Goal: Task Accomplishment & Management: Manage account settings

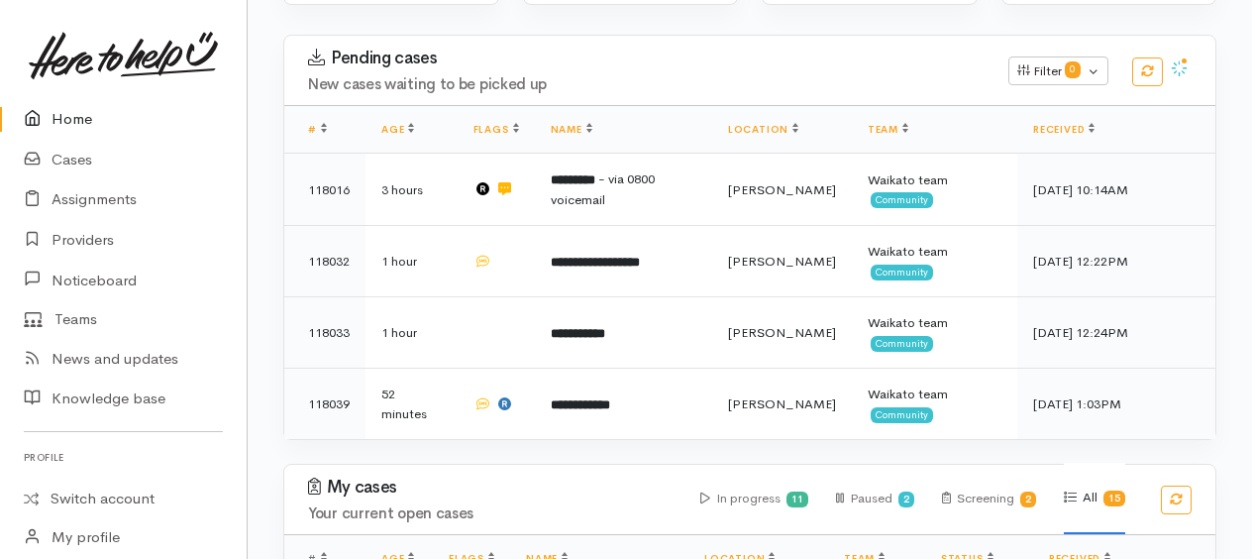
scroll to position [396, 0]
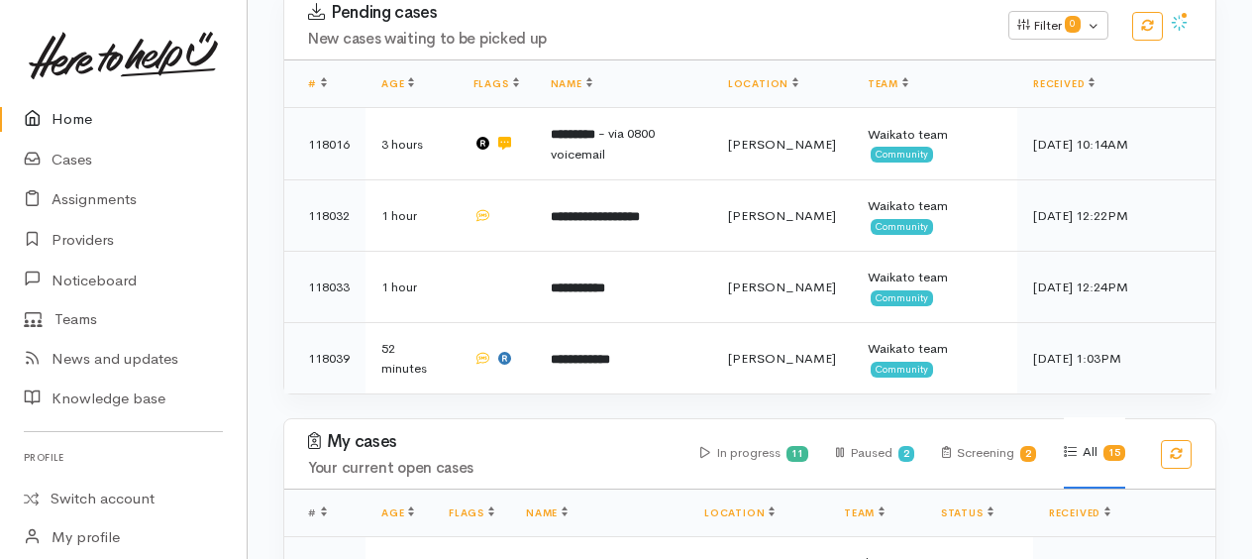
click at [80, 116] on link "Home" at bounding box center [123, 119] width 247 height 41
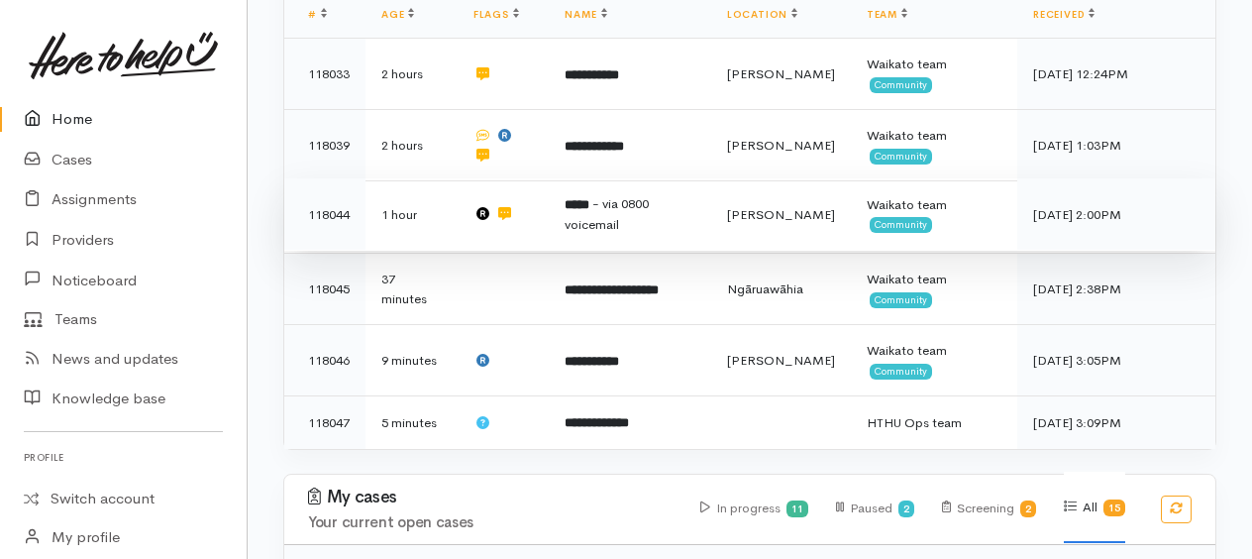
scroll to position [693, 0]
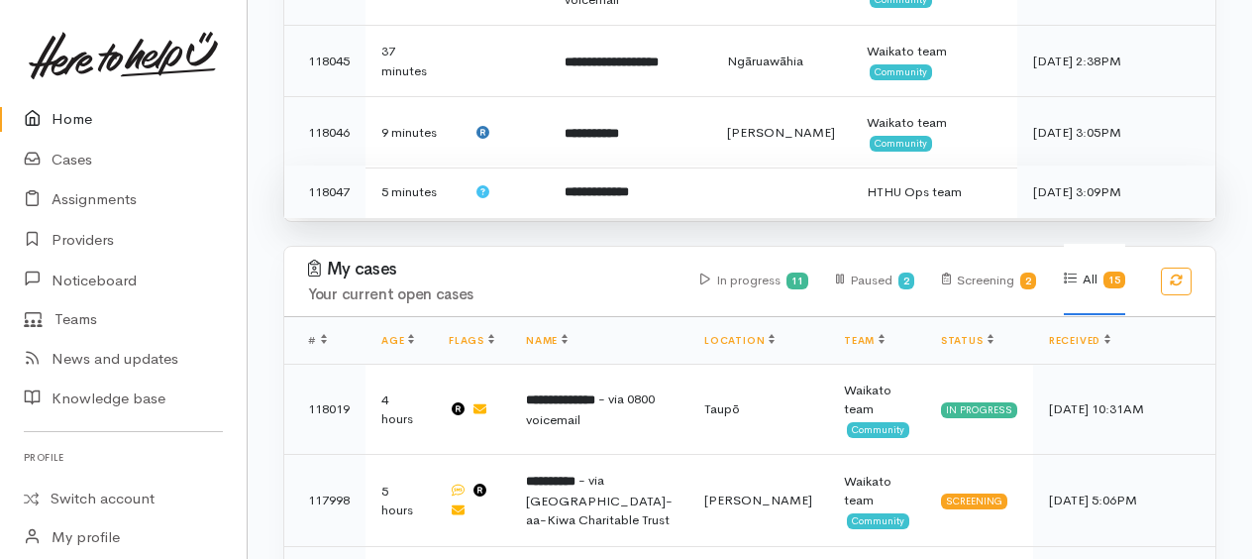
click at [602, 189] on b "**********" at bounding box center [597, 191] width 64 height 13
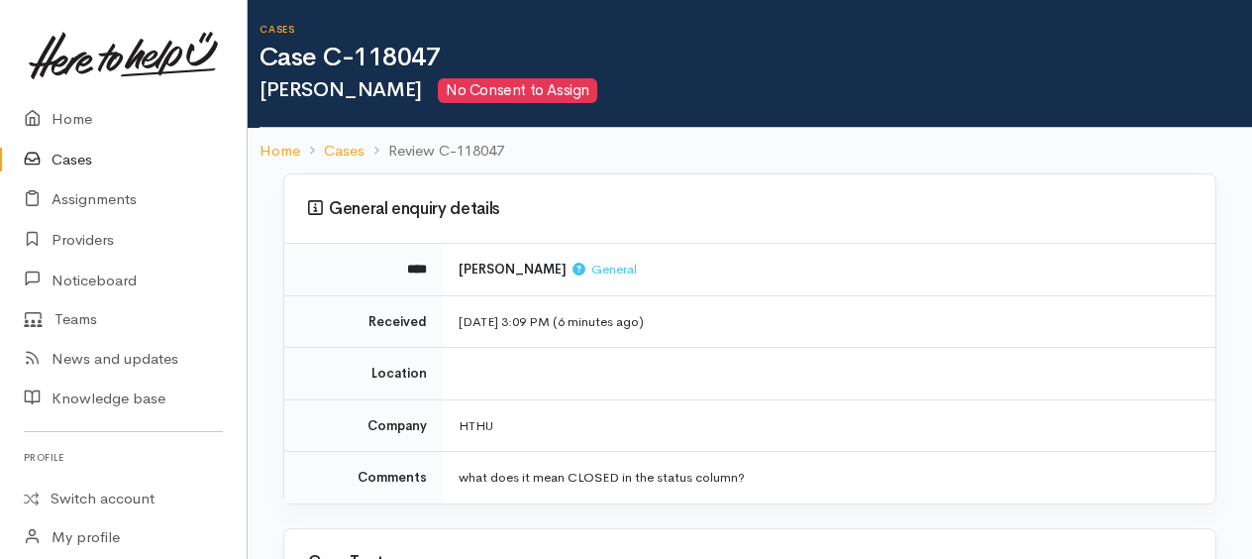
scroll to position [99, 0]
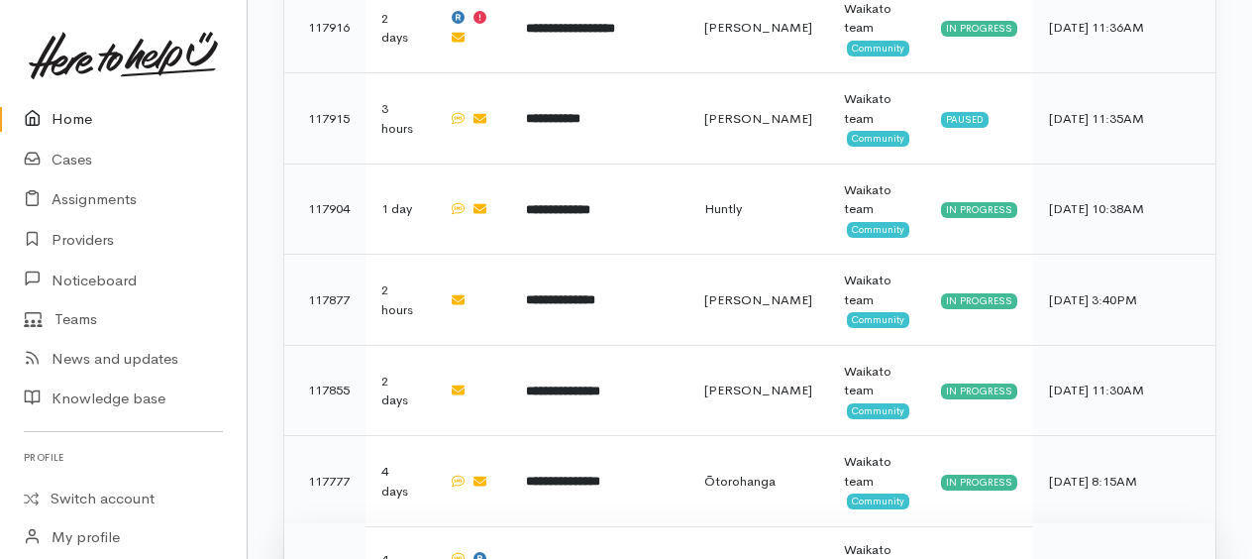
scroll to position [1651, 0]
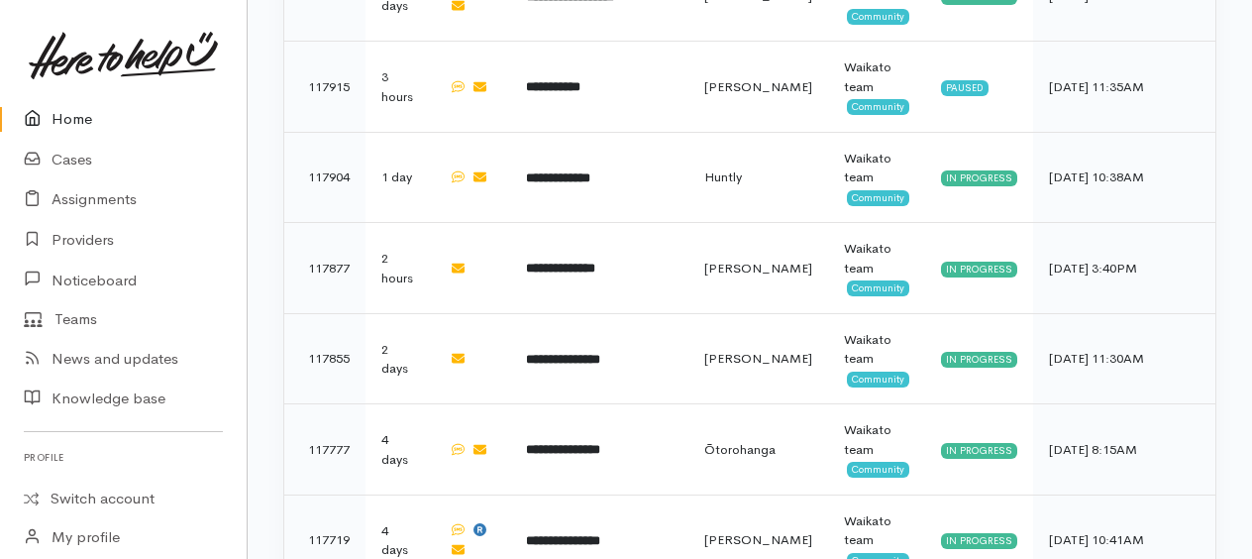
click at [72, 131] on link "Home" at bounding box center [123, 119] width 247 height 41
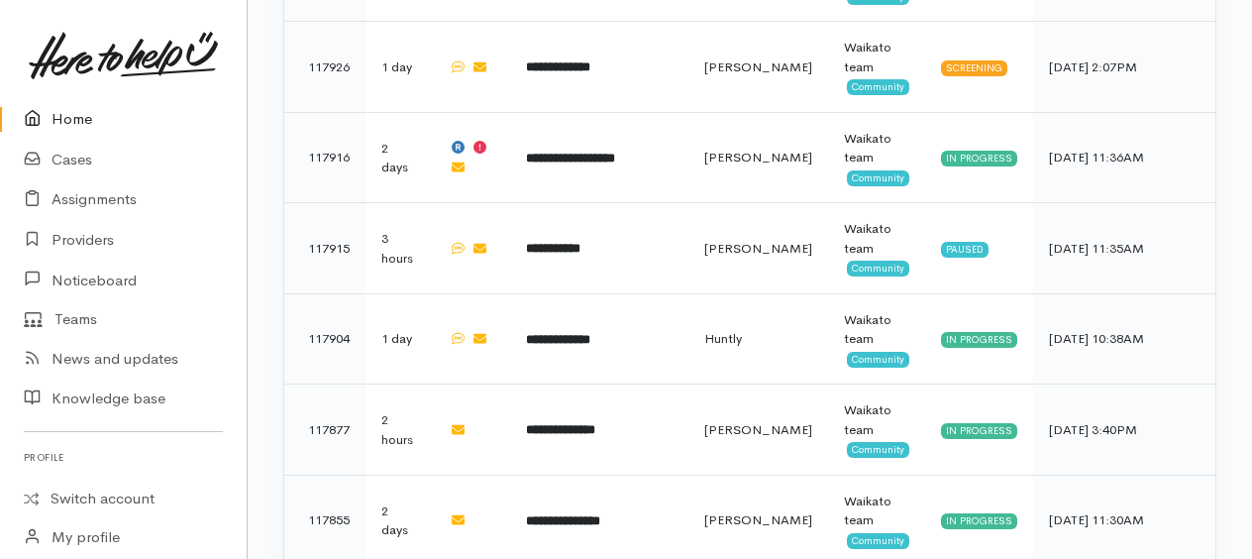
scroll to position [1651, 0]
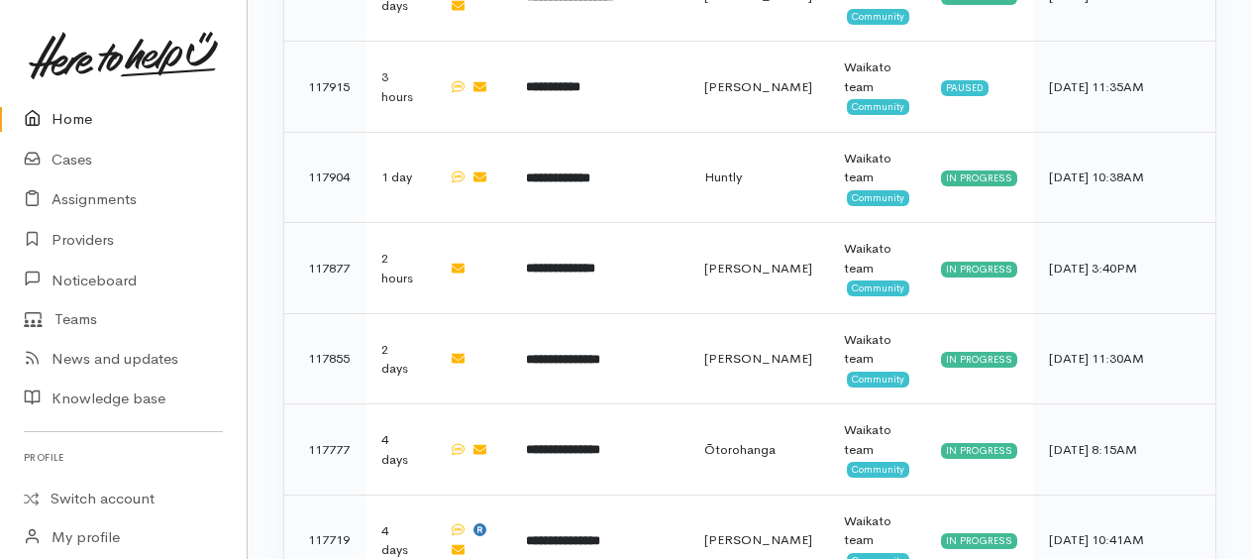
click at [71, 119] on link "Home" at bounding box center [123, 119] width 247 height 41
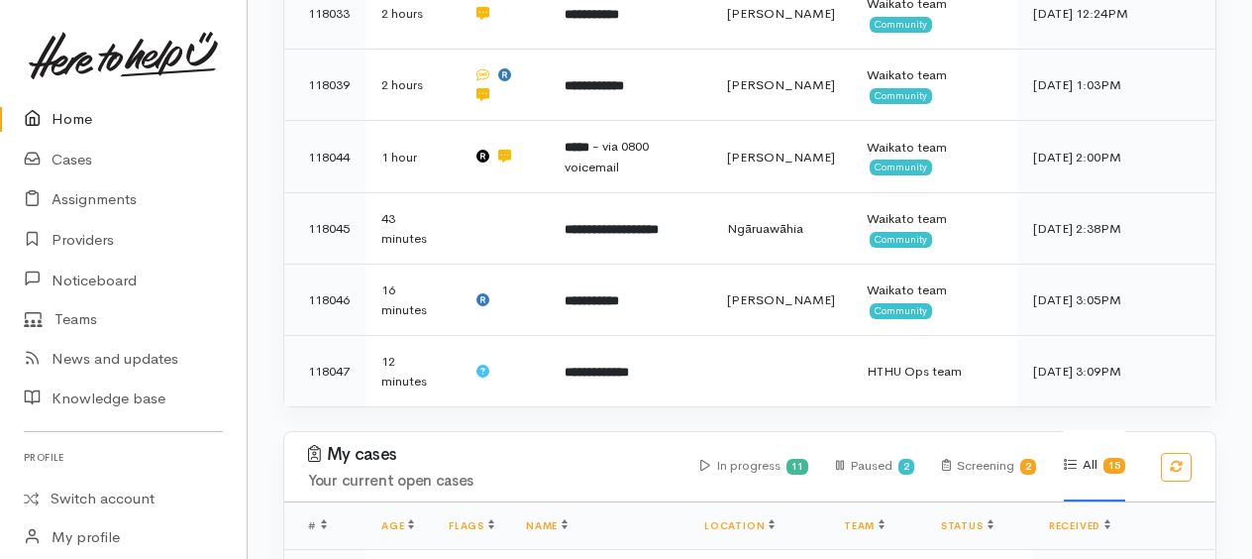
scroll to position [495, 0]
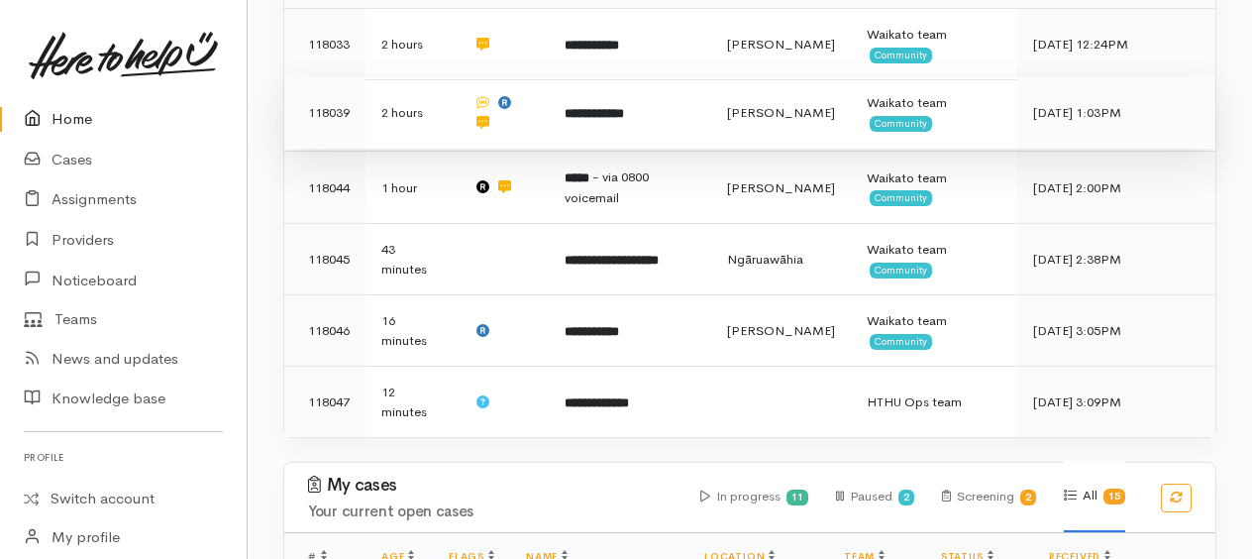
click at [621, 115] on b "**********" at bounding box center [594, 113] width 59 height 13
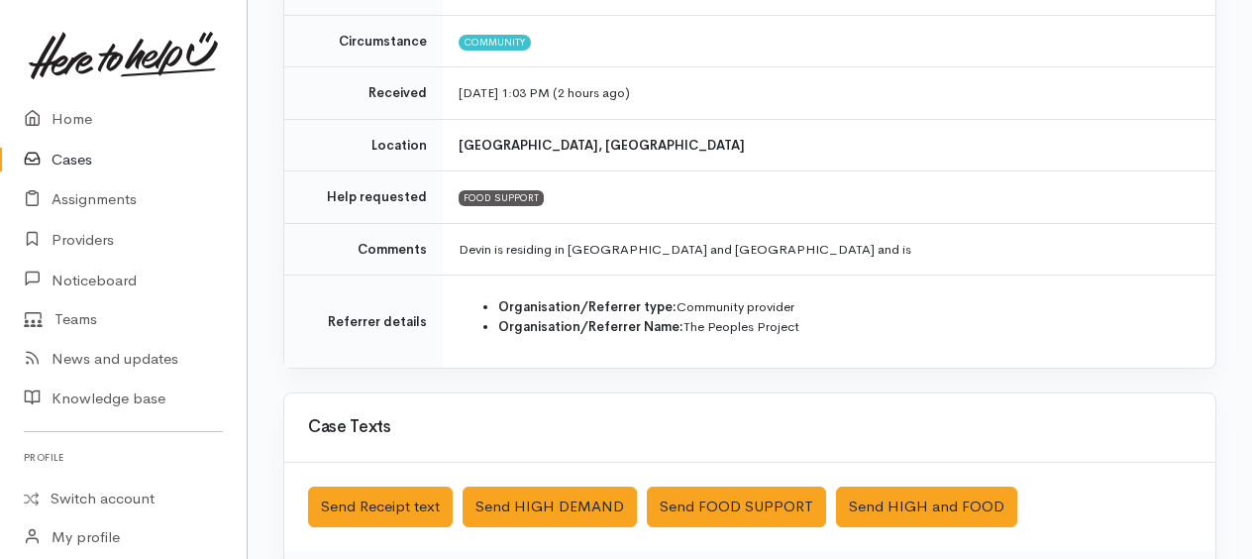
scroll to position [297, 0]
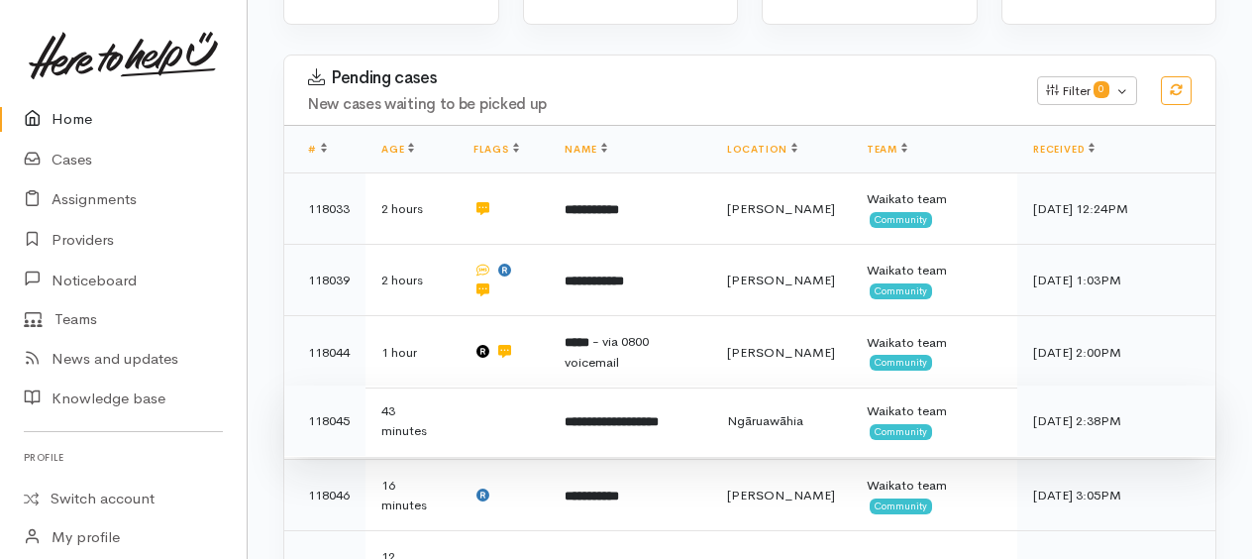
scroll to position [495, 0]
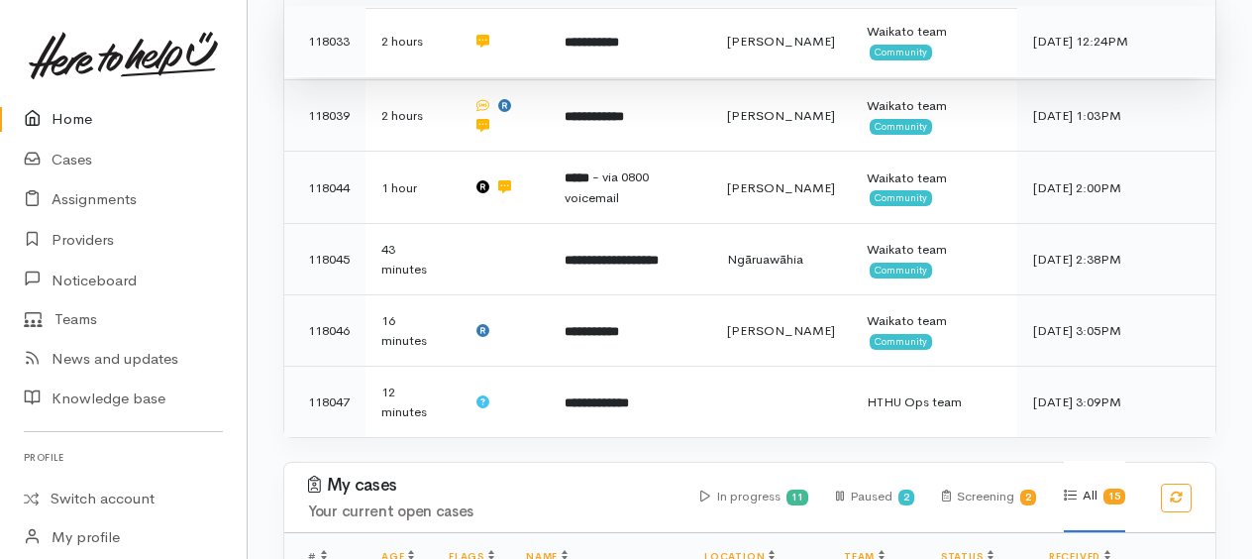
click at [617, 43] on b "**********" at bounding box center [592, 42] width 54 height 13
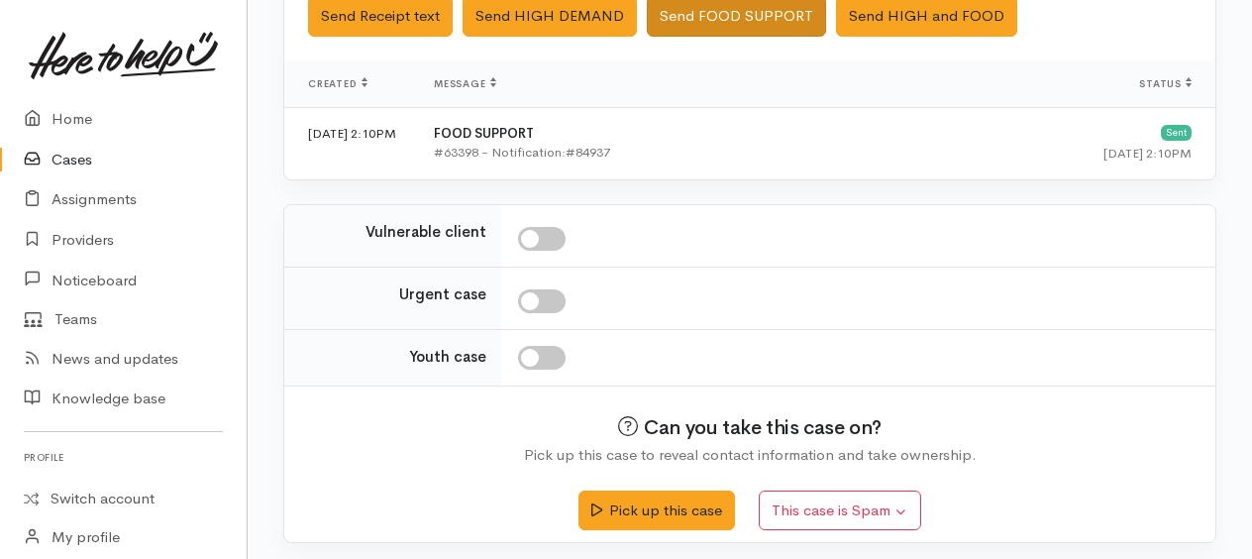
scroll to position [679, 0]
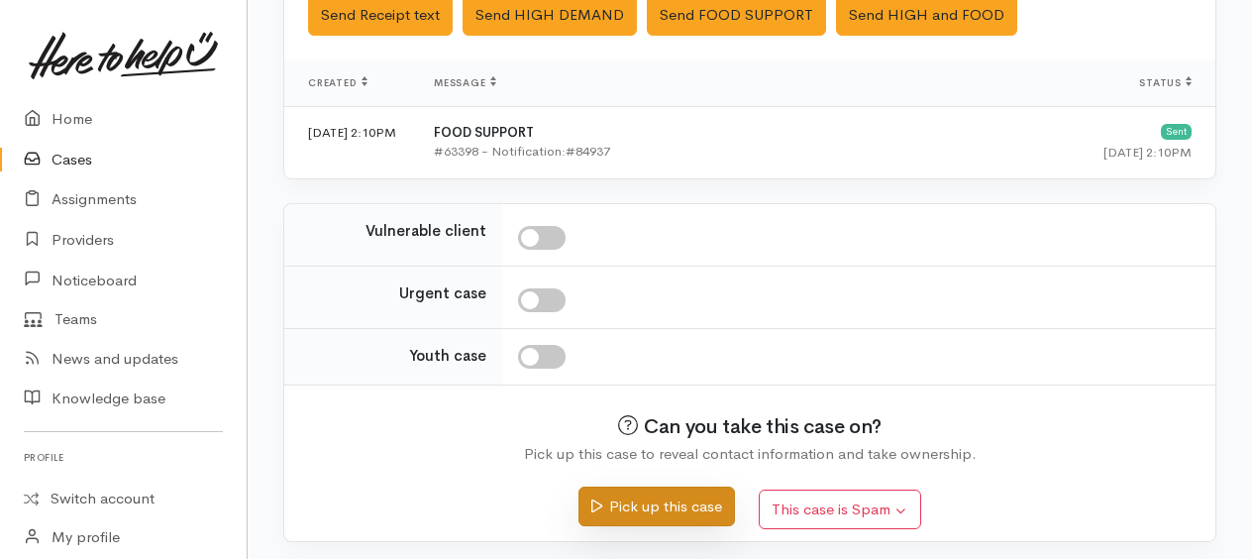
click at [668, 507] on button "Pick up this case" at bounding box center [656, 506] width 156 height 41
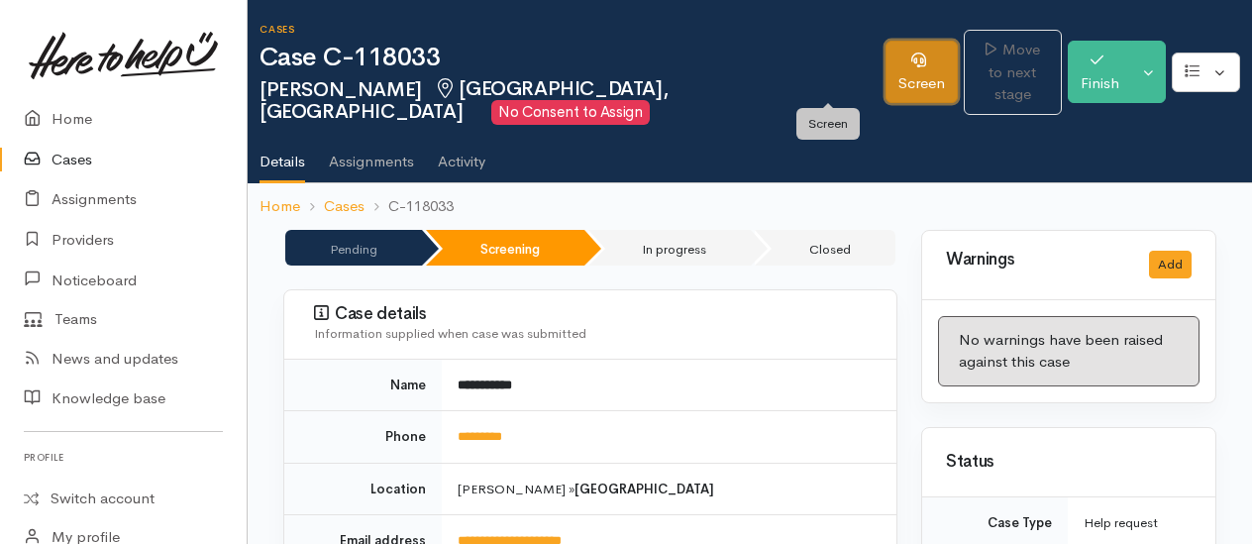
click at [886, 75] on link "Screen" at bounding box center [922, 72] width 72 height 62
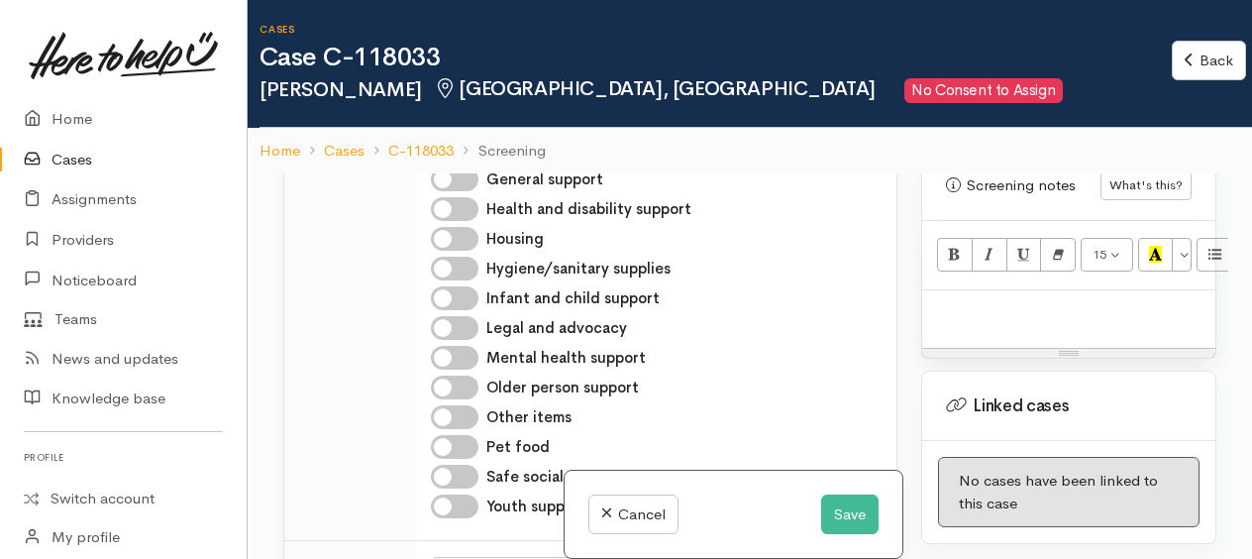
scroll to position [1189, 0]
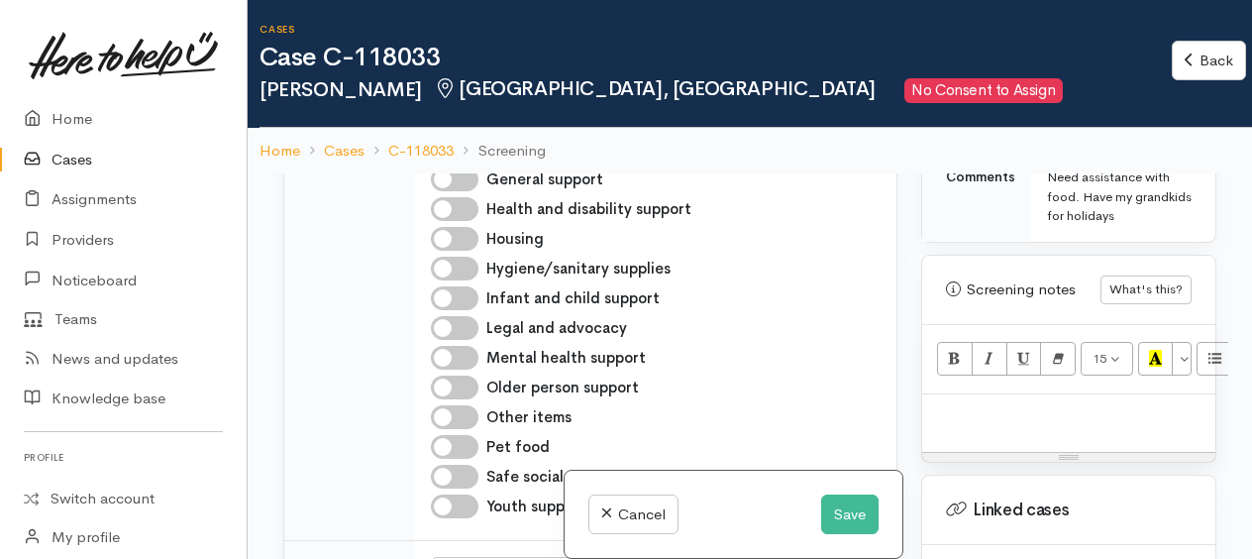
paste div
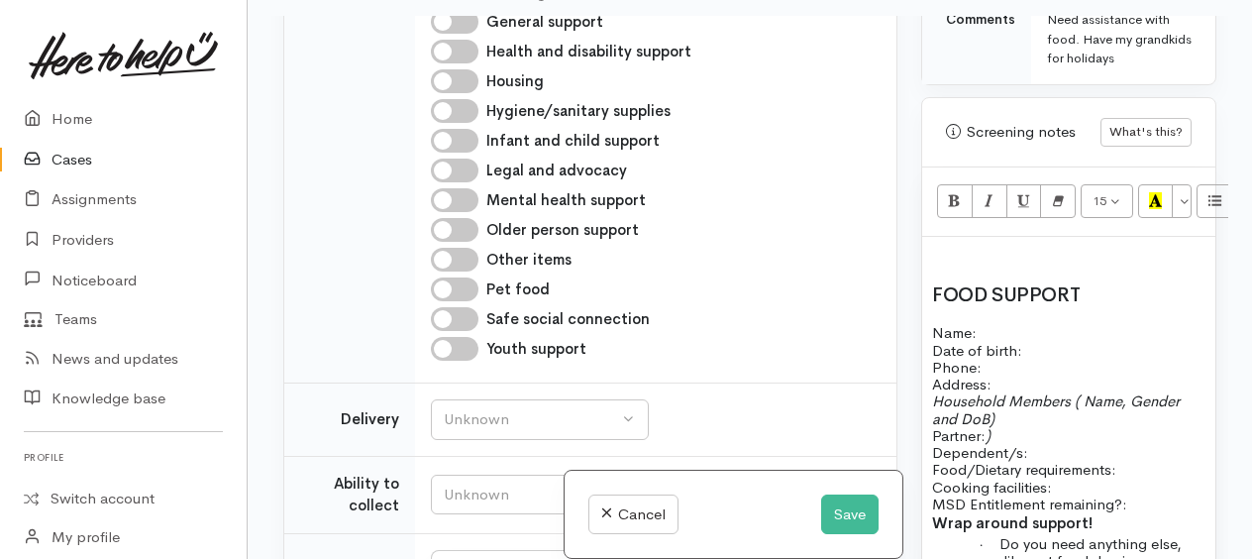
scroll to position [1560, 0]
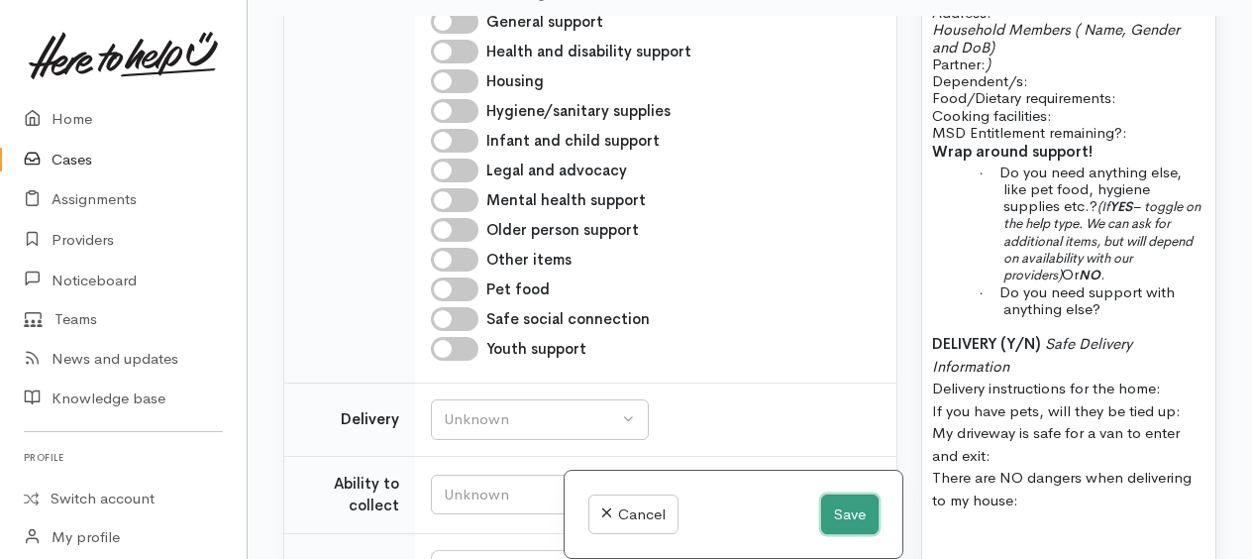
click at [850, 512] on button "Save" at bounding box center [849, 514] width 57 height 41
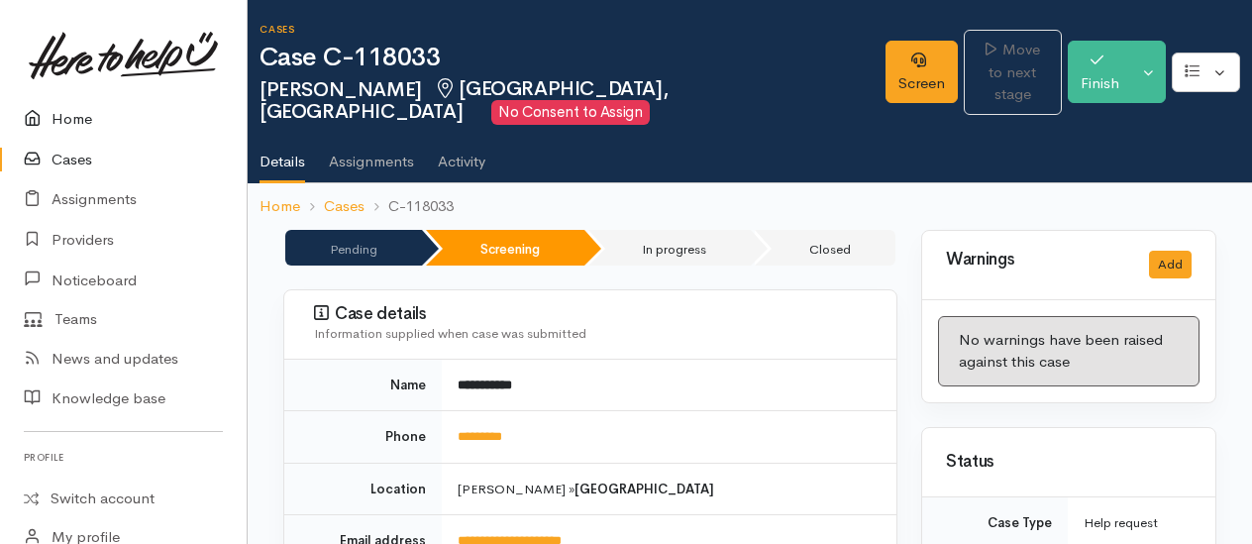
click at [84, 117] on link "Home" at bounding box center [123, 119] width 247 height 41
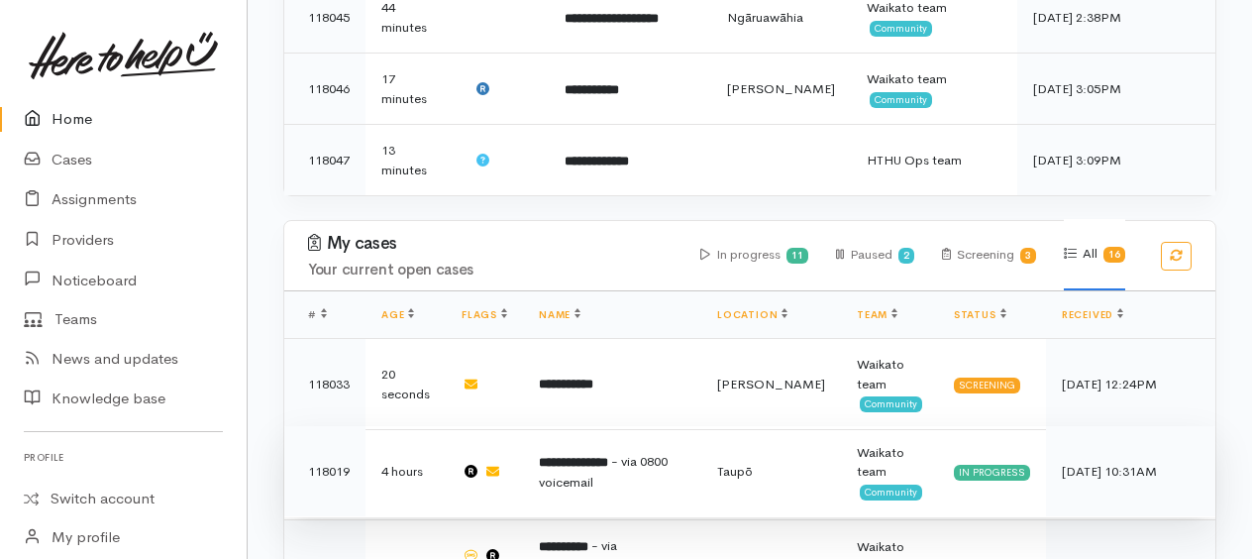
scroll to position [891, 0]
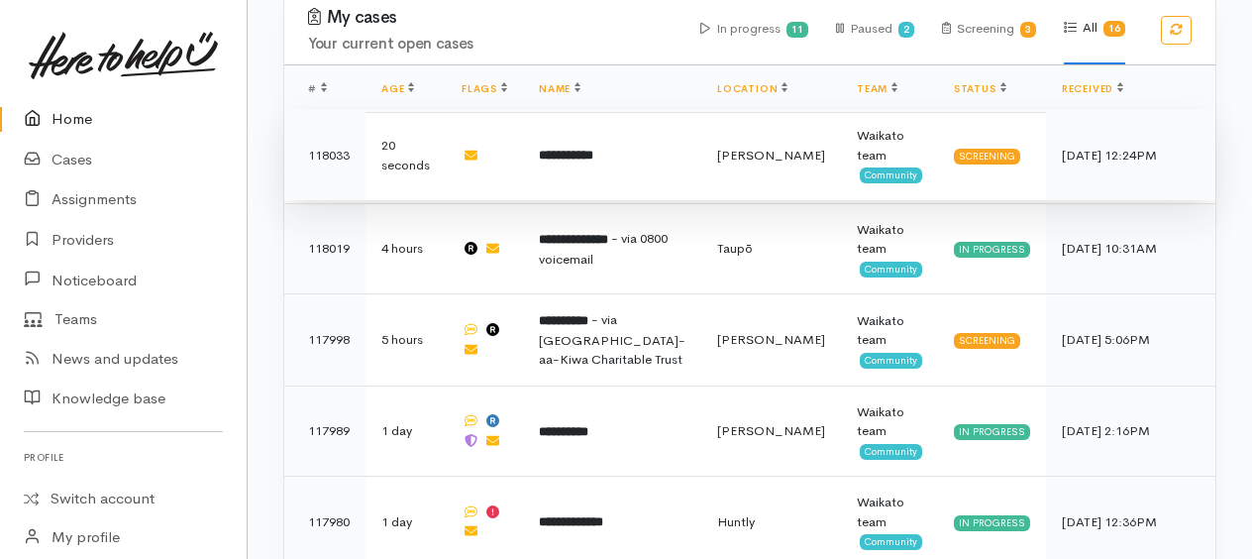
click at [570, 149] on b "**********" at bounding box center [566, 155] width 54 height 13
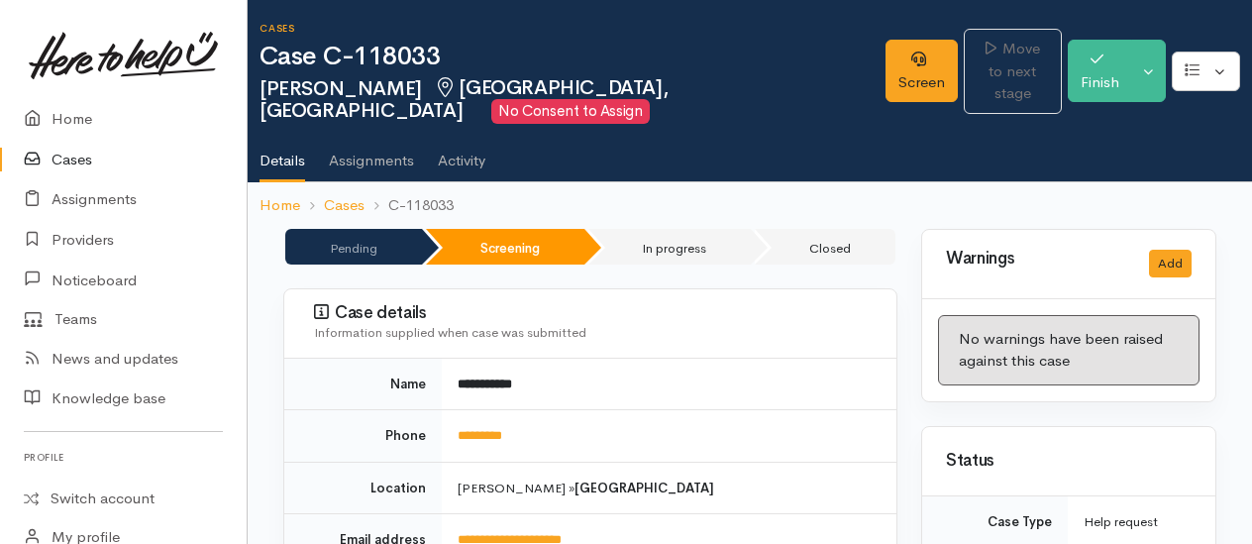
scroll to position [297, 0]
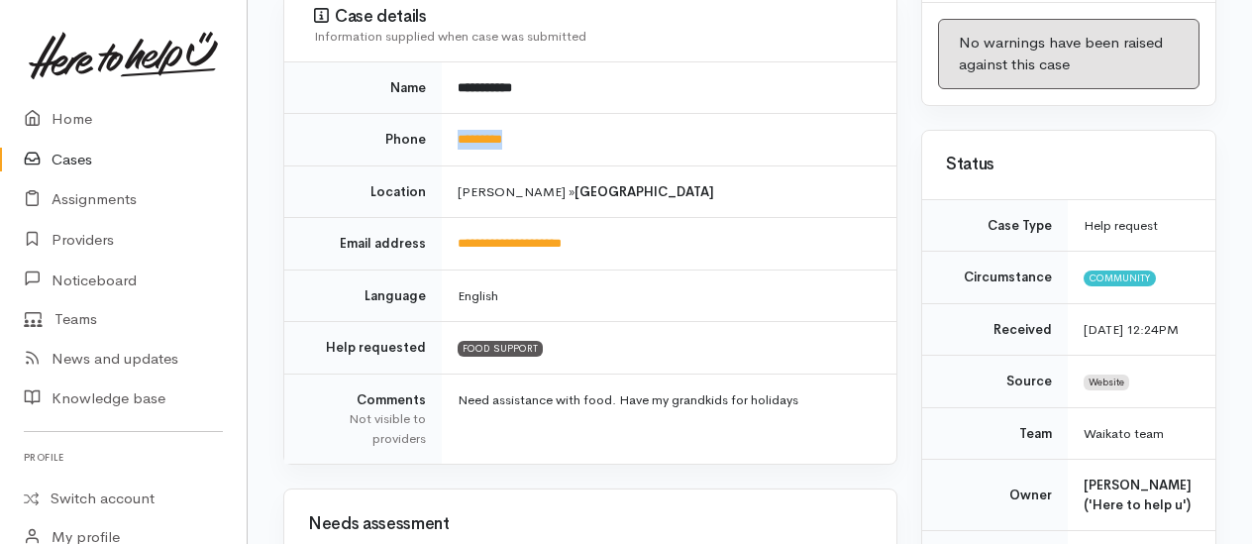
drag, startPoint x: 519, startPoint y: 136, endPoint x: 452, endPoint y: 129, distance: 67.7
click at [452, 129] on td "*********" at bounding box center [669, 140] width 455 height 52
drag, startPoint x: 452, startPoint y: 129, endPoint x: 468, endPoint y: 135, distance: 16.9
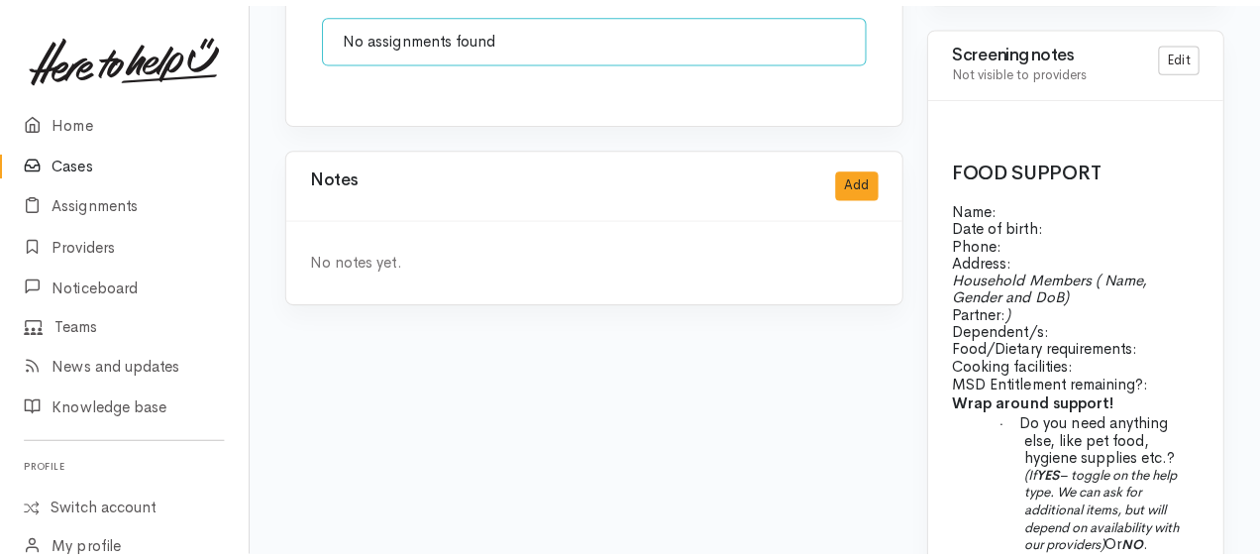
scroll to position [1300, 0]
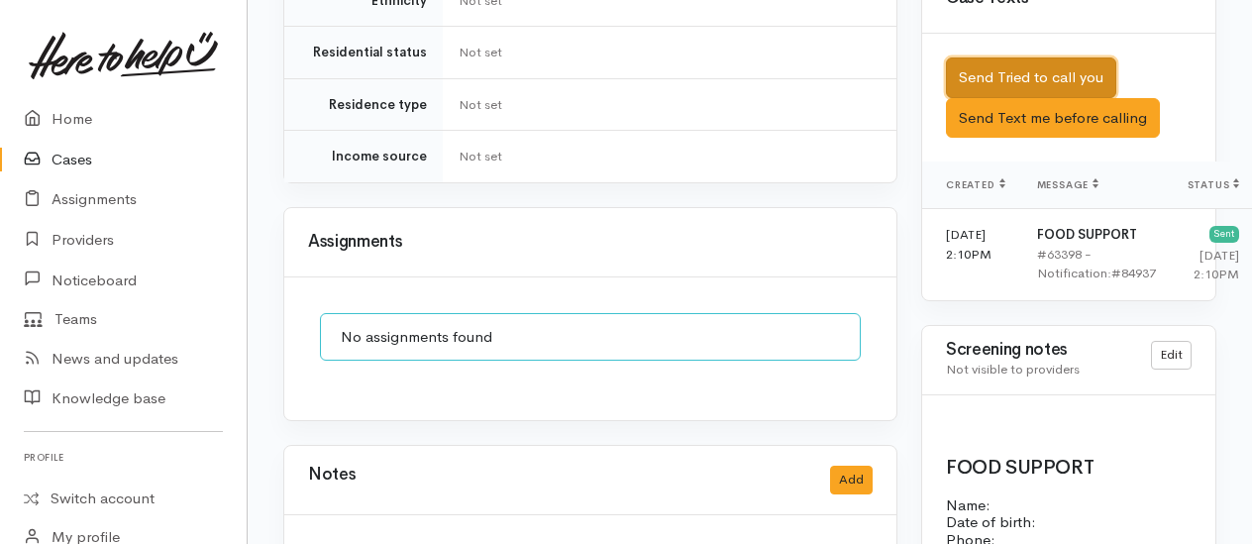
click at [1022, 89] on button "Send Tried to call you" at bounding box center [1031, 77] width 170 height 41
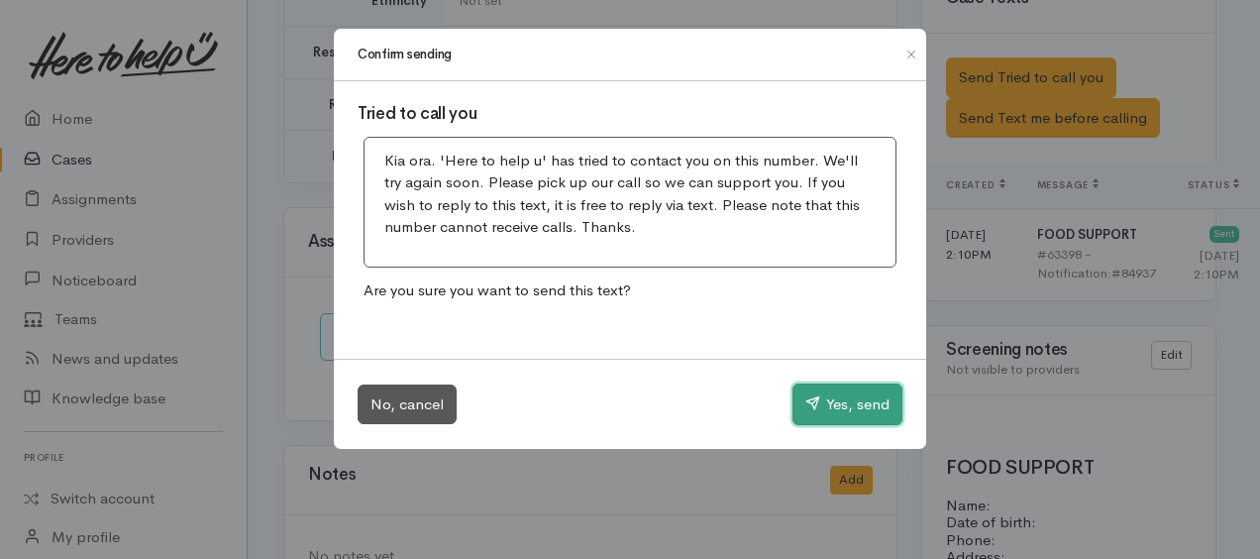
click at [866, 397] on button "Yes, send" at bounding box center [847, 404] width 110 height 42
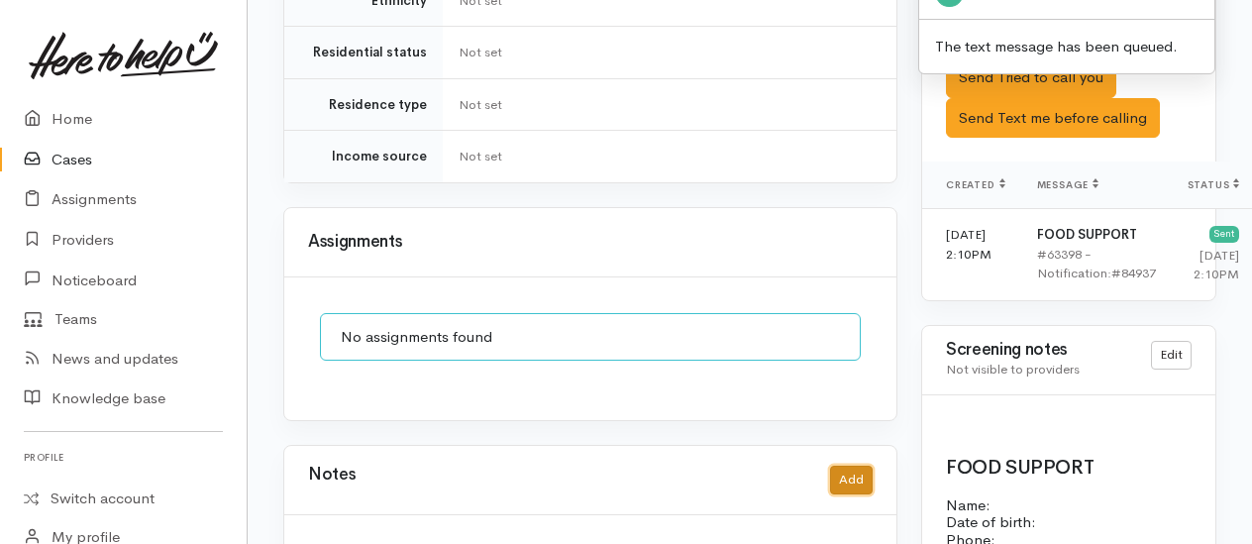
click at [842, 466] on button "Add" at bounding box center [851, 480] width 43 height 29
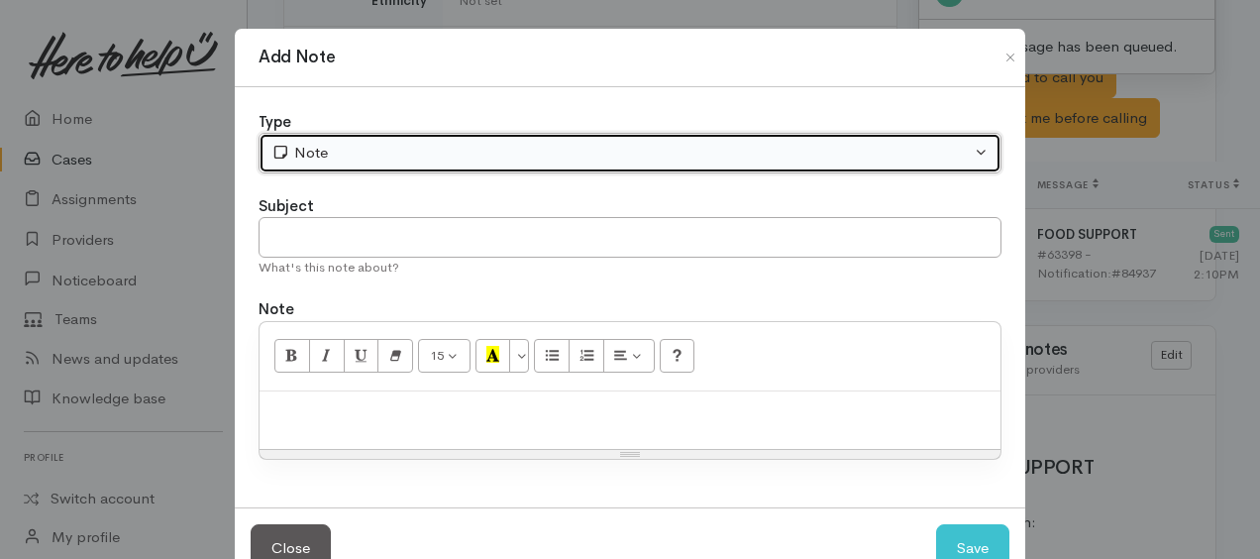
click at [398, 144] on div "Note" at bounding box center [620, 153] width 699 height 23
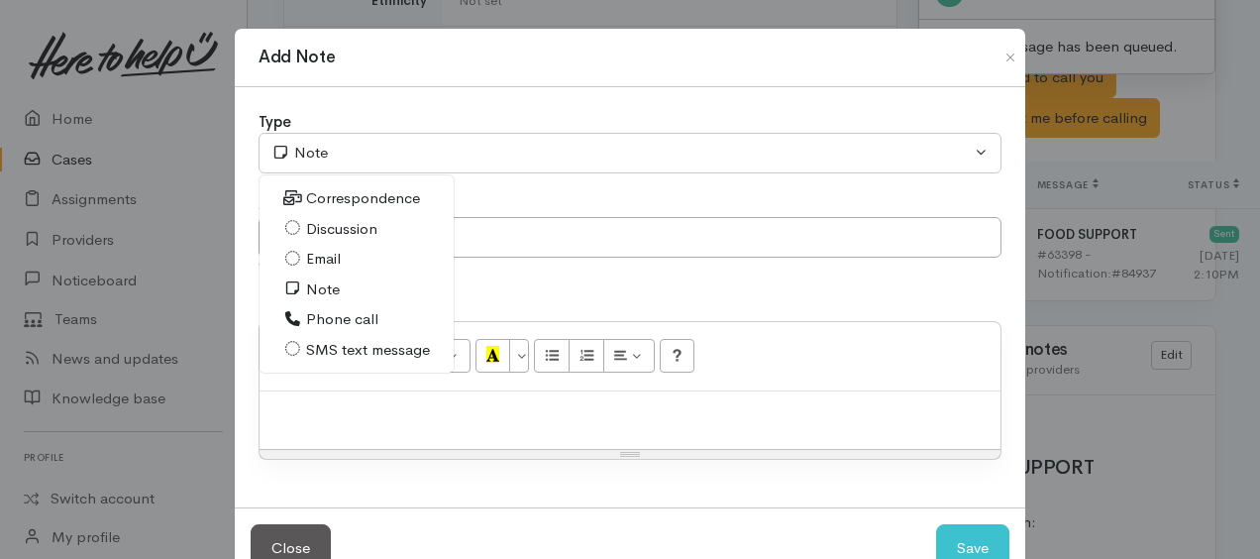
click at [339, 319] on span "Phone call" at bounding box center [342, 319] width 72 height 23
select select "3"
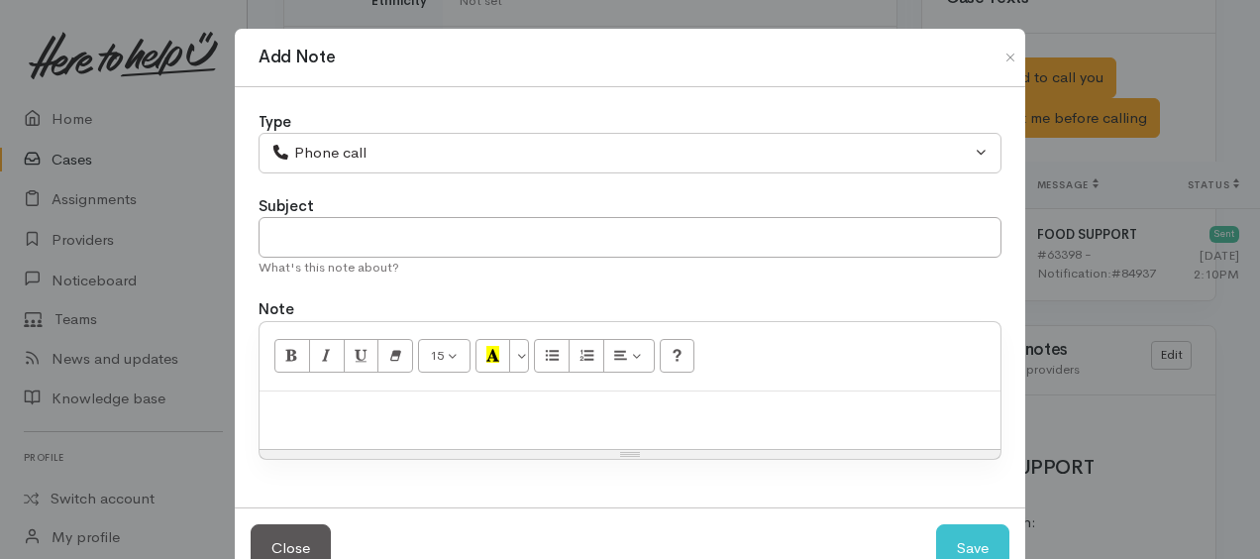
click at [388, 386] on div "15 8 9 10 11 12 14 18 24 36 Background Color Transparent Select #ffff00 Text Co…" at bounding box center [630, 356] width 741 height 69
click at [503, 410] on p at bounding box center [629, 412] width 721 height 23
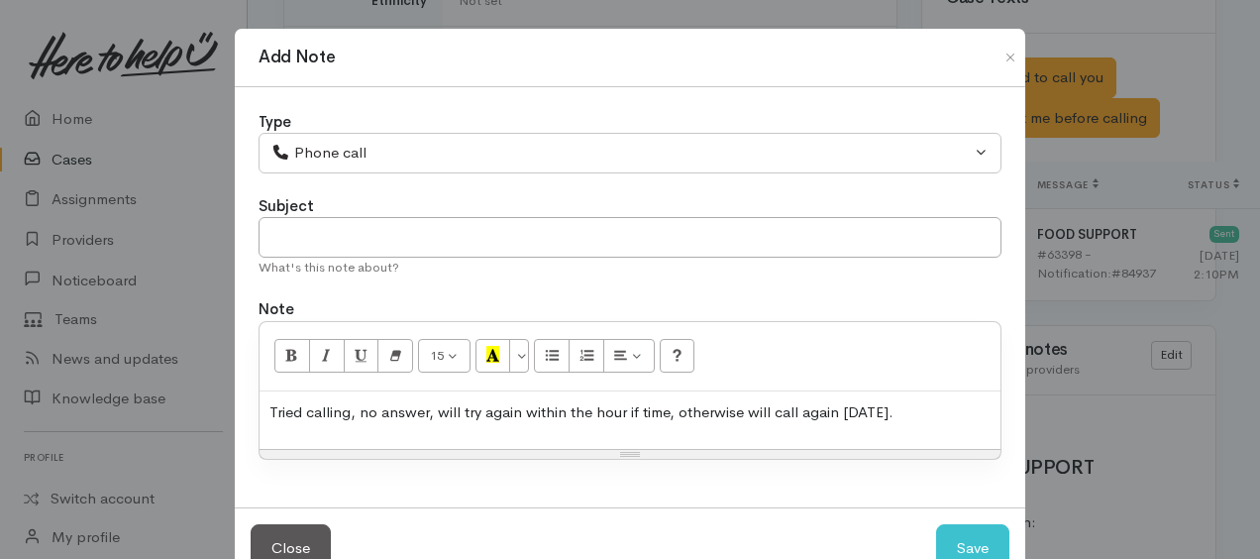
click at [669, 408] on p "Tried calling, no answer, will try again within the hour if time, otherwise wil…" at bounding box center [629, 412] width 721 height 23
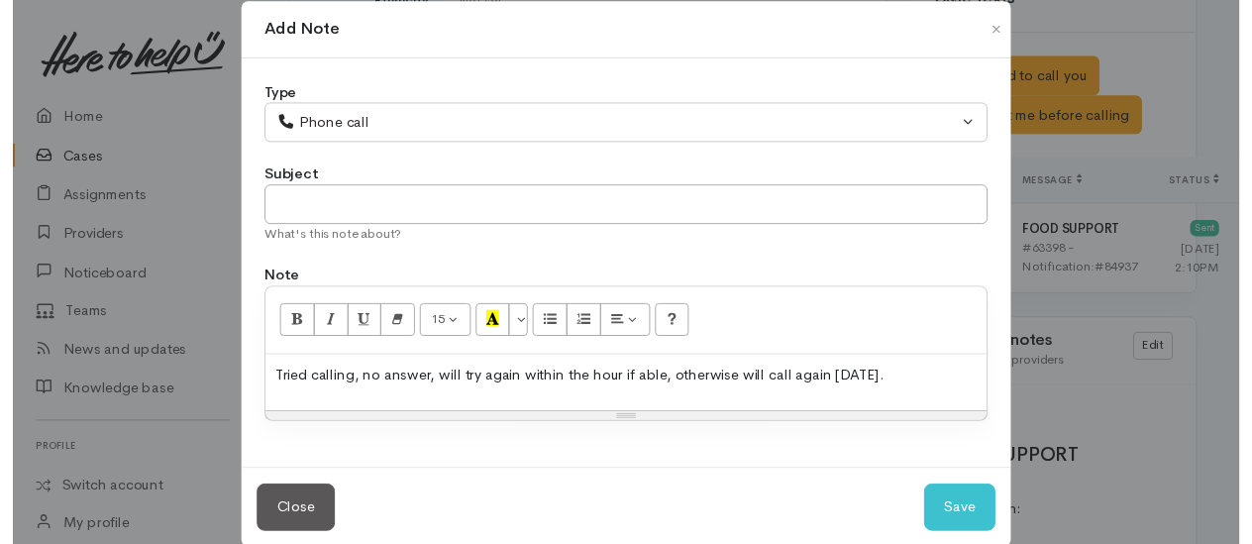
scroll to position [53, 0]
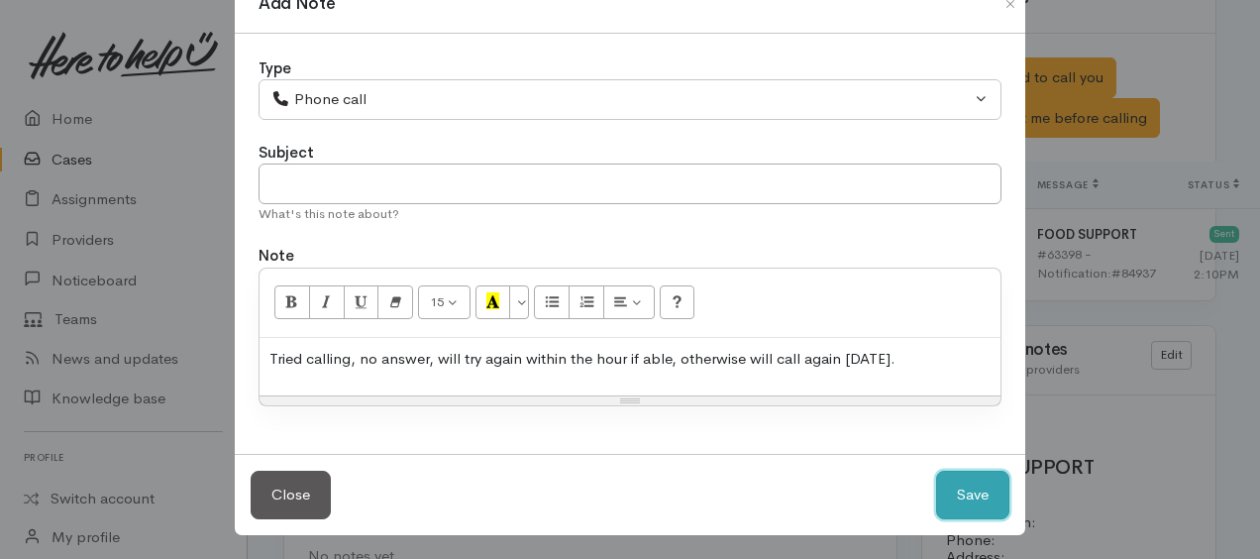
click at [961, 485] on button "Save" at bounding box center [972, 495] width 73 height 49
select select "1"
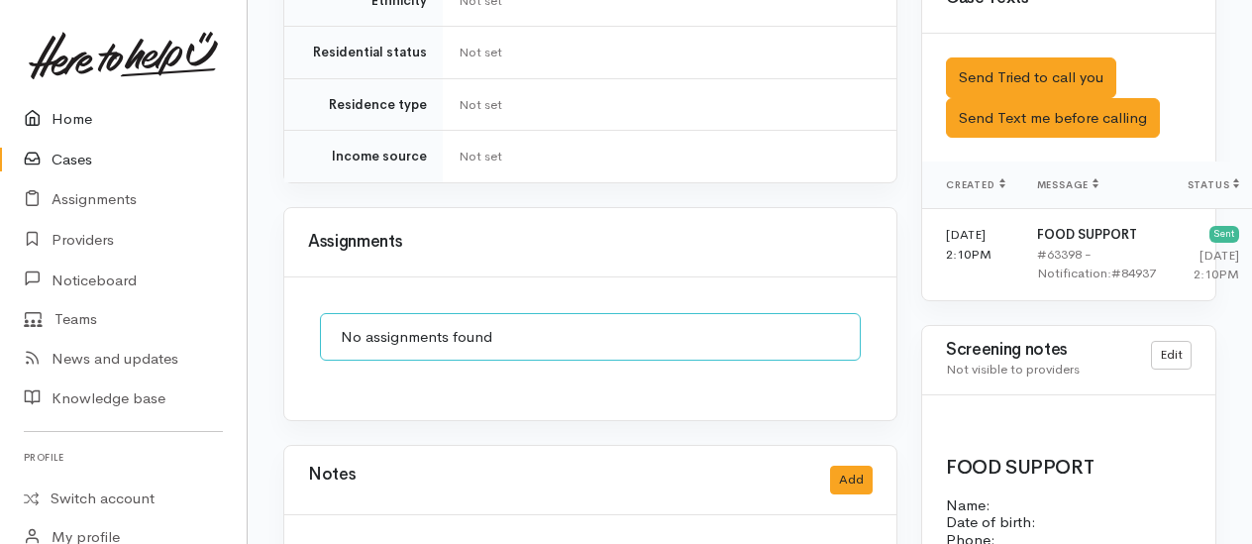
click at [87, 119] on link "Home" at bounding box center [123, 119] width 247 height 41
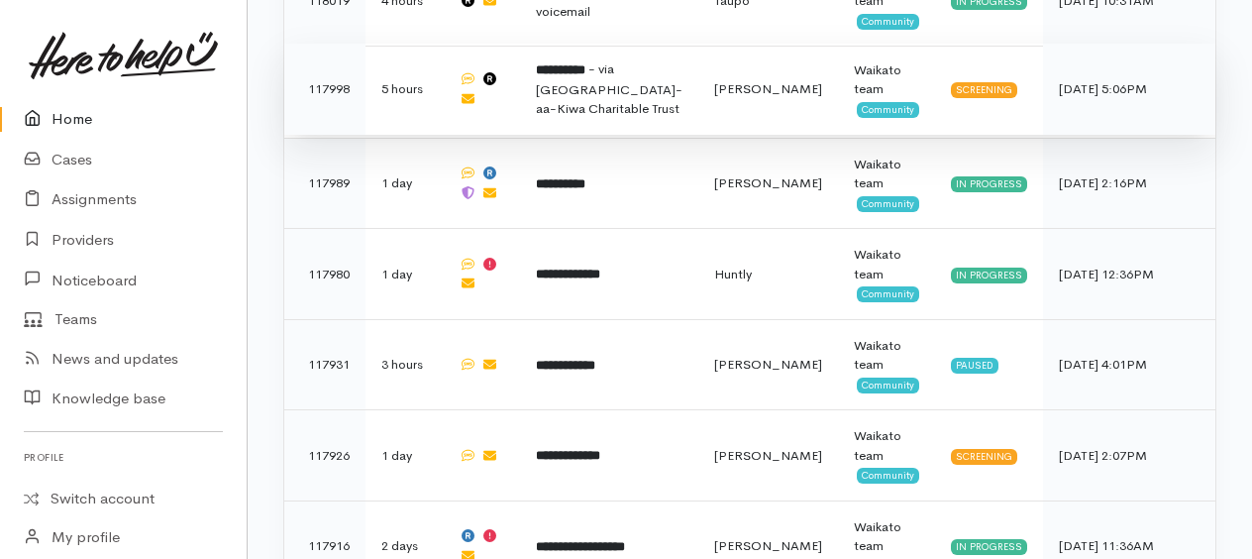
scroll to position [1189, 0]
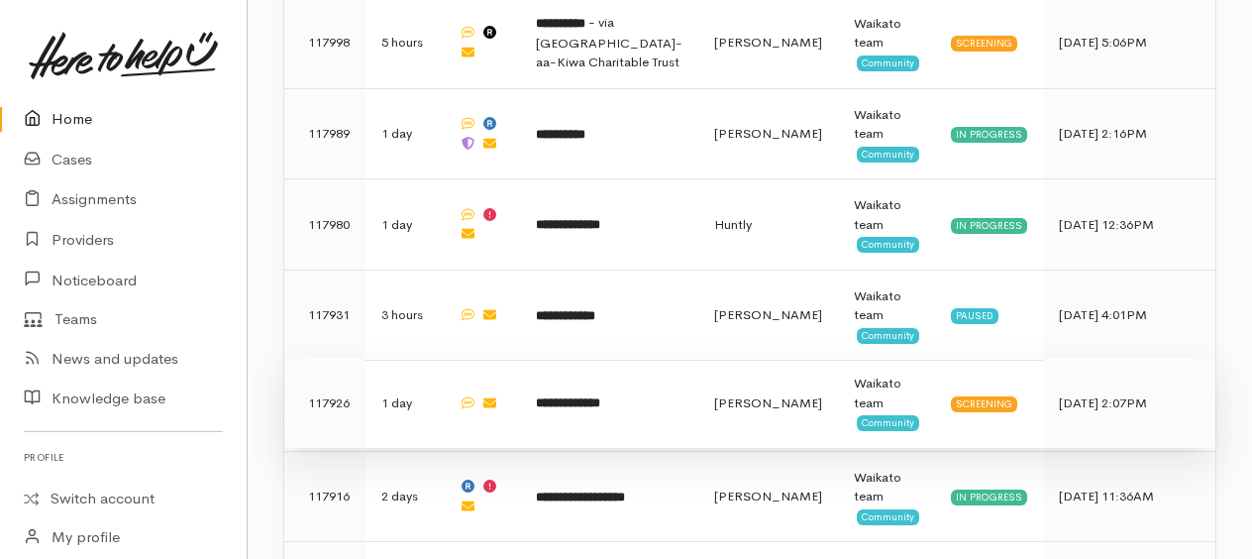
click at [600, 396] on b "**********" at bounding box center [568, 402] width 64 height 13
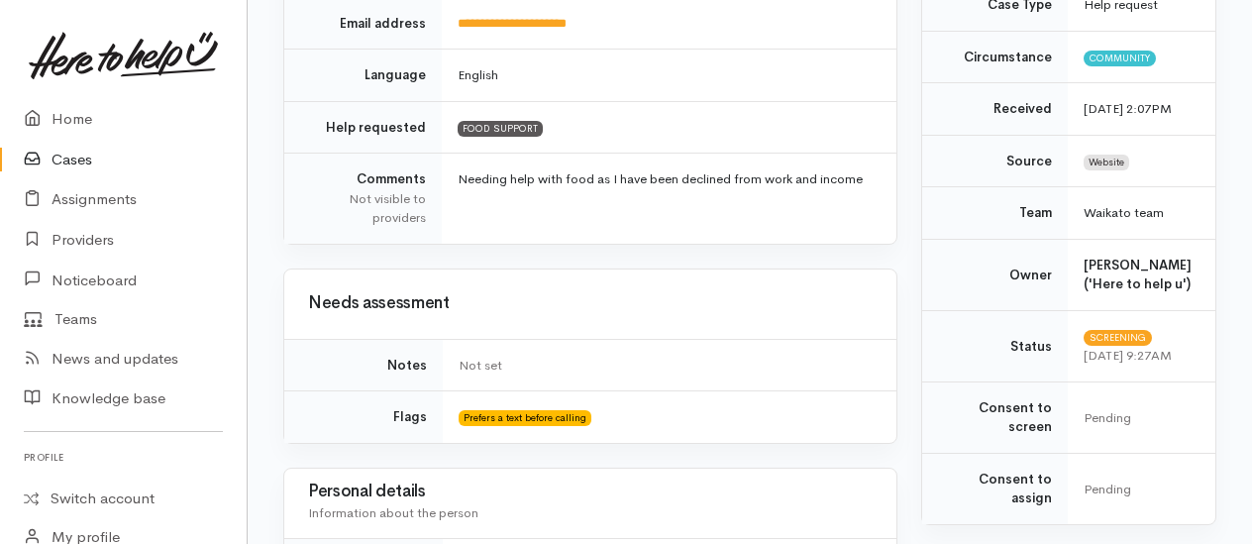
scroll to position [297, 0]
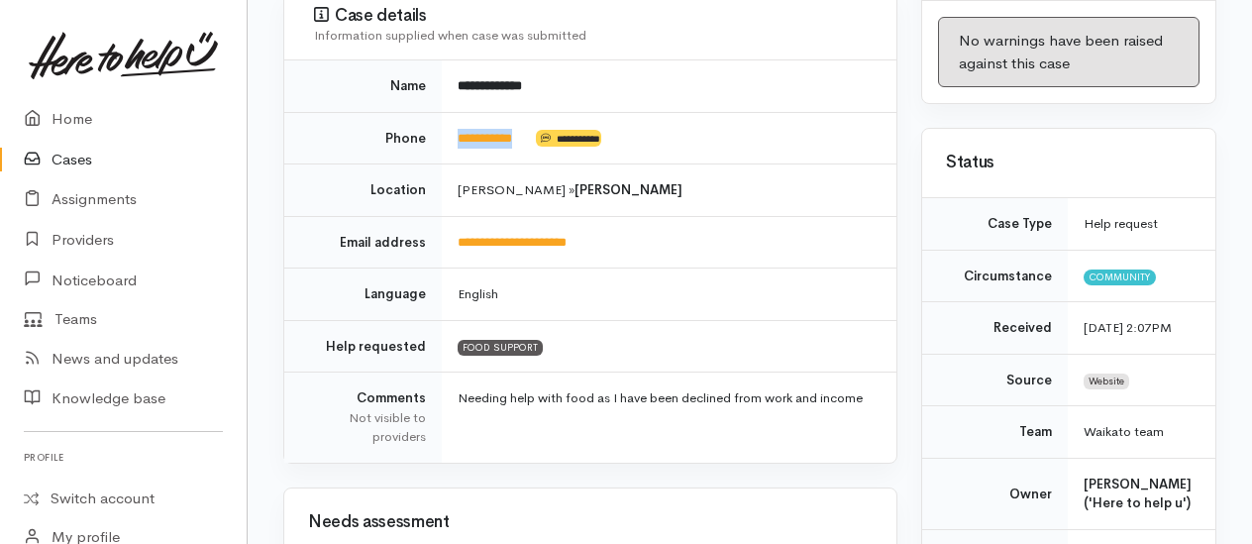
drag, startPoint x: 532, startPoint y: 131, endPoint x: 441, endPoint y: 136, distance: 91.3
click at [441, 136] on tr "**********" at bounding box center [590, 138] width 612 height 52
drag, startPoint x: 441, startPoint y: 136, endPoint x: 479, endPoint y: 136, distance: 38.6
copy tr "**********"
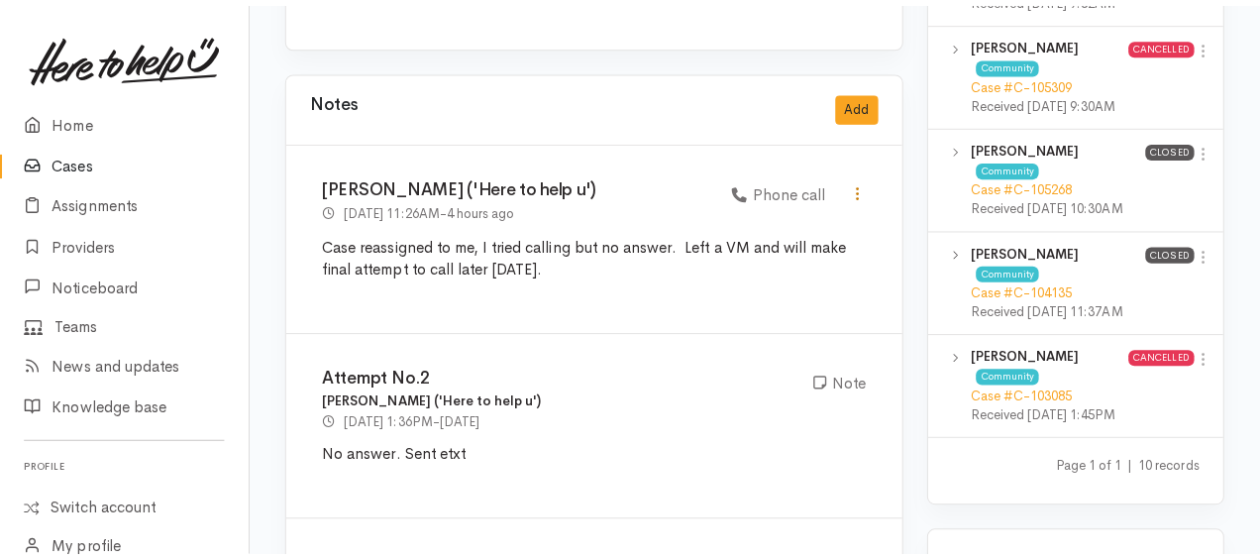
scroll to position [1585, 0]
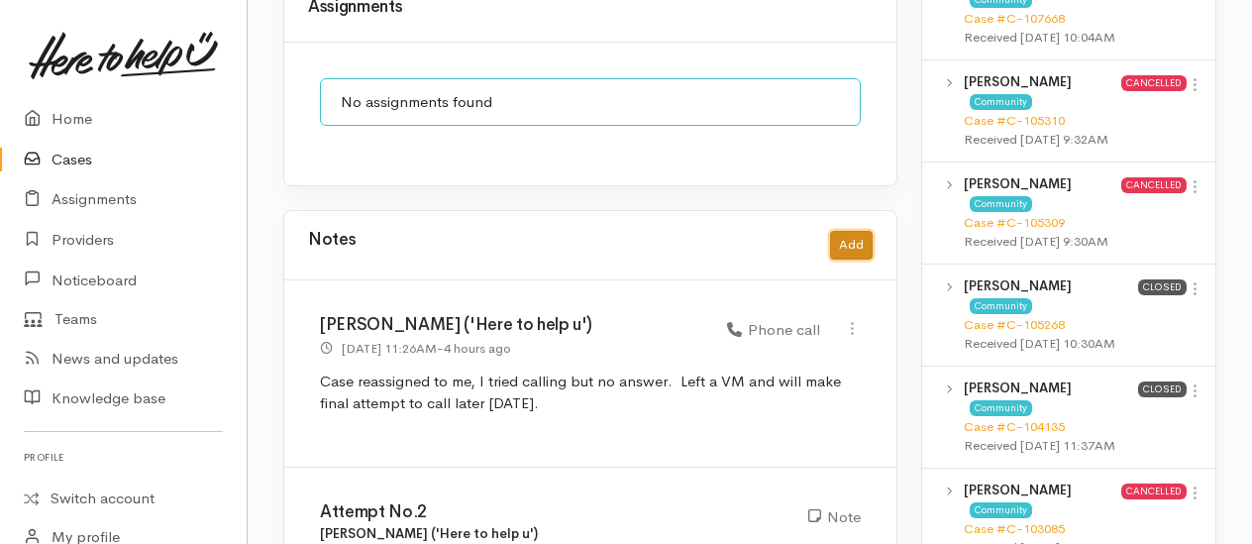
click at [850, 231] on button "Add" at bounding box center [851, 245] width 43 height 29
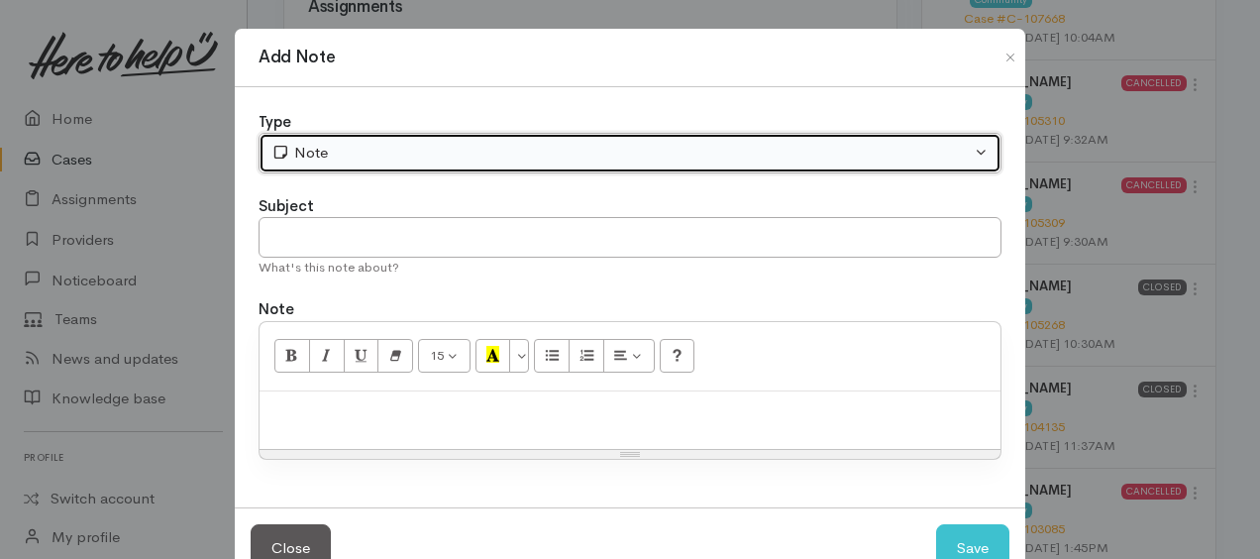
click at [311, 153] on div "Note" at bounding box center [620, 153] width 699 height 23
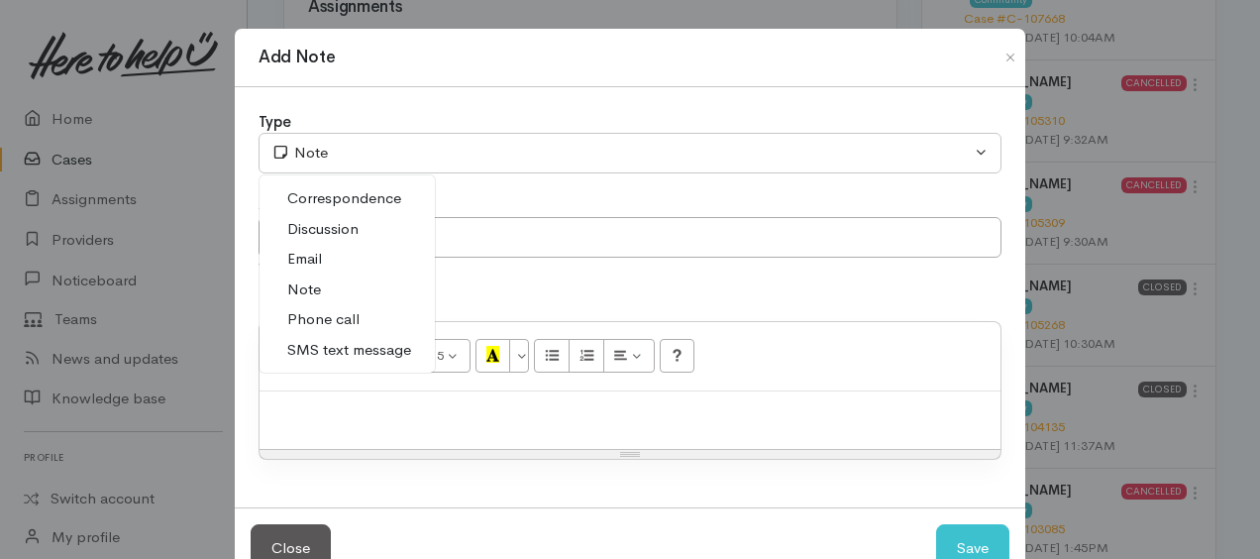
click at [318, 311] on span "Phone call" at bounding box center [323, 319] width 72 height 23
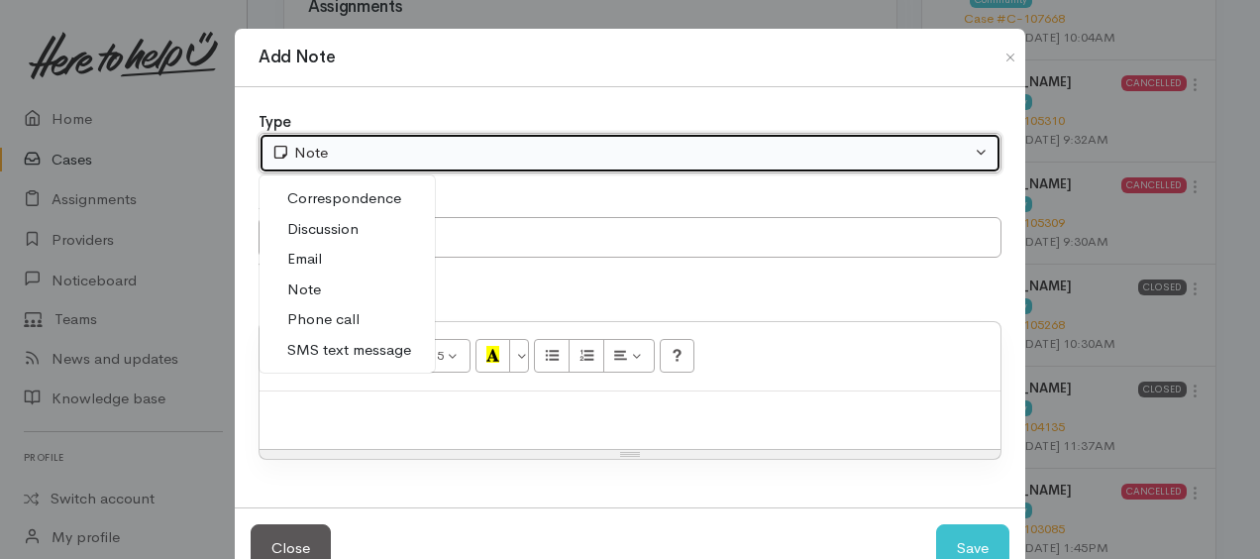
select select "3"
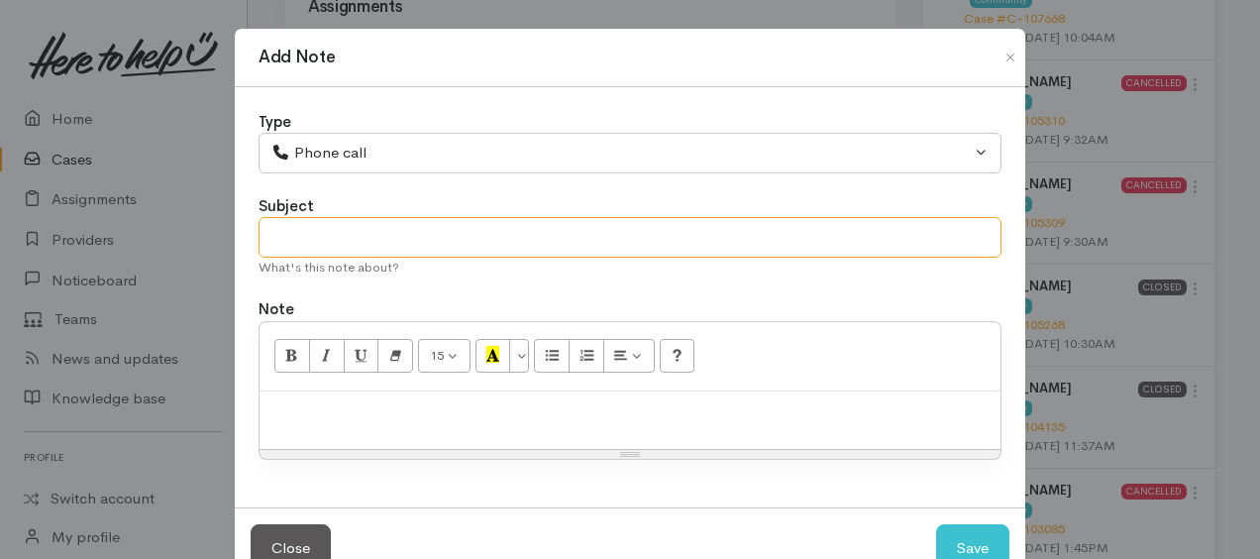
click at [309, 239] on input "text" at bounding box center [630, 237] width 743 height 41
type input "4th attempt"
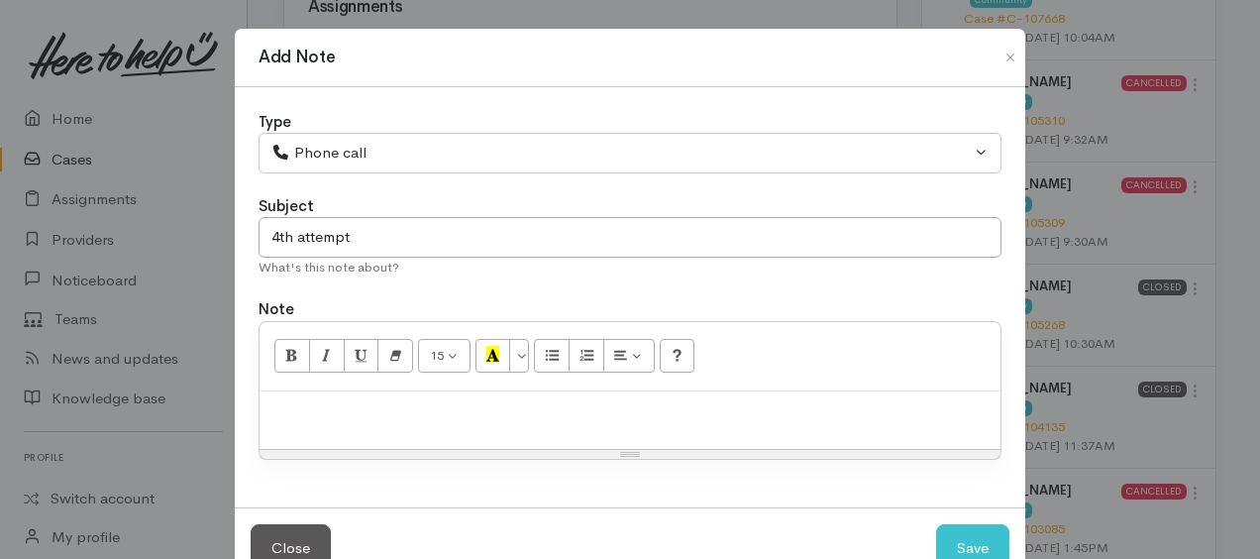
click at [374, 394] on div at bounding box center [630, 420] width 741 height 58
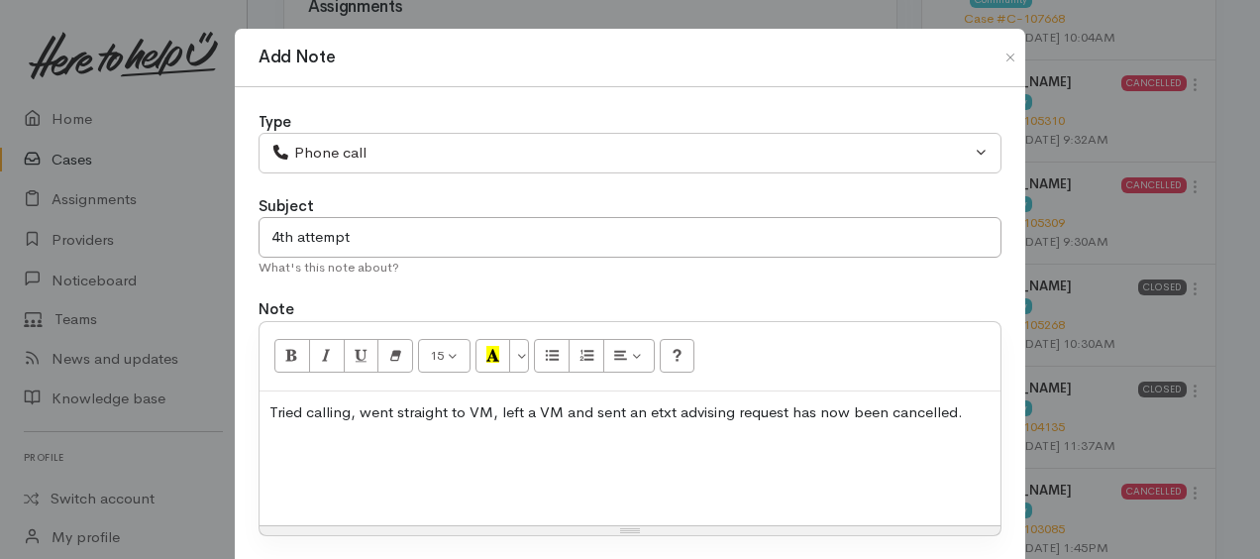
scroll to position [57, 0]
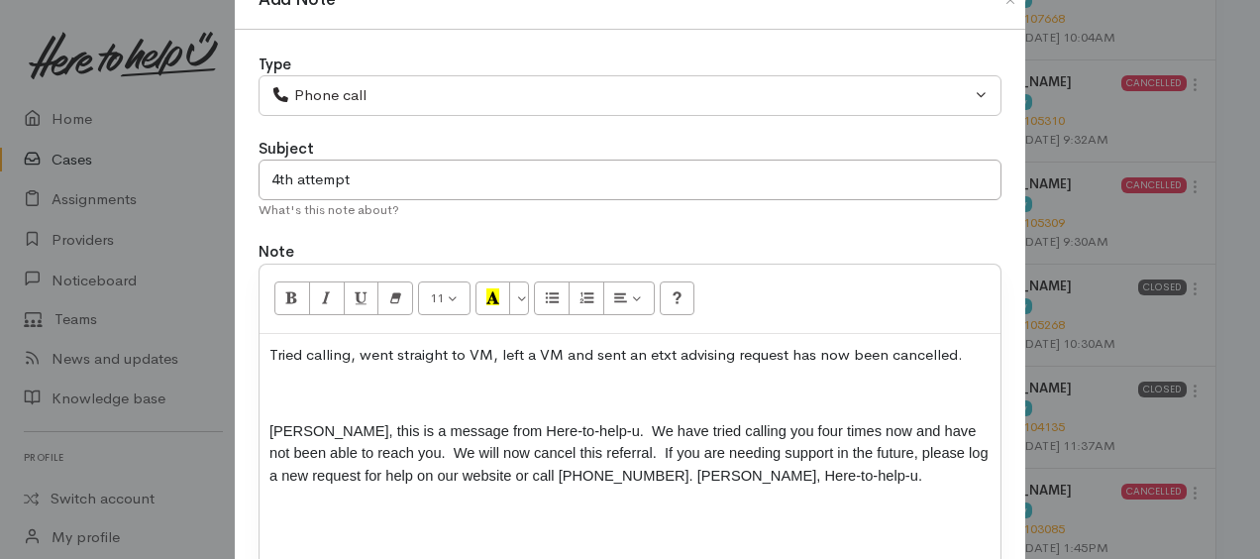
click at [269, 392] on p at bounding box center [629, 392] width 721 height 23
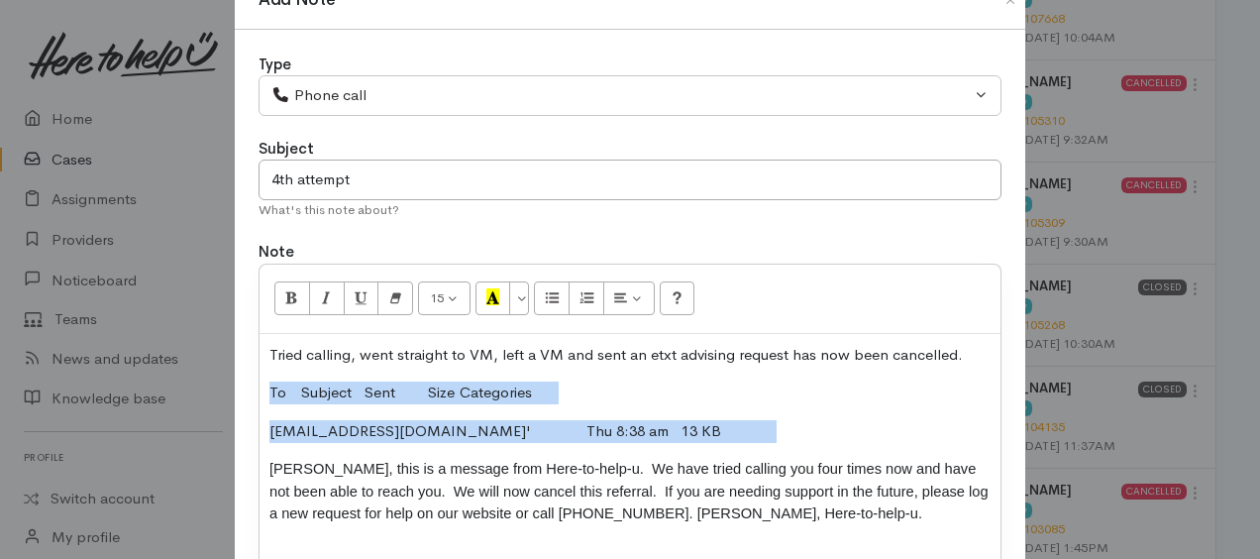
drag, startPoint x: 265, startPoint y: 386, endPoint x: 675, endPoint y: 415, distance: 410.1
click at [675, 415] on div "Tried calling, went straight to VM, left a VM and sent an etxt advising request…" at bounding box center [630, 480] width 741 height 293
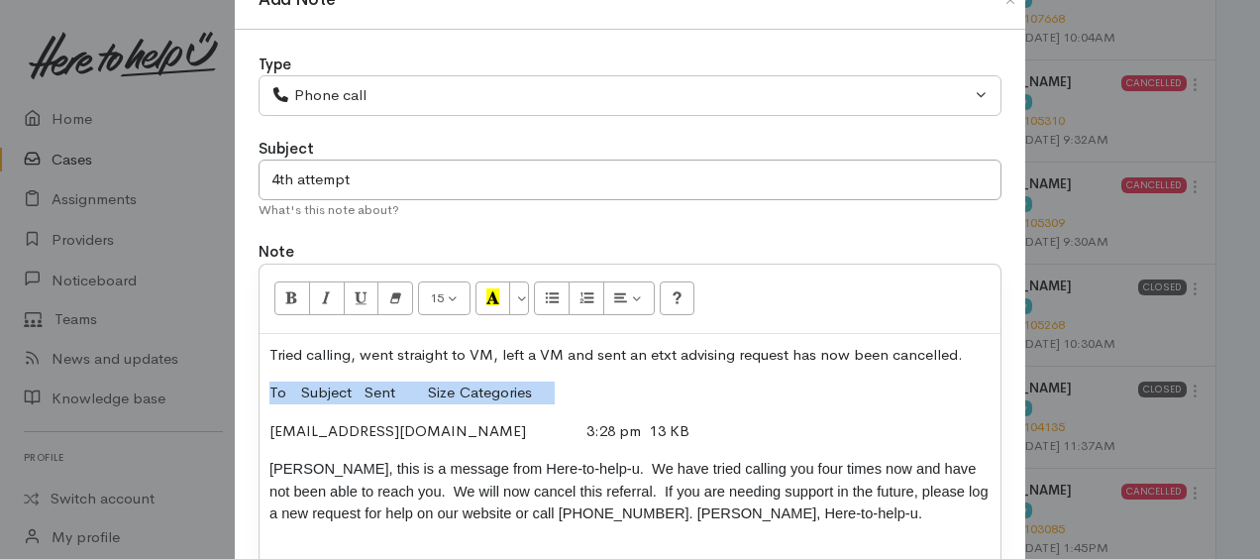
drag, startPoint x: 274, startPoint y: 382, endPoint x: 583, endPoint y: 373, distance: 309.2
click at [583, 373] on div "Tried calling, went straight to VM, left a VM and sent an etxt advising request…" at bounding box center [630, 480] width 741 height 293
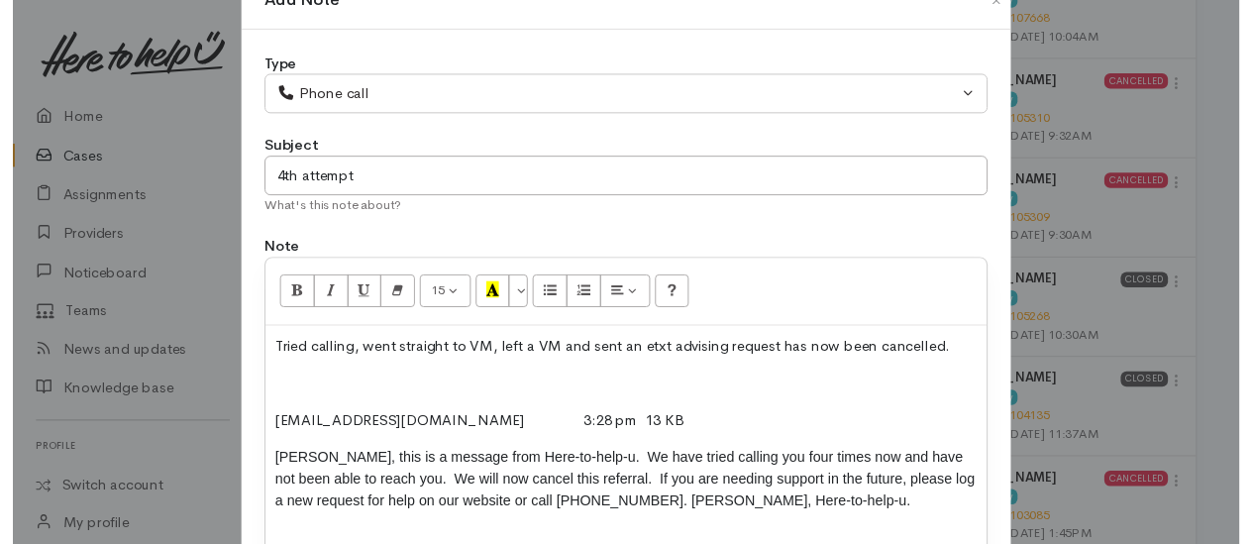
scroll to position [289, 0]
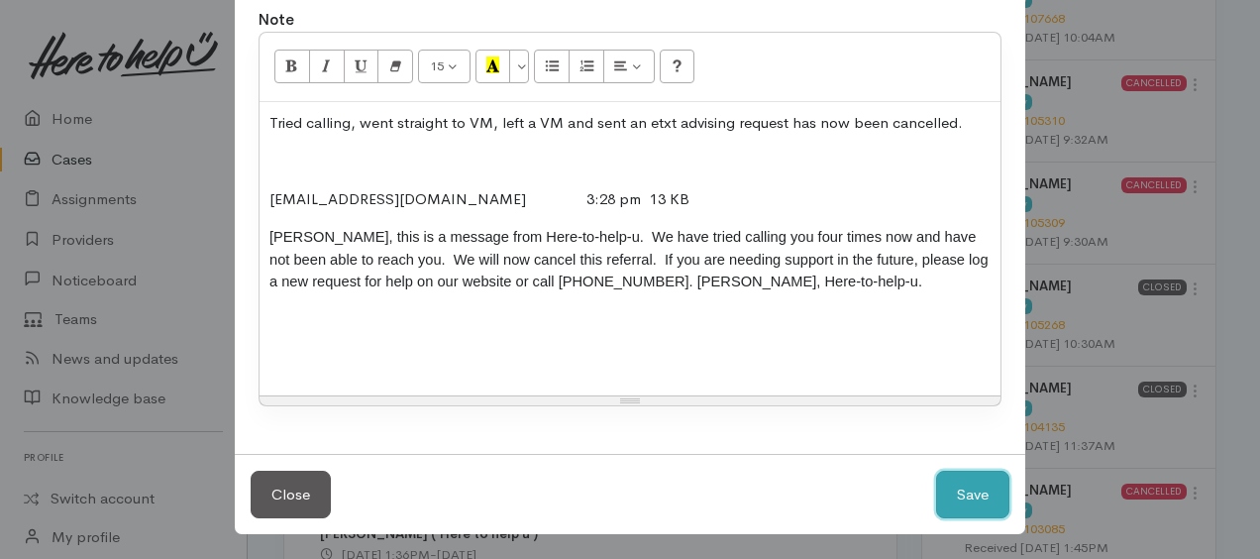
click at [973, 490] on button "Save" at bounding box center [972, 495] width 73 height 49
select select "1"
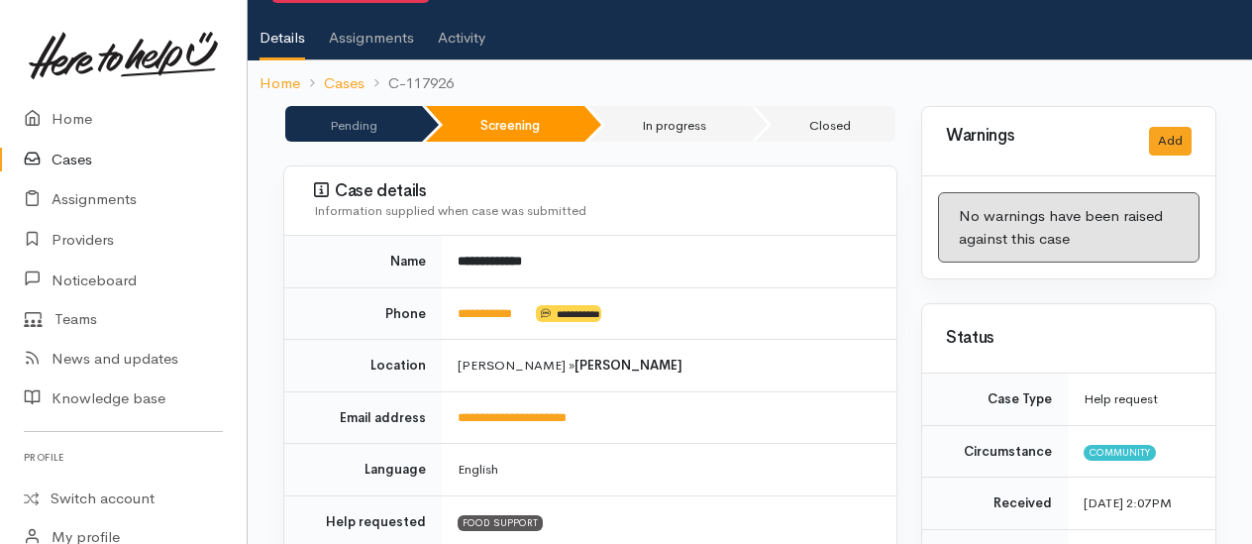
scroll to position [0, 0]
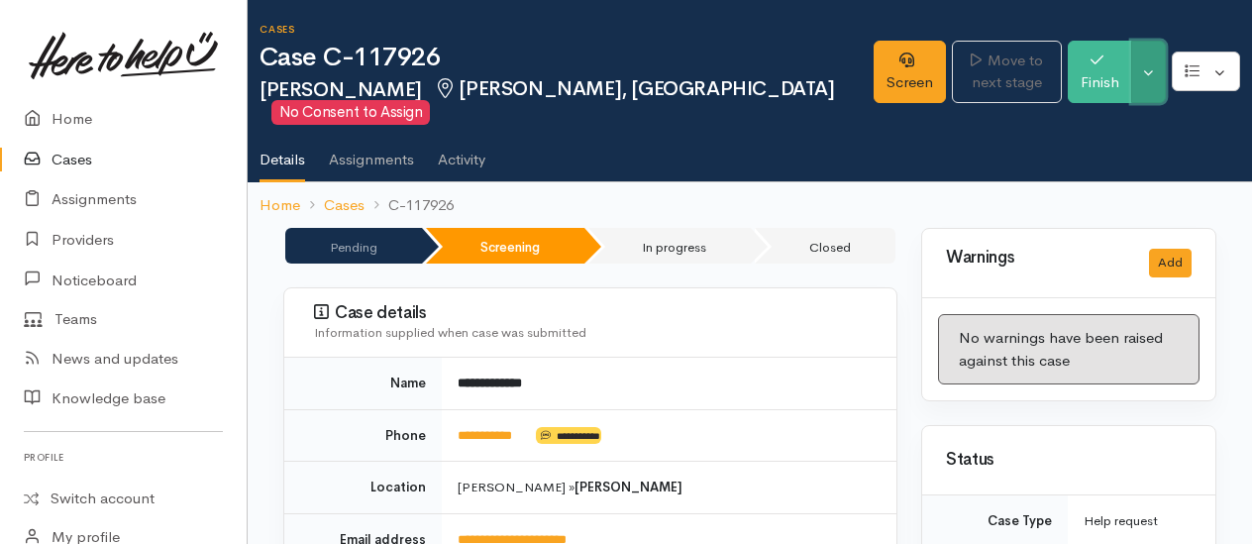
click at [1149, 87] on button "Toggle Dropdown" at bounding box center [1148, 72] width 35 height 62
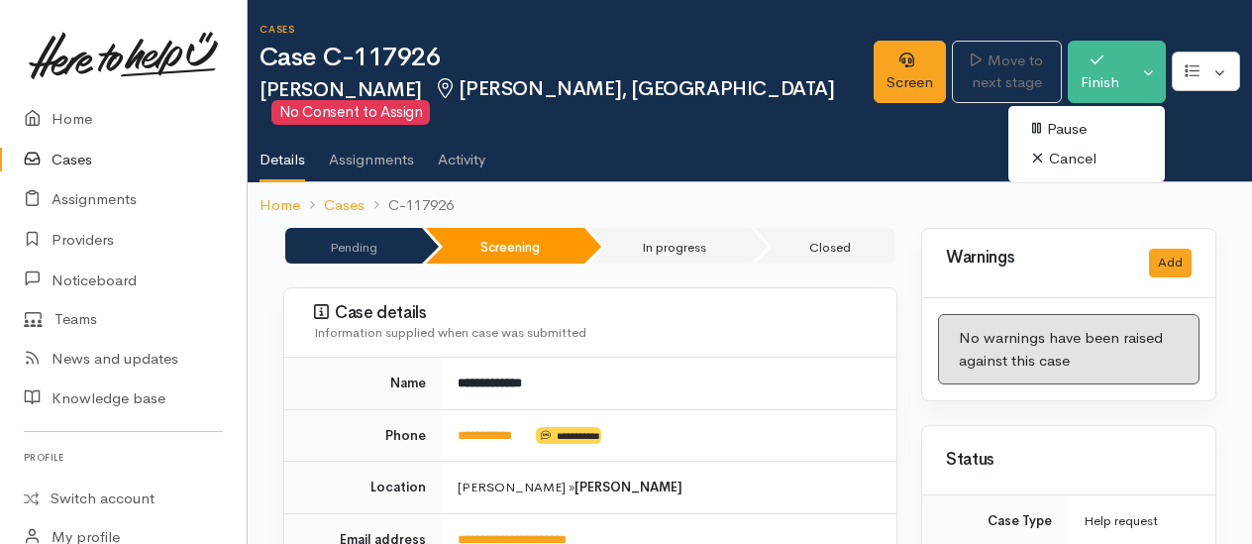
click at [1079, 160] on link "Cancel" at bounding box center [1086, 159] width 157 height 31
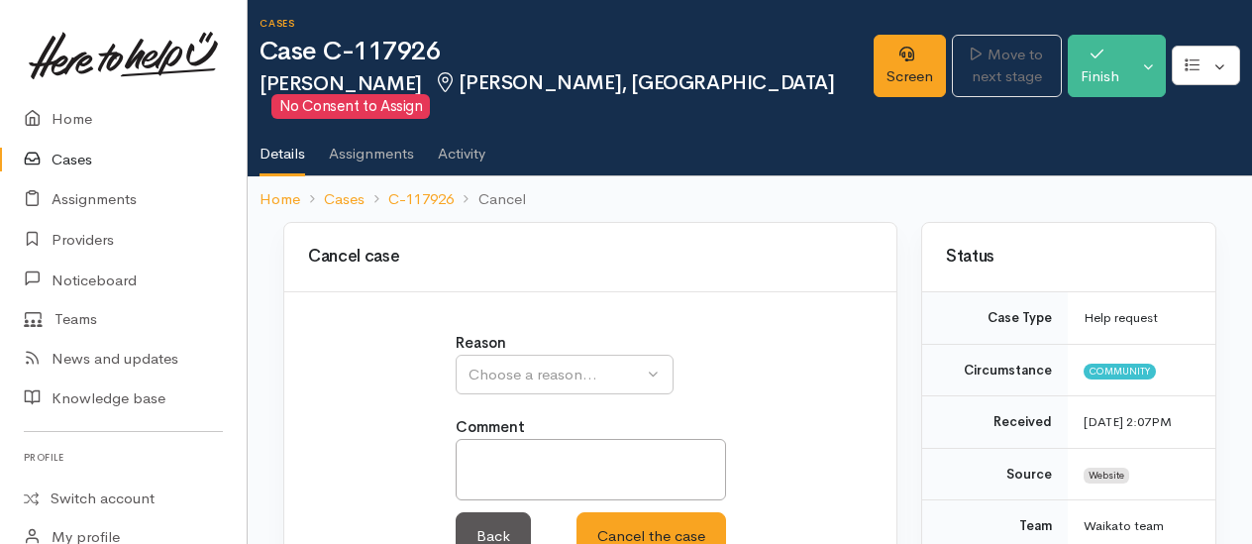
scroll to position [168, 0]
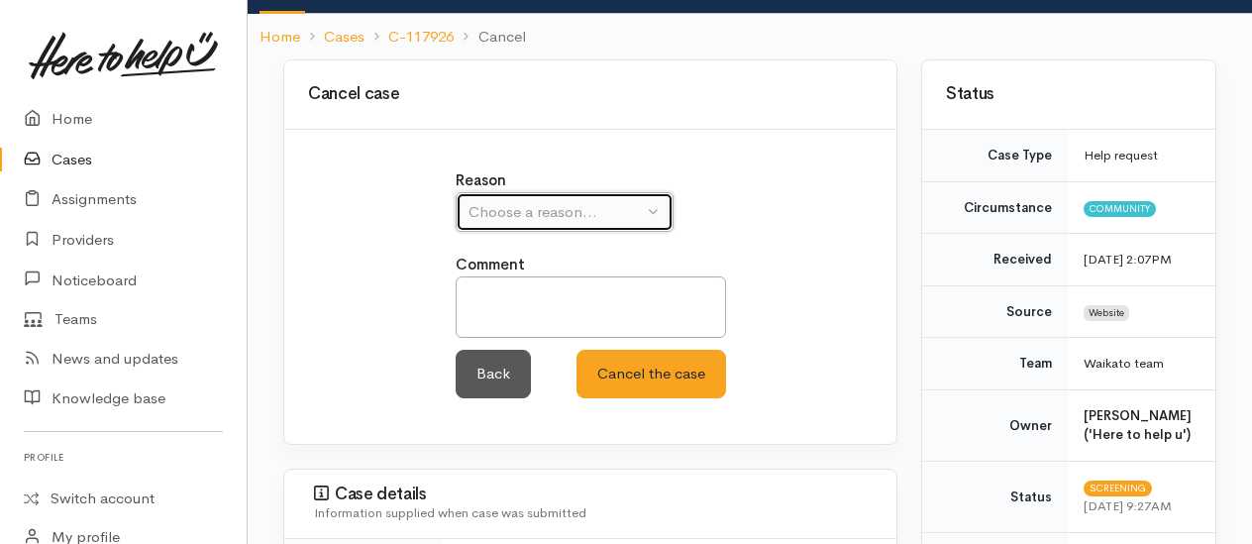
click at [624, 201] on div "Choose a reason..." at bounding box center [556, 212] width 174 height 23
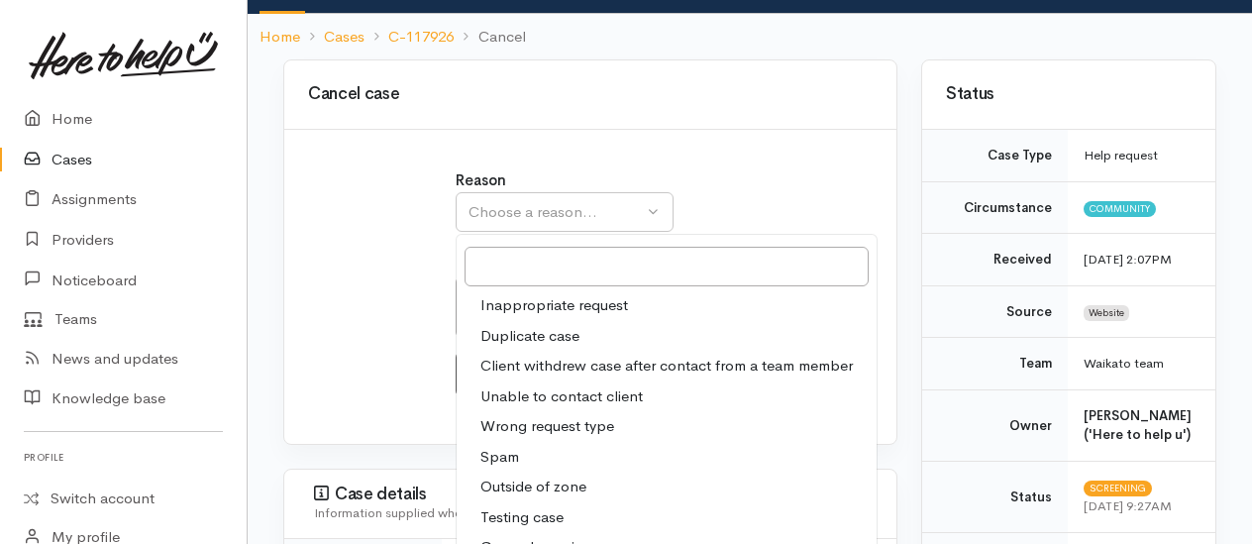
click at [532, 402] on span "Unable to contact client" at bounding box center [561, 396] width 162 height 23
select select "4"
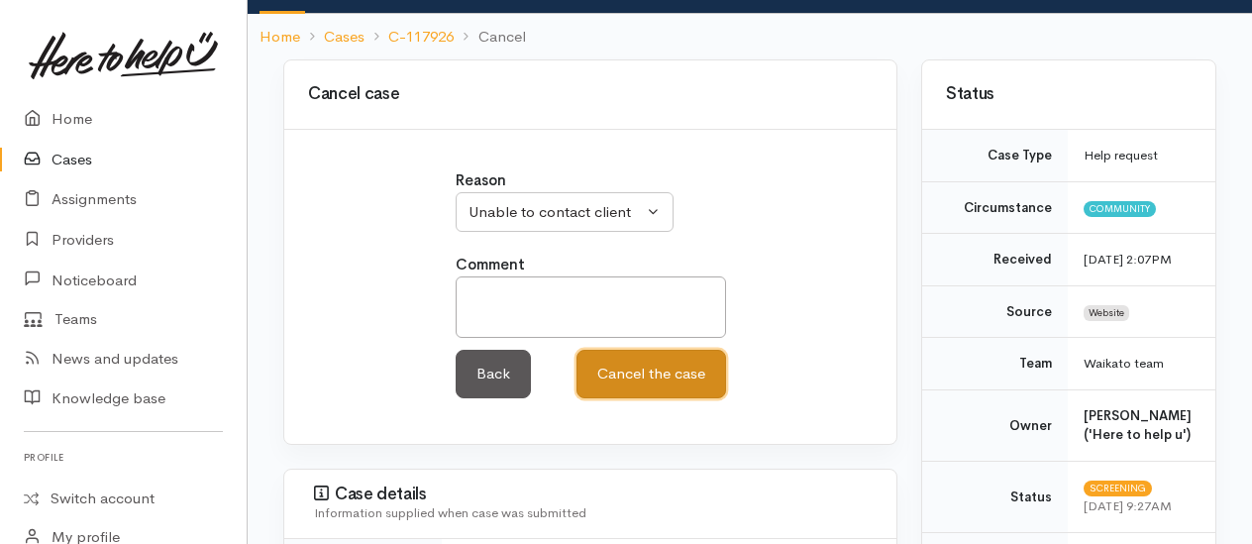
click at [640, 370] on button "Cancel the case" at bounding box center [652, 374] width 150 height 49
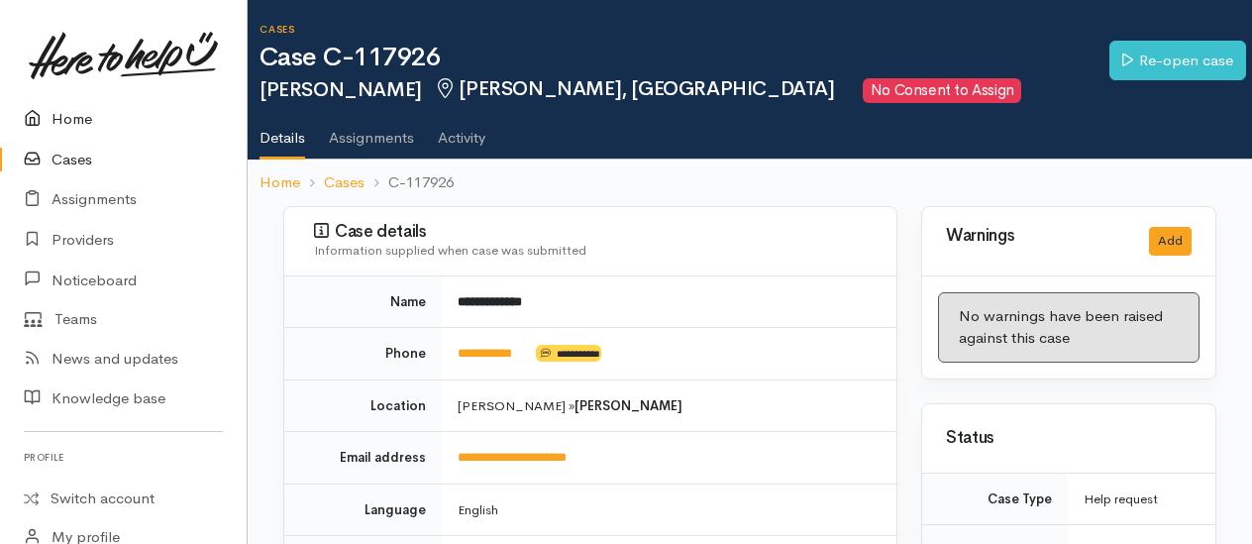
click at [71, 126] on link "Home" at bounding box center [123, 119] width 247 height 41
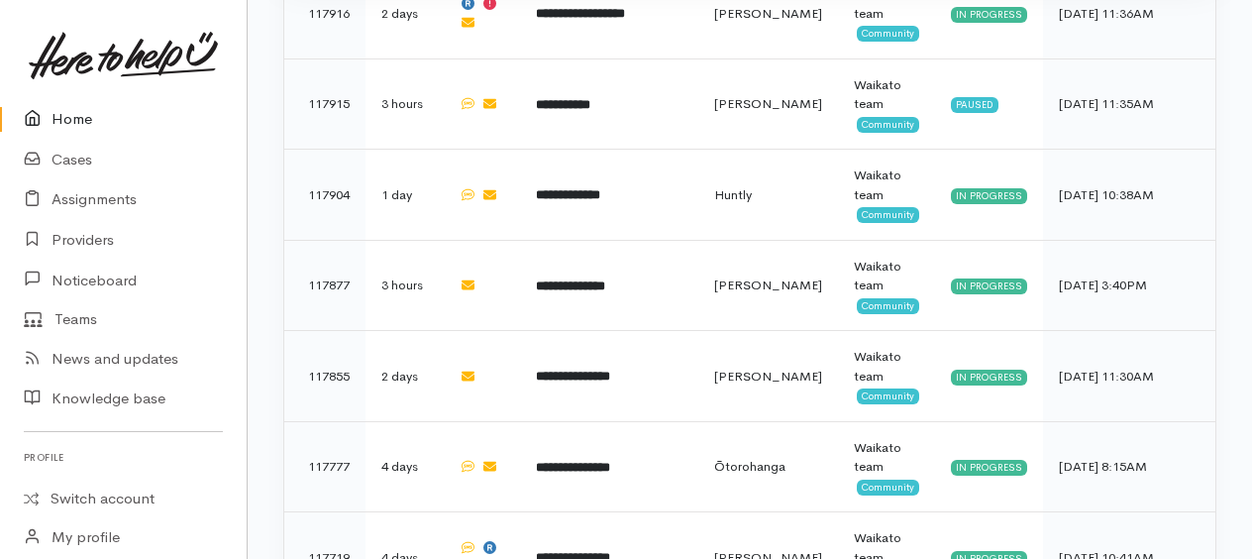
scroll to position [1528, 0]
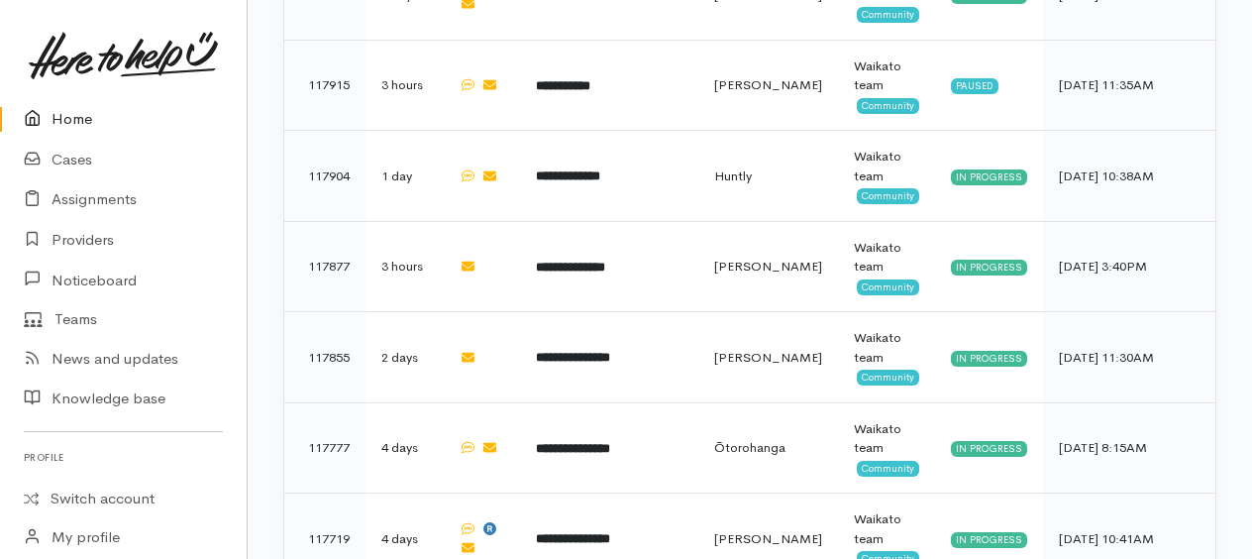
click at [77, 117] on link "Home" at bounding box center [123, 119] width 247 height 41
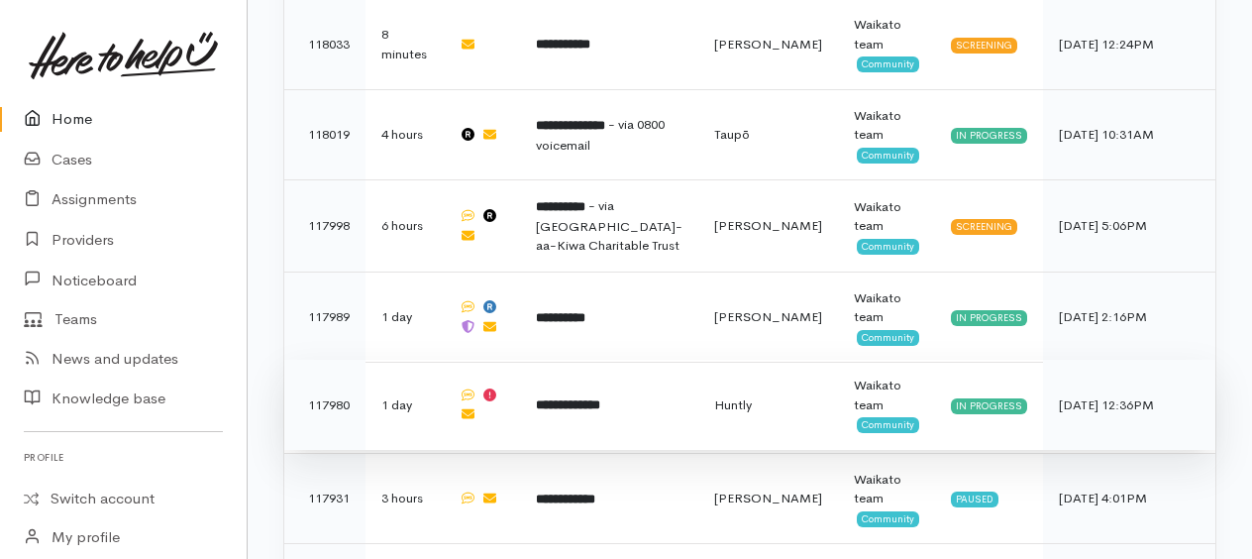
scroll to position [736, 0]
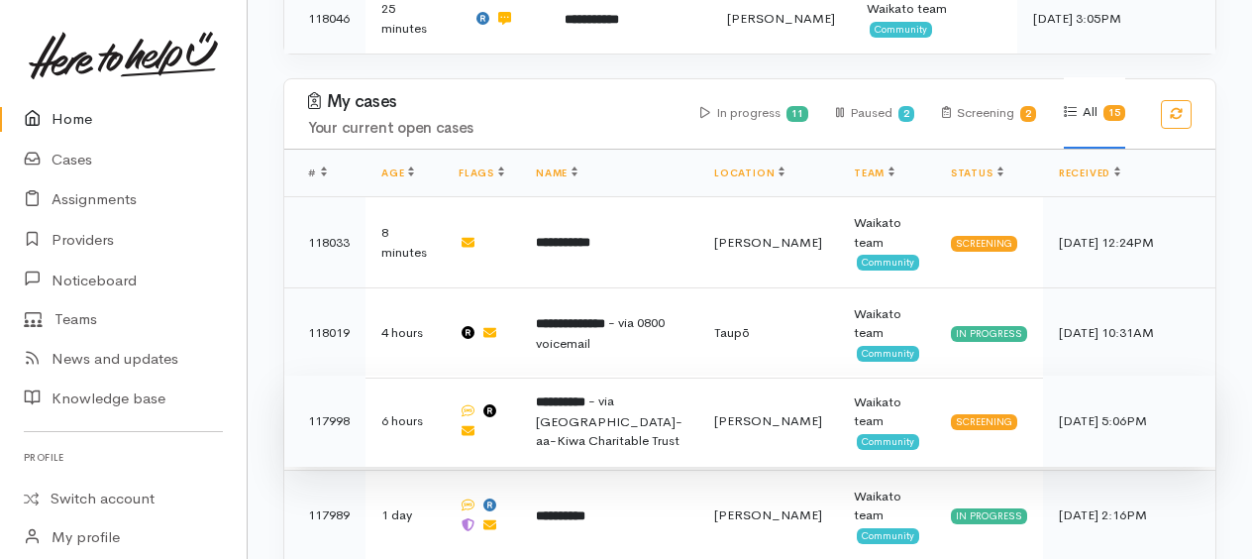
click at [585, 395] on b "**********" at bounding box center [561, 401] width 50 height 13
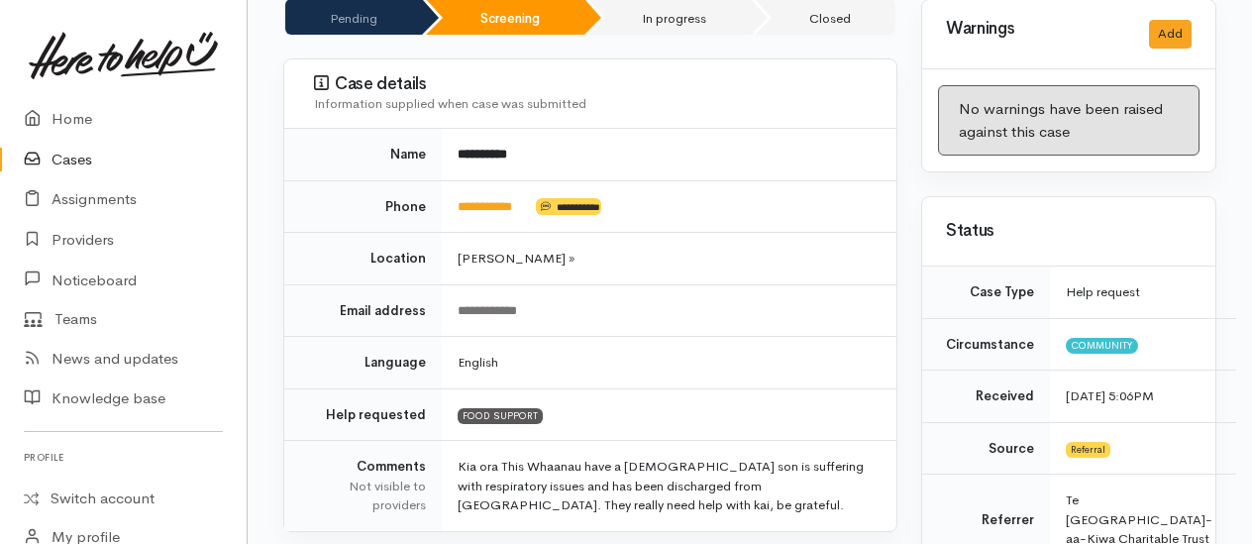
scroll to position [198, 0]
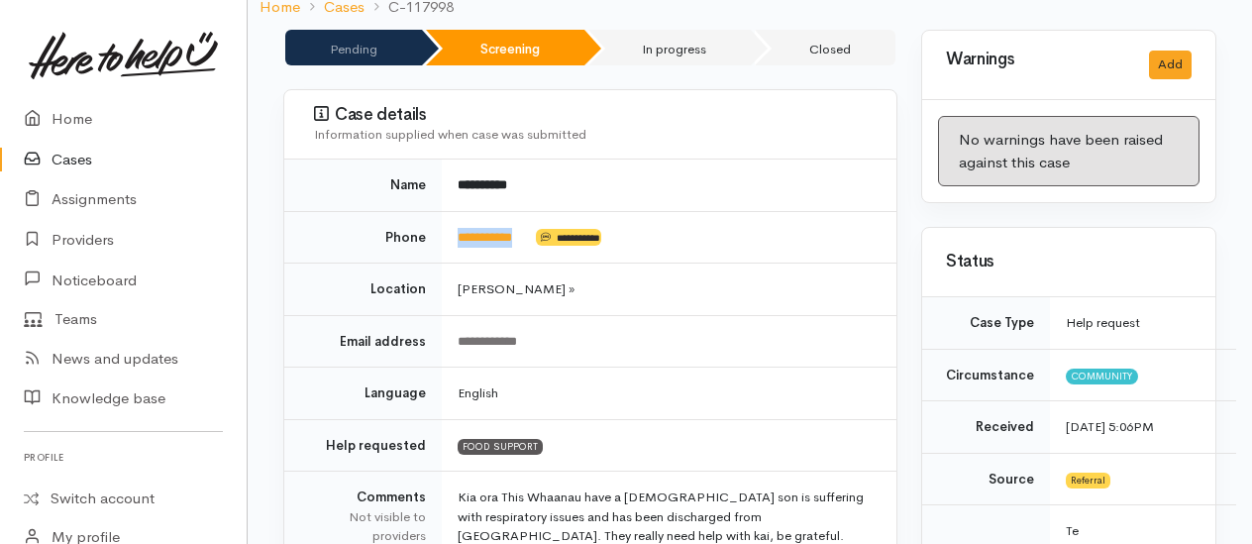
drag, startPoint x: 539, startPoint y: 213, endPoint x: 456, endPoint y: 213, distance: 83.2
click at [456, 213] on td "**********" at bounding box center [669, 237] width 455 height 52
drag, startPoint x: 456, startPoint y: 213, endPoint x: 501, endPoint y: 212, distance: 45.6
copy td "**********"
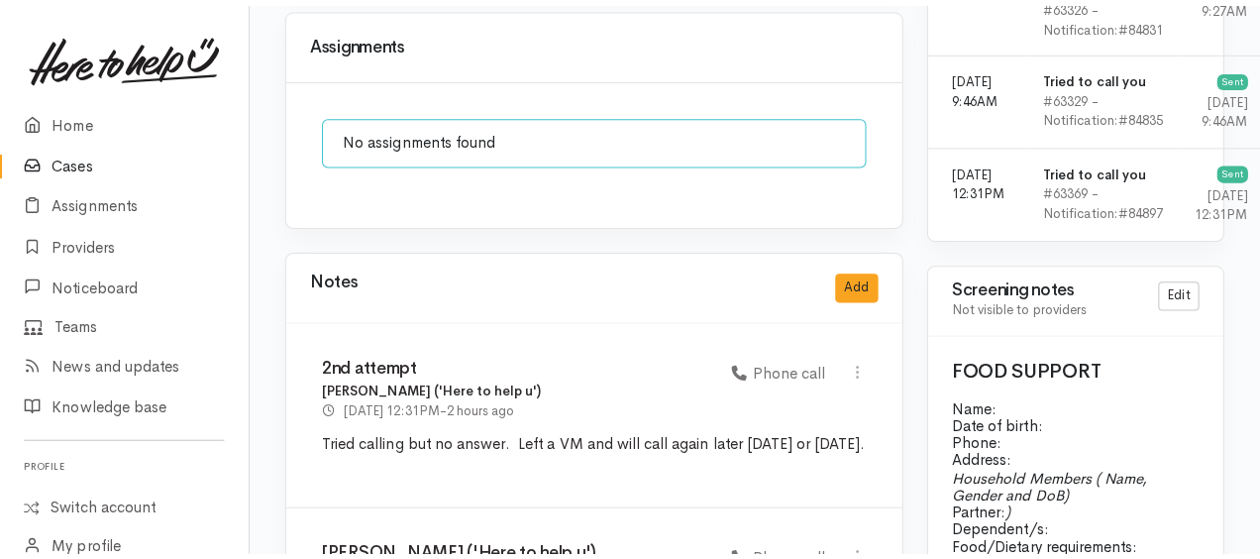
scroll to position [1405, 0]
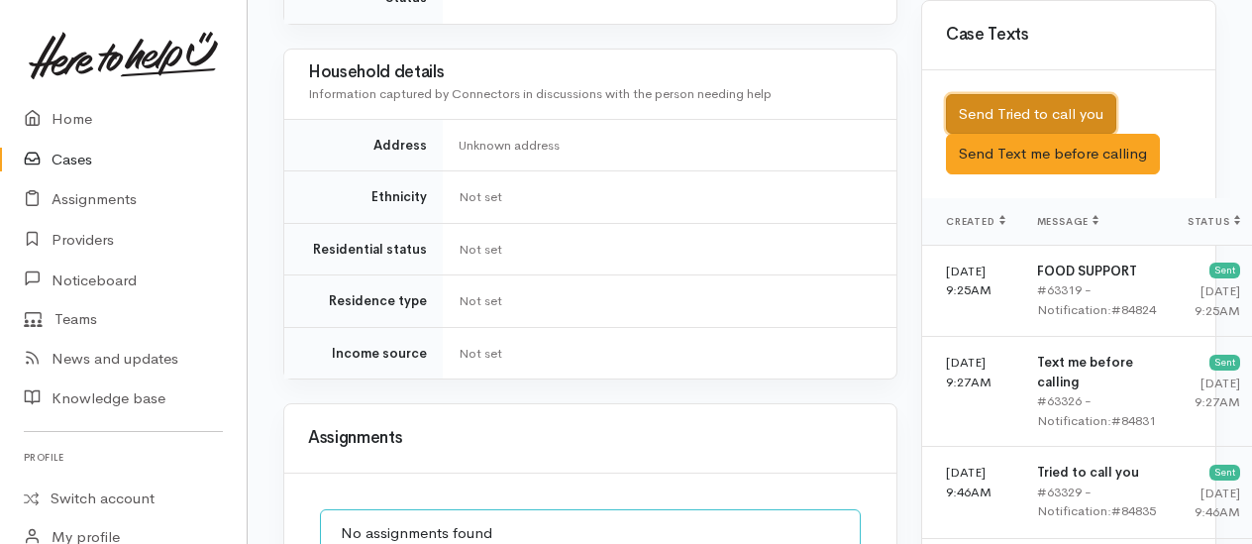
click at [1011, 112] on button "Send Tried to call you" at bounding box center [1031, 114] width 170 height 41
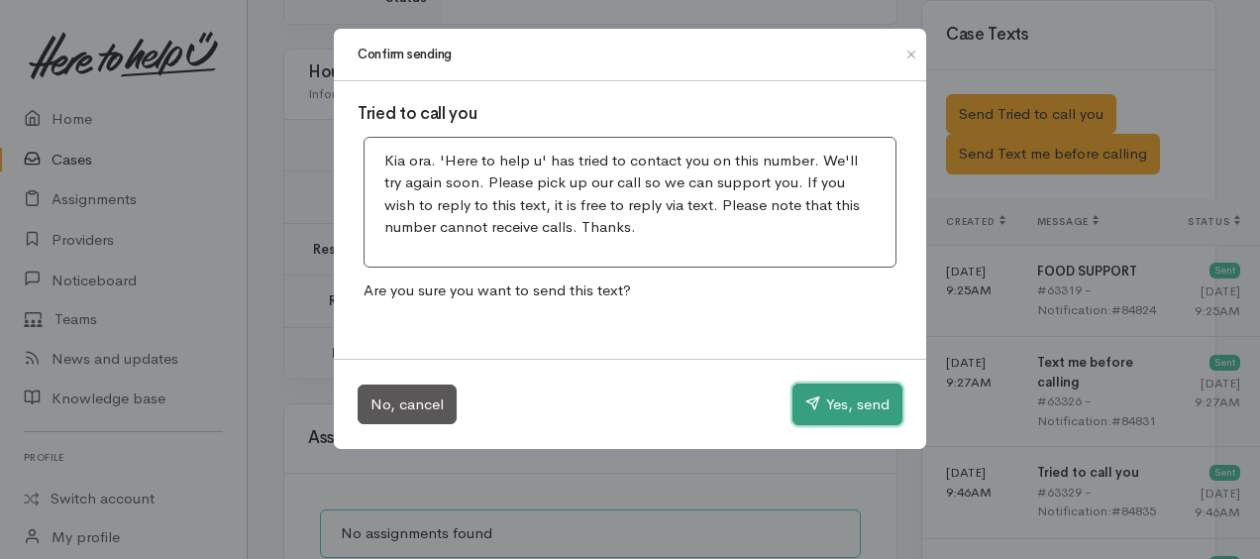
click at [841, 387] on button "Yes, send" at bounding box center [847, 404] width 110 height 42
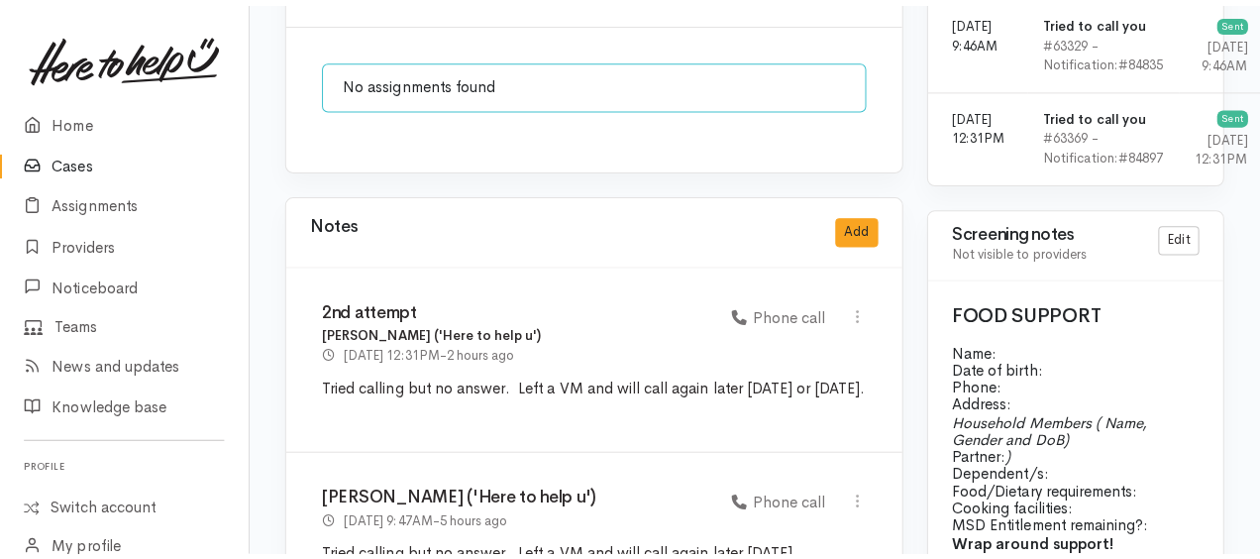
scroll to position [1900, 0]
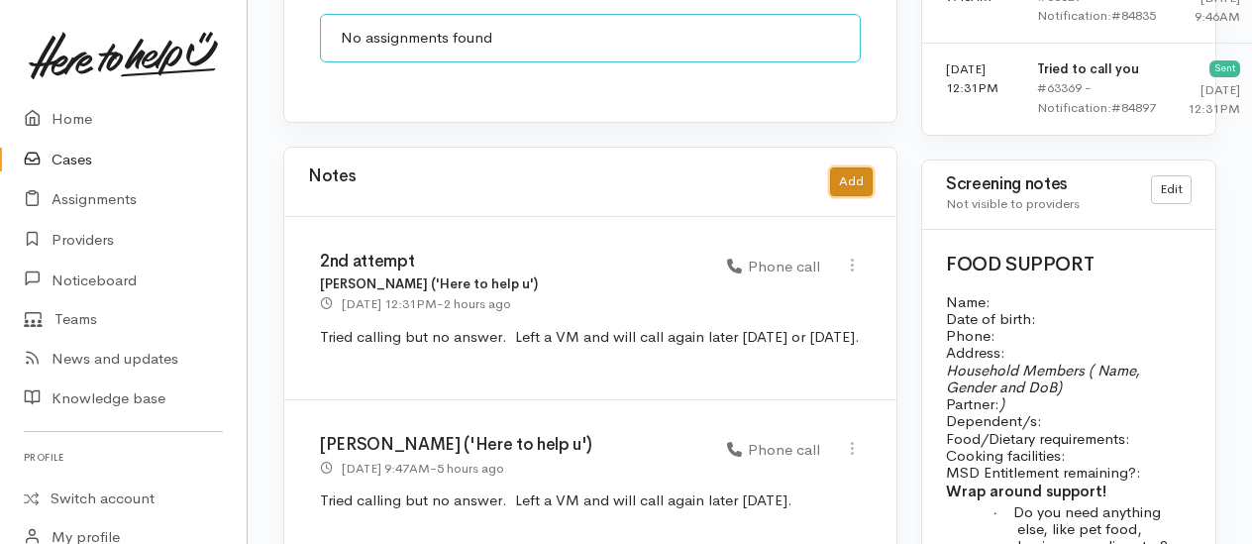
click at [844, 167] on button "Add" at bounding box center [851, 181] width 43 height 29
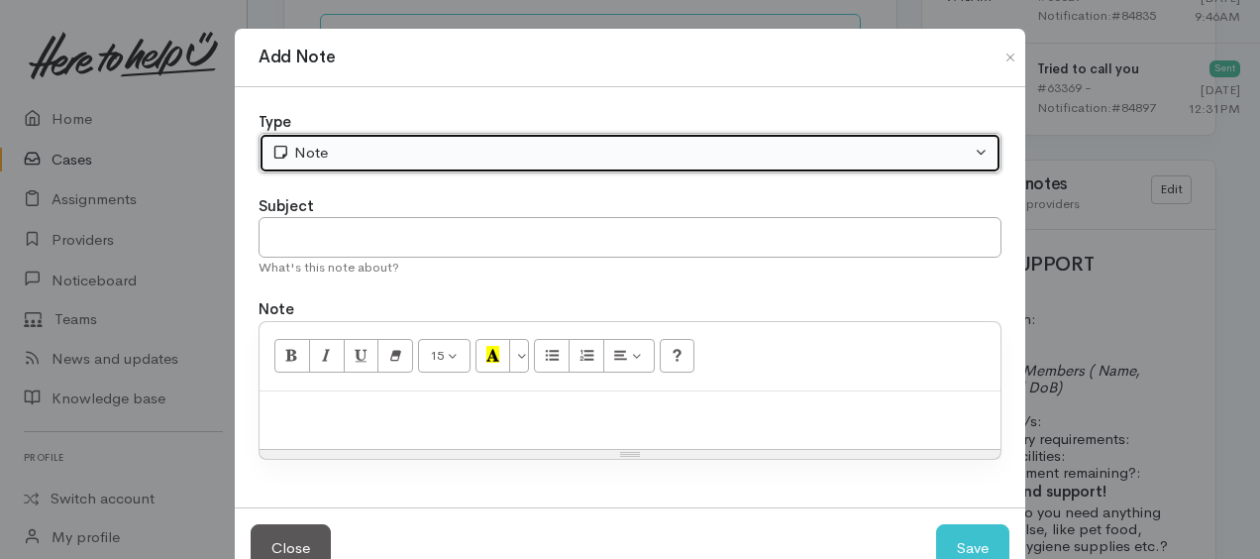
drag, startPoint x: 502, startPoint y: 160, endPoint x: 432, endPoint y: 184, distance: 74.2
click at [498, 160] on div "Note" at bounding box center [620, 153] width 699 height 23
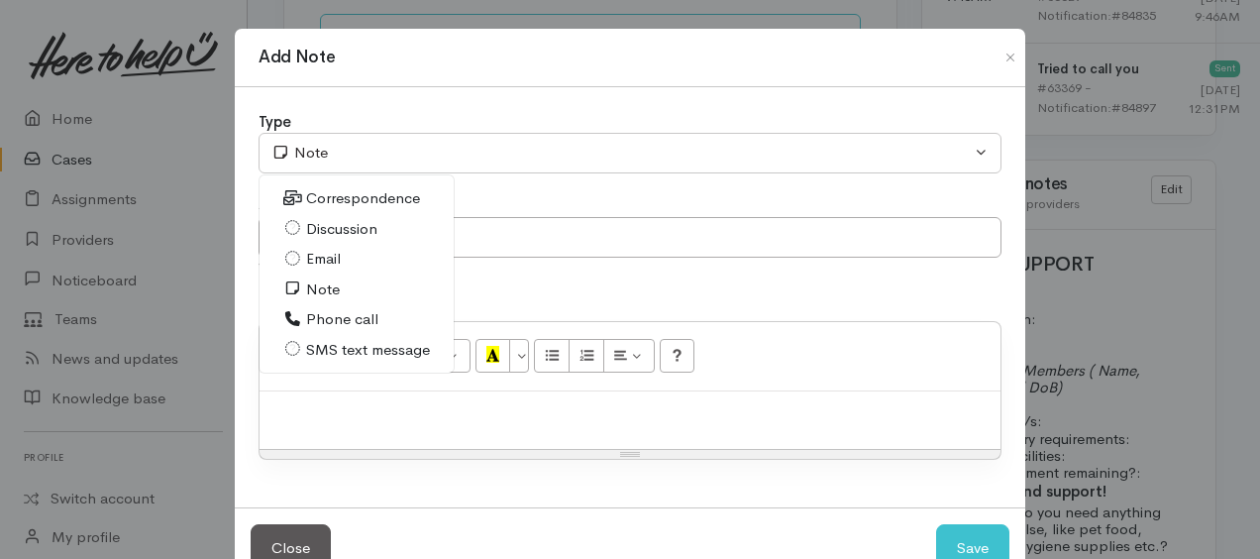
drag, startPoint x: 324, startPoint y: 321, endPoint x: 324, endPoint y: 299, distance: 21.8
click at [324, 320] on span "Phone call" at bounding box center [342, 319] width 72 height 23
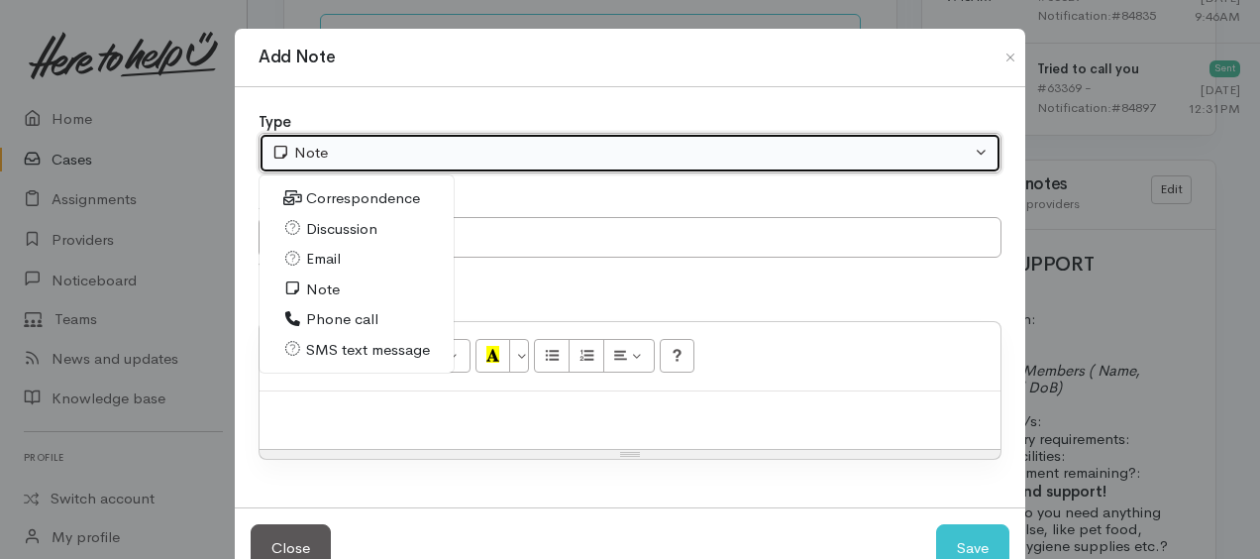
select select "3"
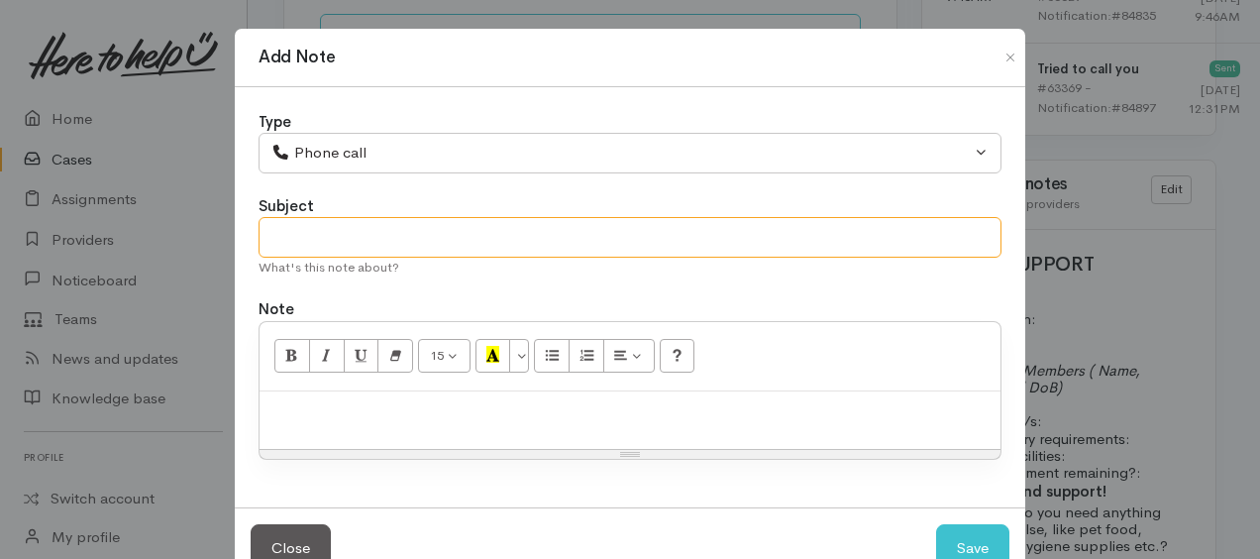
click at [298, 234] on input "text" at bounding box center [630, 237] width 743 height 41
type input "3rd attempt"
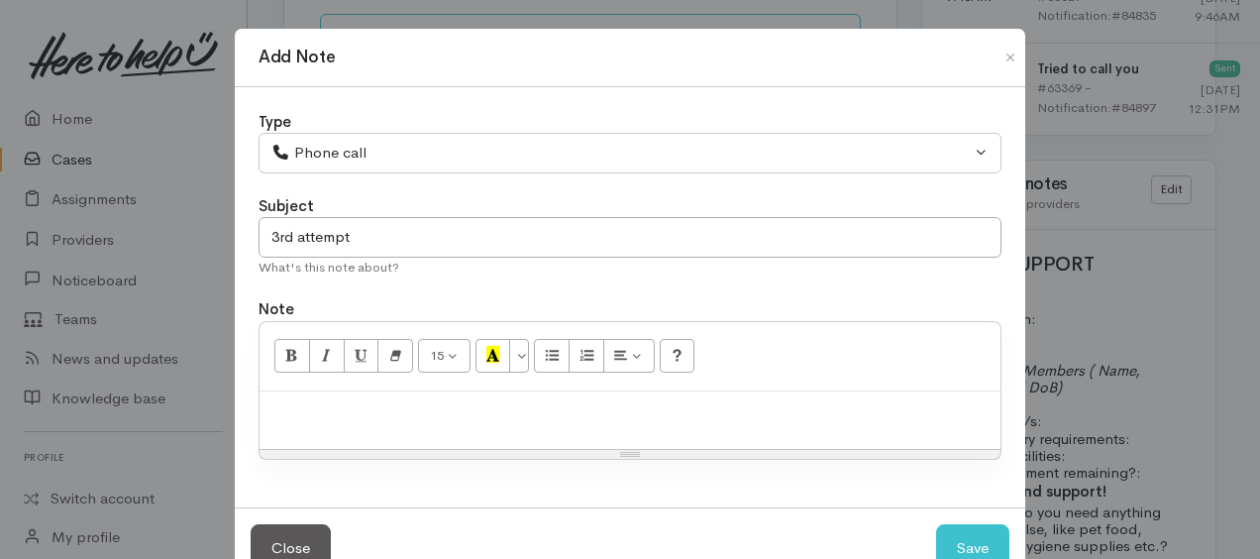
click at [372, 391] on div at bounding box center [630, 420] width 741 height 58
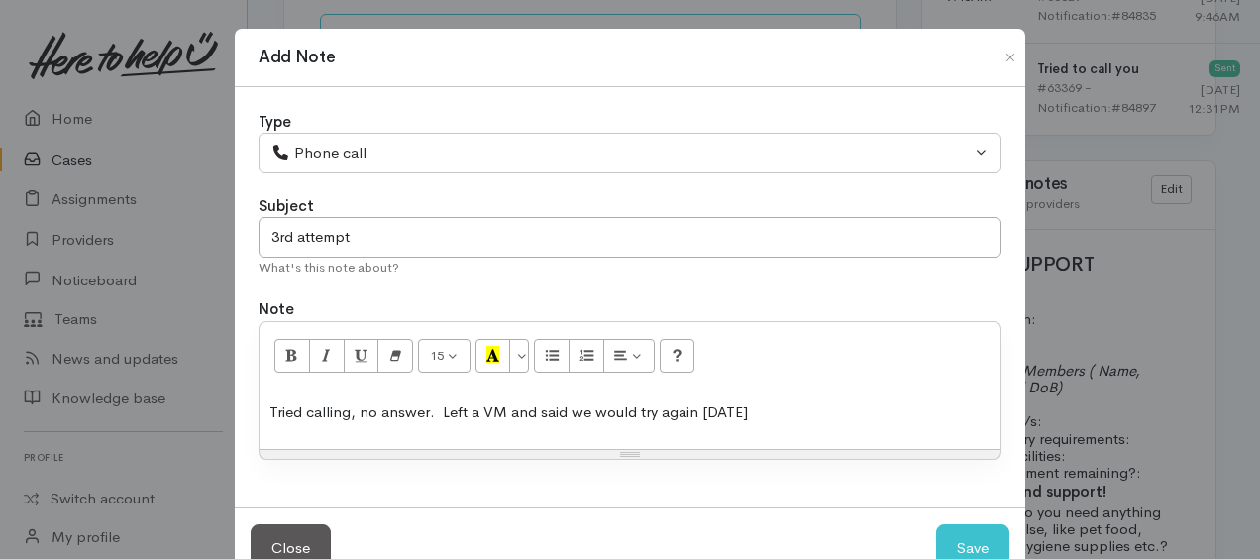
click at [648, 408] on p "Tried calling, no answer. Left a VM and said we would try again on Monday" at bounding box center [629, 412] width 721 height 23
click at [775, 412] on p "Tried calling, no answer. Left a VM and said we would call again on Monday" at bounding box center [629, 412] width 721 height 23
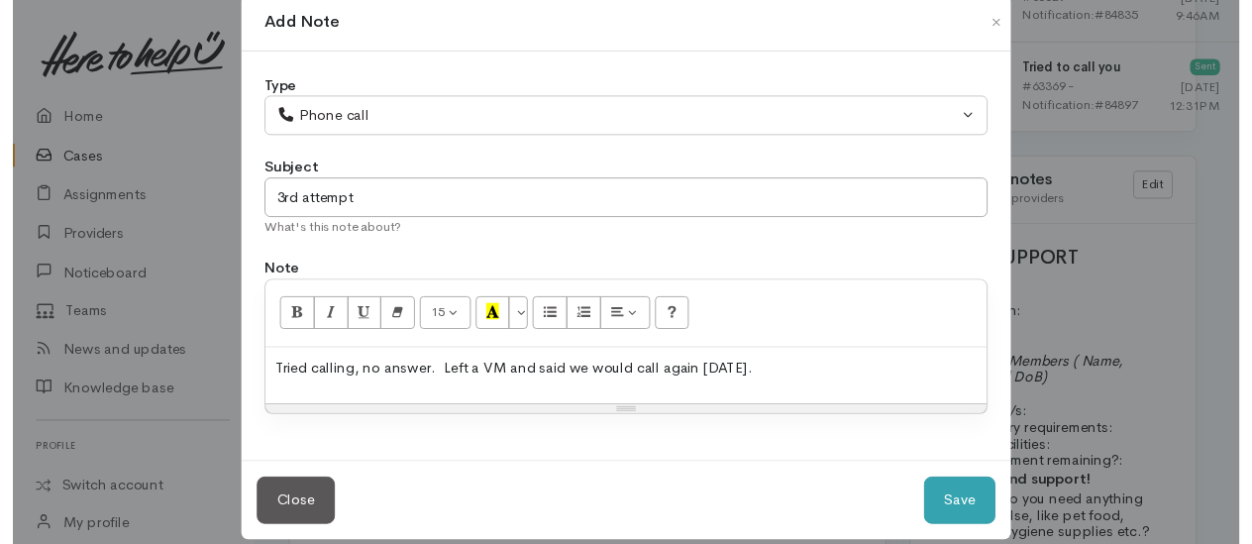
scroll to position [53, 0]
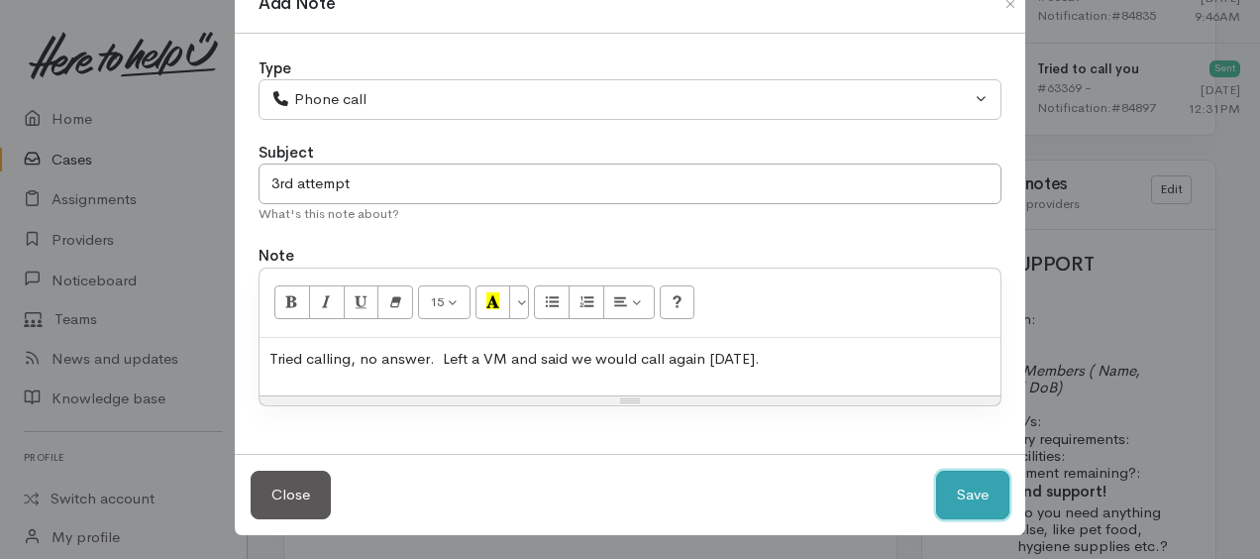
click at [972, 491] on button "Save" at bounding box center [972, 495] width 73 height 49
select select "1"
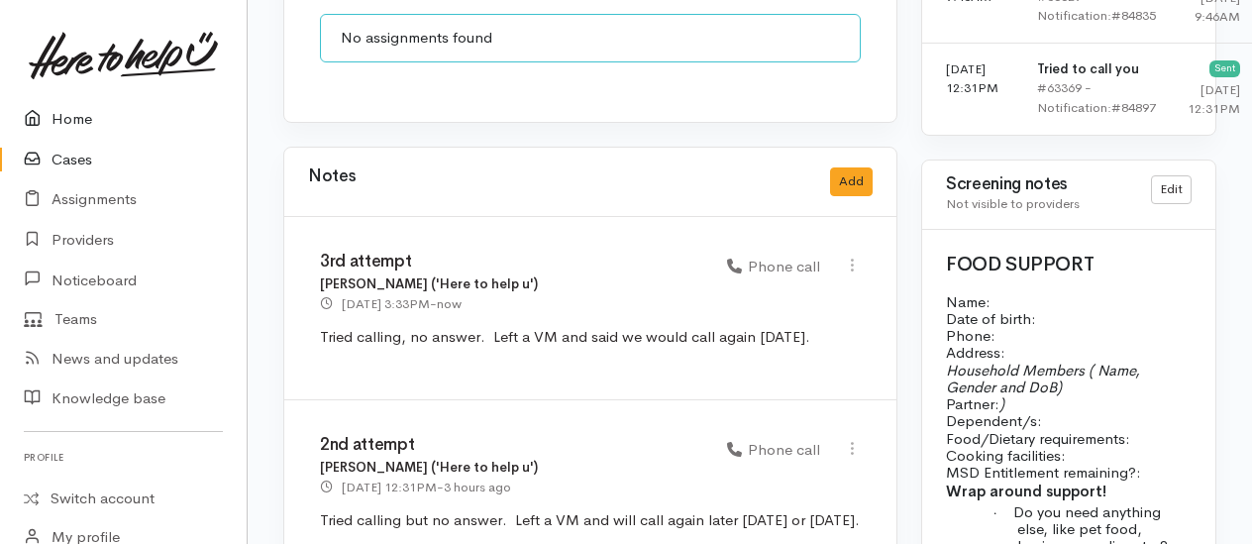
click at [86, 118] on link "Home" at bounding box center [123, 119] width 247 height 41
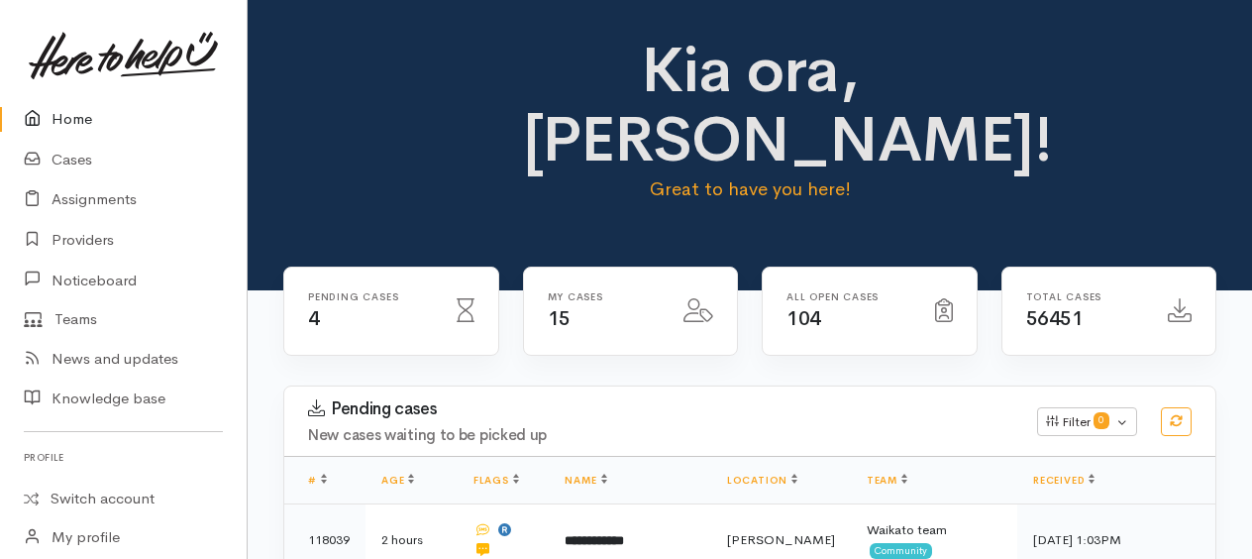
click at [77, 111] on link "Home" at bounding box center [123, 119] width 247 height 41
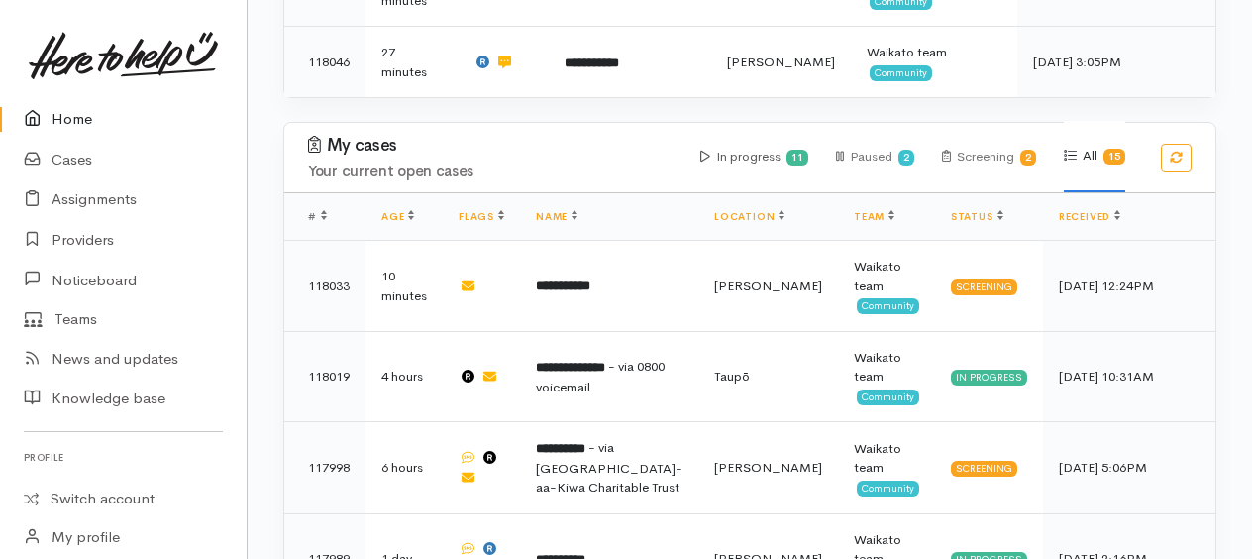
scroll to position [693, 0]
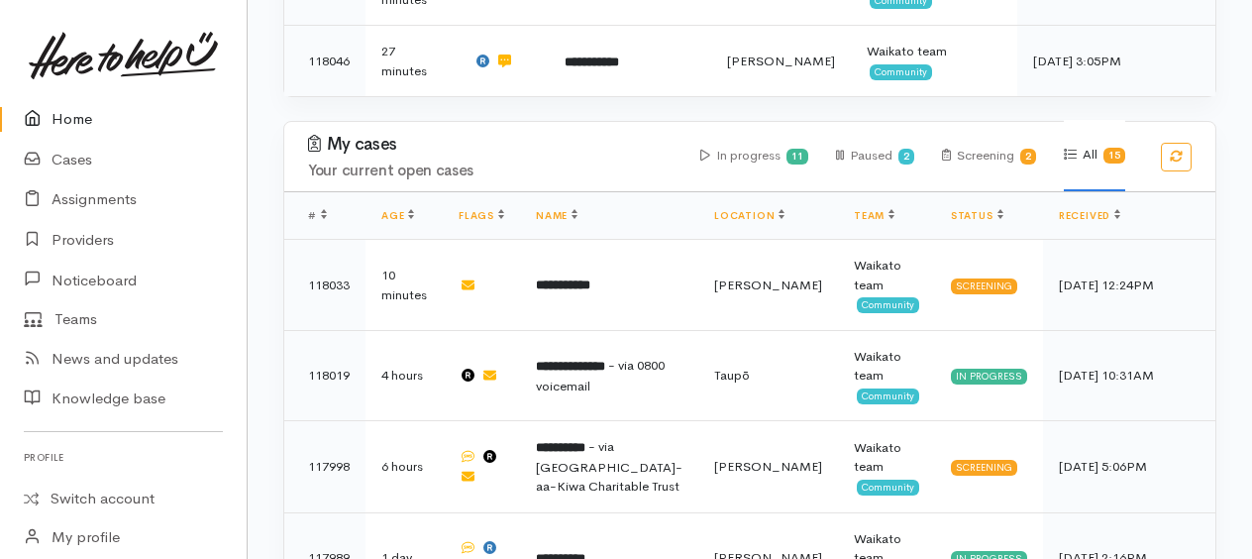
click at [63, 125] on link "Home" at bounding box center [123, 119] width 247 height 41
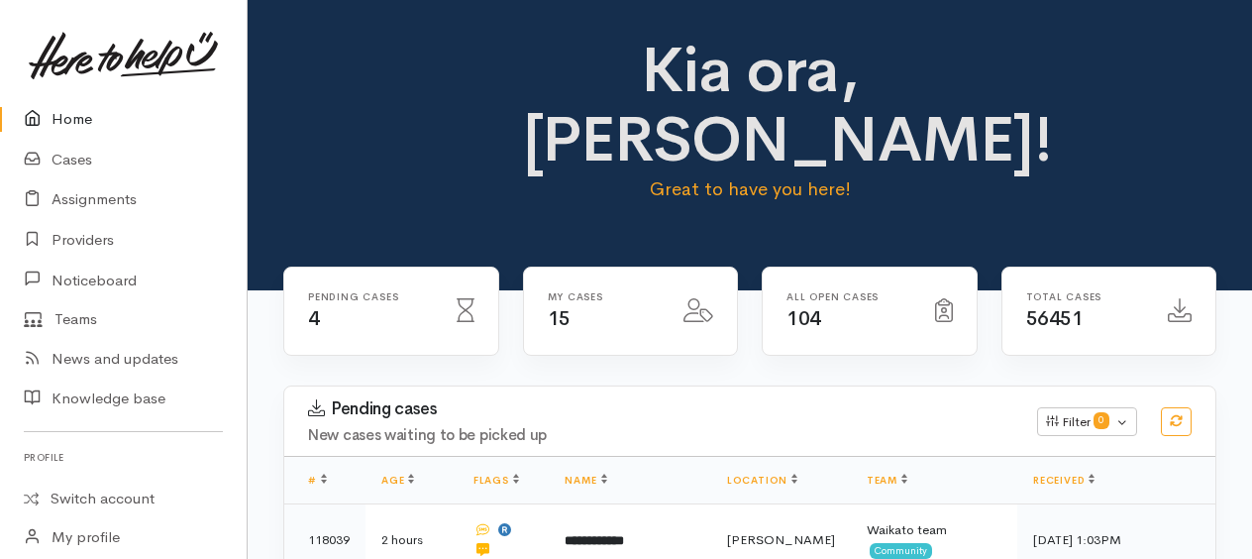
scroll to position [396, 0]
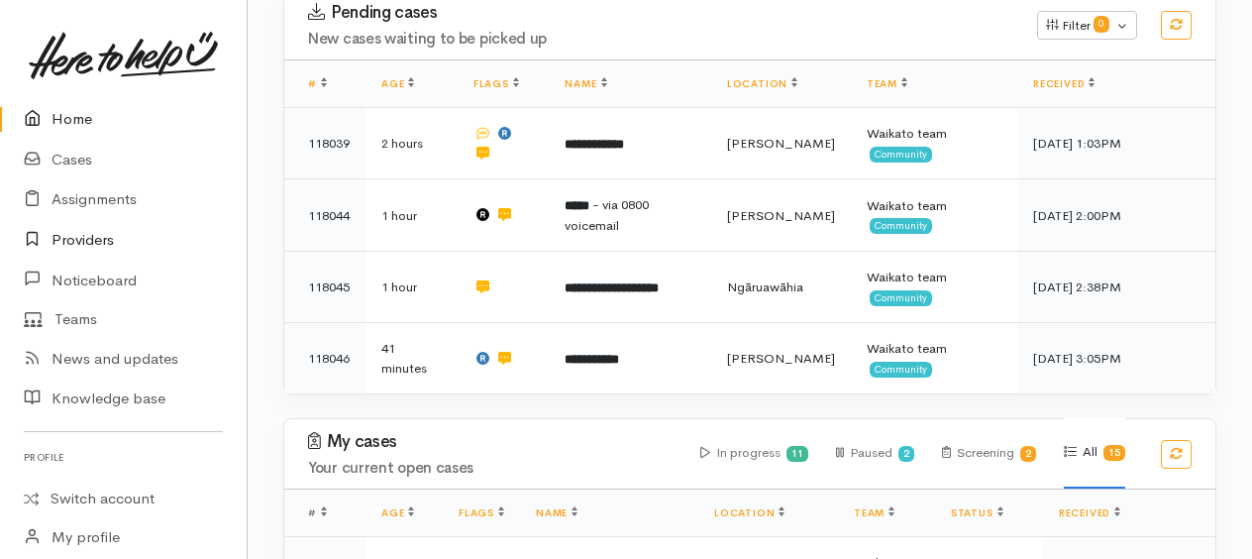
click at [98, 238] on link "Providers" at bounding box center [123, 240] width 247 height 41
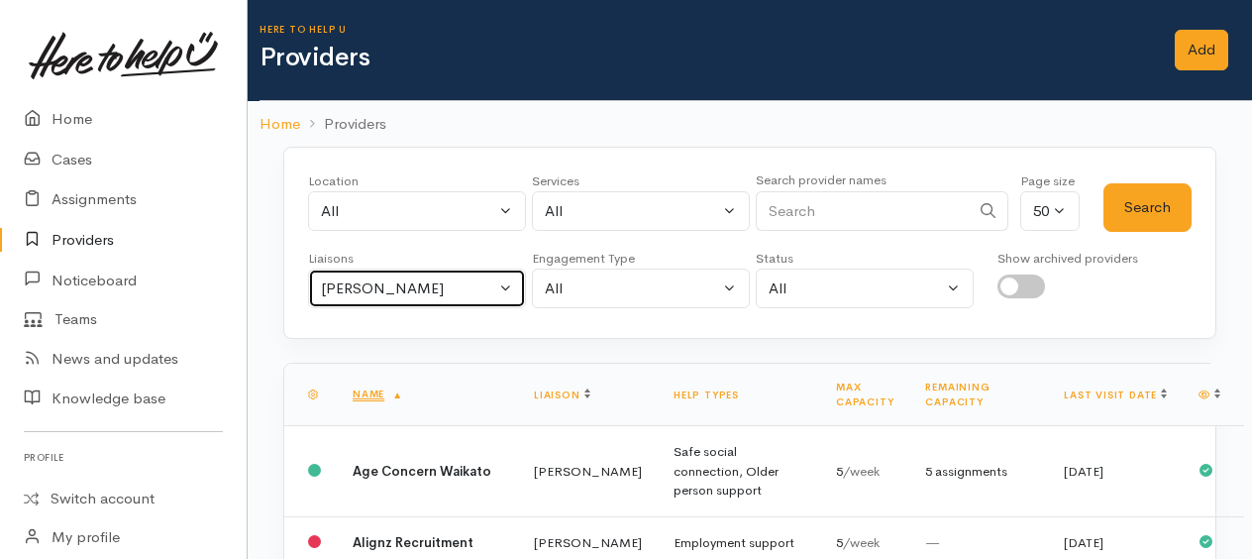
click at [351, 284] on div "[PERSON_NAME]" at bounding box center [408, 288] width 174 height 23
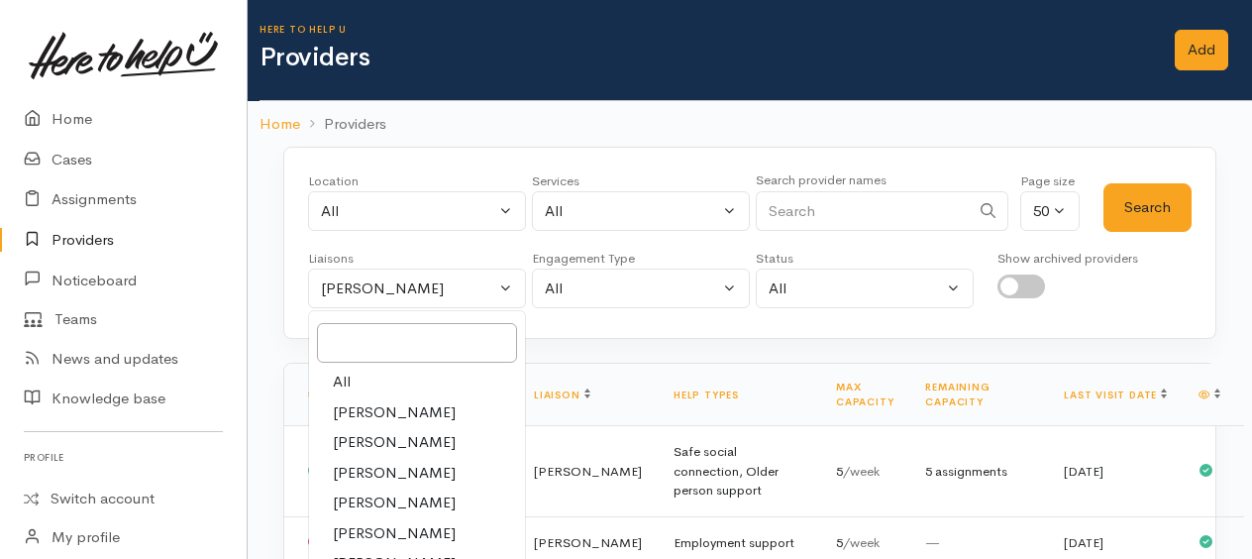
click at [344, 378] on span "All" at bounding box center [342, 381] width 18 height 23
select select "null"
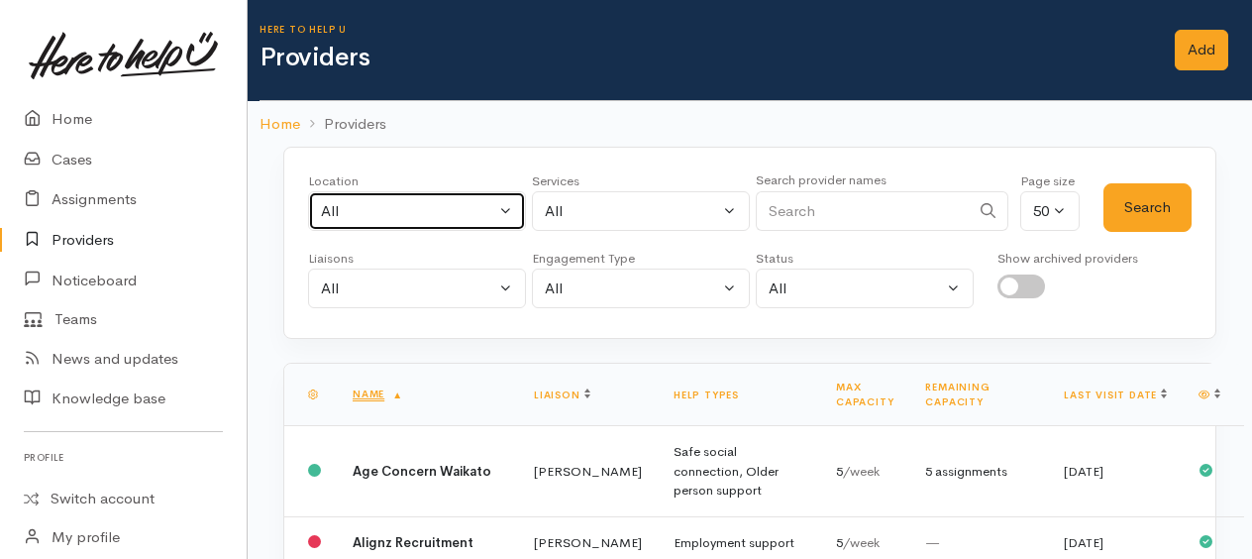
click at [343, 216] on div "All" at bounding box center [408, 211] width 174 height 23
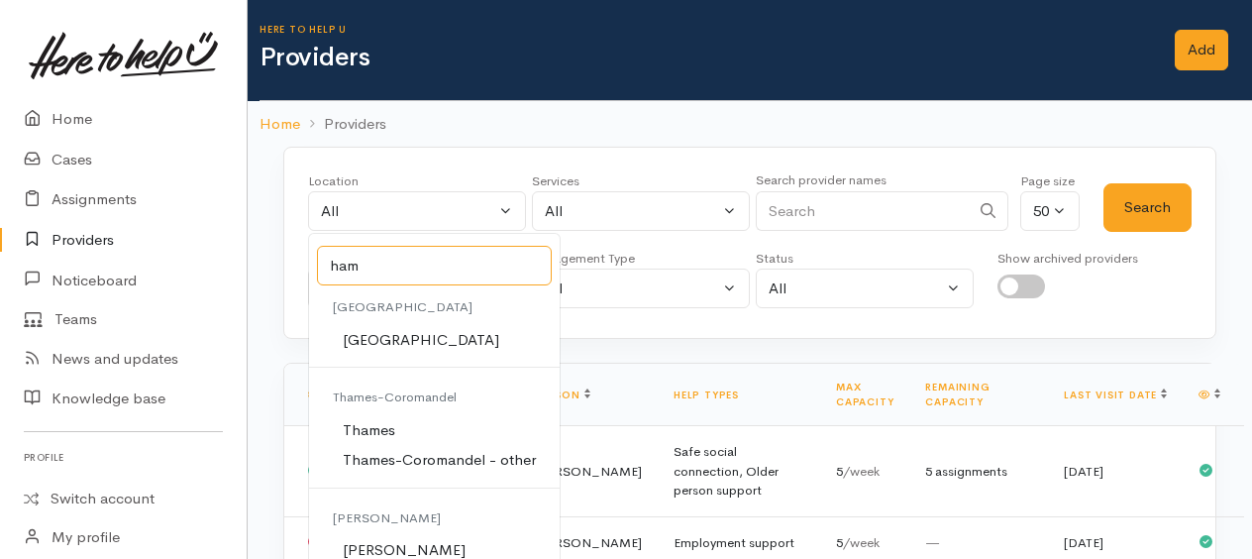
type input "ham"
drag, startPoint x: 382, startPoint y: 547, endPoint x: 372, endPoint y: 526, distance: 23.0
click at [381, 543] on span "[PERSON_NAME]" at bounding box center [404, 550] width 123 height 23
select select "1"
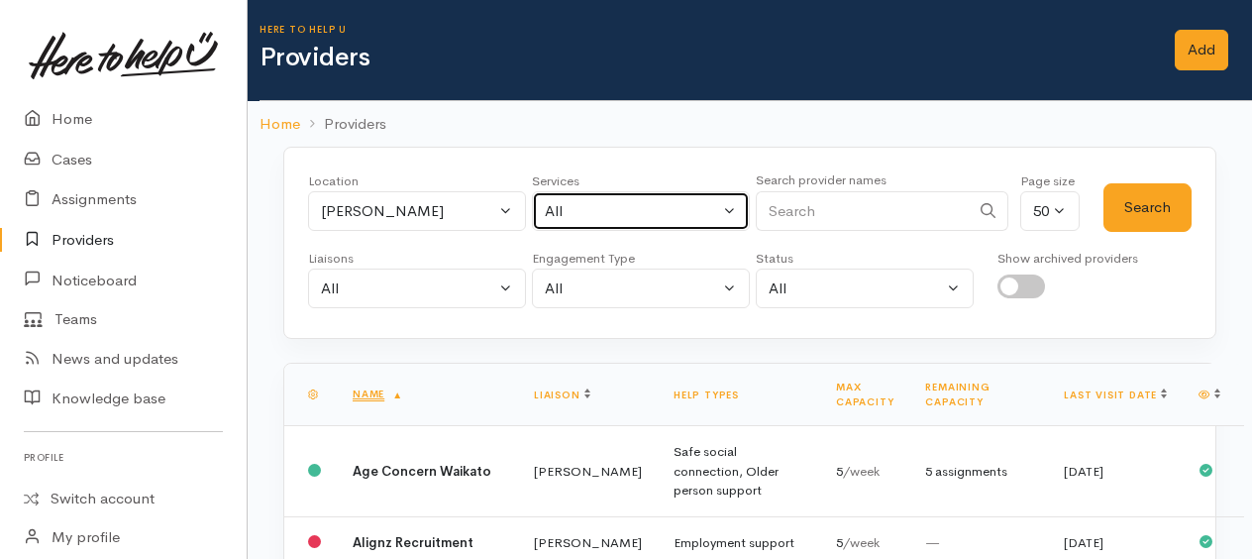
click at [591, 202] on div "All" at bounding box center [632, 211] width 174 height 23
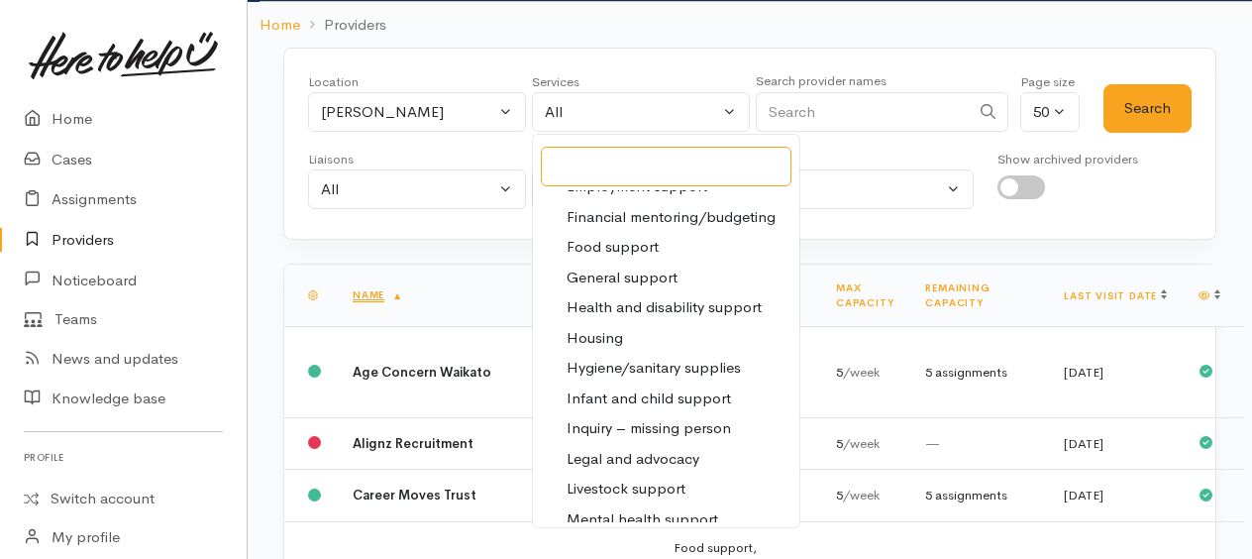
scroll to position [246, 0]
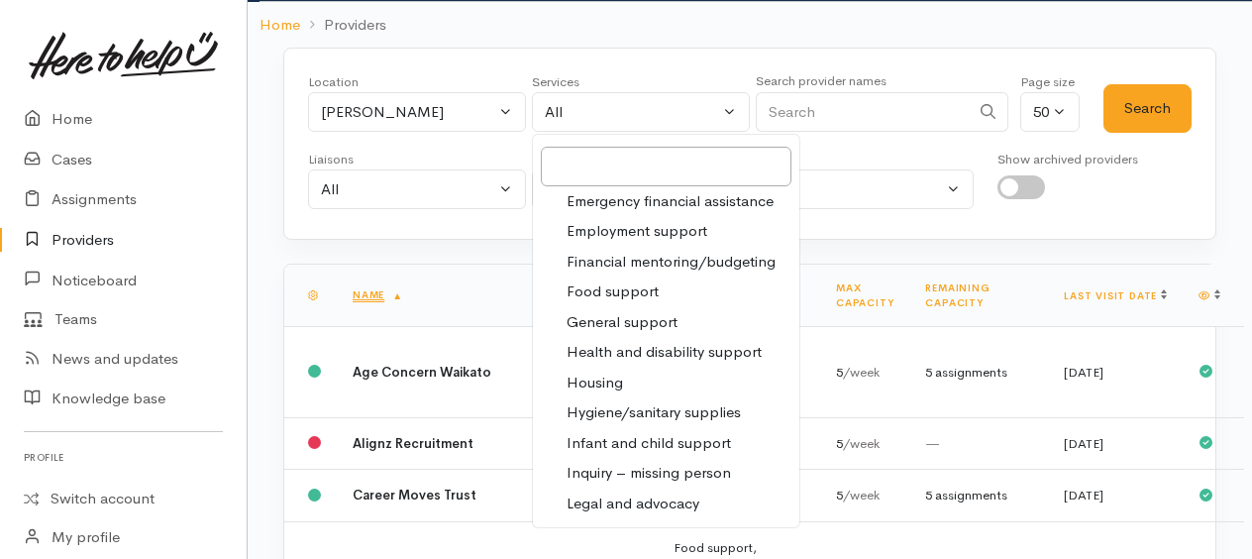
click at [608, 291] on span "Food support" at bounding box center [613, 291] width 92 height 23
select select "3"
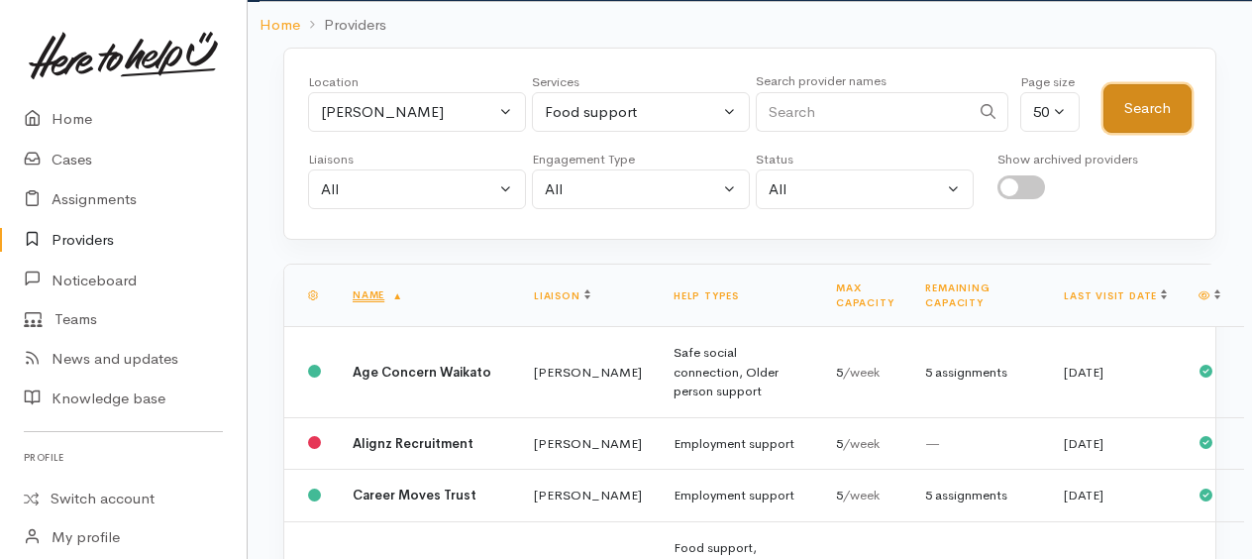
click at [1146, 93] on button "Search" at bounding box center [1147, 108] width 88 height 49
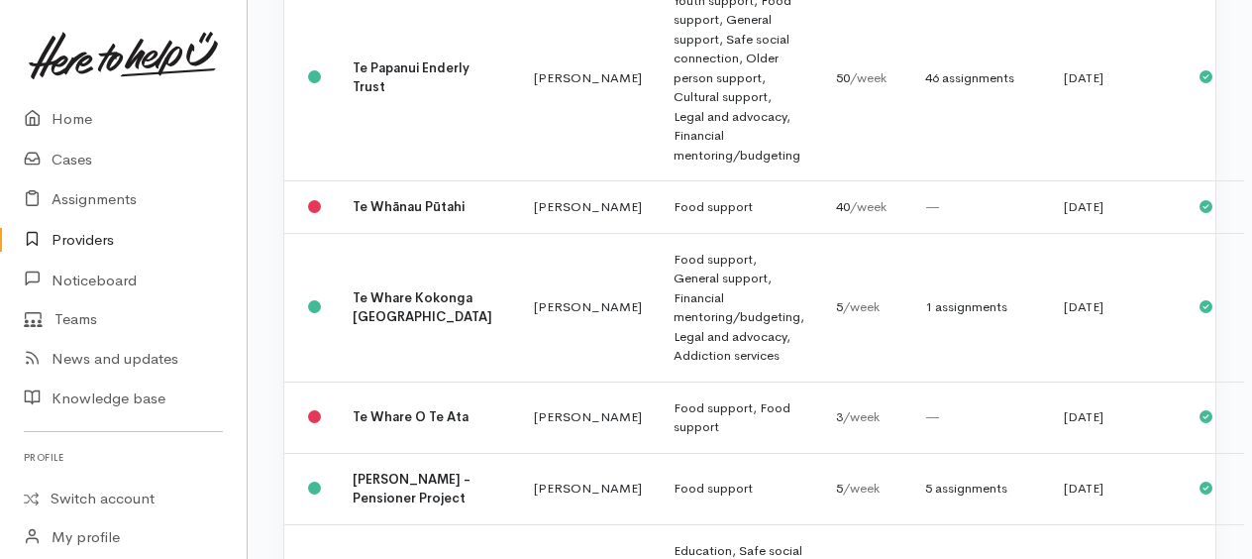
scroll to position [1288, 0]
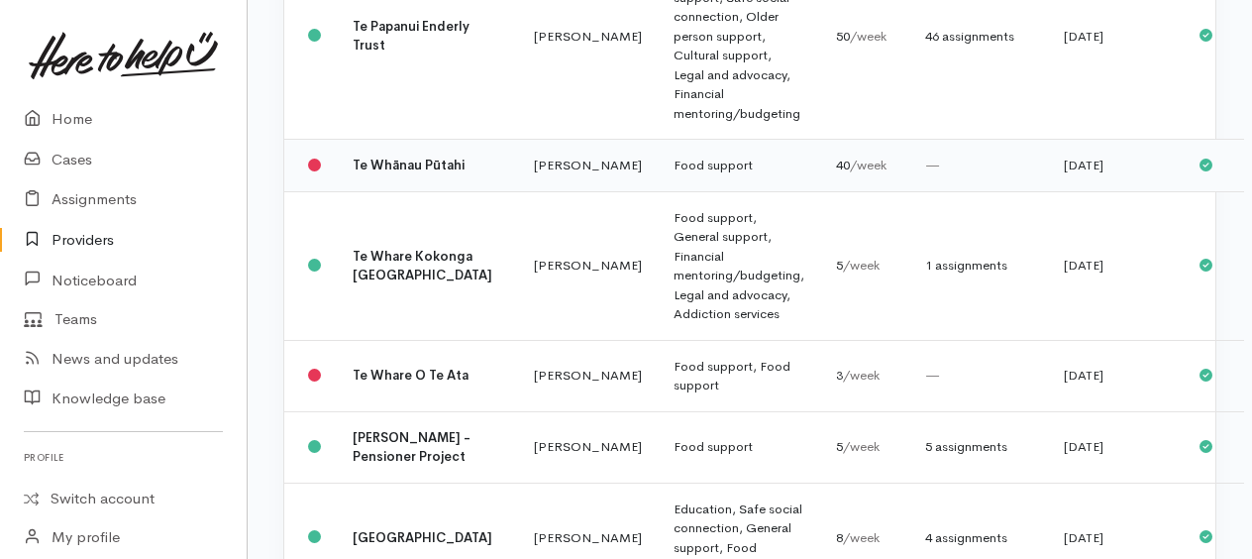
click at [658, 192] on td "Food support" at bounding box center [739, 166] width 162 height 52
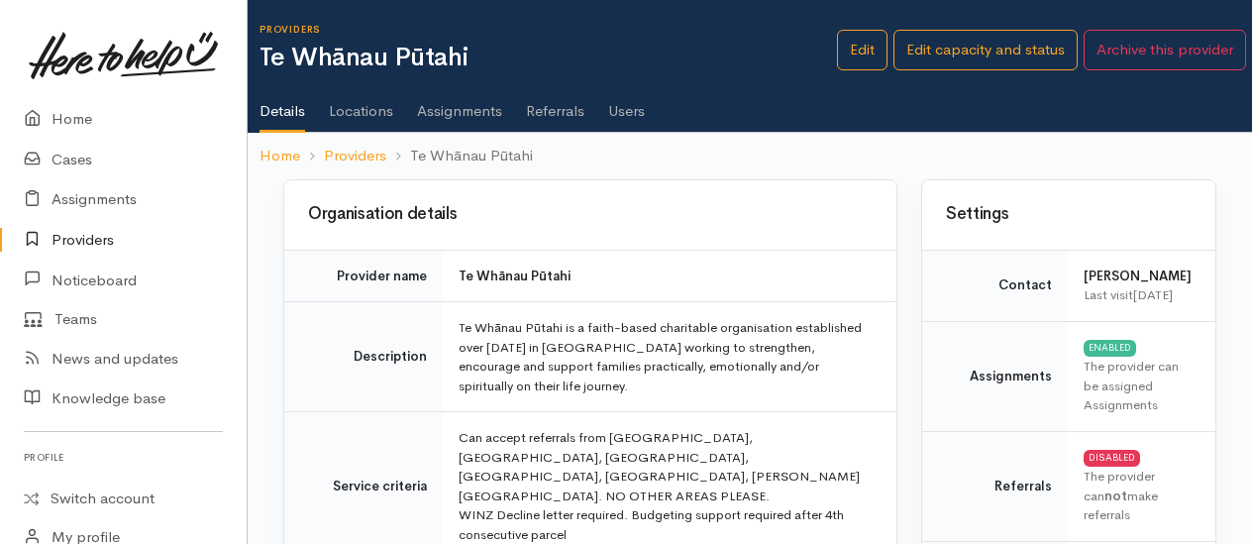
drag, startPoint x: 286, startPoint y: 106, endPoint x: 261, endPoint y: 92, distance: 29.3
click at [286, 106] on link "Details" at bounding box center [283, 104] width 46 height 57
click at [86, 116] on link "Home" at bounding box center [123, 119] width 247 height 41
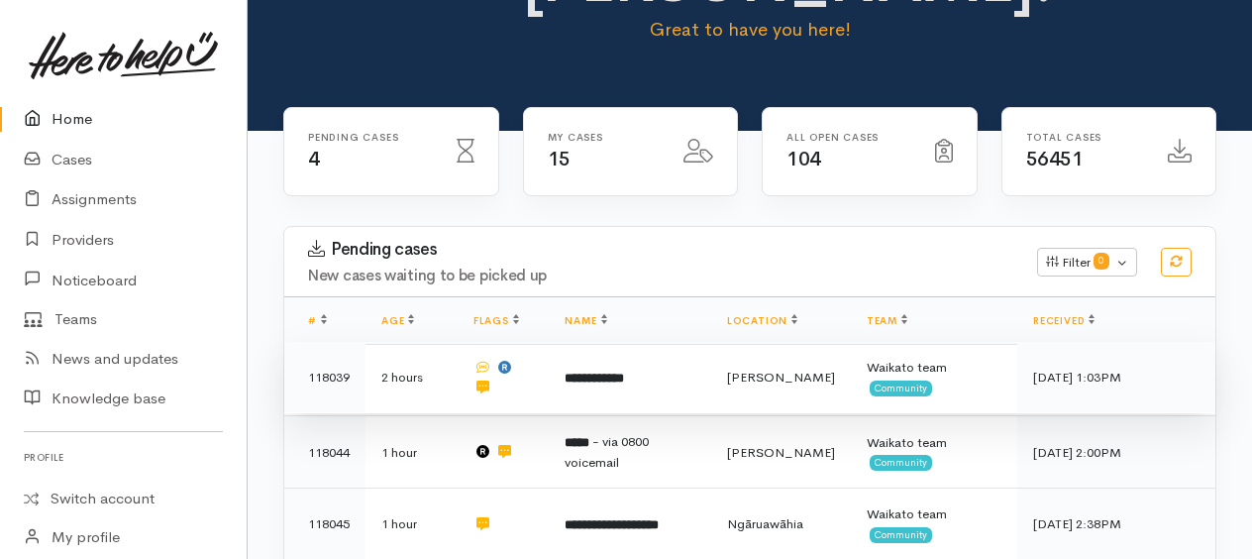
scroll to position [396, 0]
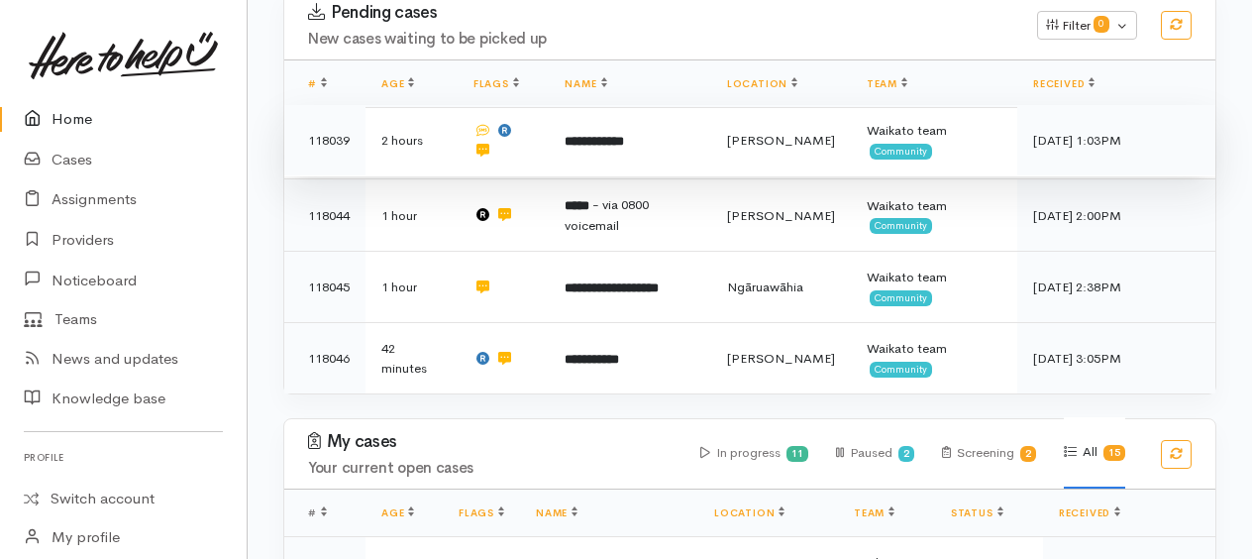
click at [614, 135] on b "**********" at bounding box center [594, 141] width 59 height 13
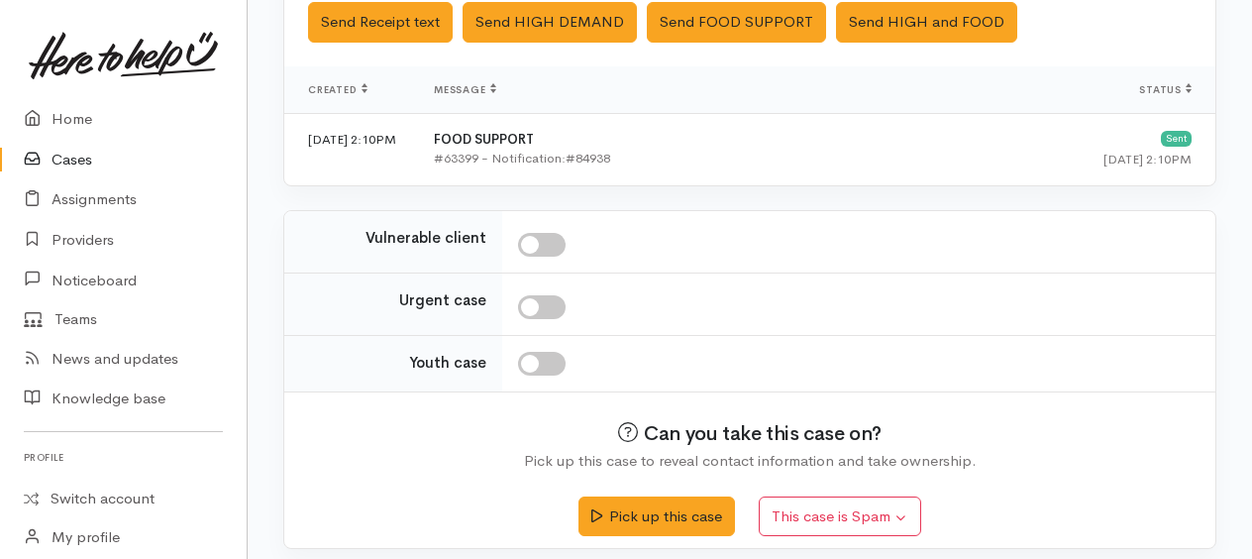
scroll to position [772, 0]
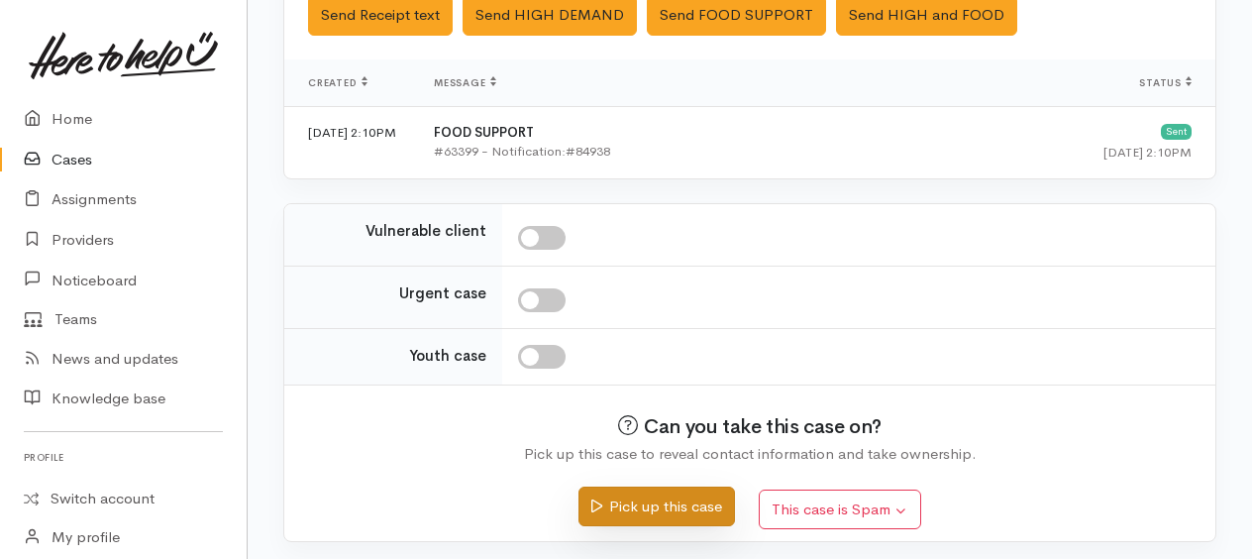
click at [690, 495] on button "Pick up this case" at bounding box center [656, 506] width 156 height 41
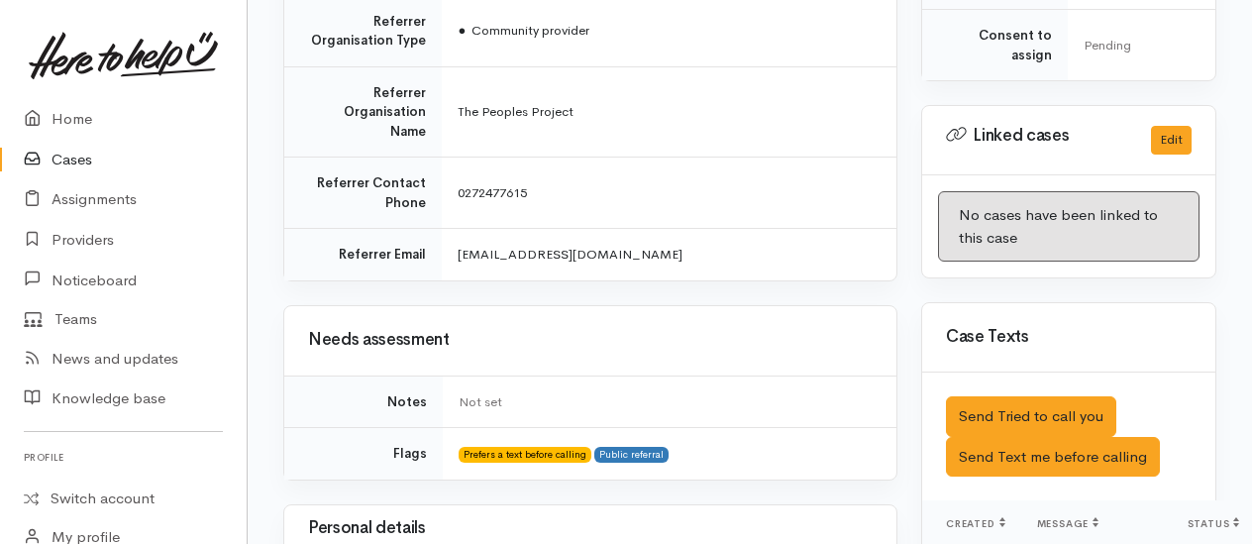
scroll to position [1090, 0]
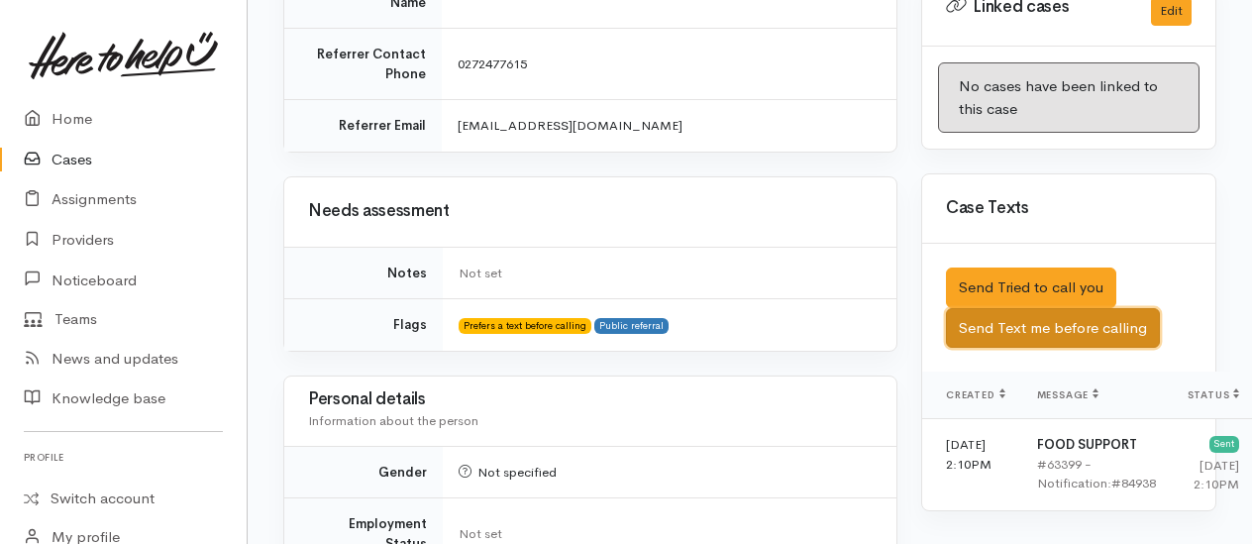
click at [1062, 341] on button "Send Text me before calling" at bounding box center [1053, 328] width 214 height 41
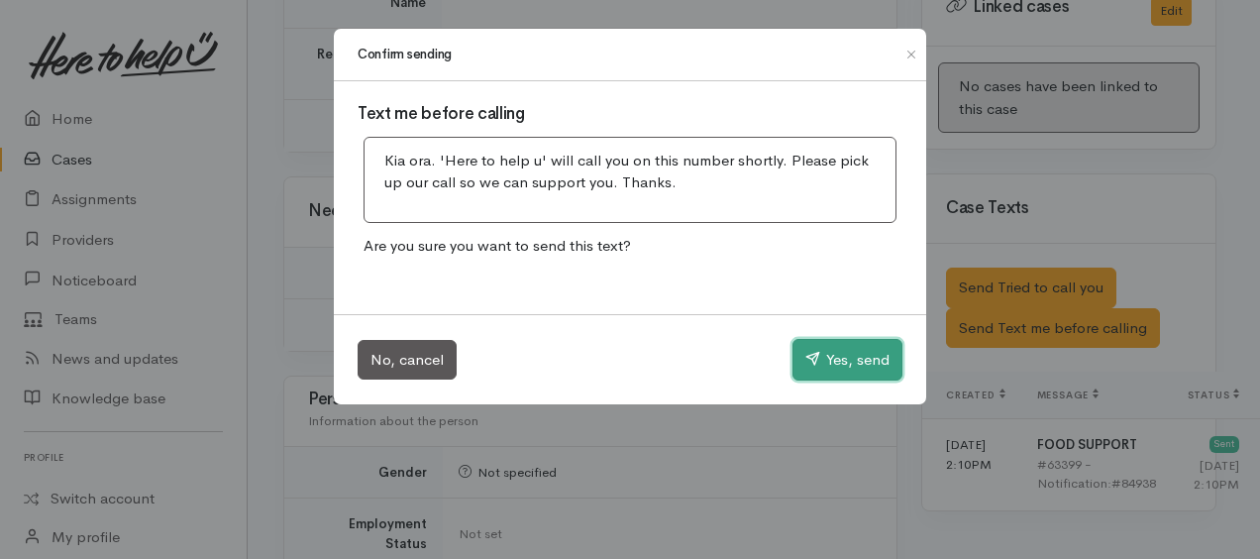
click at [840, 355] on button "Yes, send" at bounding box center [847, 360] width 110 height 42
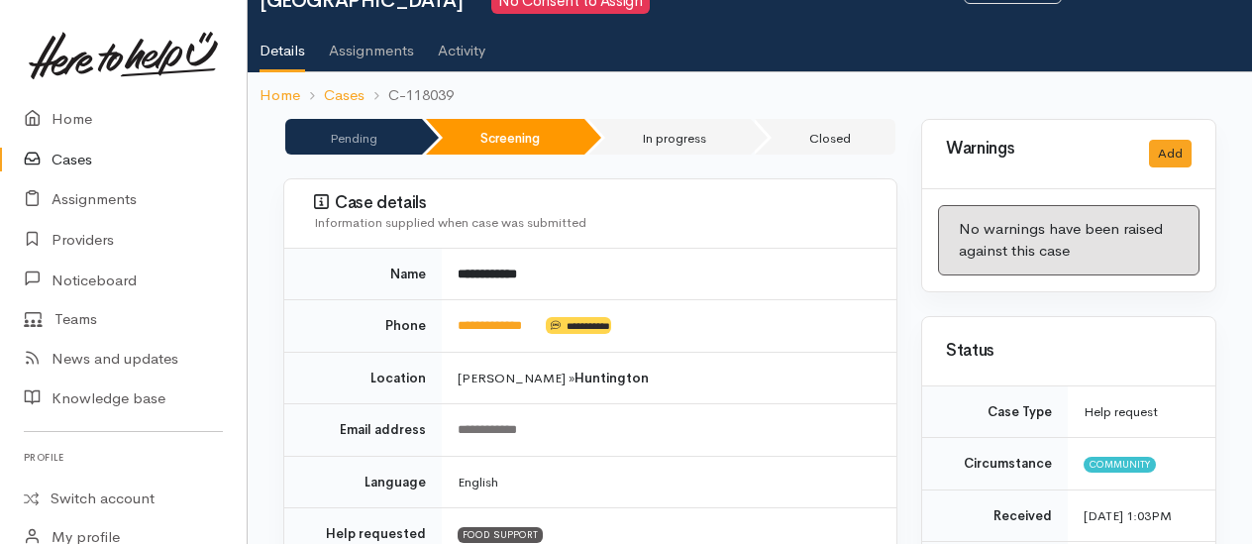
scroll to position [0, 0]
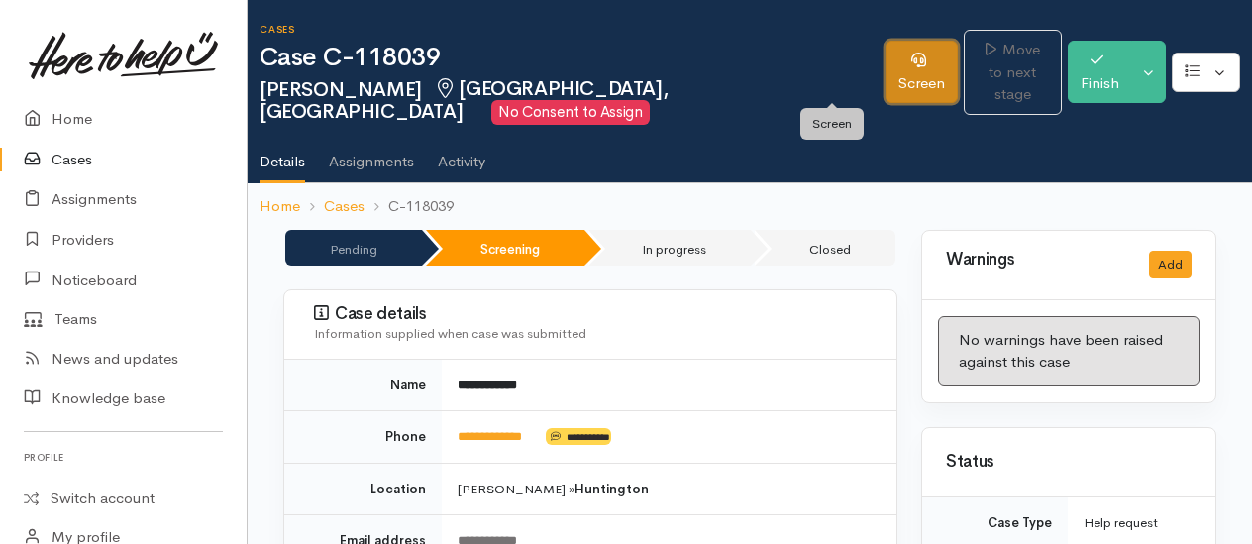
click at [886, 65] on link "Screen" at bounding box center [922, 72] width 72 height 62
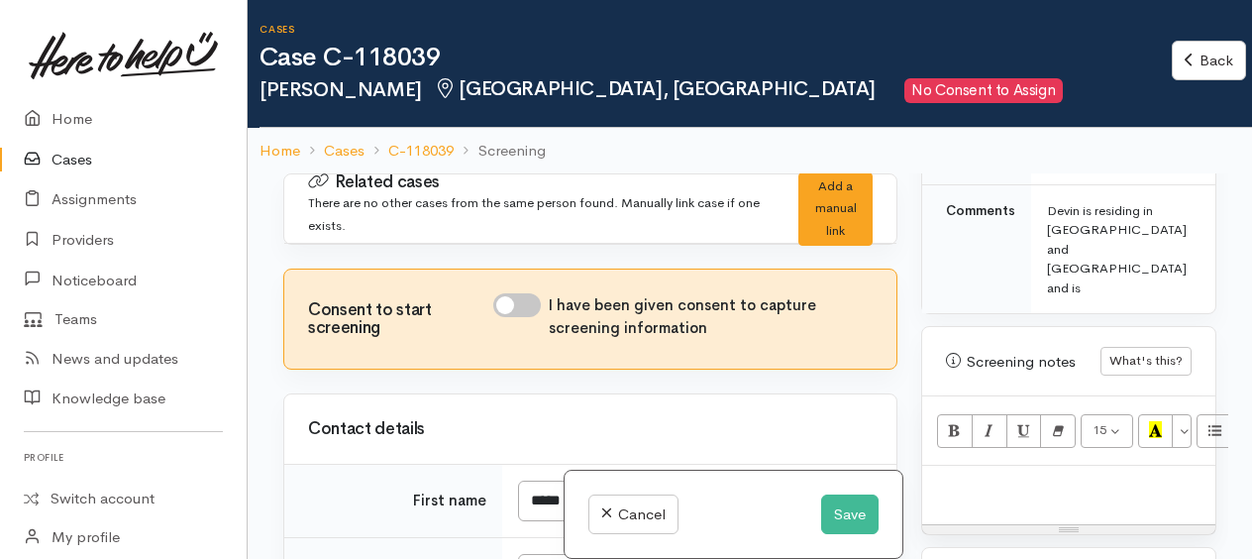
scroll to position [1189, 0]
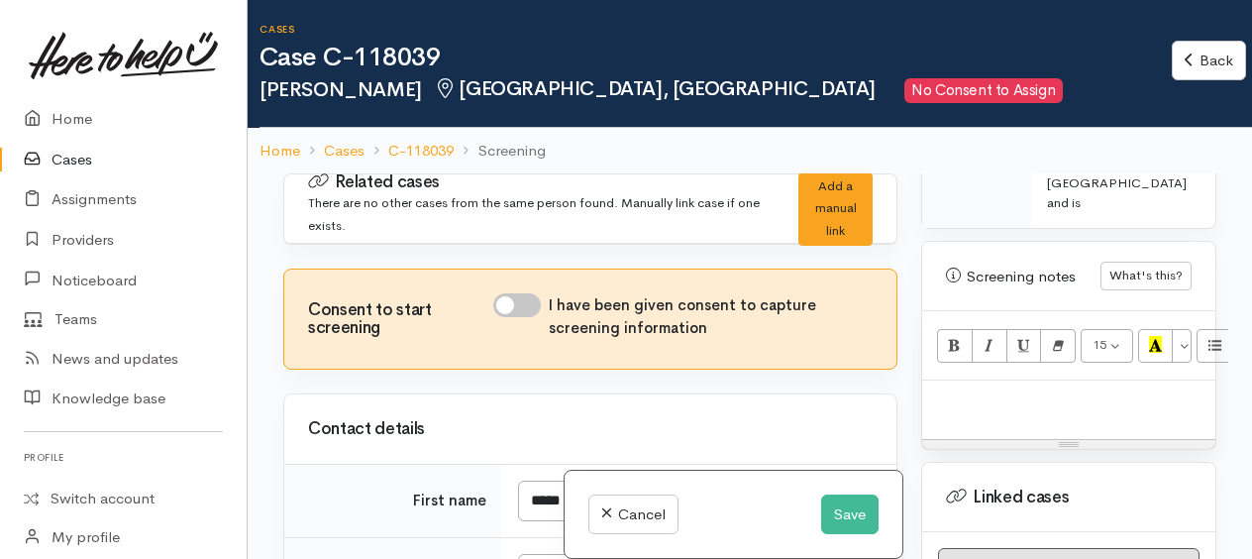
paste div
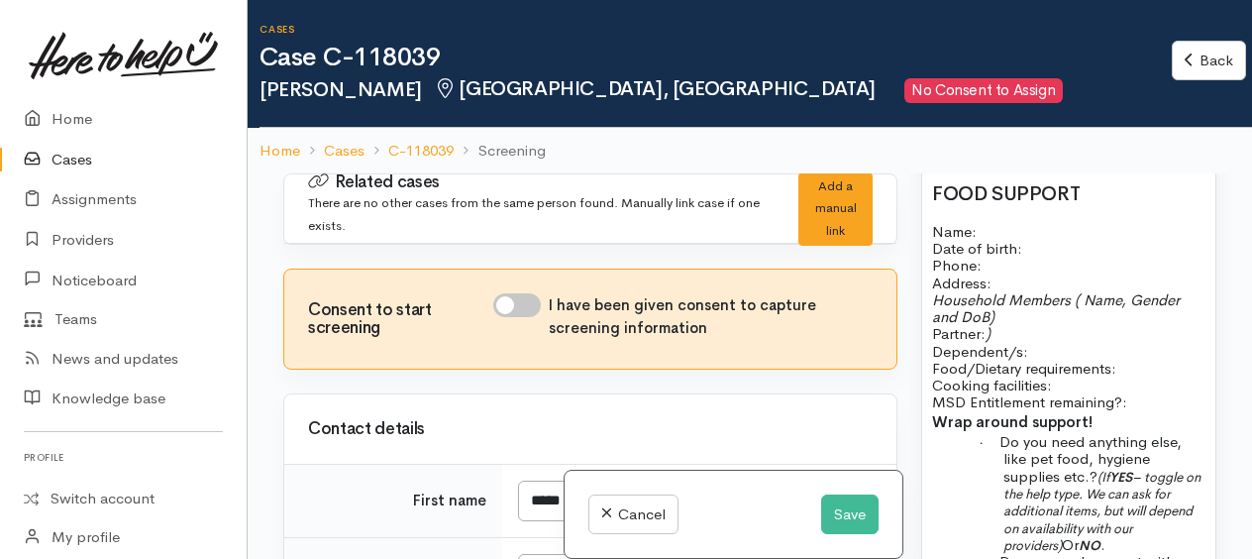
scroll to position [1329, 0]
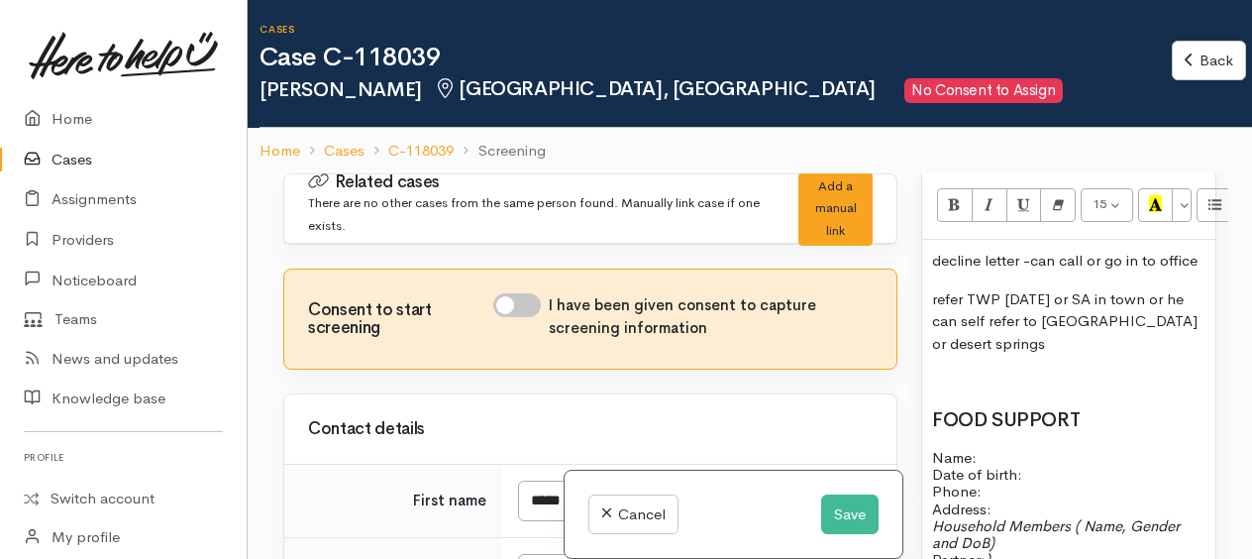
click at [1009, 356] on p "refer TWP [DATE] or SA in town or he can self refer to [GEOGRAPHIC_DATA] or des…" at bounding box center [1068, 321] width 273 height 67
drag, startPoint x: 953, startPoint y: 392, endPoint x: 950, endPoint y: 380, distance: 12.3
click at [951, 387] on p at bounding box center [1068, 381] width 273 height 23
click at [839, 517] on button "Save" at bounding box center [849, 514] width 57 height 41
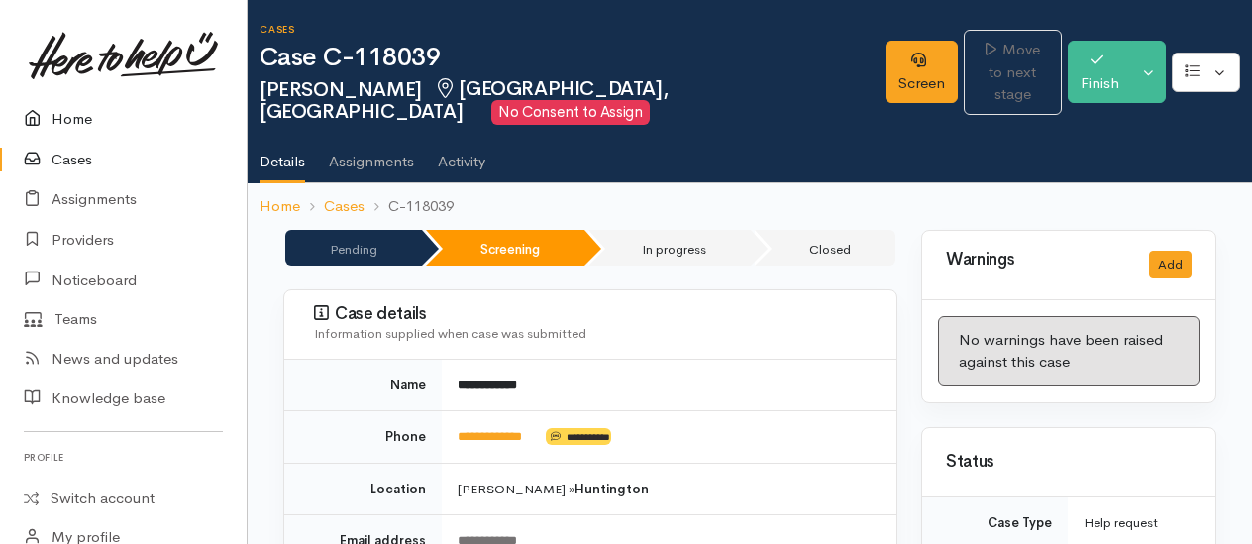
click at [73, 116] on link "Home" at bounding box center [123, 119] width 247 height 41
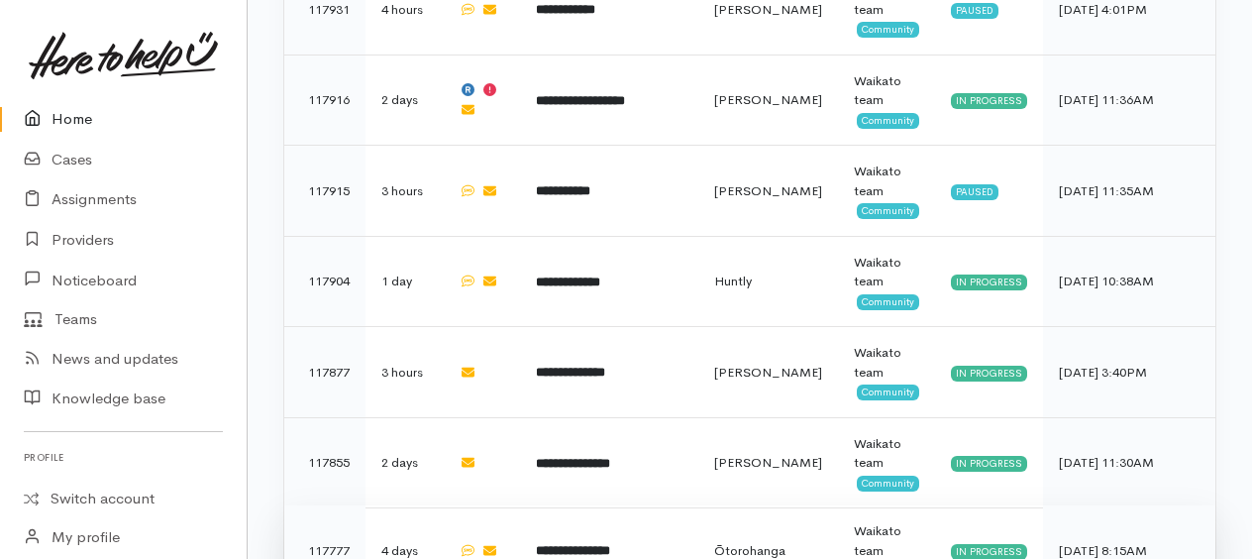
scroll to position [1470, 0]
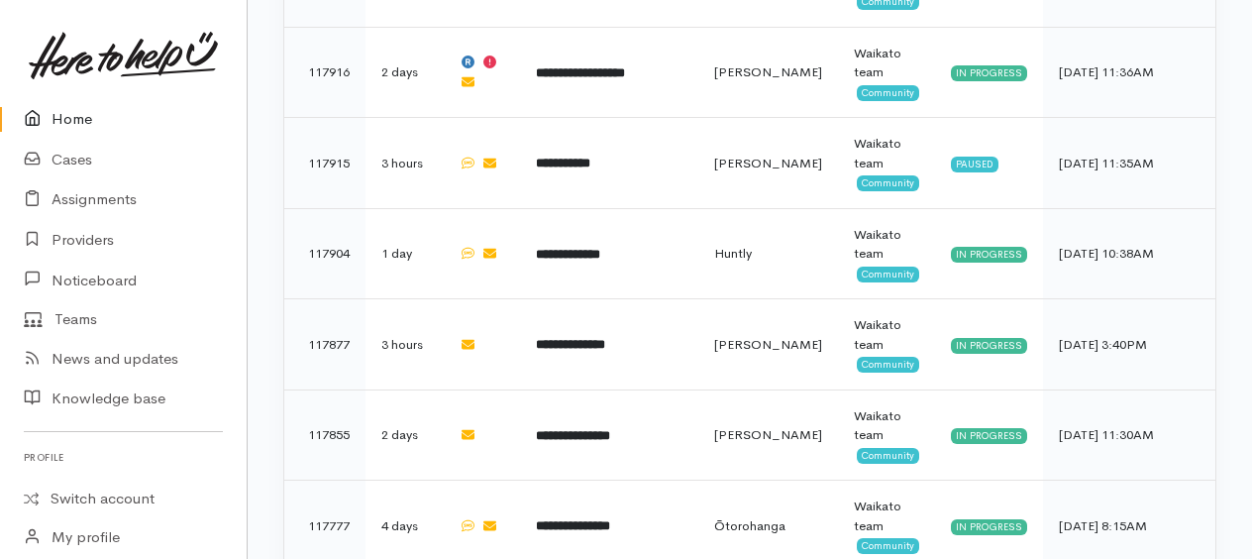
click at [77, 119] on link "Home" at bounding box center [123, 119] width 247 height 41
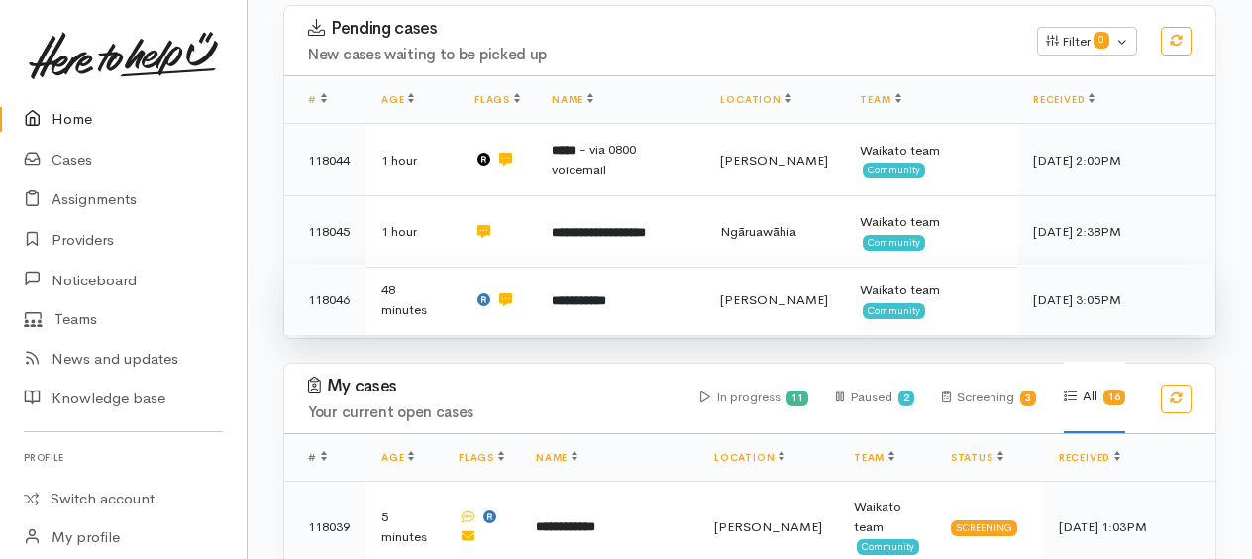
scroll to position [396, 0]
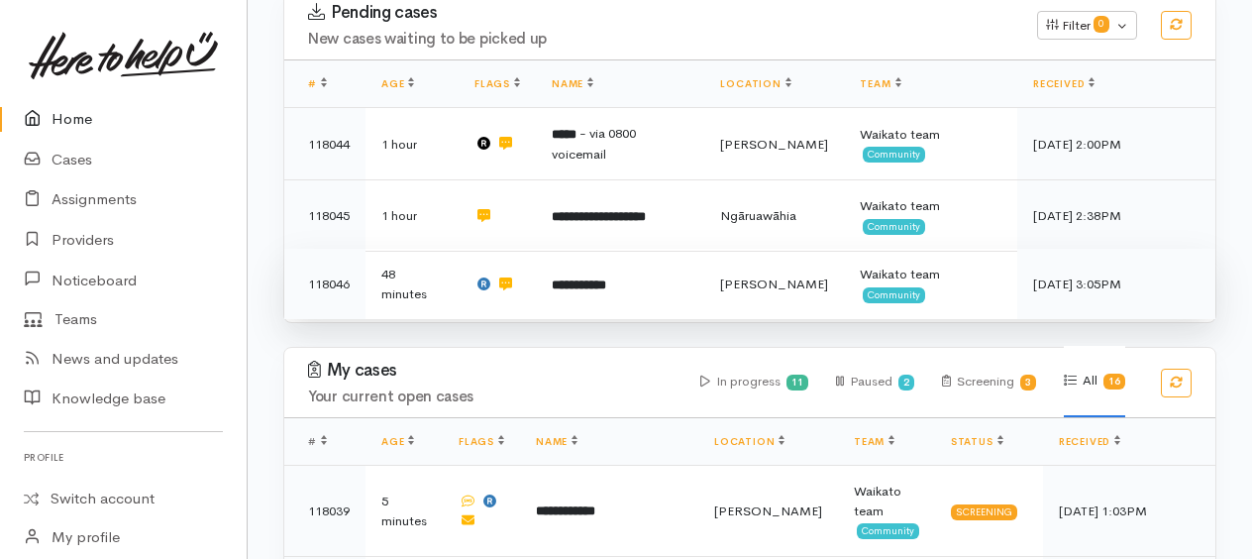
click at [591, 278] on b "**********" at bounding box center [579, 284] width 54 height 13
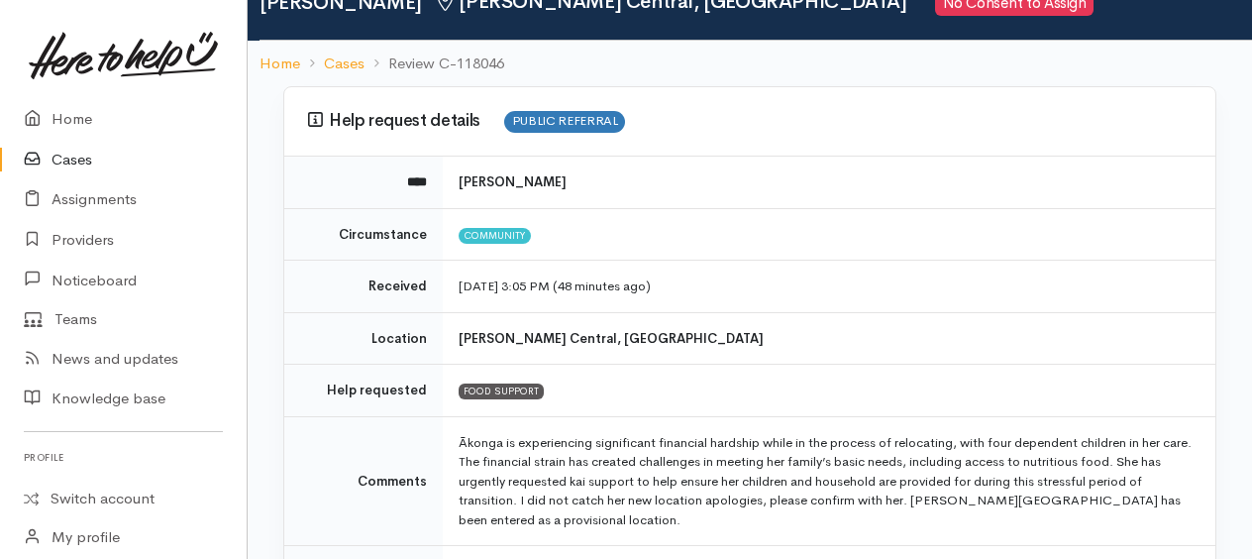
scroll to position [198, 0]
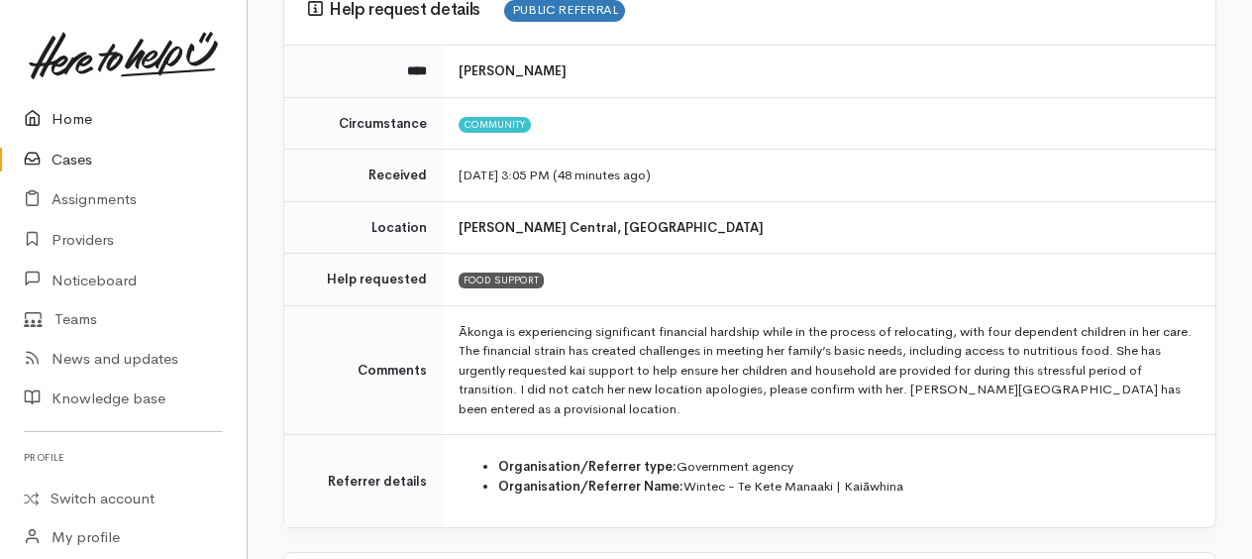
click at [75, 111] on link "Home" at bounding box center [123, 119] width 247 height 41
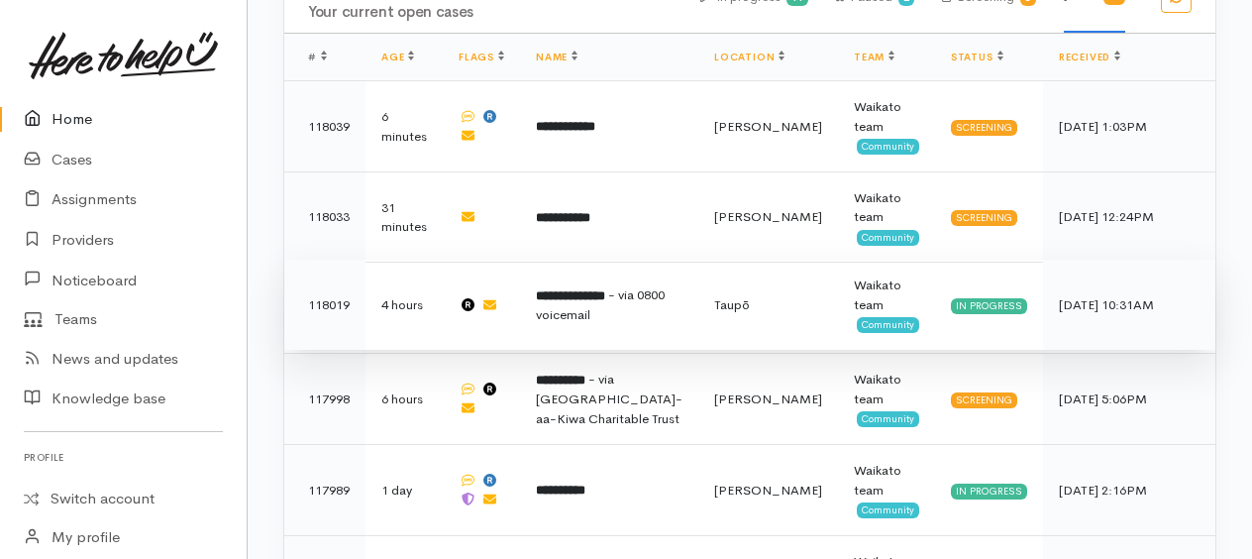
scroll to position [792, 0]
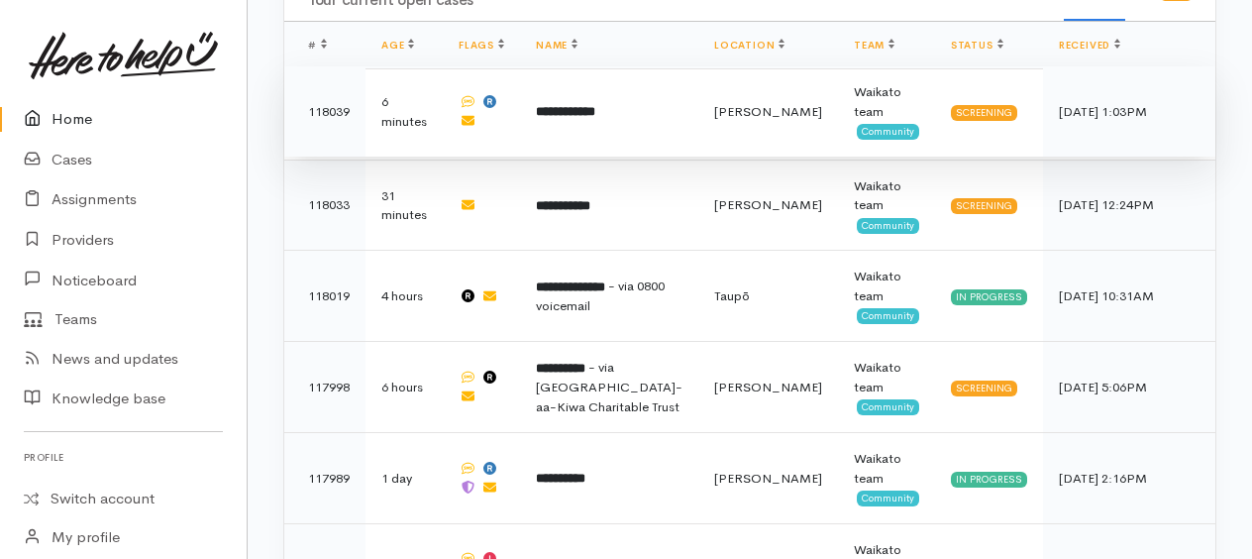
click at [573, 105] on b "**********" at bounding box center [565, 111] width 59 height 13
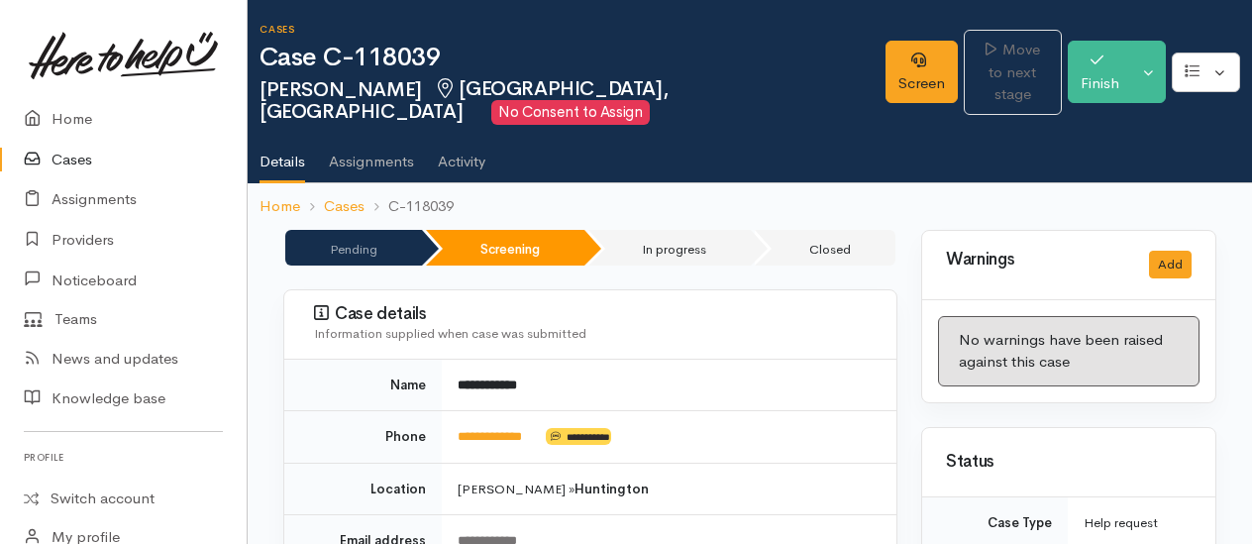
scroll to position [297, 0]
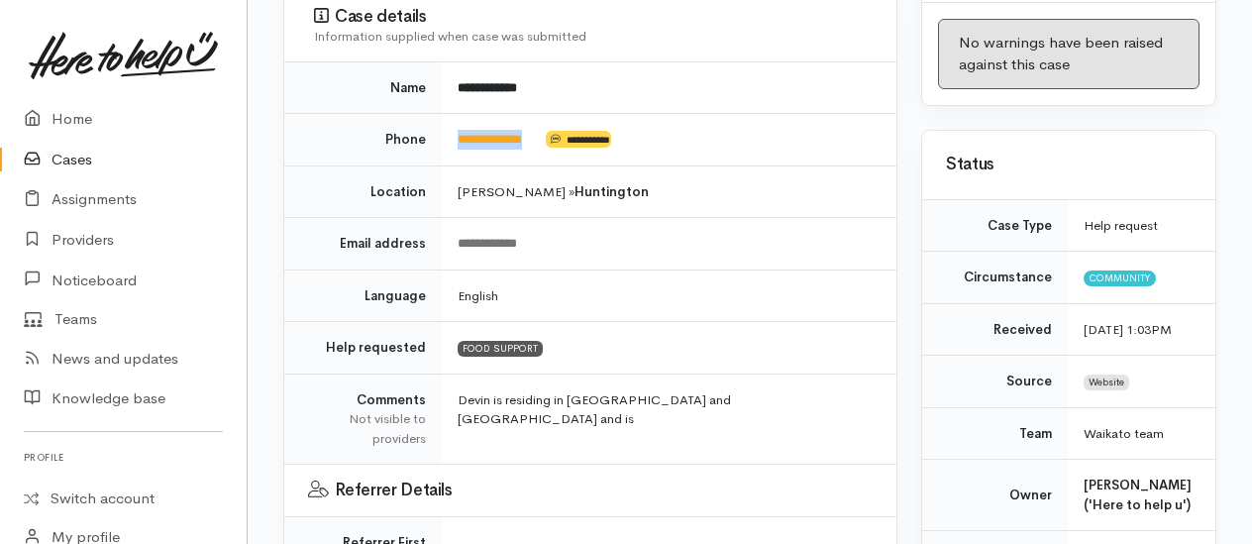
drag, startPoint x: 546, startPoint y: 129, endPoint x: 462, endPoint y: 127, distance: 84.2
click at [462, 127] on td "**********" at bounding box center [669, 140] width 455 height 52
copy td "**********"
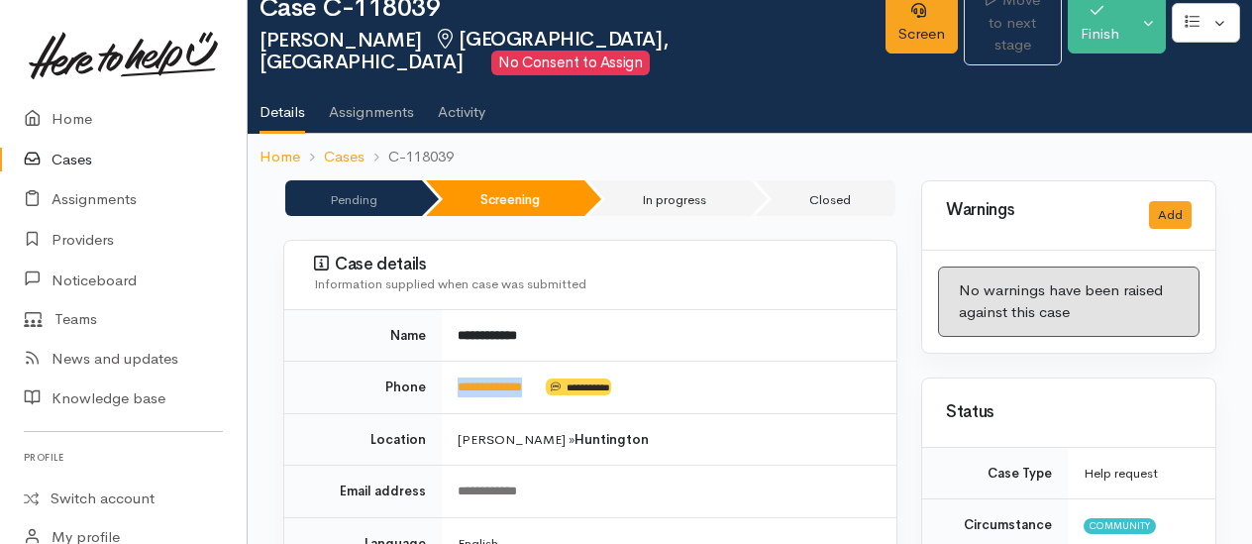
scroll to position [0, 0]
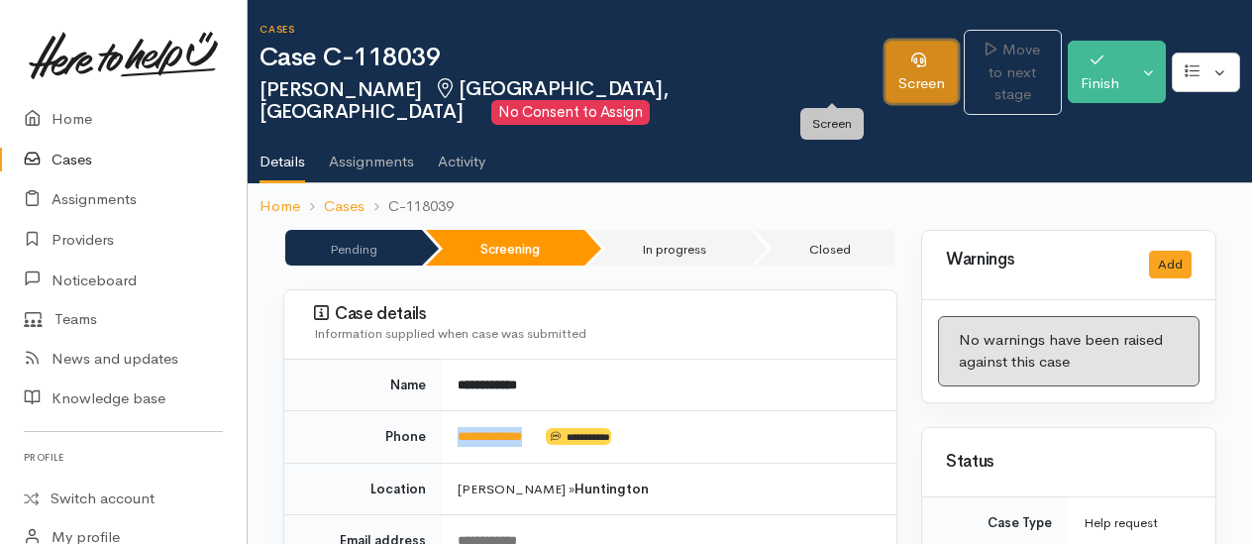
drag, startPoint x: 833, startPoint y: 72, endPoint x: 819, endPoint y: 72, distance: 13.9
click at [886, 72] on link "Screen" at bounding box center [922, 72] width 72 height 62
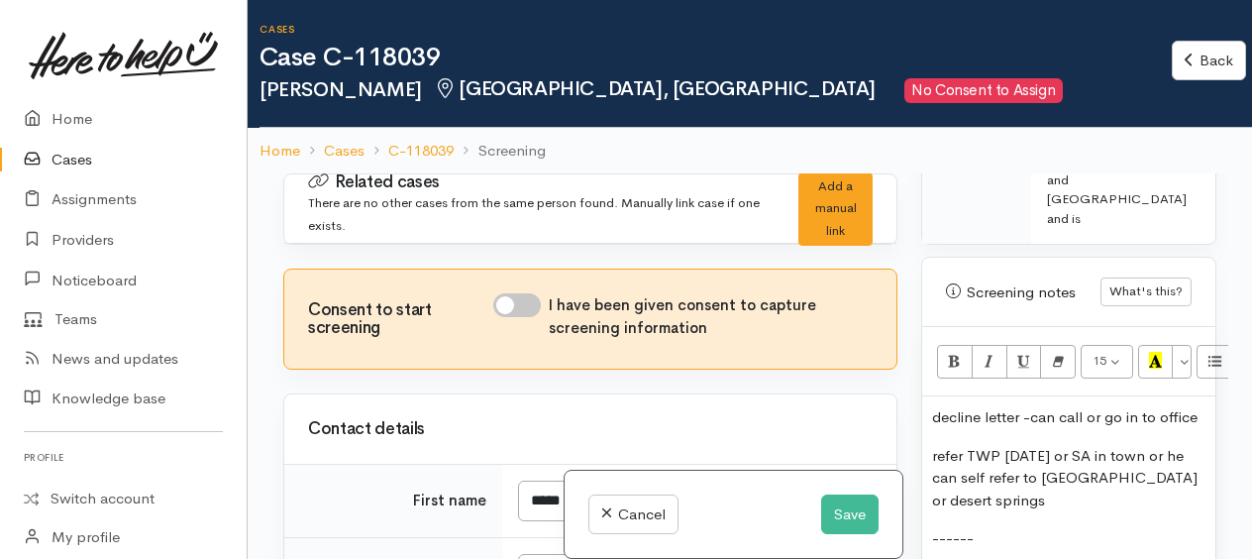
scroll to position [1288, 0]
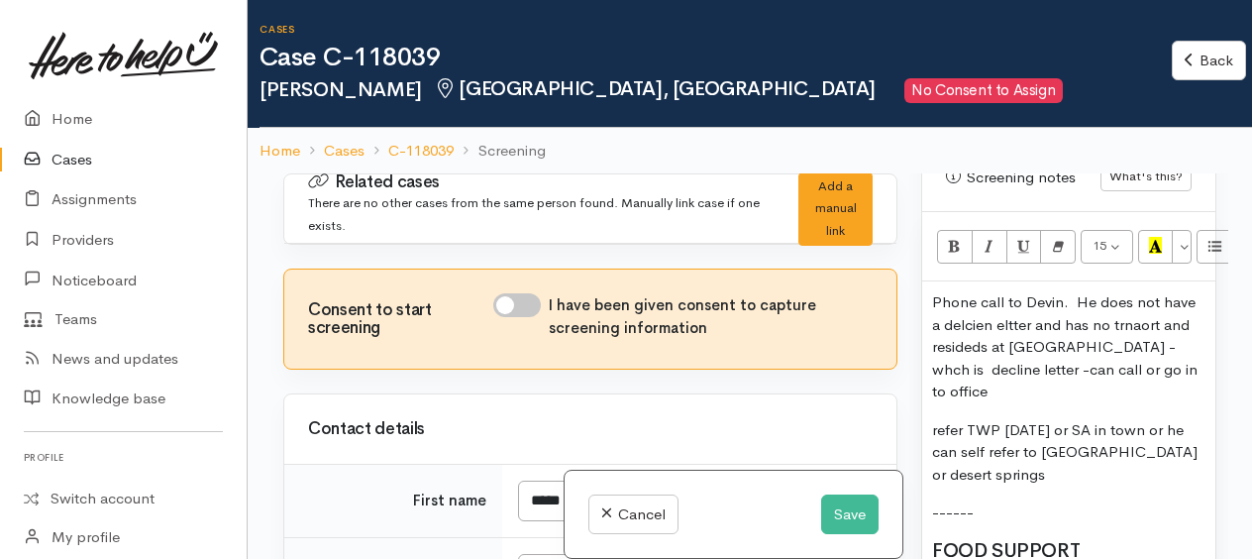
drag, startPoint x: 955, startPoint y: 327, endPoint x: 1030, endPoint y: 330, distance: 75.3
drag, startPoint x: 1039, startPoint y: 393, endPoint x: 1014, endPoint y: 358, distance: 43.4
click at [1039, 392] on p "Phone call to Devin. He does not have a delcien eltter and has no trnaort and r…" at bounding box center [1068, 347] width 273 height 112
drag, startPoint x: 1123, startPoint y: 317, endPoint x: 970, endPoint y: 491, distance: 232.3
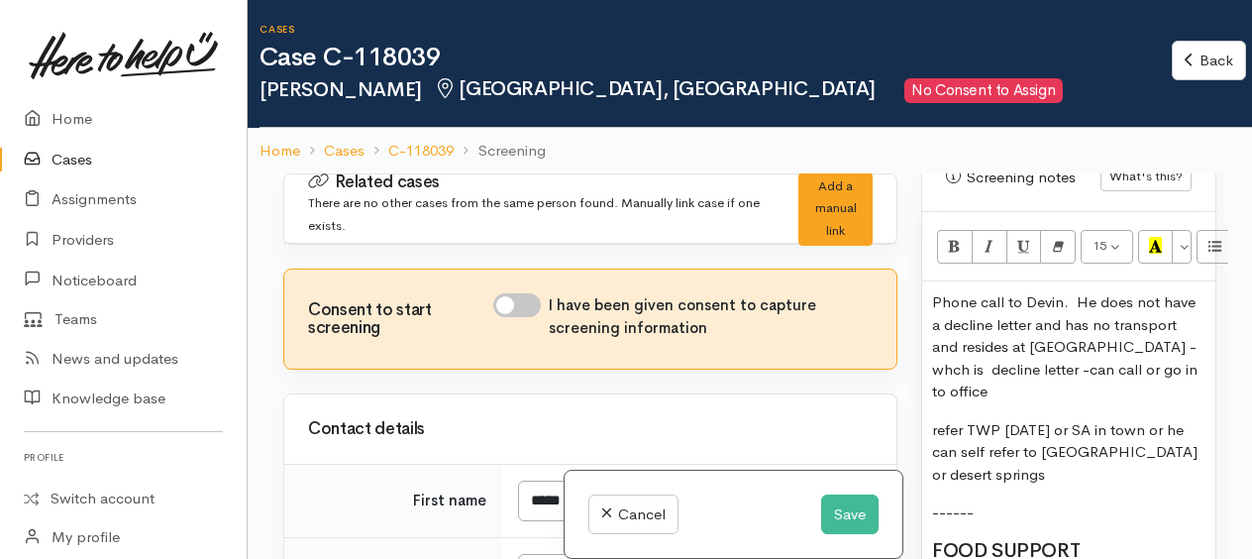
click at [1189, 340] on p "Phone call to Devin. He does not have a decline letter and has no transport and…" at bounding box center [1068, 347] width 273 height 112
drag, startPoint x: 1128, startPoint y: 360, endPoint x: 1196, endPoint y: 382, distance: 71.1
click at [1196, 382] on span "Phone call to Devin. He does not have a decline letter and has no transport and…" at bounding box center [1064, 346] width 265 height 108
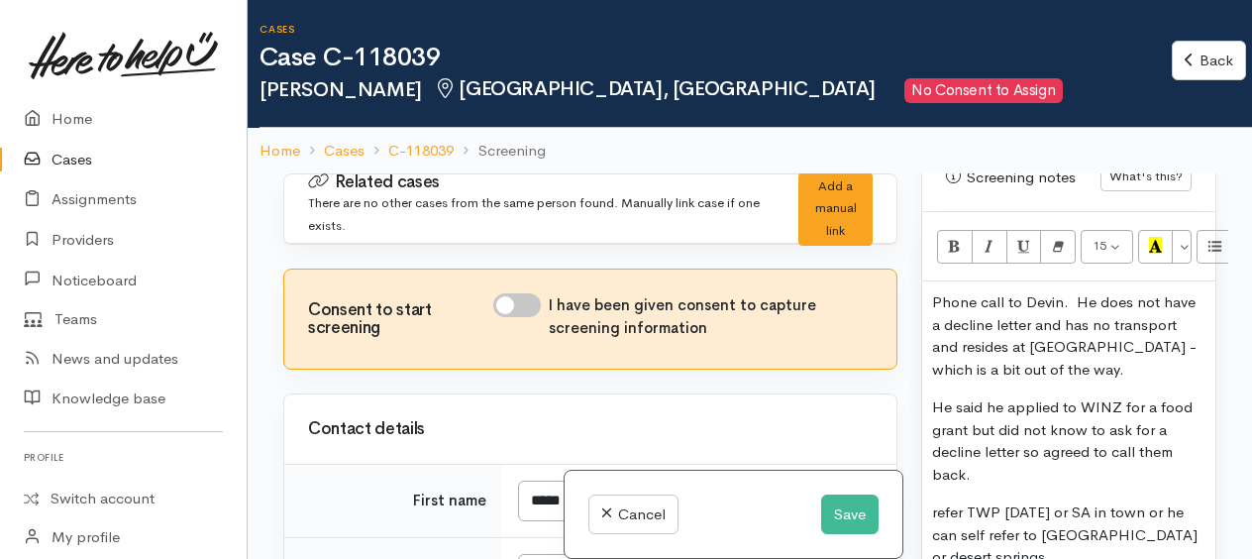
click at [1005, 467] on p "He said he applied to WINZ for a food grant but did not know to ask for a decli…" at bounding box center [1068, 440] width 273 height 89
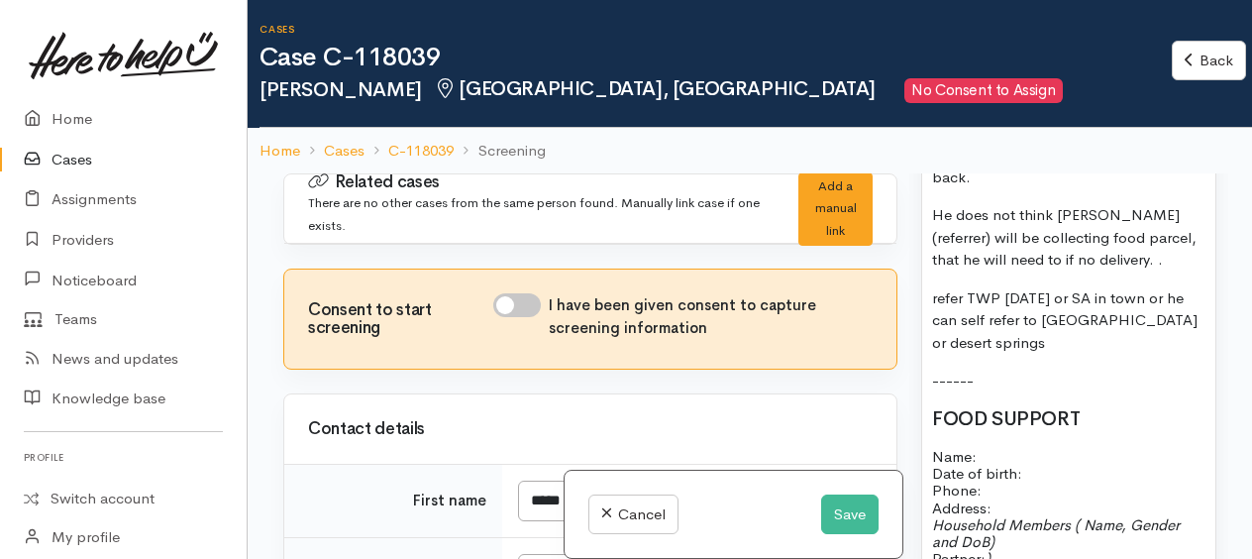
scroll to position [1486, 0]
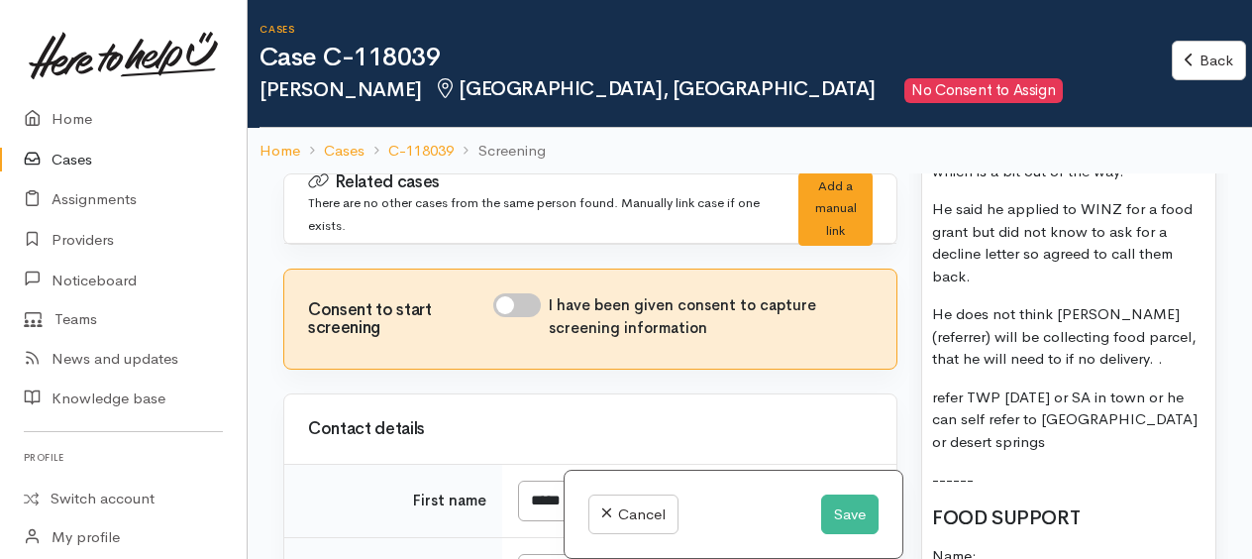
click at [1119, 349] on p "He does not think Rishan (referrer) will be collecting food parcel, that he wil…" at bounding box center [1068, 336] width 273 height 67
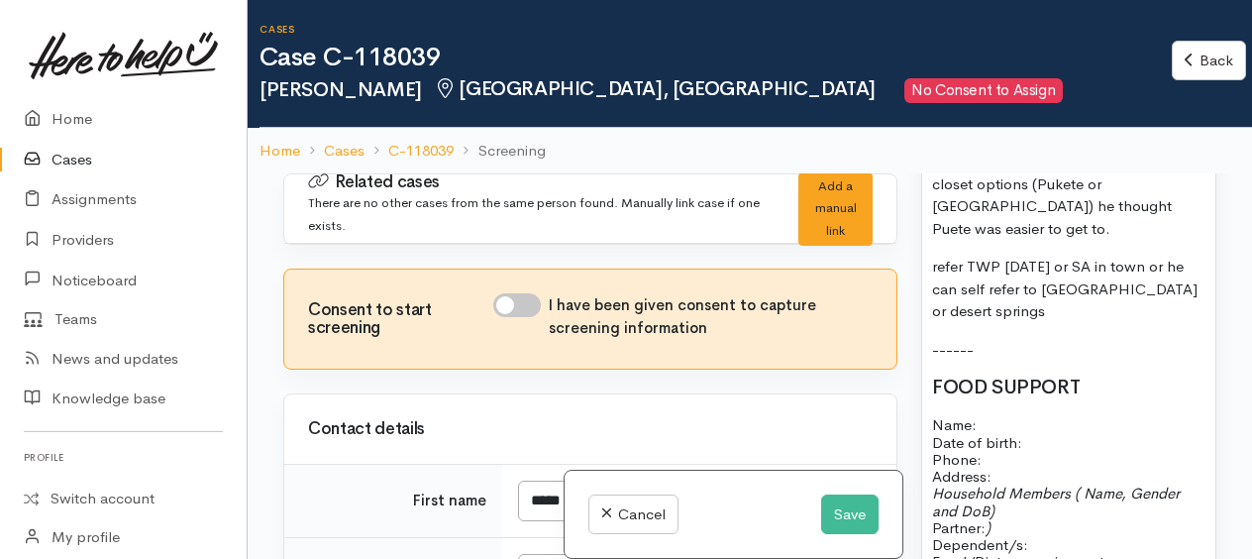
scroll to position [1684, 0]
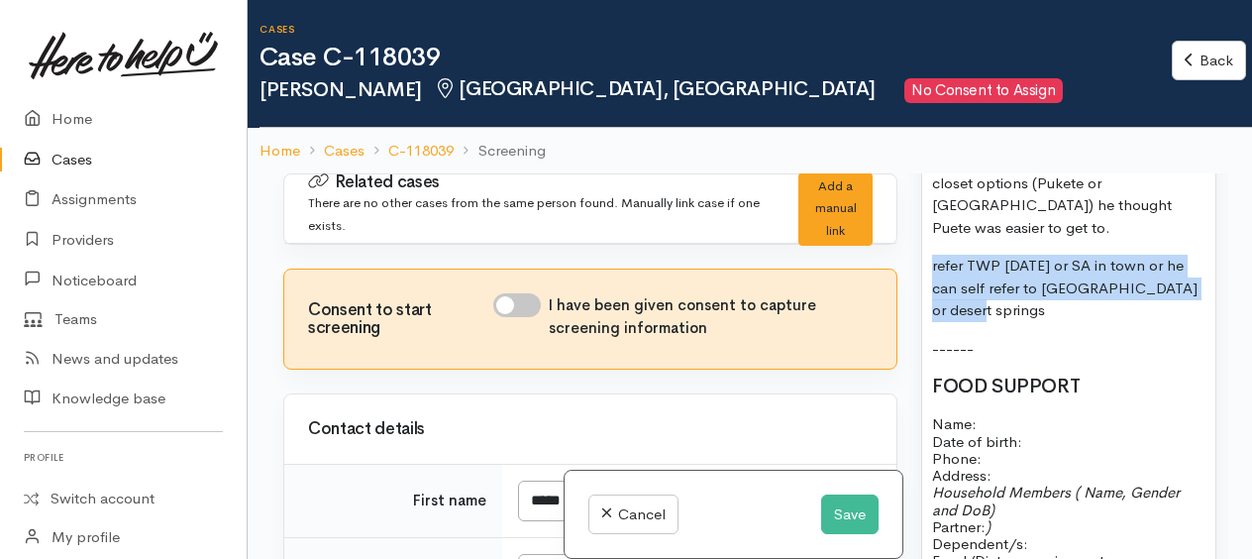
drag, startPoint x: 924, startPoint y: 222, endPoint x: 1070, endPoint y: 289, distance: 160.4
click at [1070, 289] on div "Phone call to Devin. He does not have a decline letter and has no transport and…" at bounding box center [1068, 461] width 293 height 1153
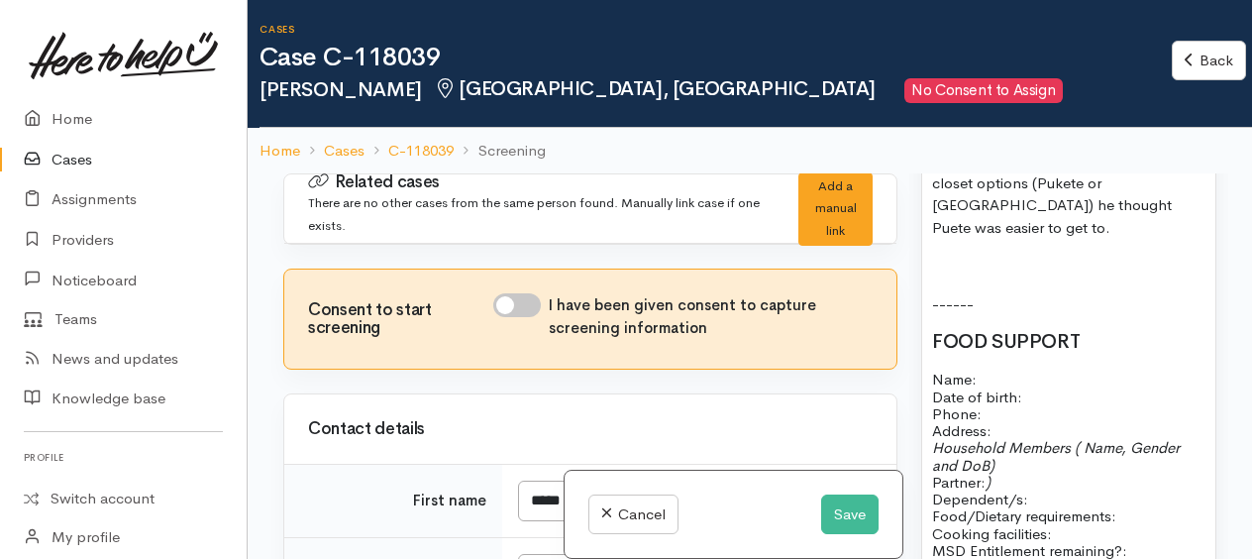
scroll to position [1585, 0]
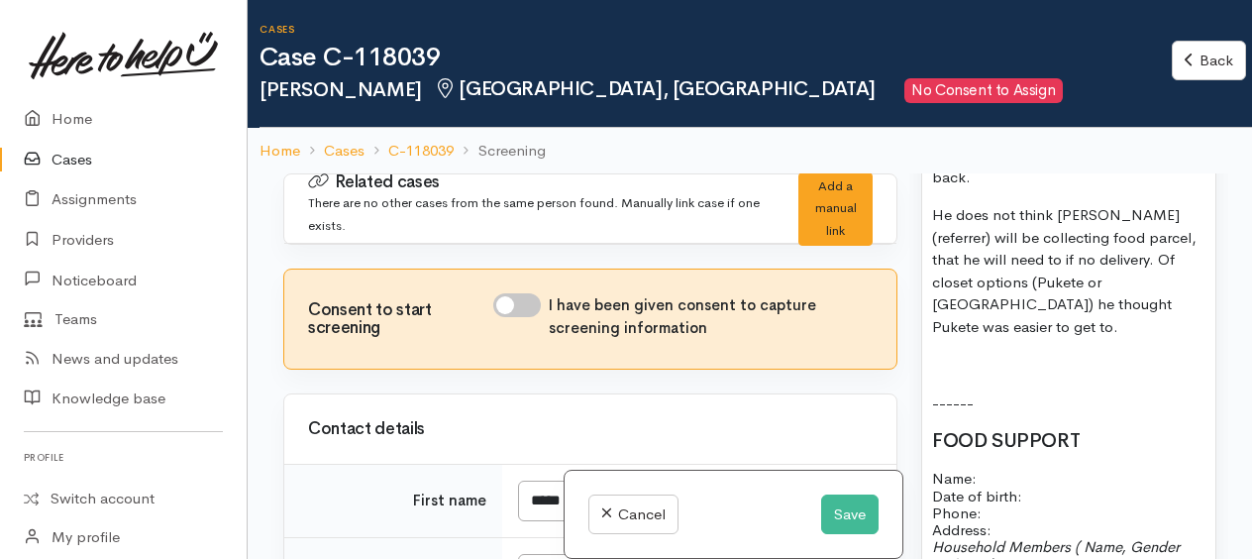
click at [1094, 303] on p "He does not think Rishan (referrer) will be collecting food parcel, that he wil…" at bounding box center [1068, 271] width 273 height 134
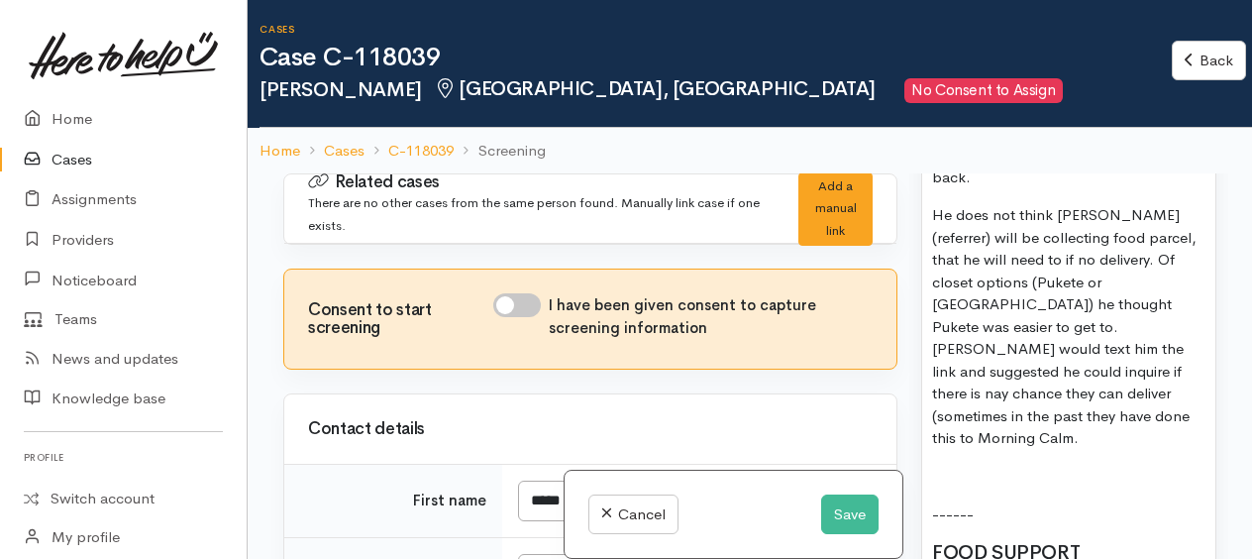
click at [1161, 382] on p "He does not think Rishan (referrer) will be collecting food parcel, that he wil…" at bounding box center [1068, 327] width 273 height 246
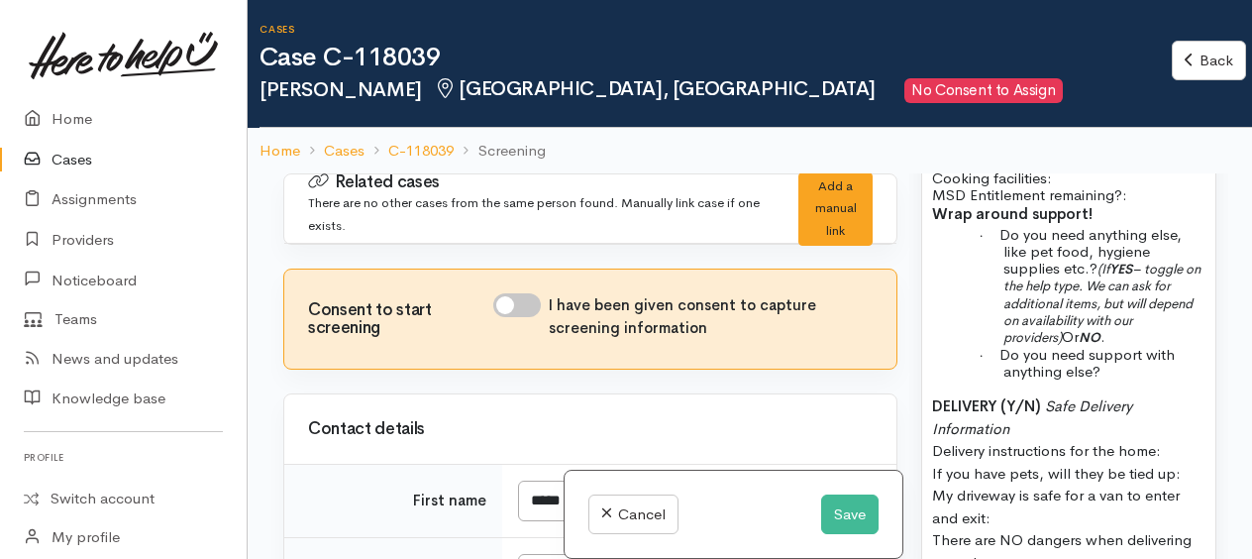
scroll to position [2575, 0]
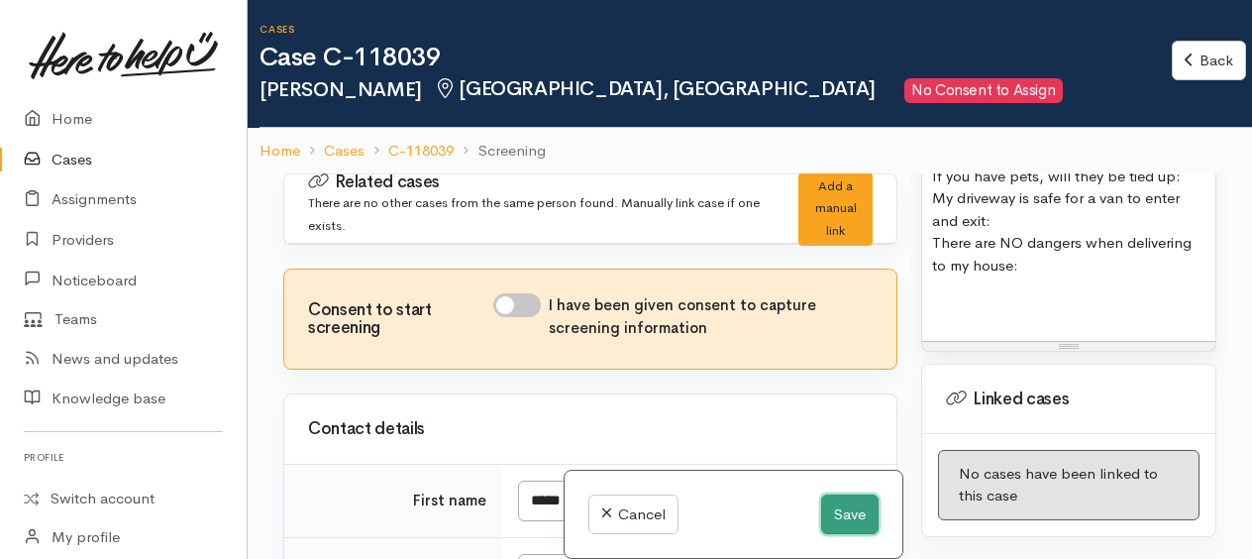
click at [856, 509] on button "Save" at bounding box center [849, 514] width 57 height 41
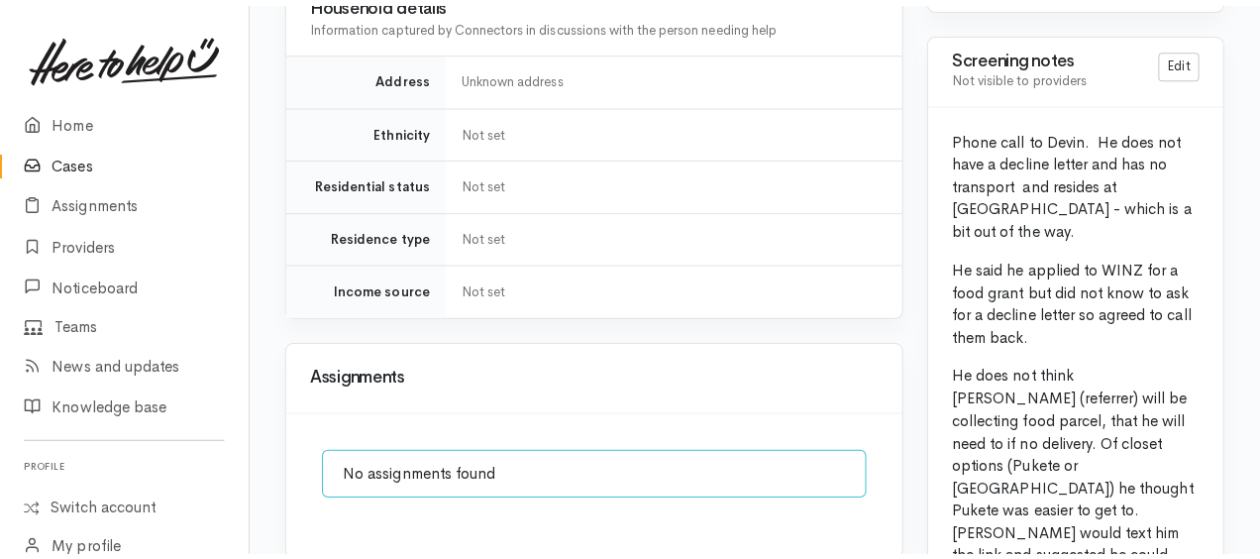
scroll to position [1882, 0]
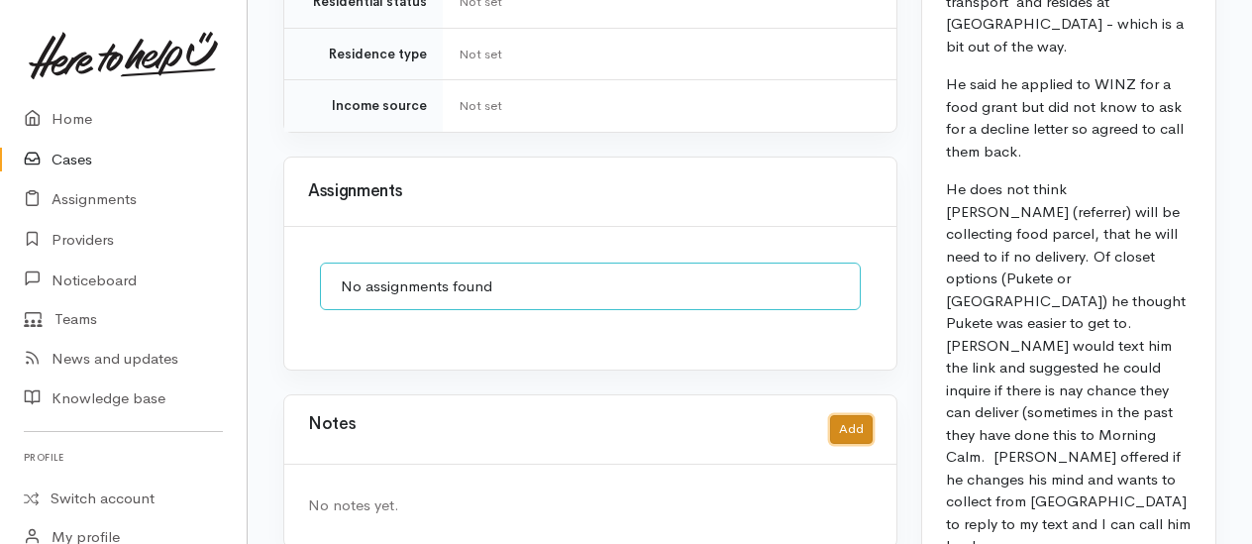
click at [851, 415] on button "Add" at bounding box center [851, 429] width 43 height 29
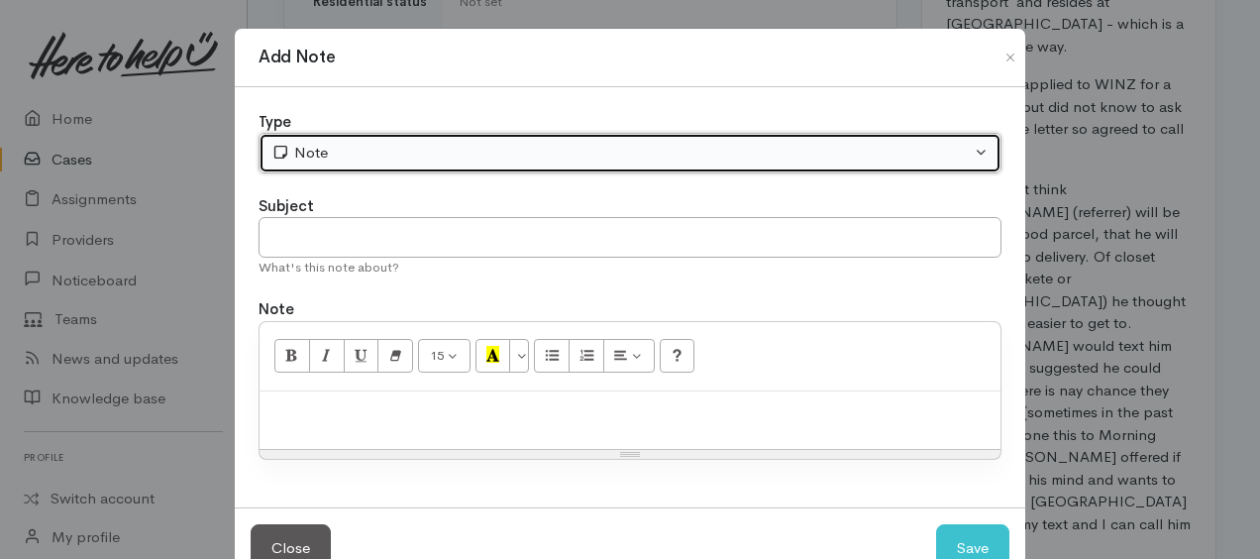
drag, startPoint x: 357, startPoint y: 157, endPoint x: 356, endPoint y: 170, distance: 13.9
click at [356, 156] on div "Note" at bounding box center [620, 153] width 699 height 23
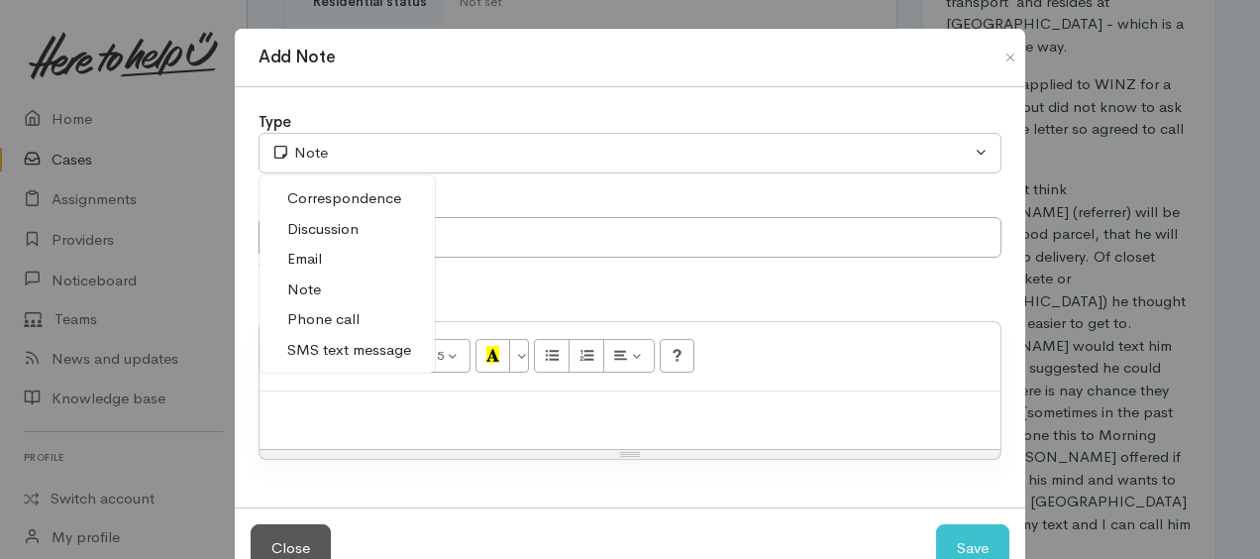
click at [320, 308] on span "Phone call" at bounding box center [323, 319] width 72 height 23
select select "3"
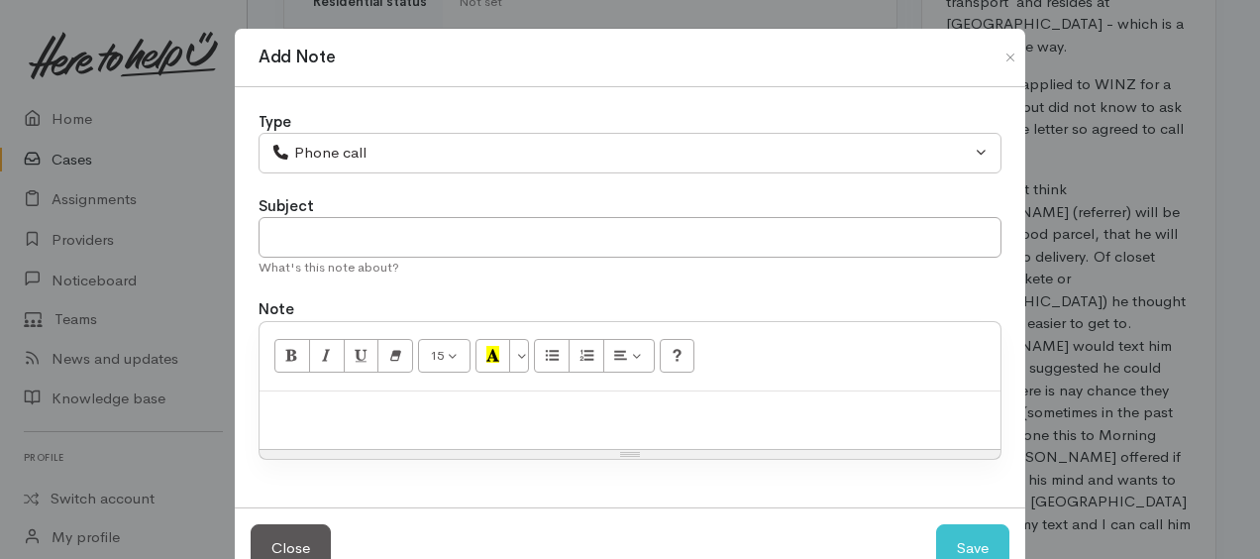
click at [323, 394] on div at bounding box center [630, 420] width 741 height 58
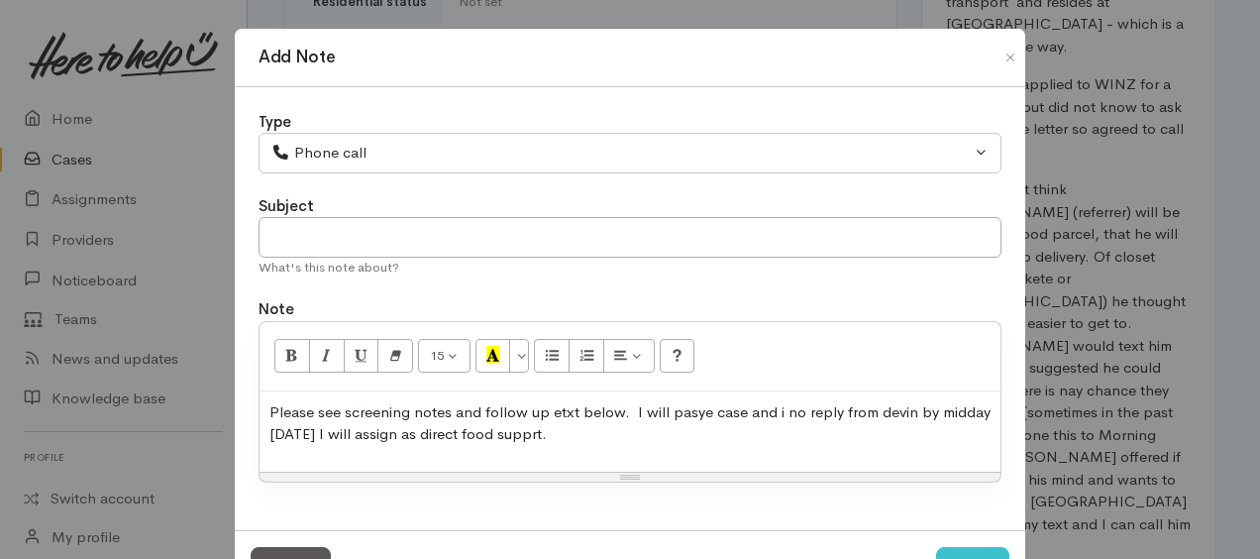
drag, startPoint x: 677, startPoint y: 412, endPoint x: 690, endPoint y: 440, distance: 31.0
click at [690, 452] on div "Please see screening notes and follow up etxt below. I will pasye case and i no…" at bounding box center [630, 431] width 741 height 80
click at [533, 429] on p "Please see screening notes and follow up etxt below. I will pause case and i no…" at bounding box center [629, 423] width 721 height 45
click at [580, 438] on p "Please see screening notes and follow up etxt below. I will pause case and i no…" at bounding box center [629, 423] width 721 height 45
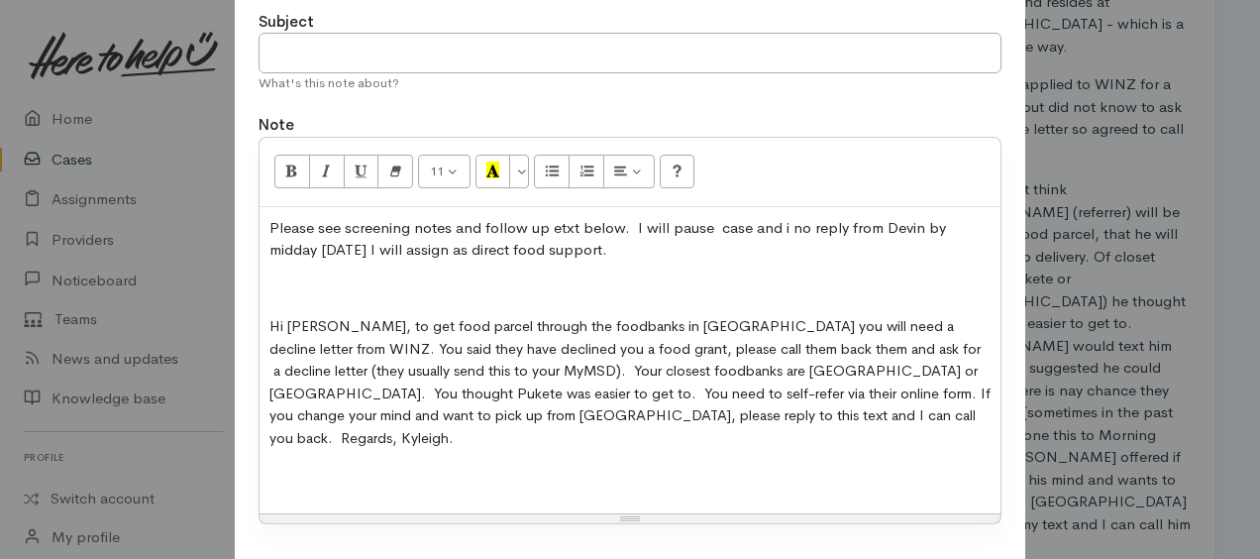
scroll to position [280, 0]
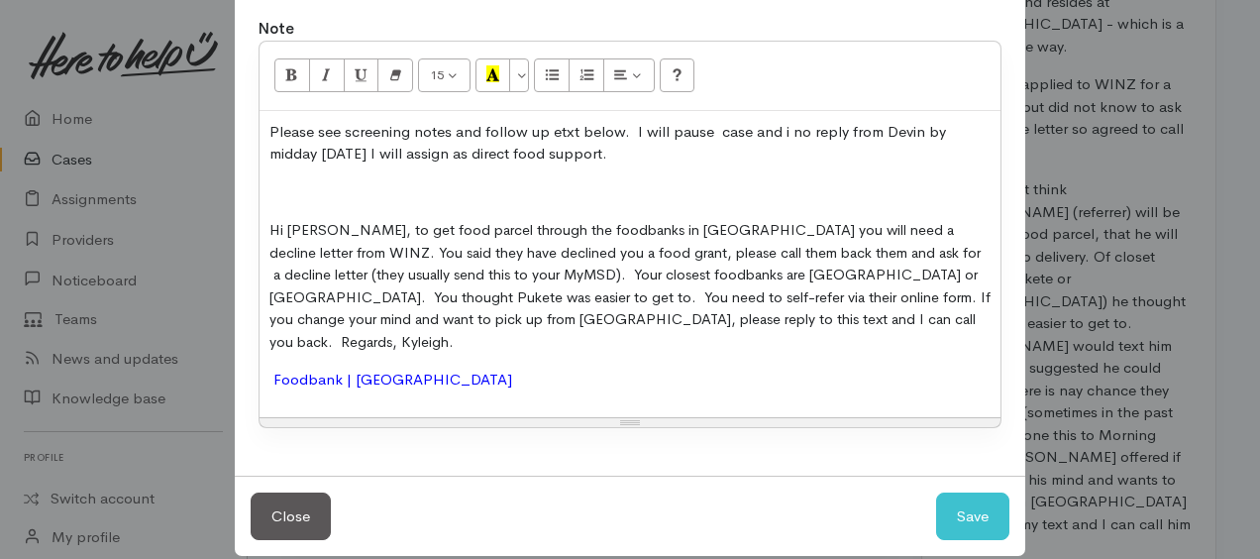
drag, startPoint x: 263, startPoint y: 181, endPoint x: 376, endPoint y: 293, distance: 159.0
click at [263, 184] on div "Please see screening notes and follow up etxt below. I will pause case and i no…" at bounding box center [630, 264] width 741 height 306
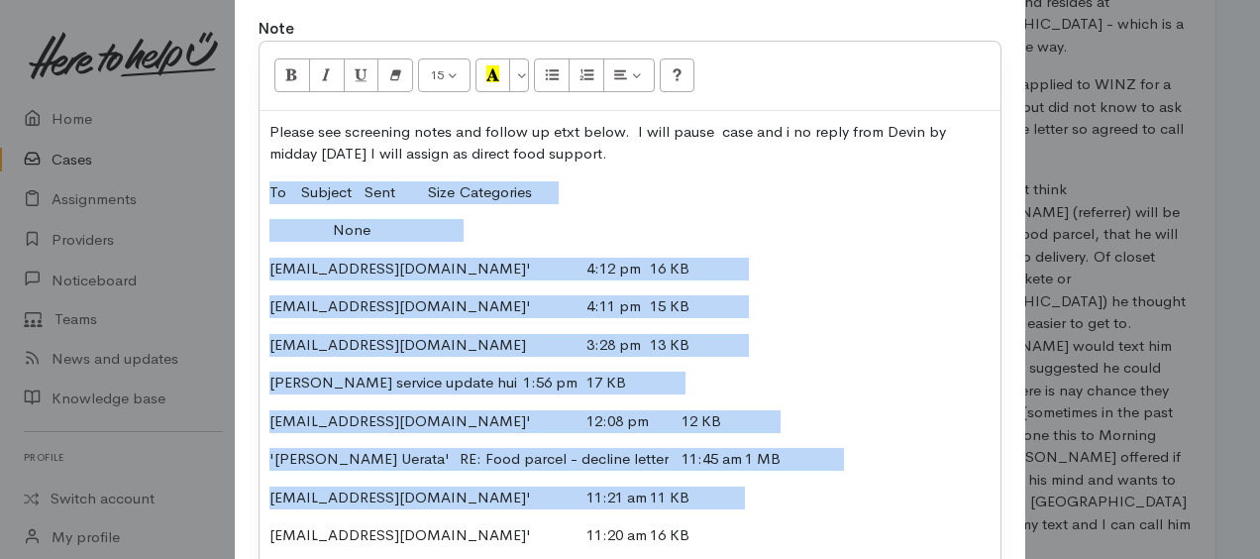
drag, startPoint x: 265, startPoint y: 184, endPoint x: 746, endPoint y: 473, distance: 560.8
click at [746, 473] on div "Please see screening notes and follow up etxt below. I will pause case and i no…" at bounding box center [630, 436] width 741 height 650
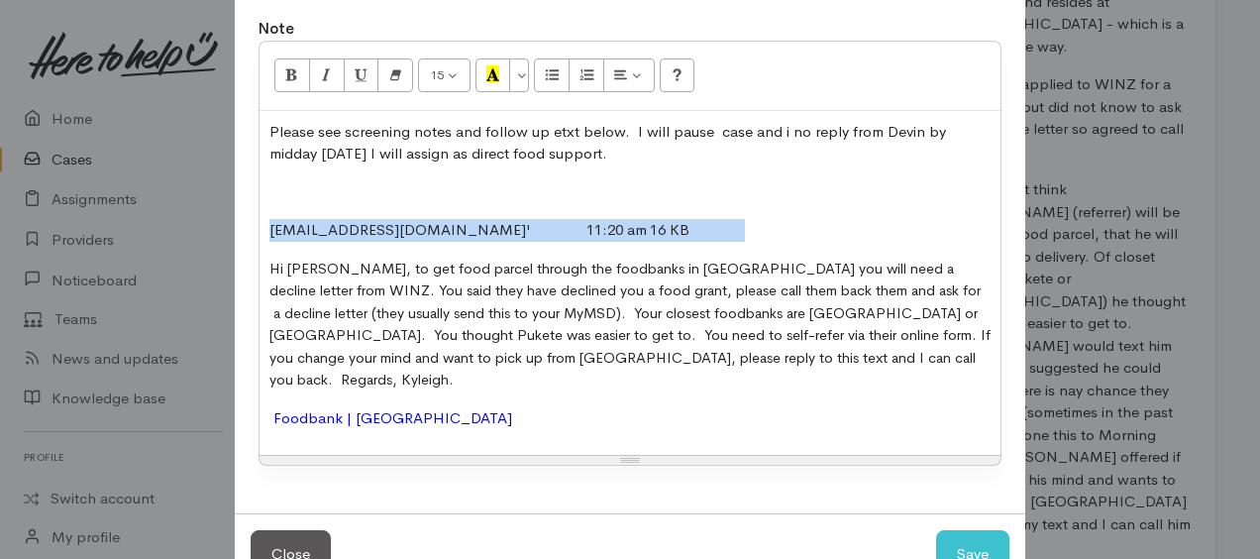
drag, startPoint x: 262, startPoint y: 226, endPoint x: 796, endPoint y: 216, distance: 534.0
click at [796, 216] on div "Please see screening notes and follow up etxt below. I will pause case and i no…" at bounding box center [630, 283] width 741 height 345
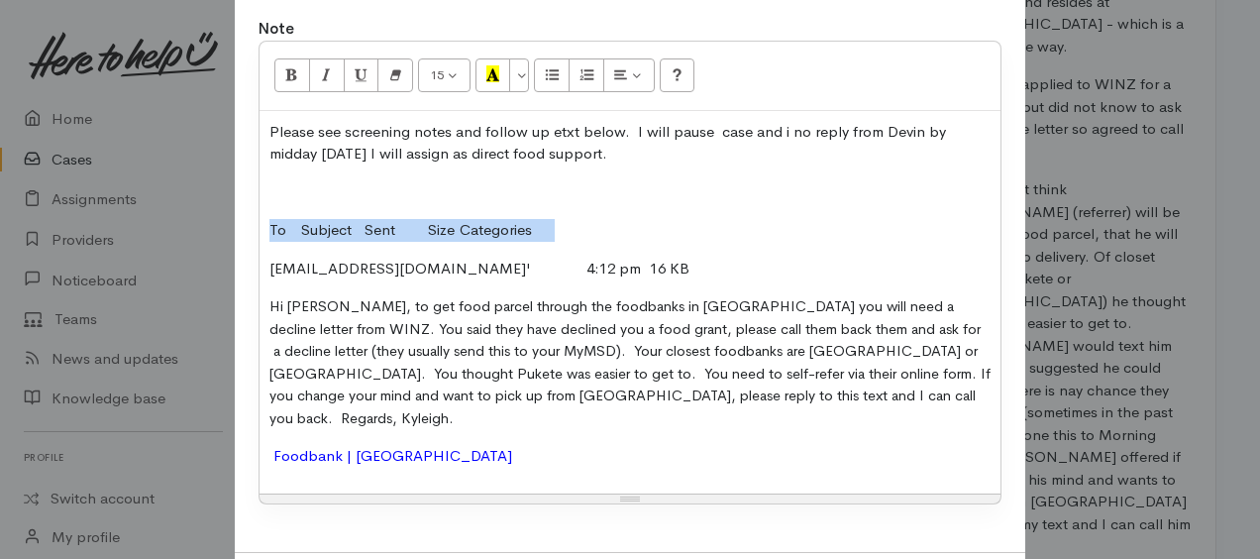
drag, startPoint x: 261, startPoint y: 223, endPoint x: 703, endPoint y: 222, distance: 442.8
click at [703, 222] on div "Please see screening notes and follow up etxt below. I will pause case and i no…" at bounding box center [630, 302] width 741 height 382
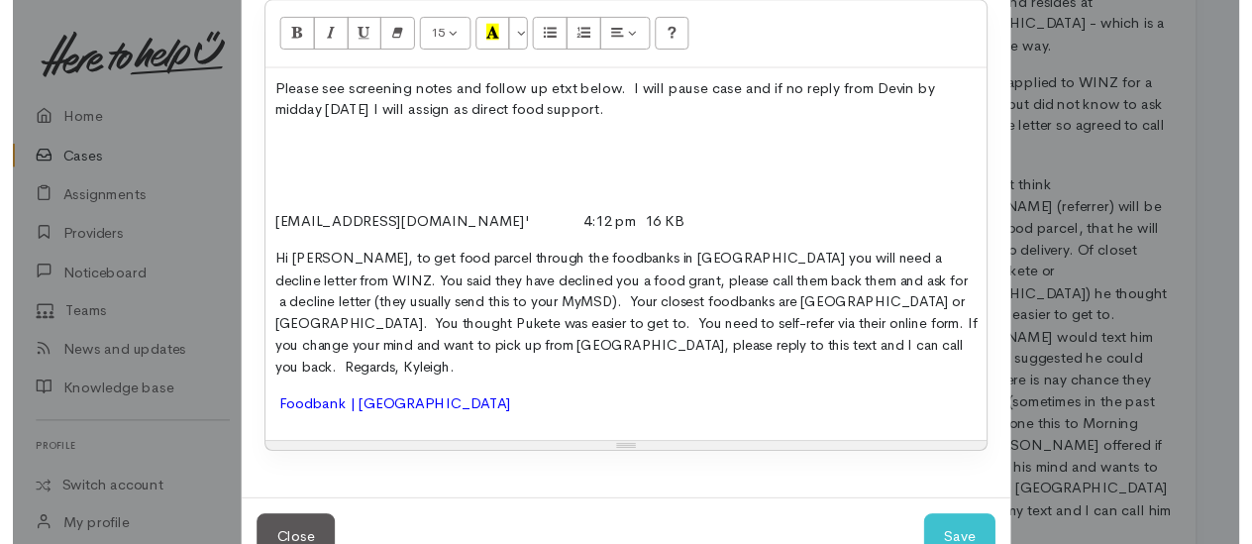
scroll to position [357, 0]
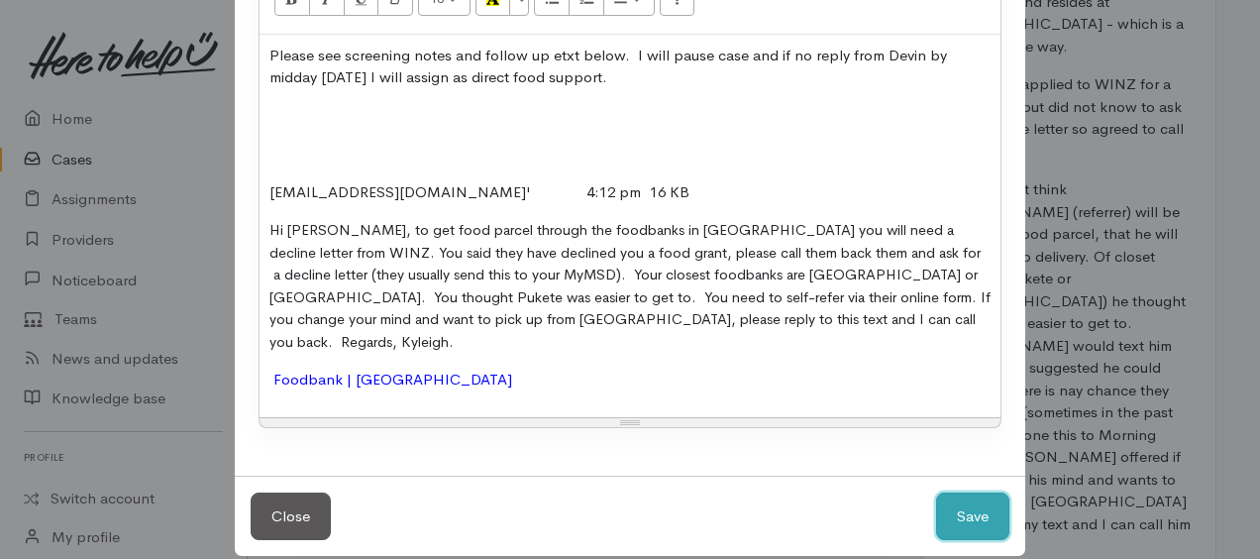
click at [966, 493] on button "Save" at bounding box center [972, 516] width 73 height 49
select select "1"
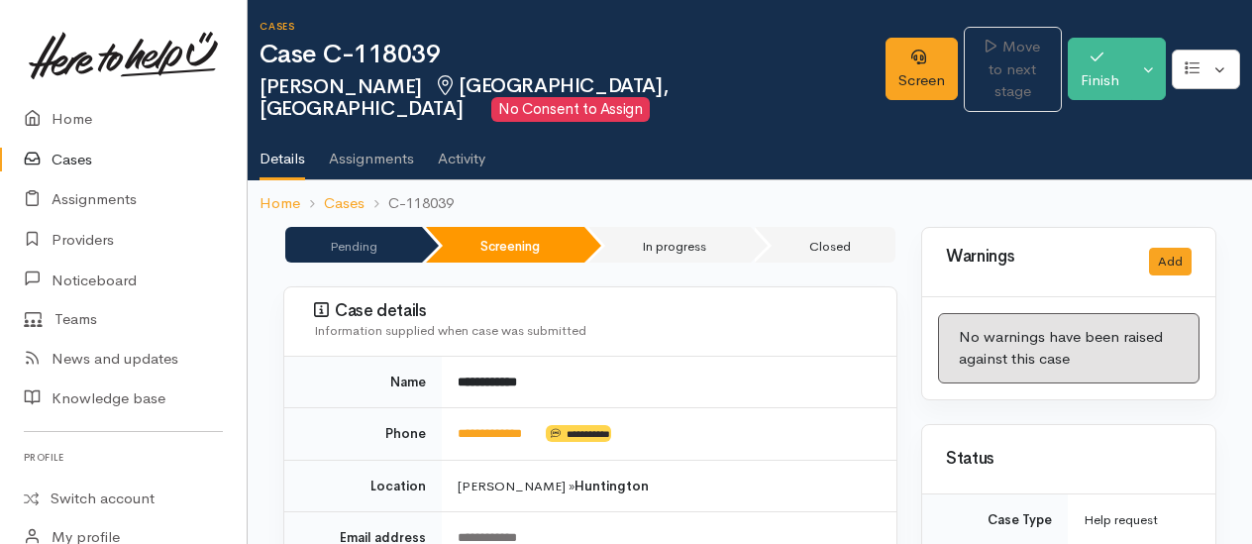
scroll to position [0, 0]
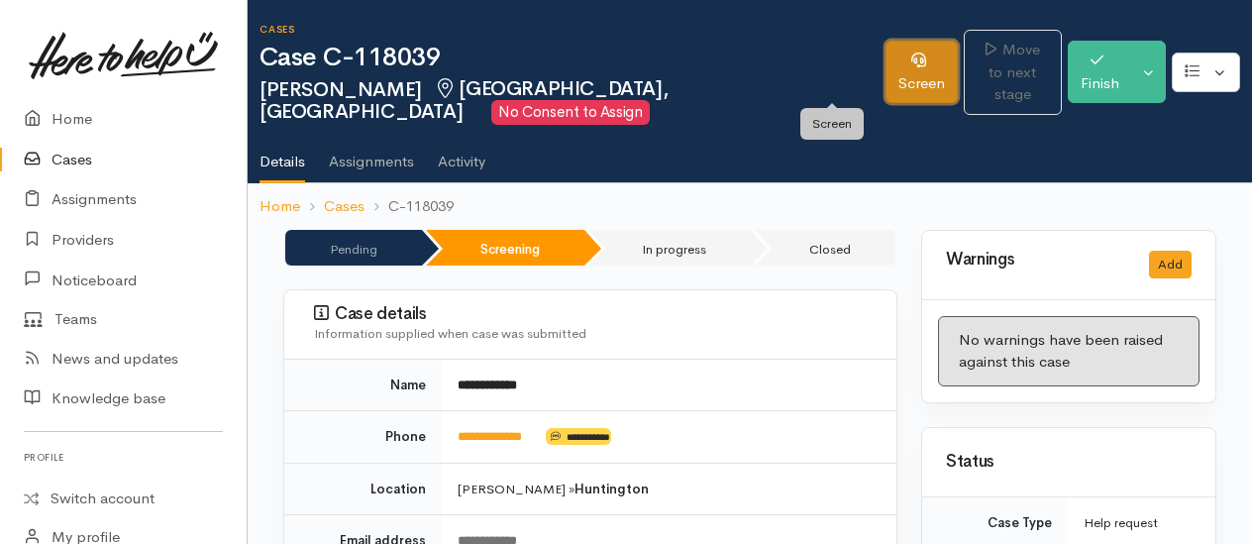
click at [886, 85] on link "Screen" at bounding box center [922, 72] width 72 height 62
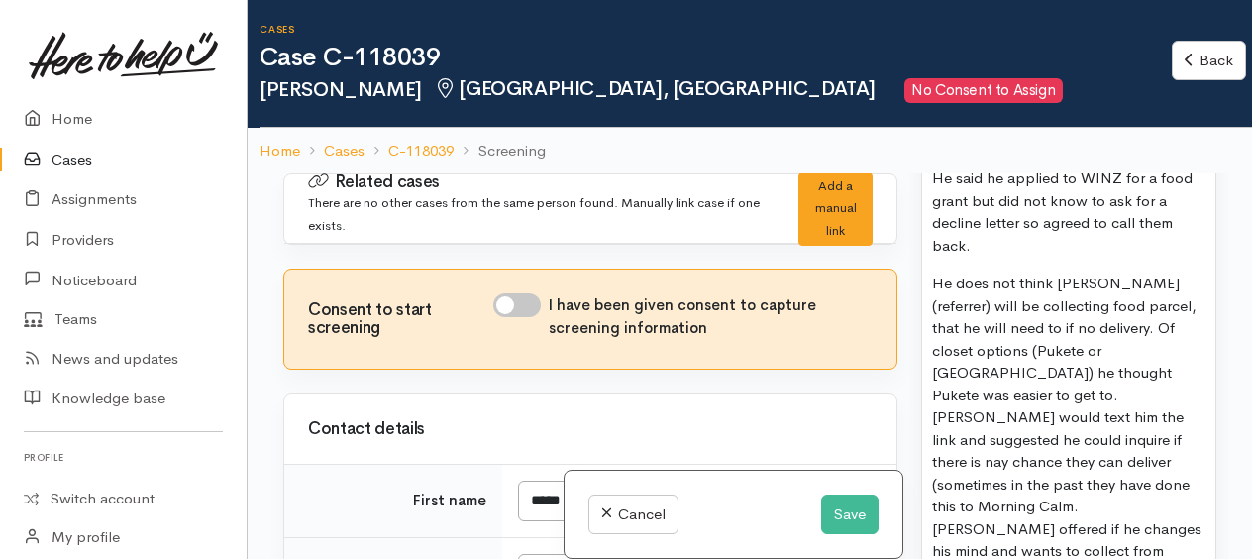
scroll to position [1486, 0]
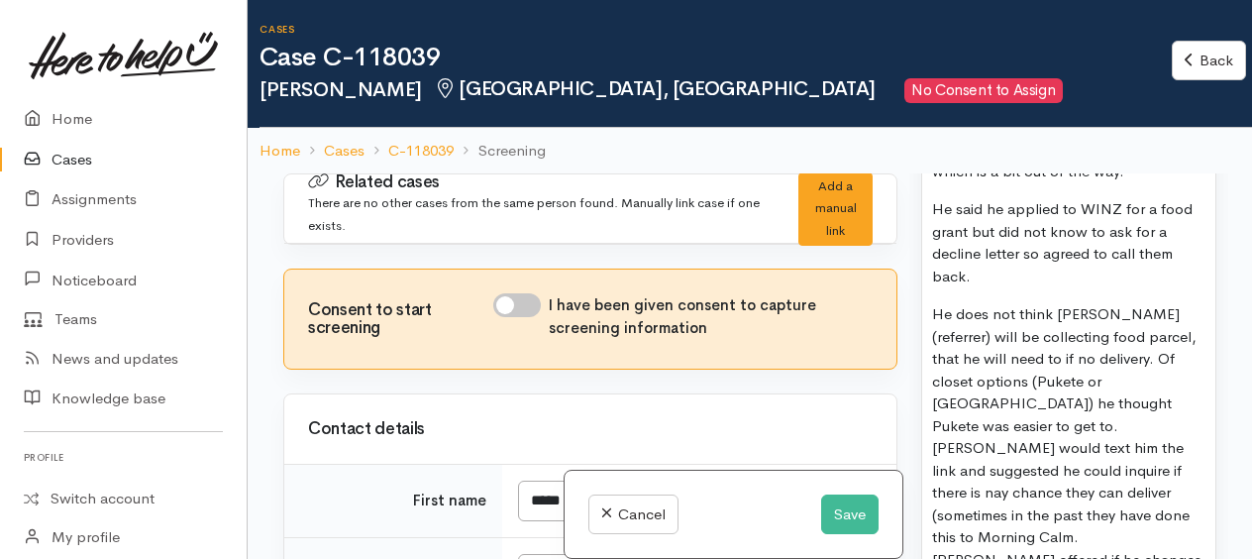
click at [1060, 304] on p "He does not think Rishan (referrer) will be collecting food parcel, that he wil…" at bounding box center [1068, 470] width 273 height 335
click at [1188, 303] on p "He does not think Tishan (referrer) will be collecting food parcel, that he wil…" at bounding box center [1068, 470] width 273 height 335
click at [1106, 325] on p "He does not think Tishan (referrer) will be collecting food parcel, that he wil…" at bounding box center [1068, 470] width 273 height 335
click at [1026, 349] on p "He does not think Tishan (referrer) will be collecting food parcel but that he …" at bounding box center [1068, 470] width 273 height 335
click at [1149, 420] on p "He does not think Tishan (referrer) will be collecting food parcel but that he …" at bounding box center [1068, 470] width 273 height 335
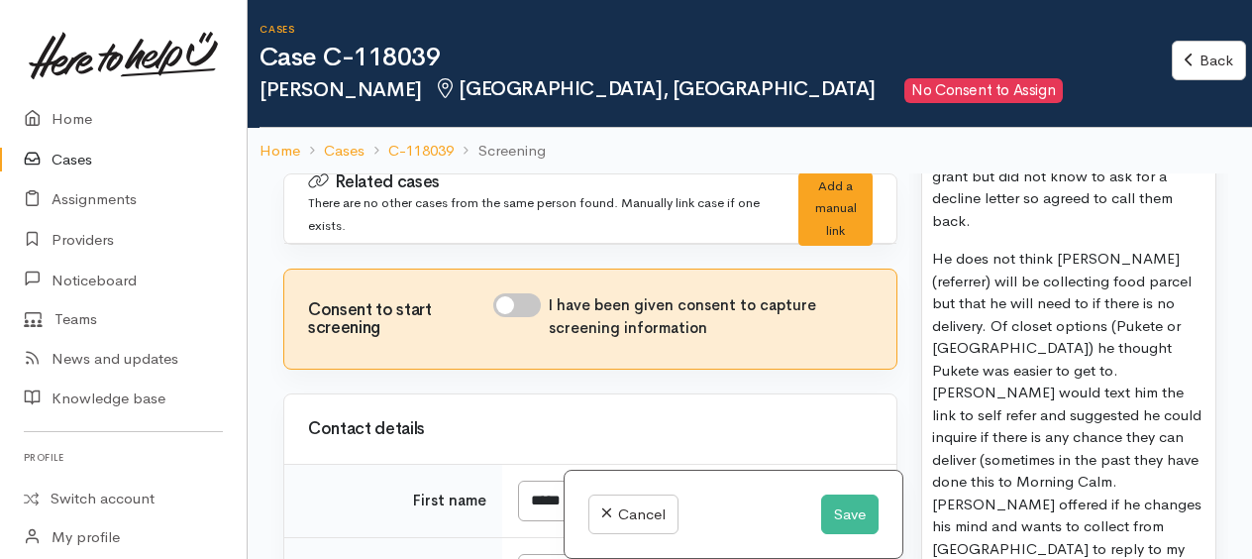
scroll to position [1585, 0]
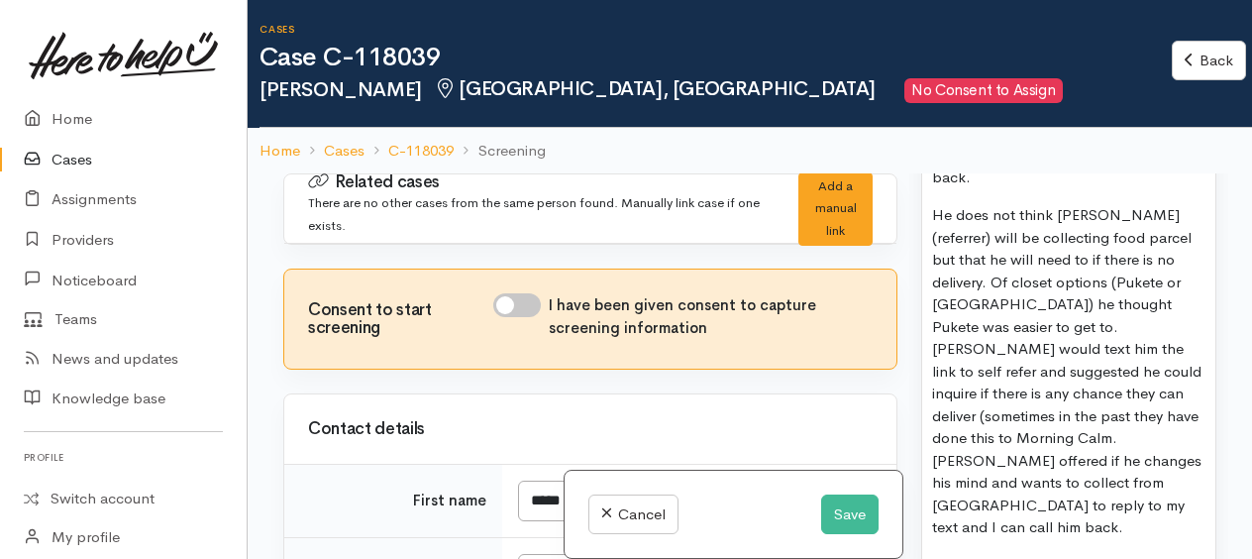
click at [1079, 406] on p "He does not think Tishan (referrer) will be collecting food parcel but that he …" at bounding box center [1068, 371] width 273 height 335
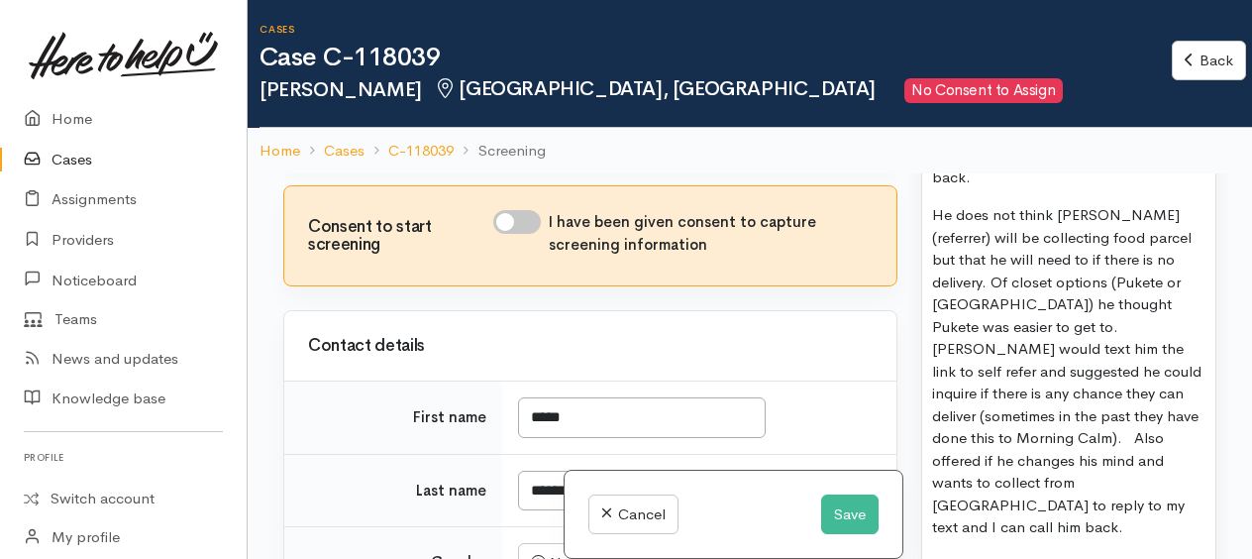
scroll to position [198, 0]
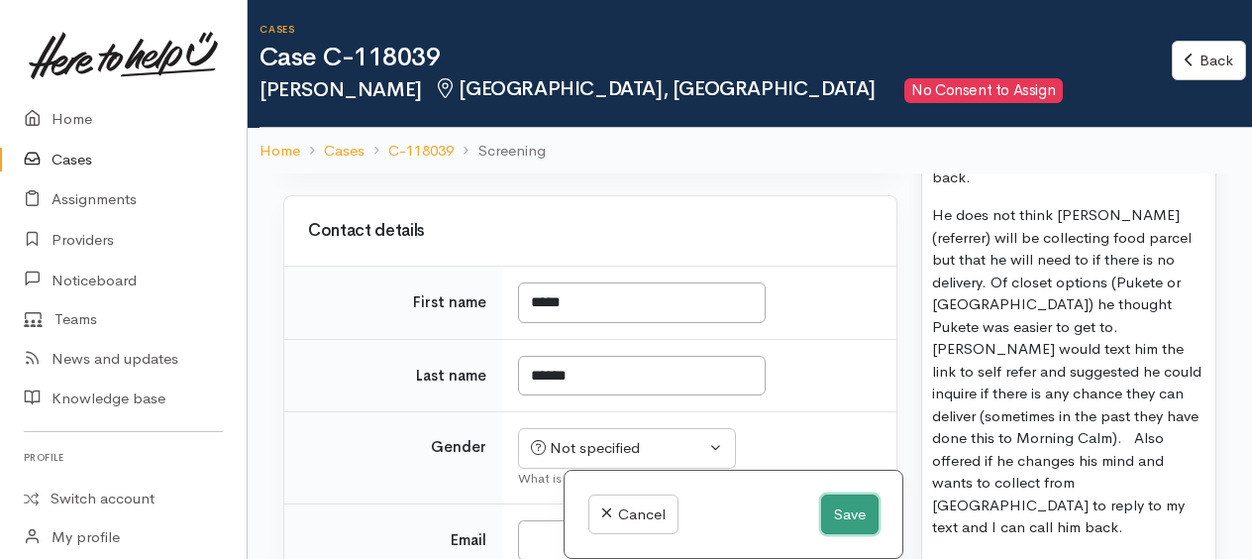
click at [834, 504] on button "Save" at bounding box center [849, 514] width 57 height 41
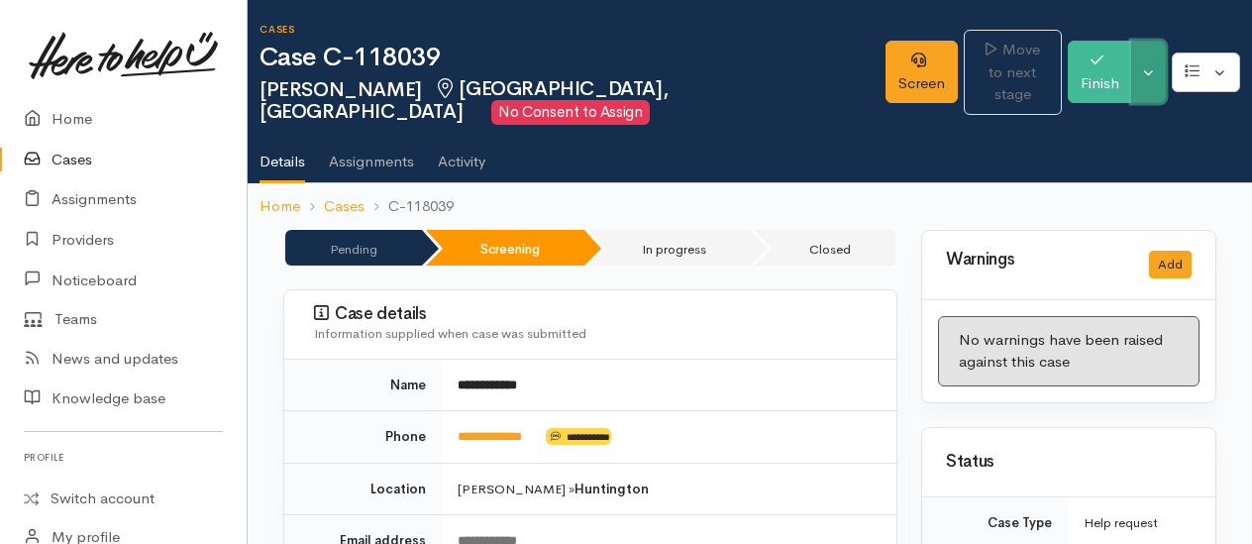
click at [1155, 96] on button "Toggle Dropdown" at bounding box center [1148, 72] width 35 height 62
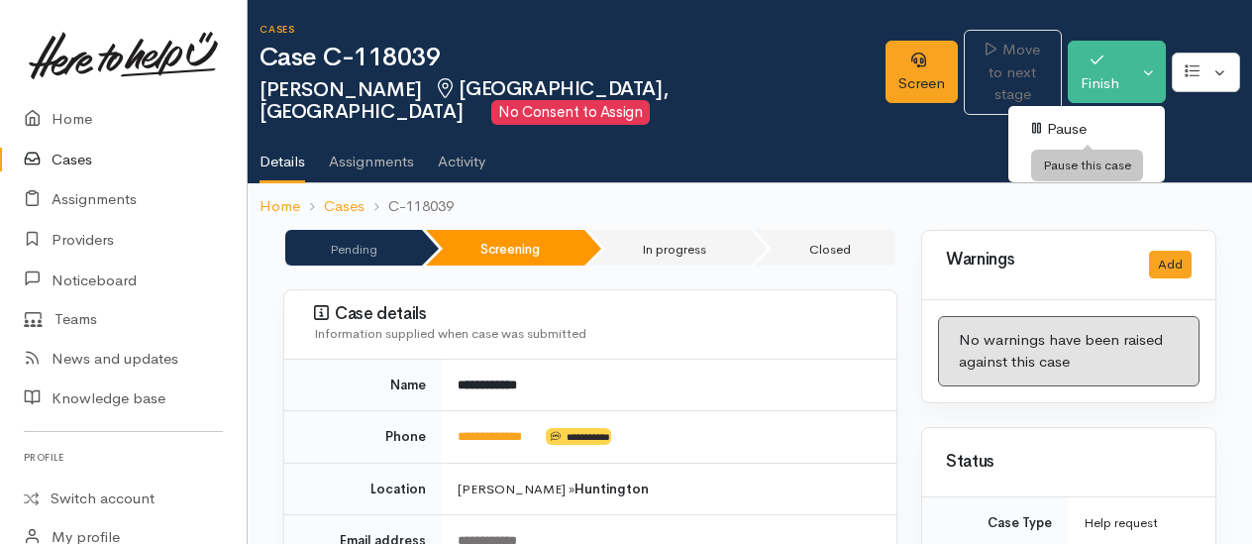
click at [1095, 124] on link "Pause" at bounding box center [1086, 129] width 157 height 31
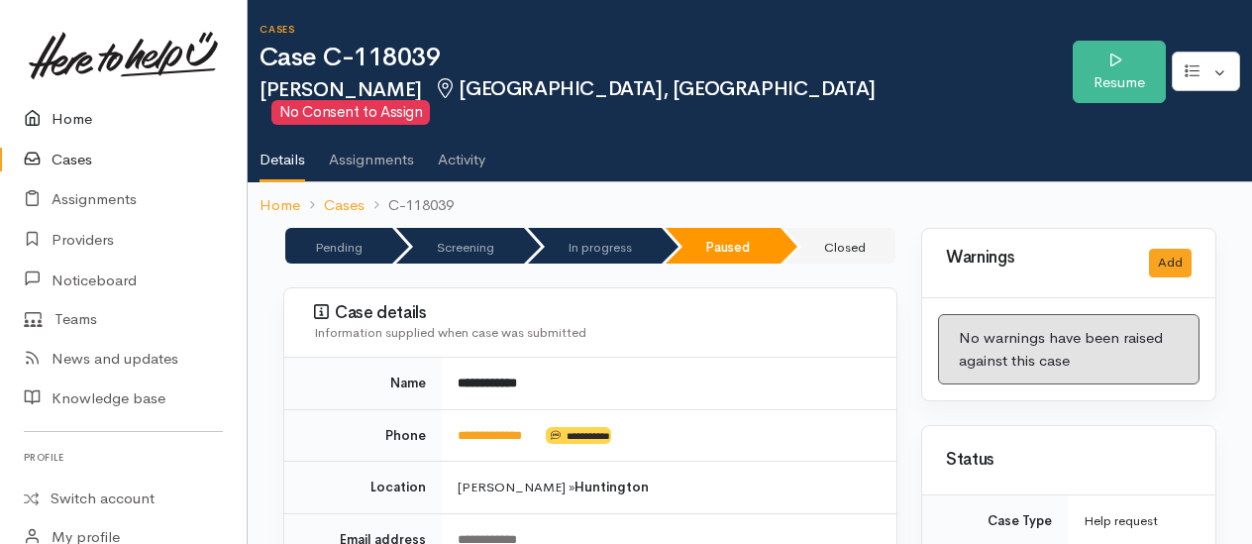
click at [67, 121] on link "Home" at bounding box center [123, 119] width 247 height 41
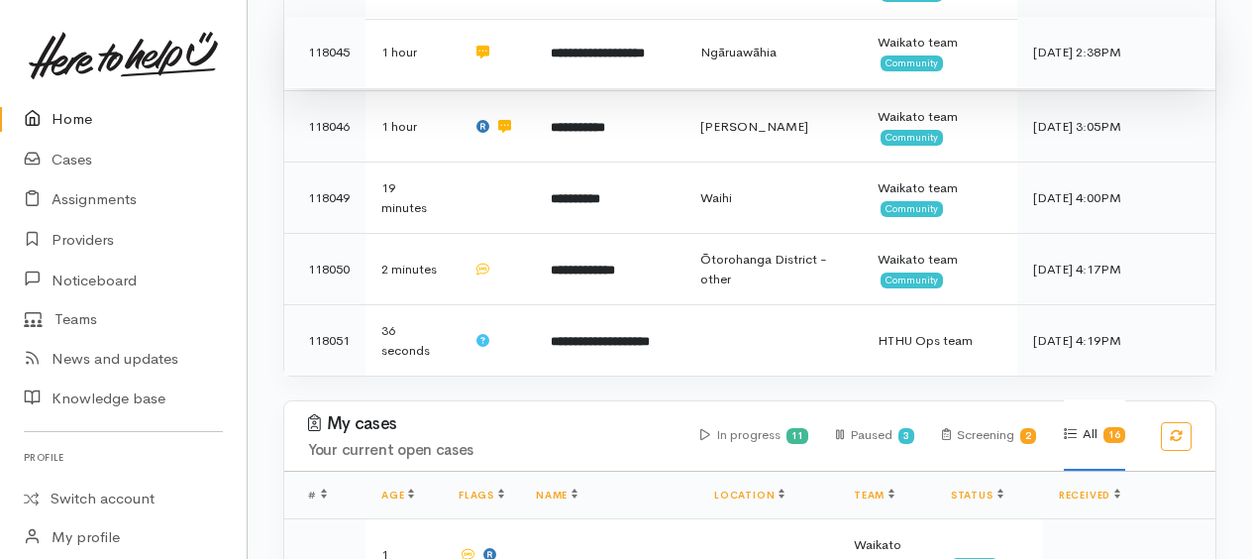
scroll to position [594, 0]
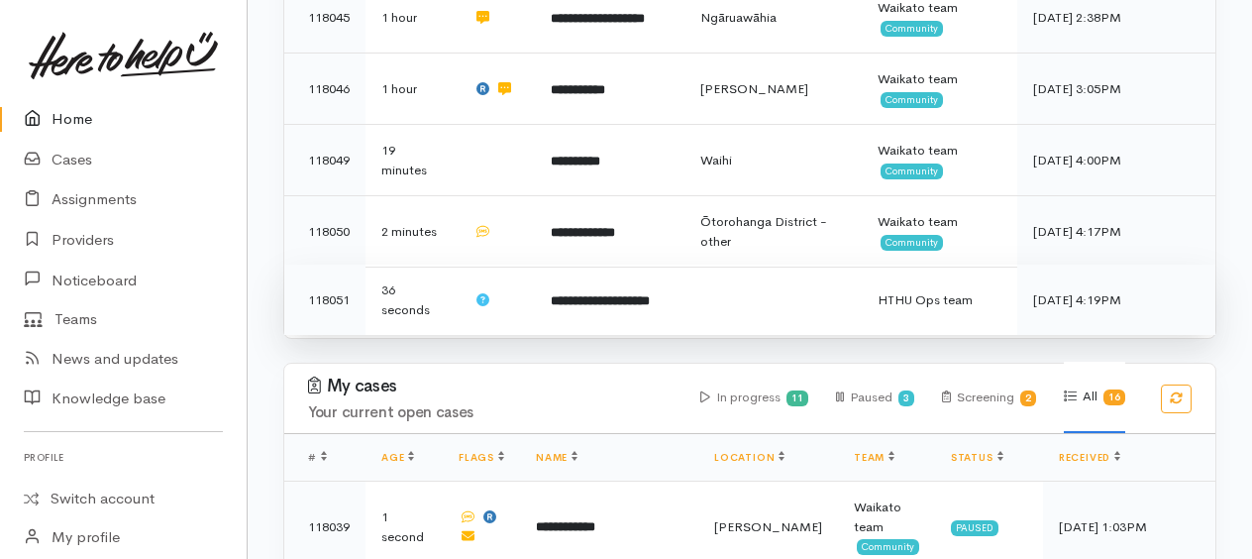
click at [607, 294] on b "**********" at bounding box center [600, 300] width 99 height 13
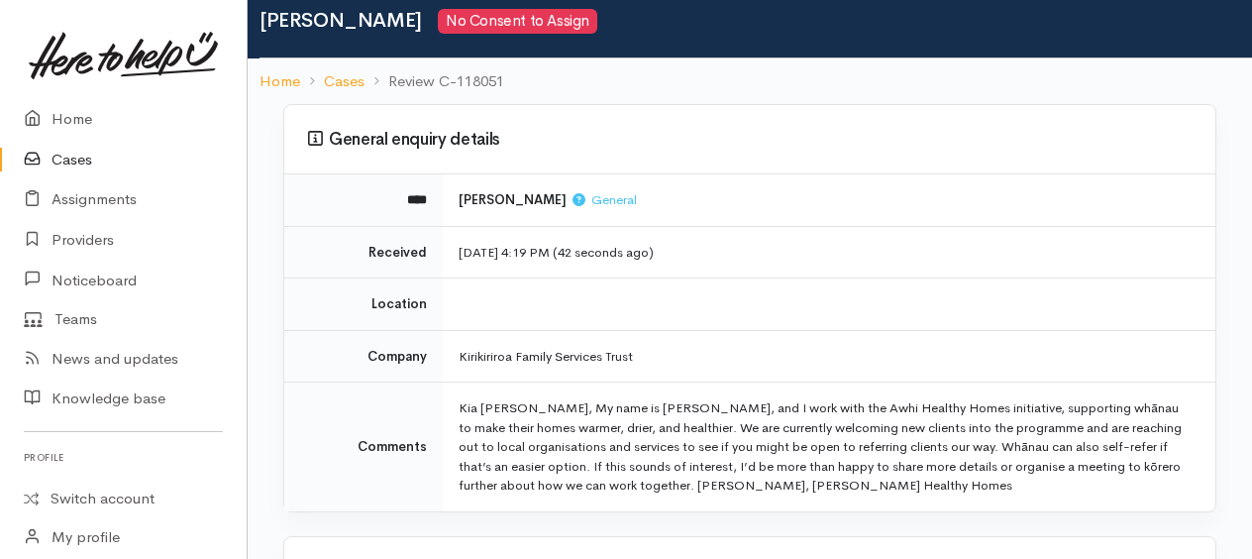
scroll to position [99, 0]
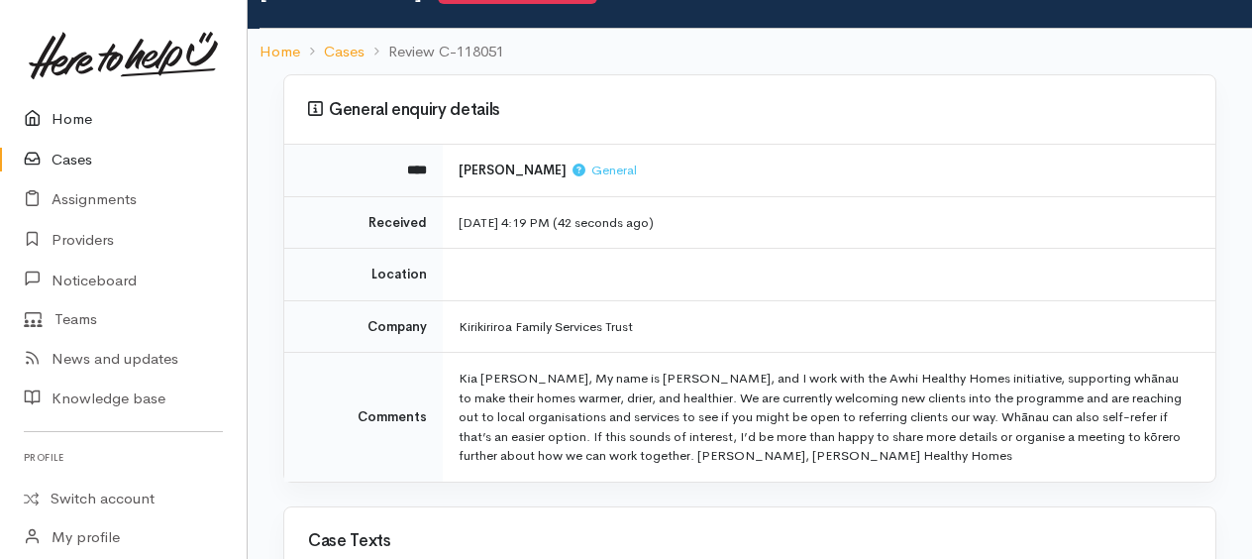
click at [75, 117] on link "Home" at bounding box center [123, 119] width 247 height 41
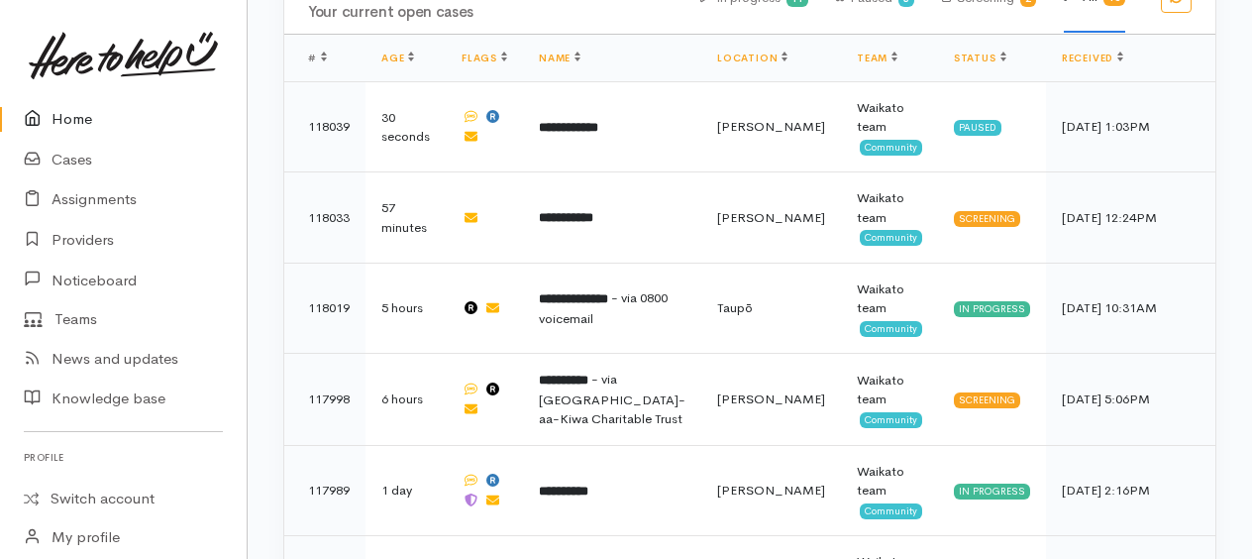
scroll to position [991, 0]
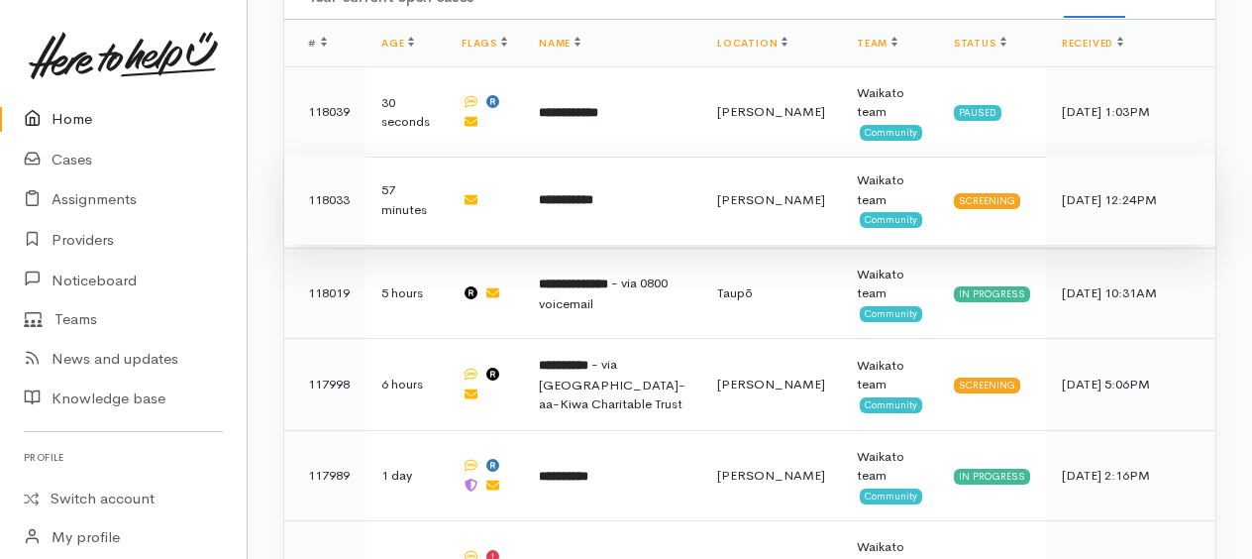
click at [586, 193] on b "**********" at bounding box center [566, 199] width 54 height 13
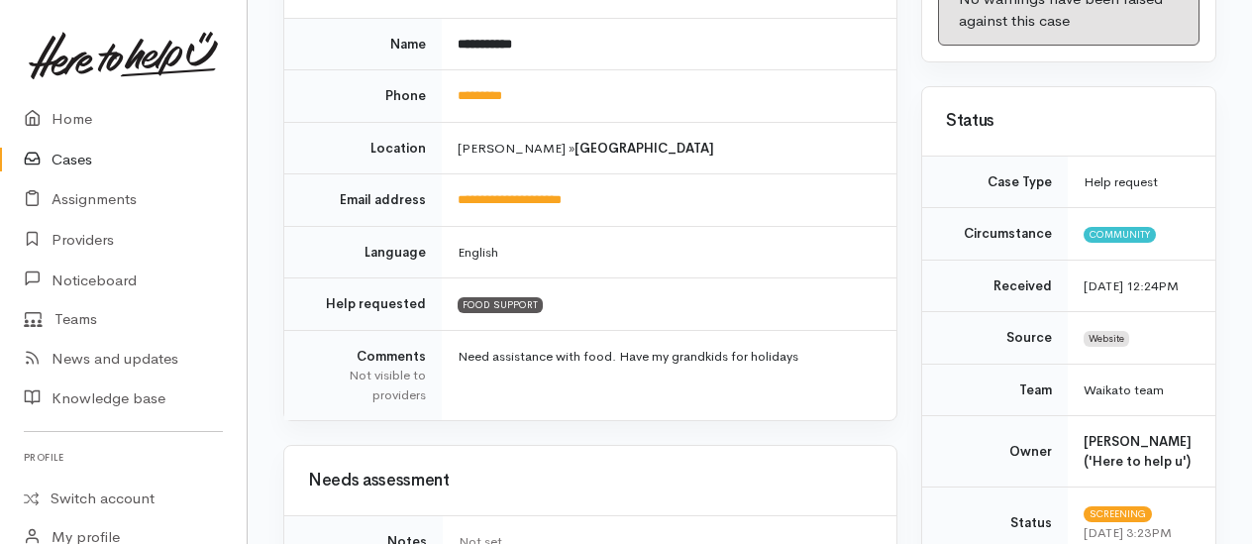
scroll to position [297, 0]
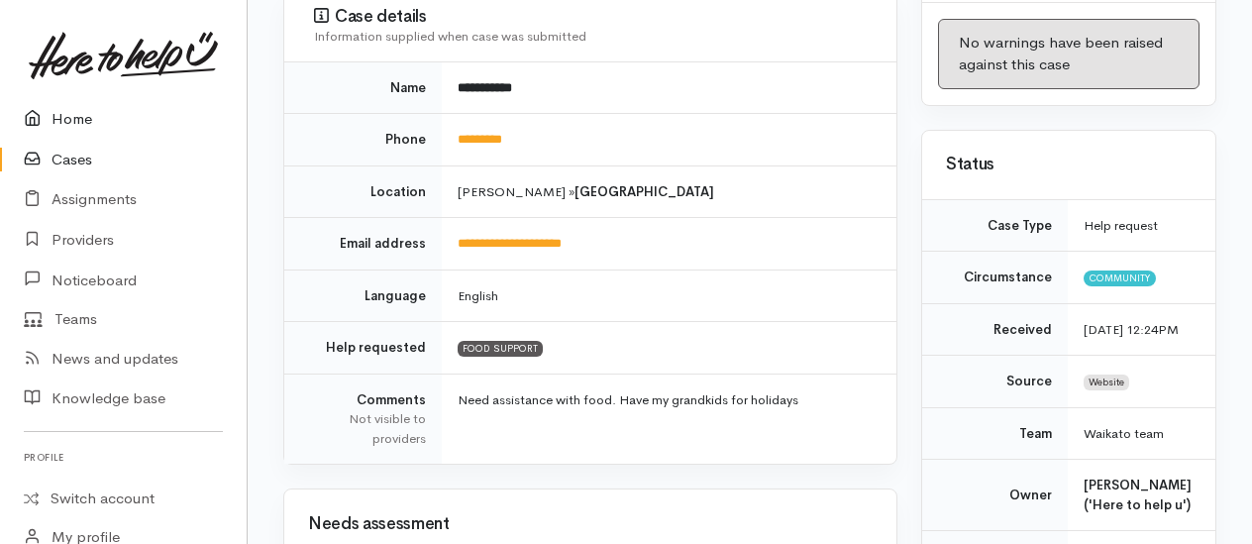
click at [78, 124] on link "Home" at bounding box center [123, 119] width 247 height 41
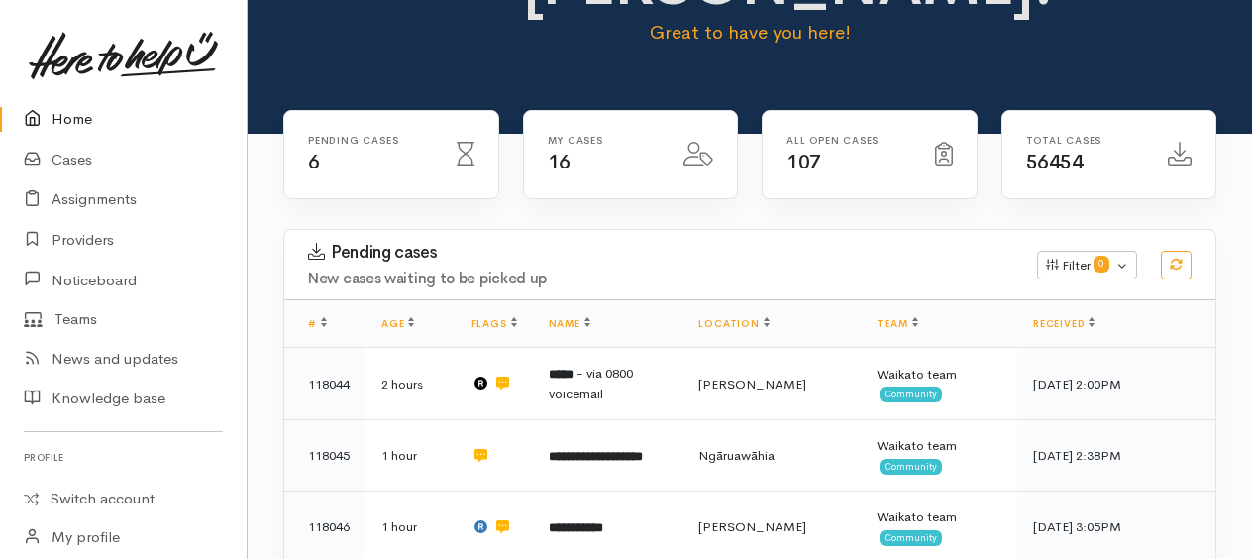
scroll to position [355, 0]
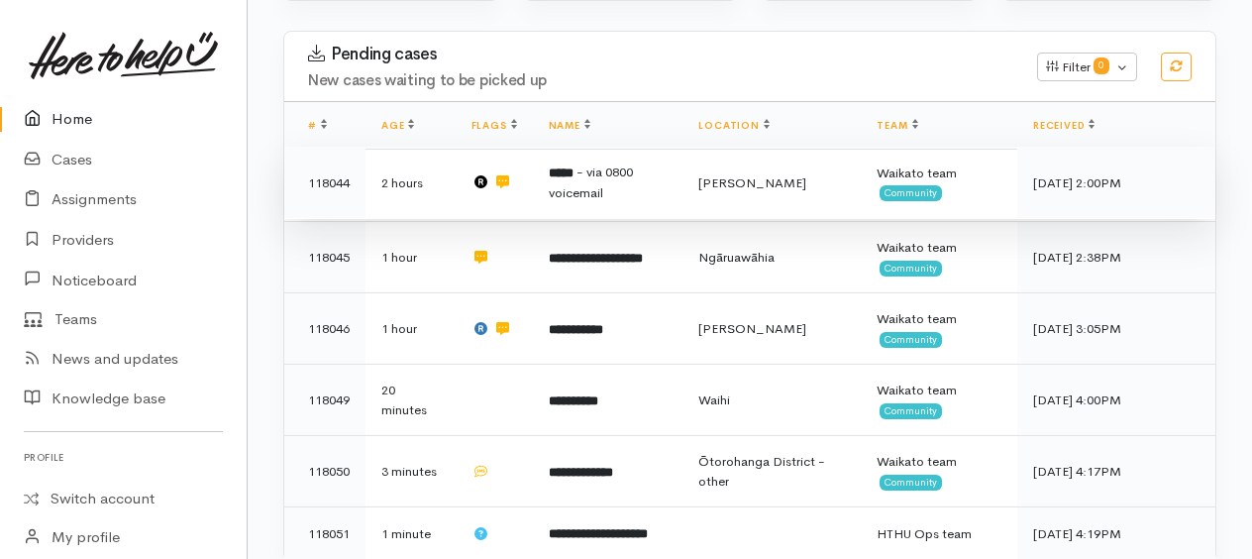
click at [598, 166] on span "- via 0800 voicemail" at bounding box center [591, 182] width 84 height 38
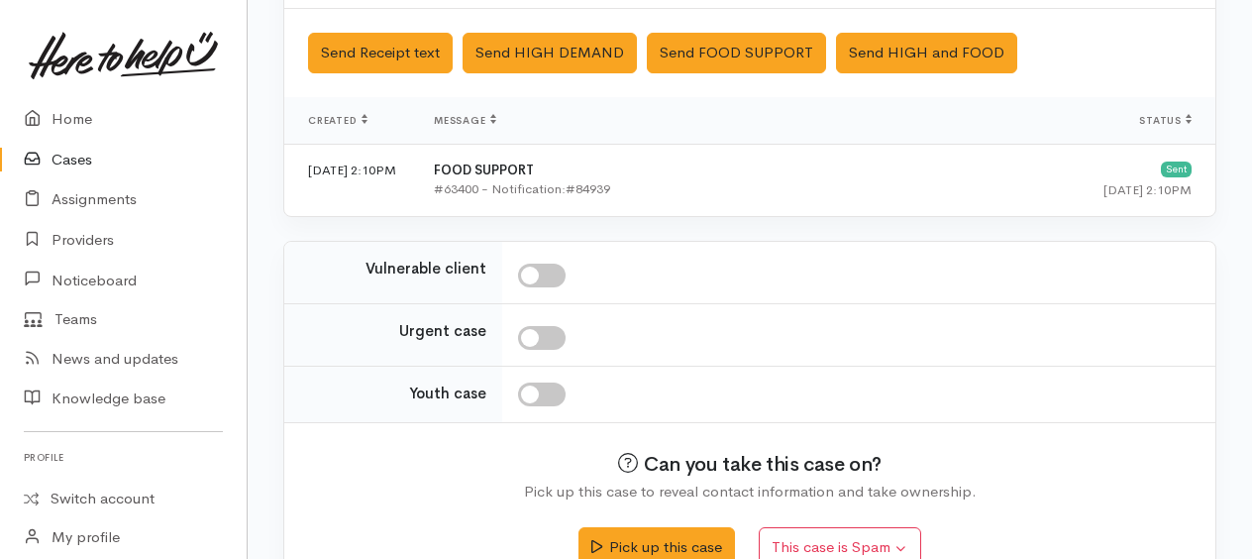
scroll to position [783, 0]
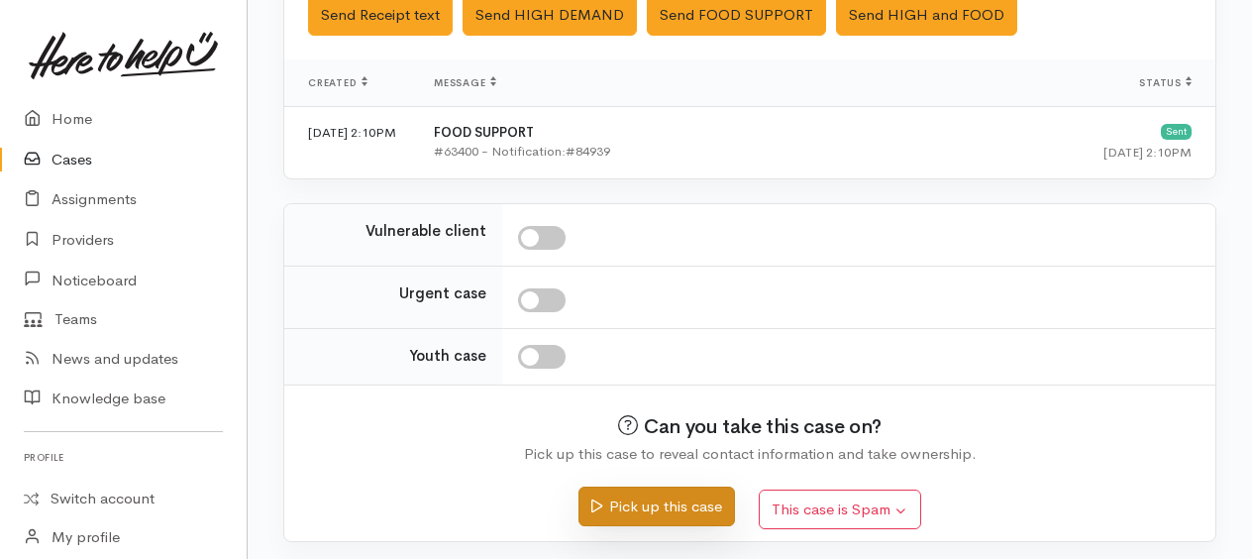
click at [654, 498] on button "Pick up this case" at bounding box center [656, 506] width 156 height 41
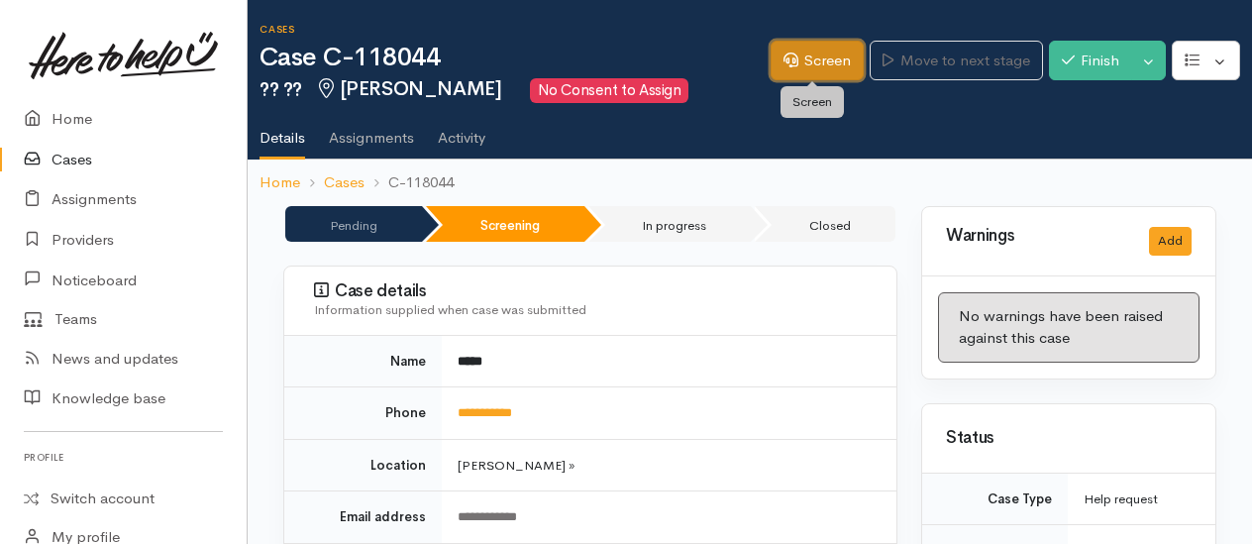
click at [806, 55] on link "Screen" at bounding box center [817, 61] width 93 height 41
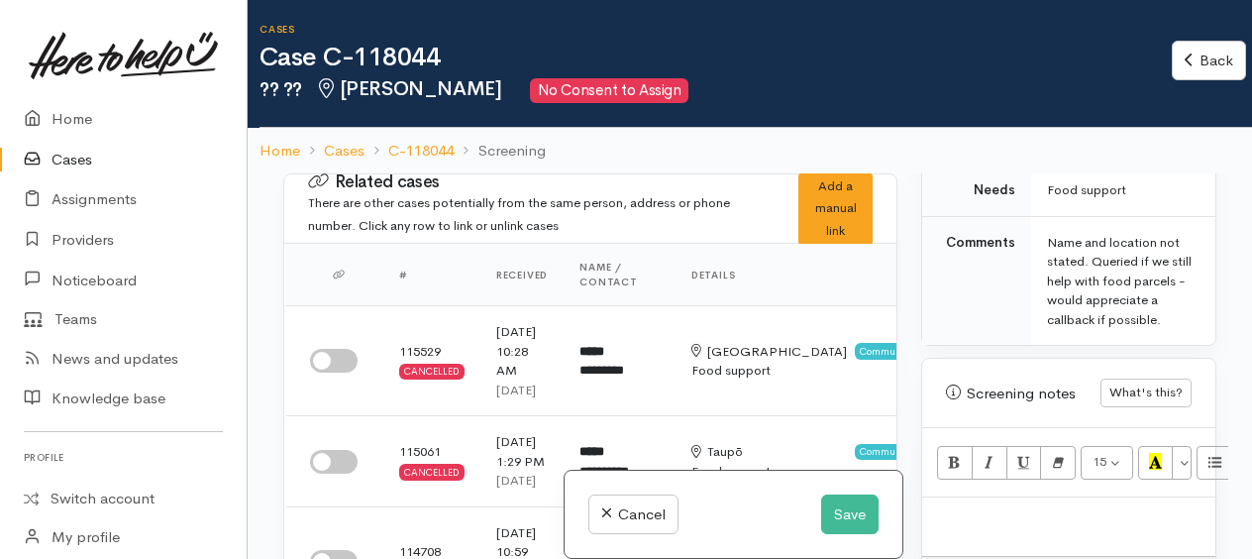
scroll to position [1387, 0]
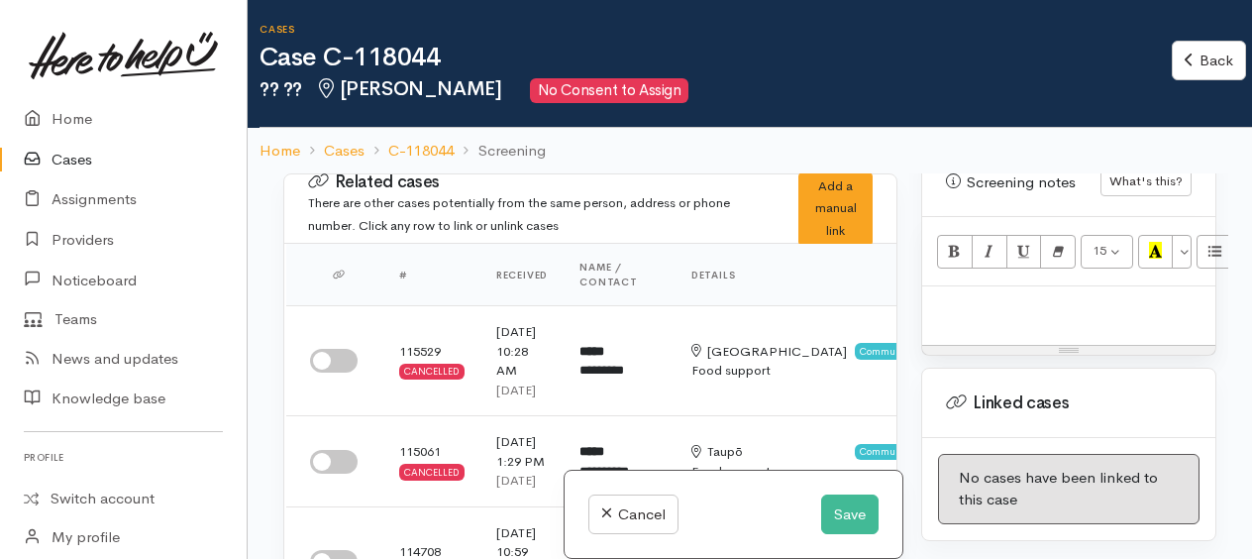
paste div
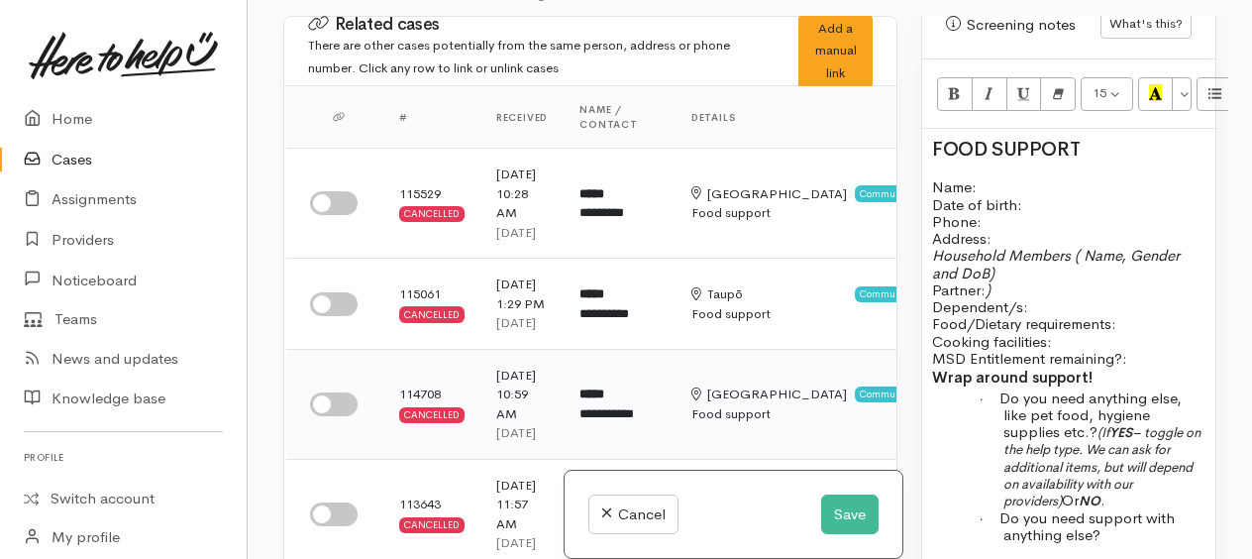
scroll to position [1593, 0]
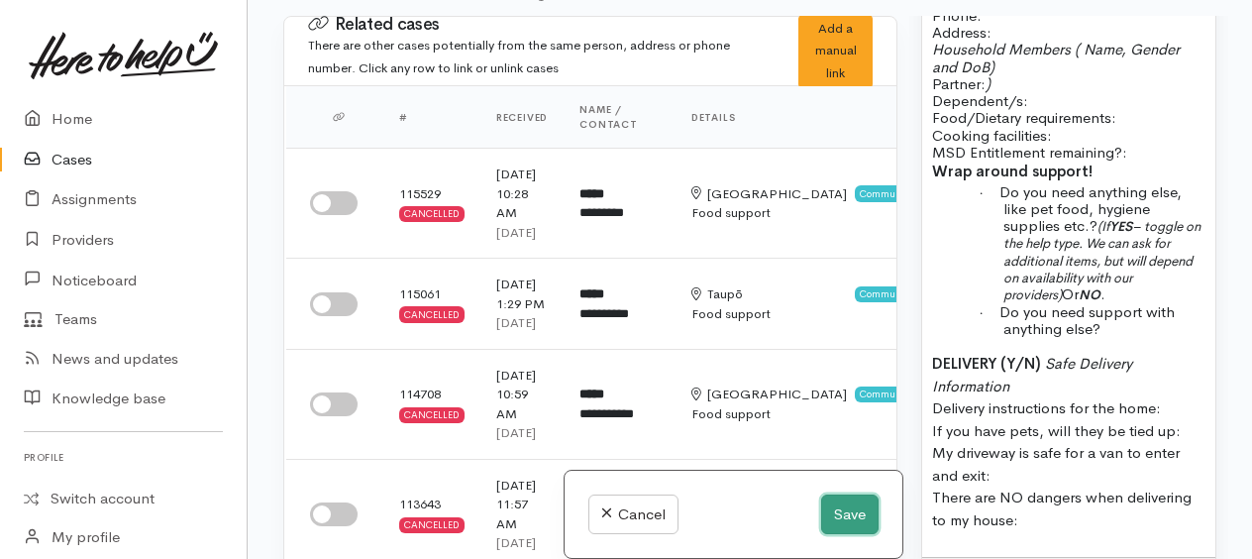
click at [848, 509] on button "Save" at bounding box center [849, 514] width 57 height 41
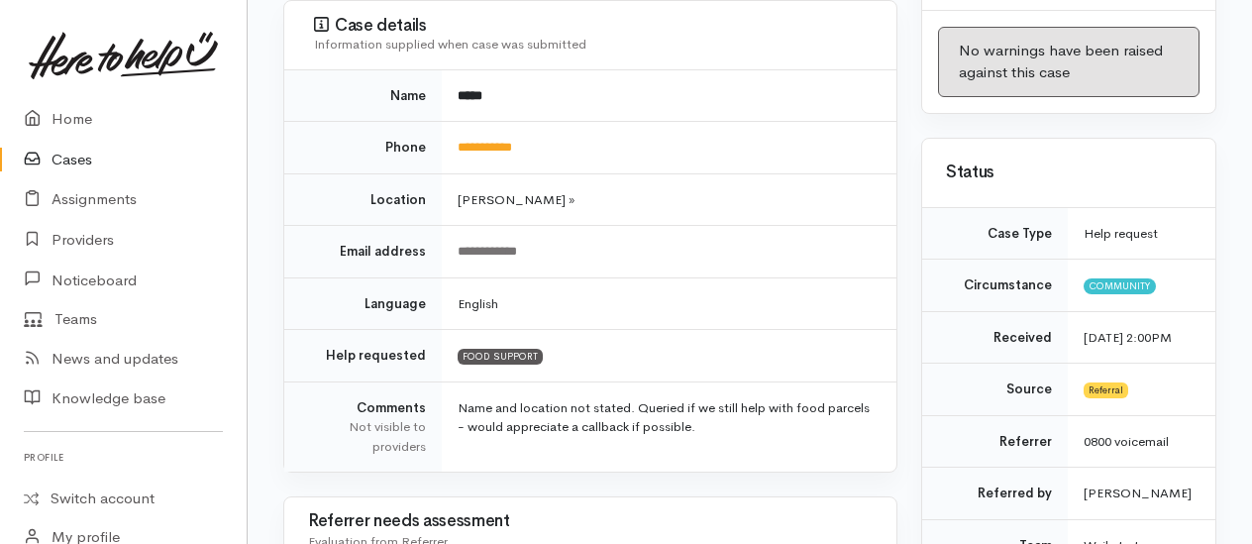
scroll to position [297, 0]
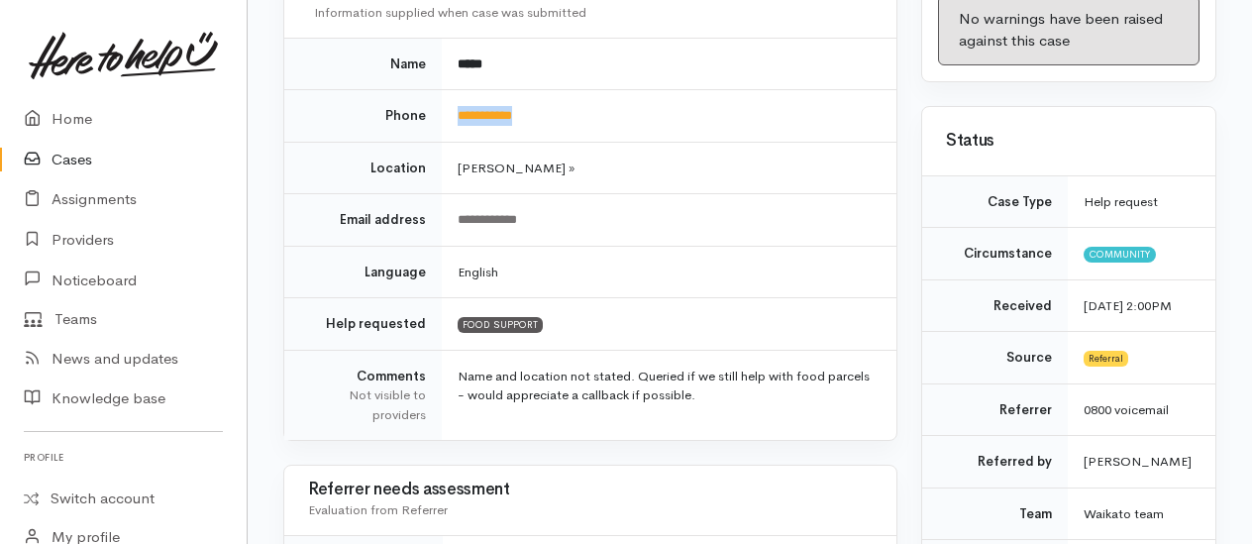
drag, startPoint x: 527, startPoint y: 112, endPoint x: 457, endPoint y: 117, distance: 70.5
click at [457, 117] on td "**********" at bounding box center [669, 116] width 455 height 52
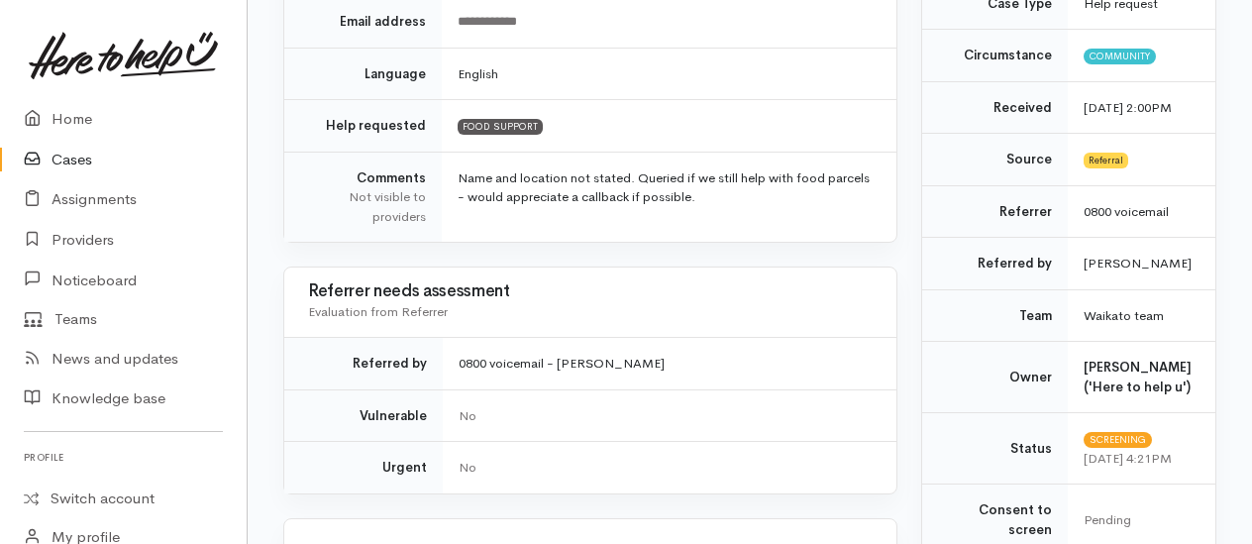
scroll to position [0, 0]
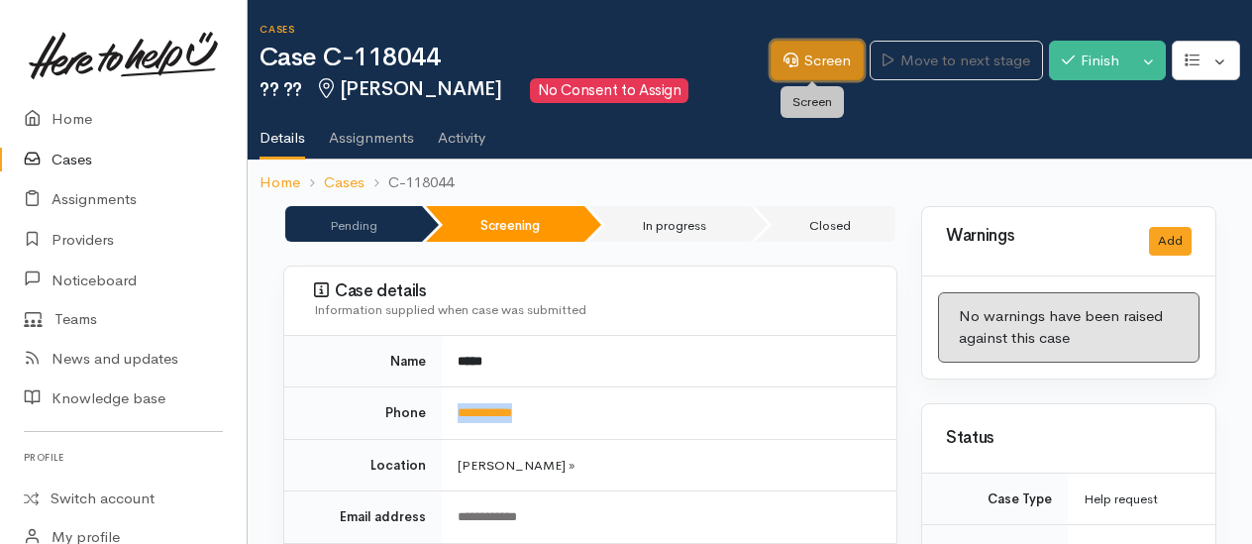
drag, startPoint x: 787, startPoint y: 66, endPoint x: 744, endPoint y: 103, distance: 56.2
click at [787, 66] on icon at bounding box center [791, 59] width 15 height 15
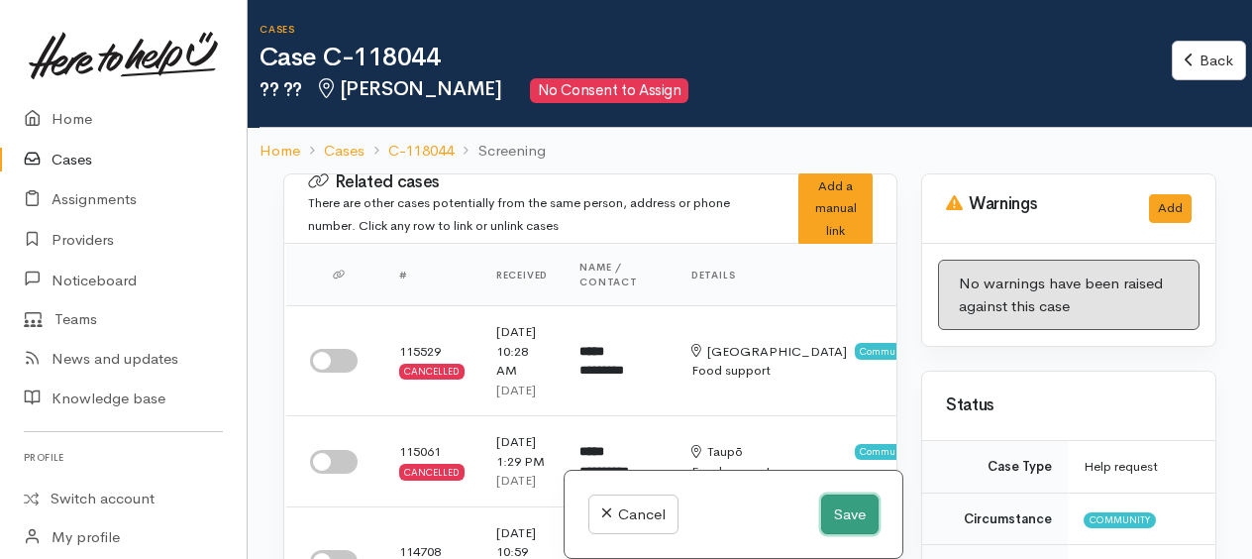
click at [850, 503] on button "Save" at bounding box center [849, 514] width 57 height 41
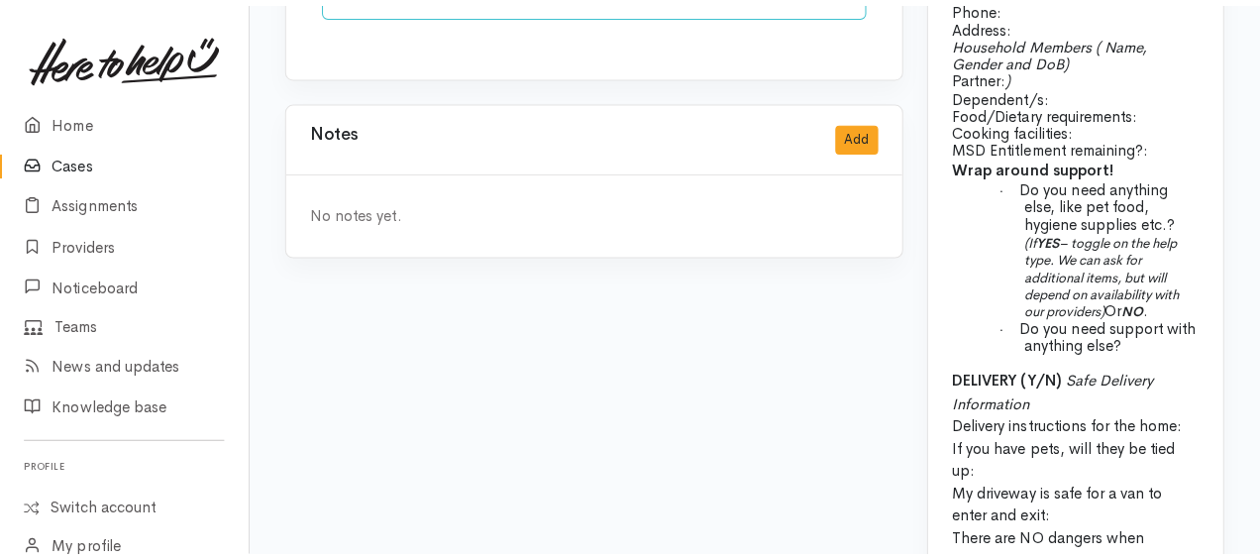
scroll to position [1882, 0]
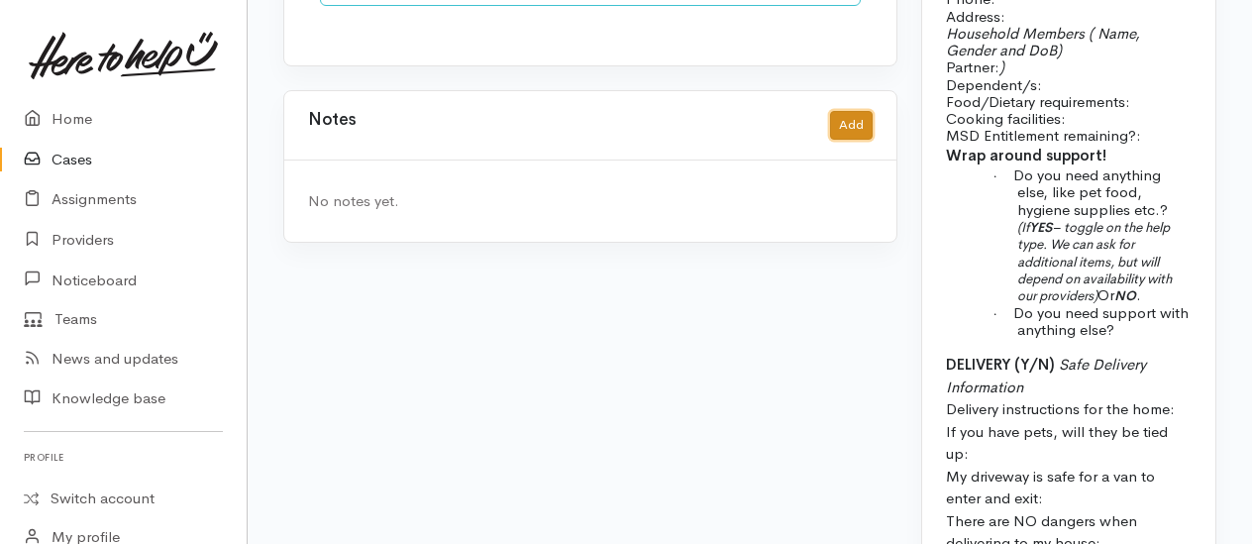
click at [849, 111] on button "Add" at bounding box center [851, 125] width 43 height 29
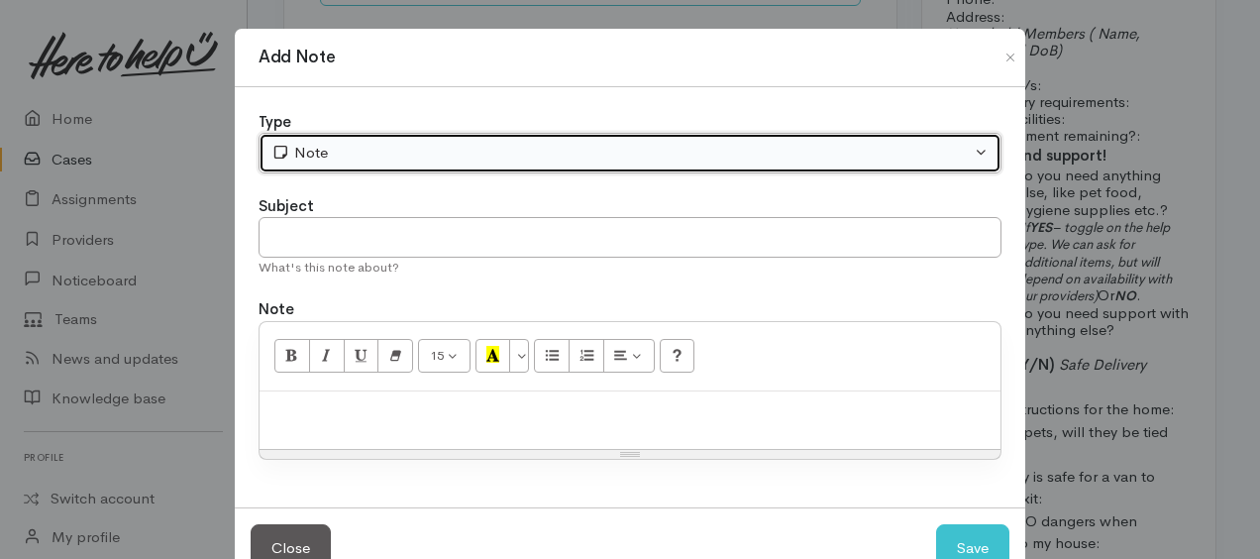
click at [445, 149] on div "Note" at bounding box center [620, 153] width 699 height 23
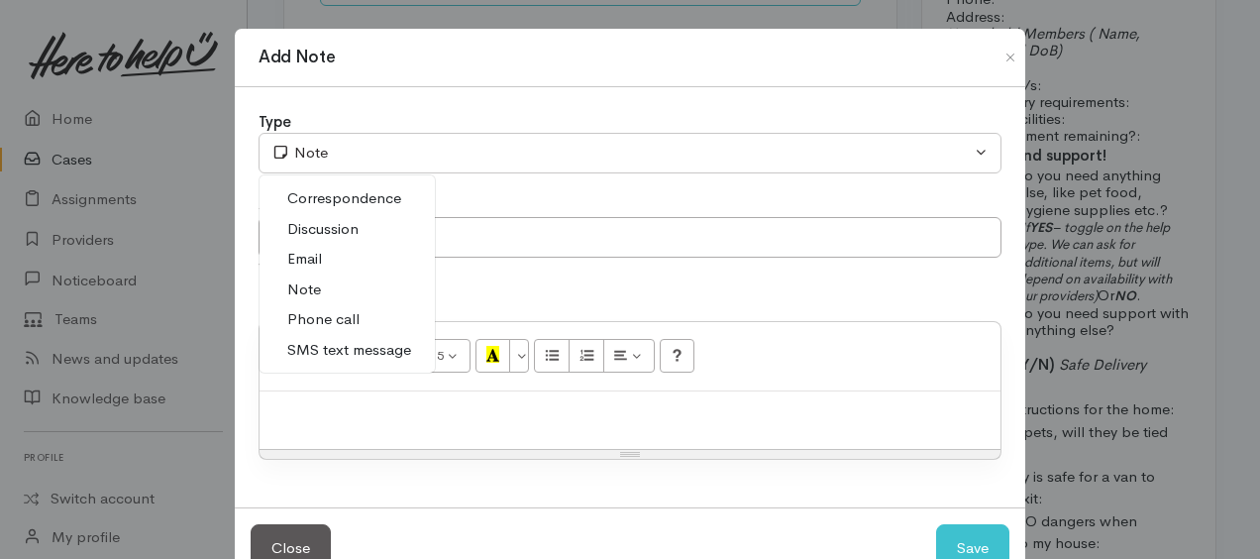
click at [337, 322] on span "Phone call" at bounding box center [323, 319] width 72 height 23
select select "3"
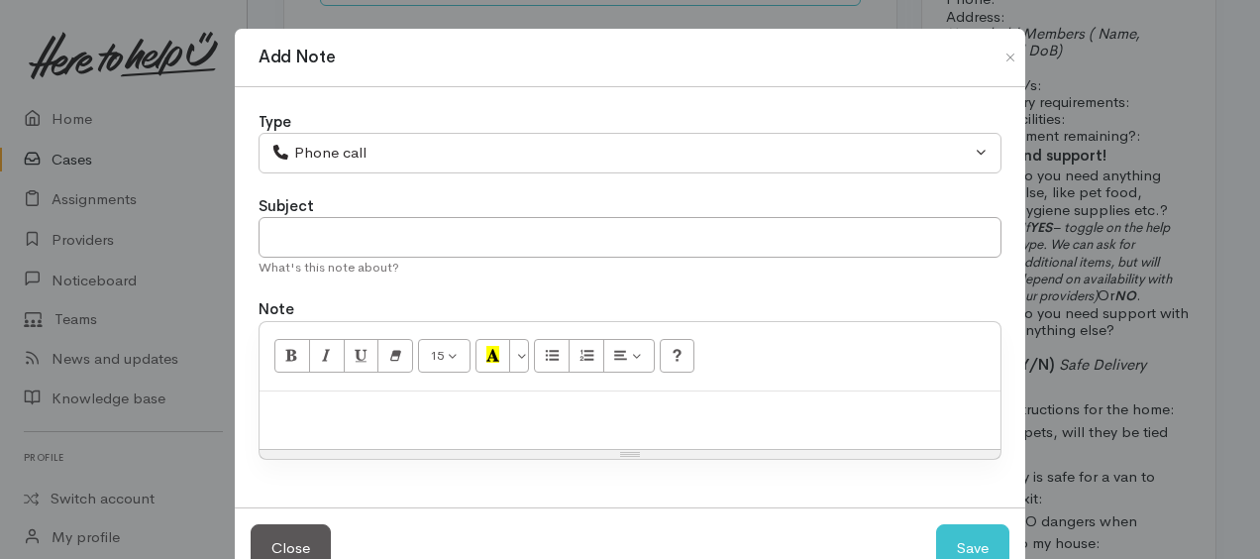
click at [346, 430] on div at bounding box center [630, 420] width 741 height 58
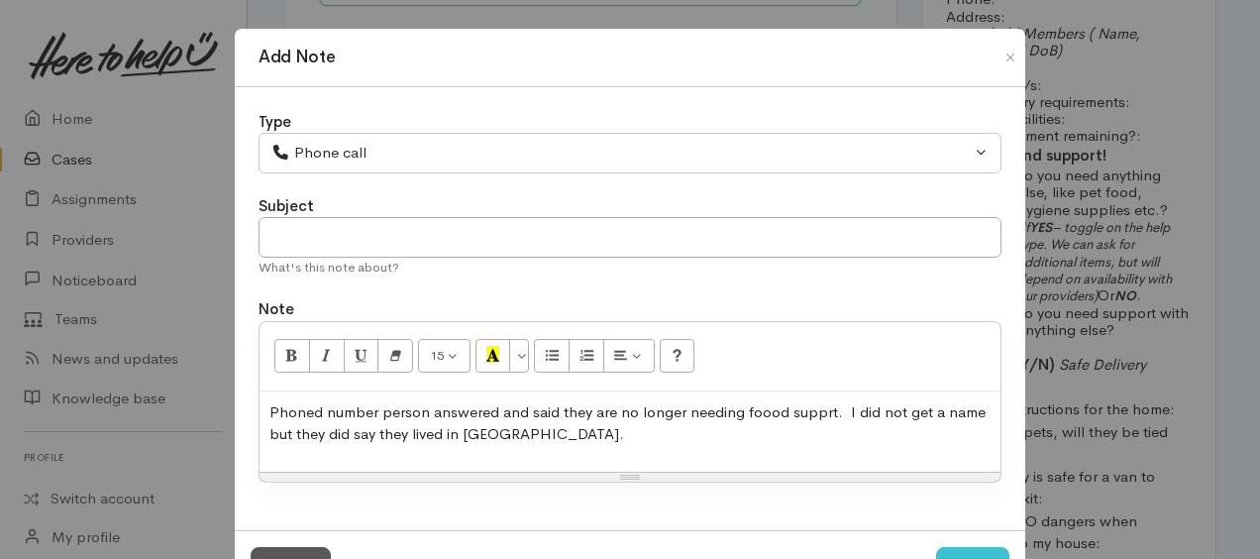
click at [422, 404] on p "Phoned number person answered and said they are no longer needing foood supprt.…" at bounding box center [629, 423] width 721 height 45
click at [426, 411] on p "Phoned number person answered and said they are no longer needing food supprt. …" at bounding box center [629, 423] width 721 height 45
click at [376, 404] on p "Phoned number person (sounded female) answered and said they are no longer need…" at bounding box center [629, 423] width 721 height 45
click at [934, 402] on p "Phoned number a person (sounded female) answered and said they are no longer ne…" at bounding box center [629, 423] width 721 height 45
click at [681, 428] on p "Phoned number a person (sounded female) answered and said they are no longer ne…" at bounding box center [629, 423] width 721 height 45
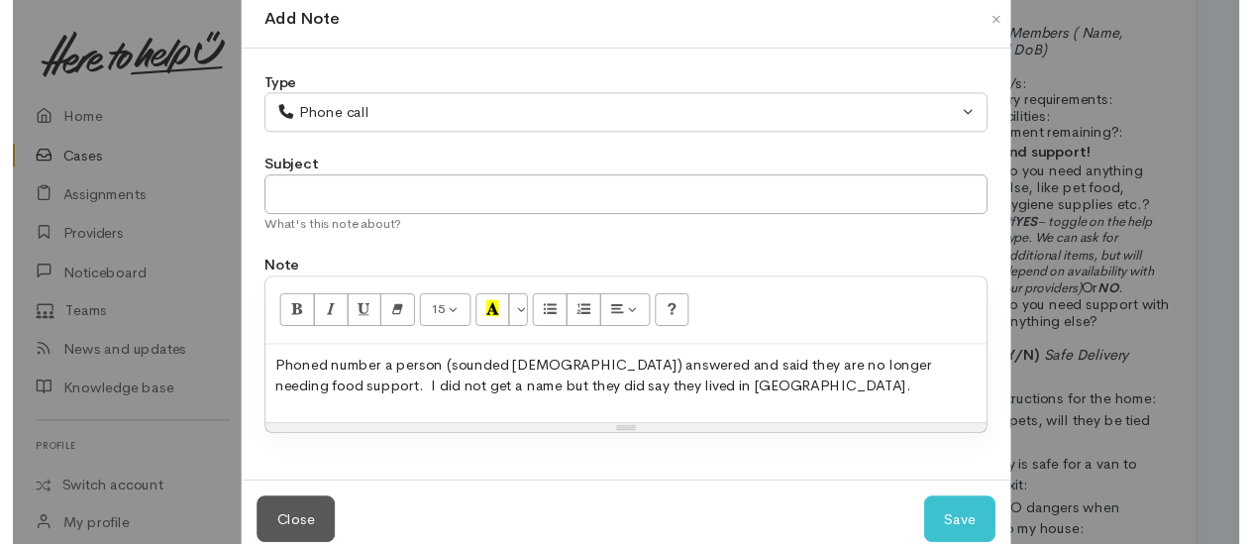
scroll to position [75, 0]
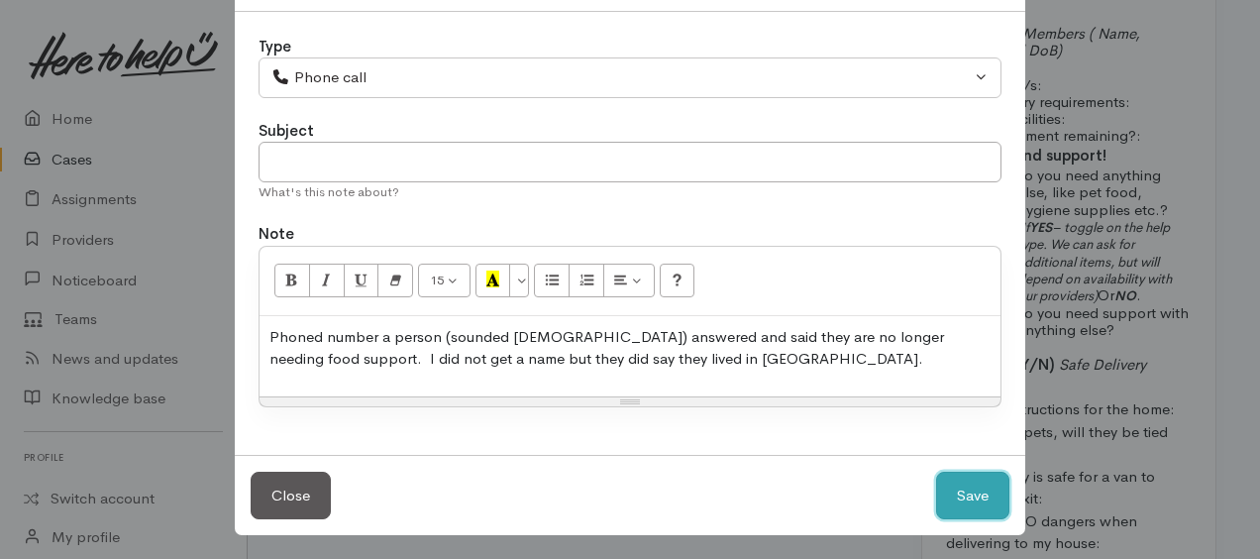
click at [971, 495] on button "Save" at bounding box center [972, 496] width 73 height 49
select select "1"
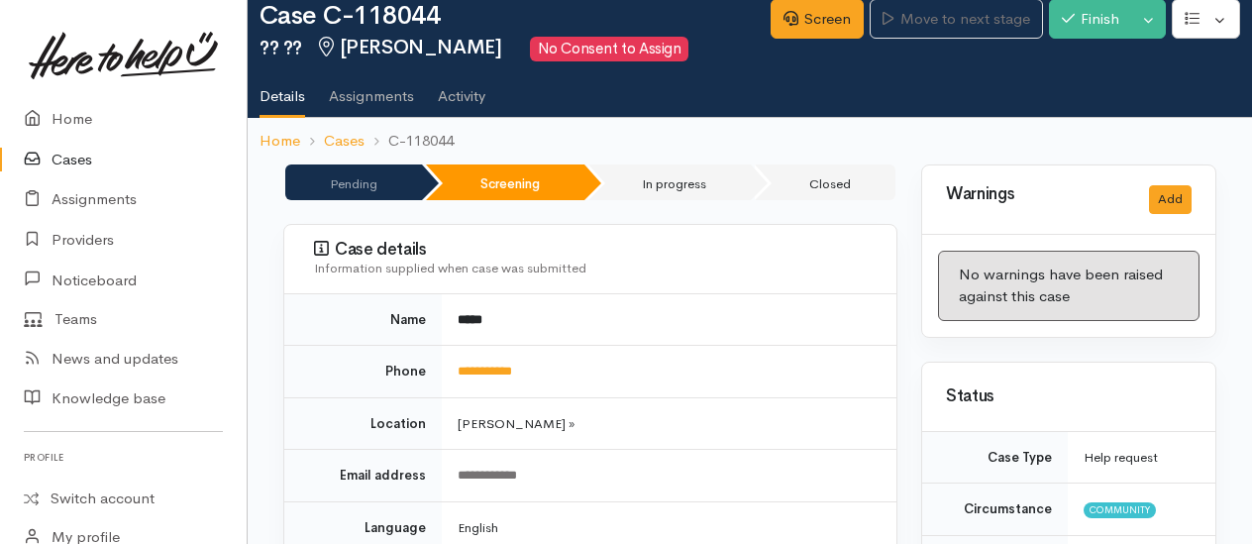
scroll to position [0, 0]
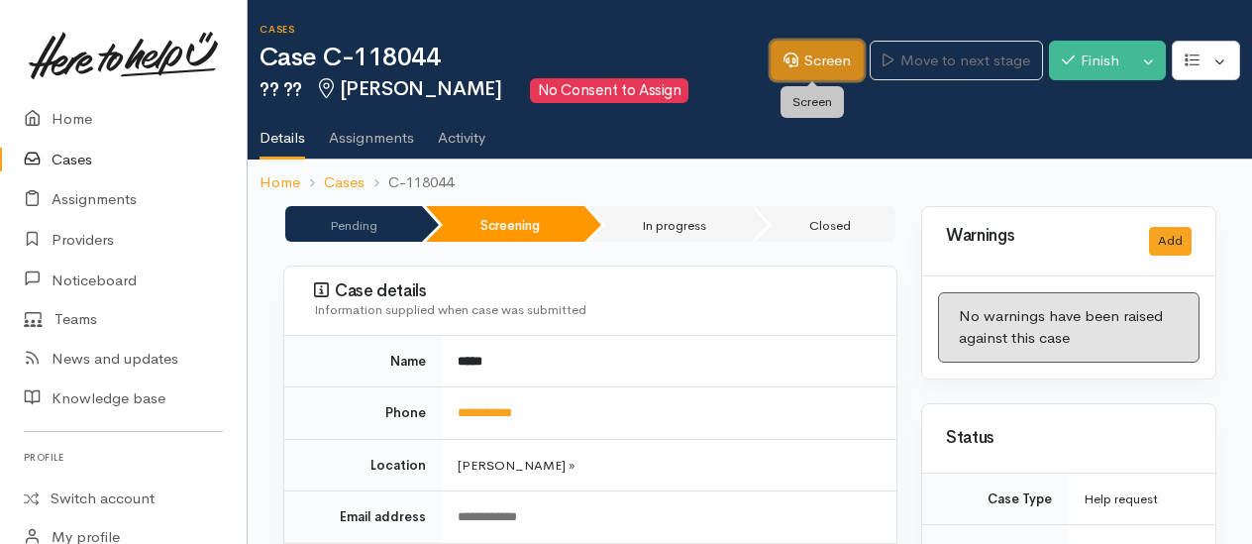
click at [825, 65] on link "Screen" at bounding box center [817, 61] width 93 height 41
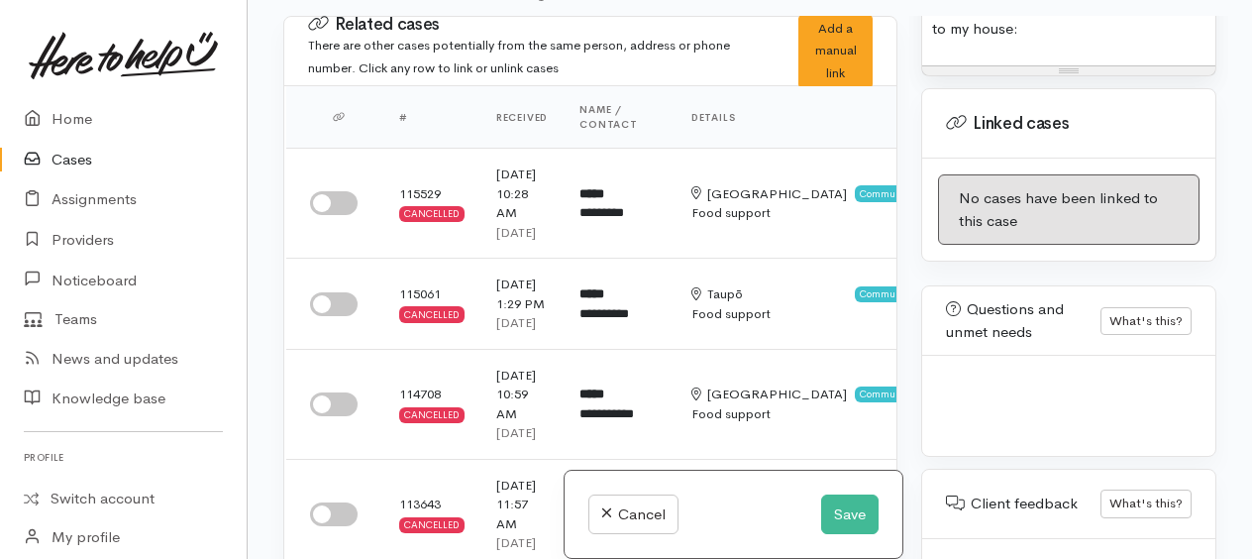
scroll to position [2088, 0]
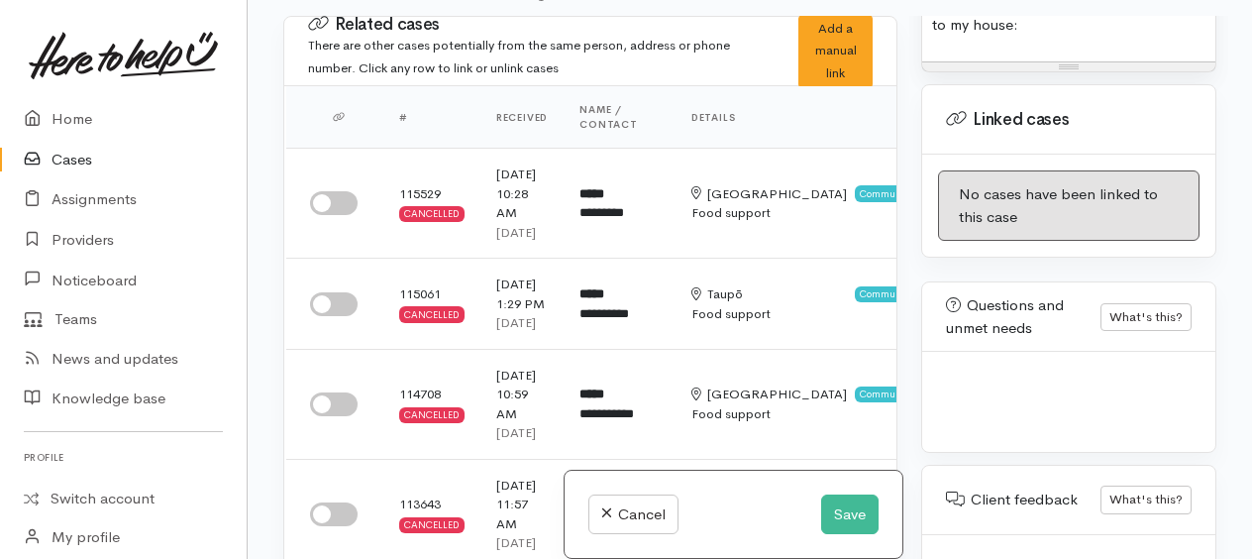
drag, startPoint x: 927, startPoint y: 230, endPoint x: 1085, endPoint y: 214, distance: 158.3
click at [1085, 214] on div "Warnings Add No warnings have been raised against this case Add Warning Title ●…" at bounding box center [1068, 295] width 319 height 559
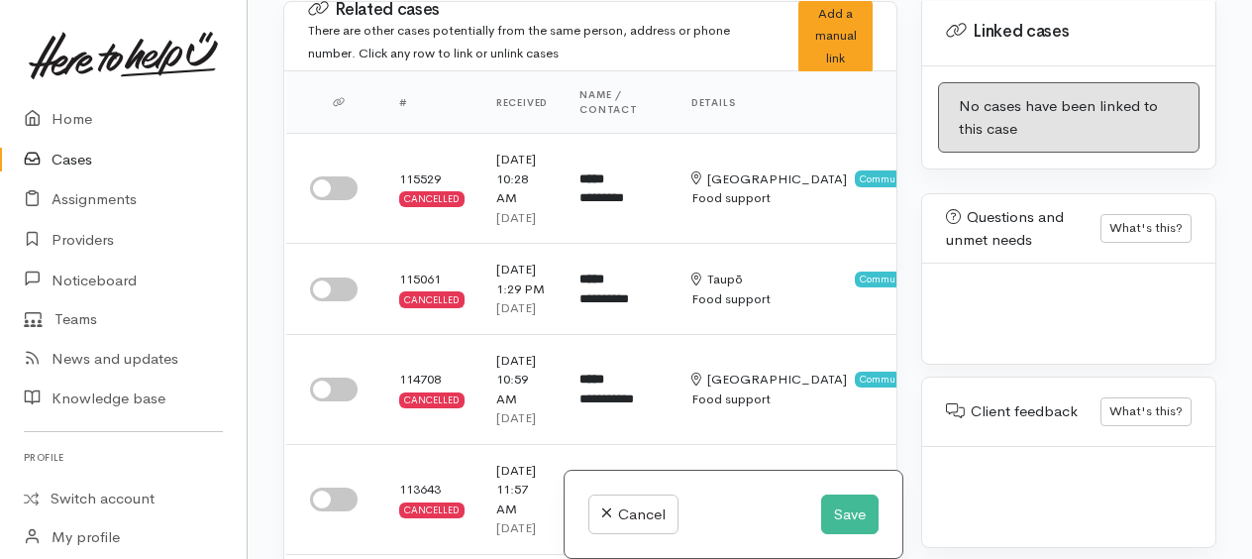
scroll to position [1538, 0]
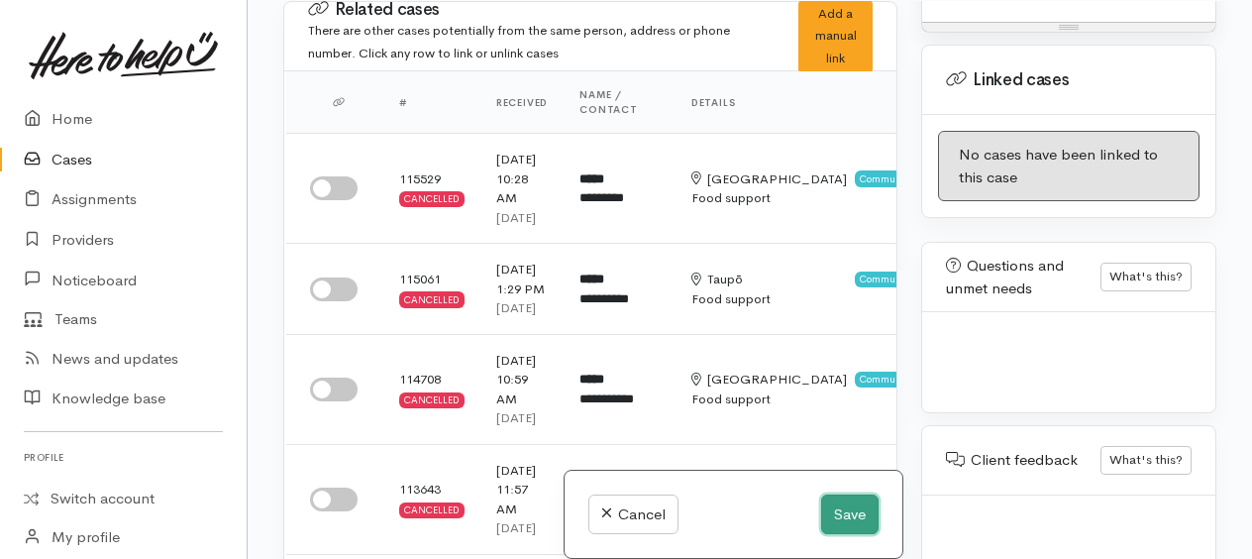
click at [826, 521] on button "Save" at bounding box center [849, 514] width 57 height 41
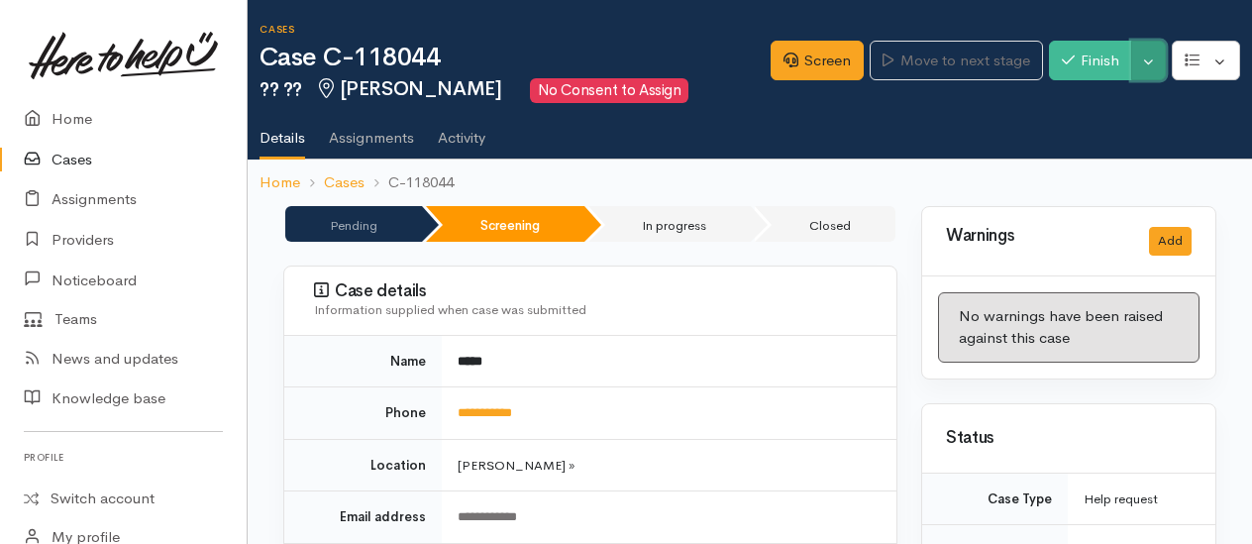
click at [1145, 65] on button "Toggle Dropdown" at bounding box center [1148, 61] width 35 height 41
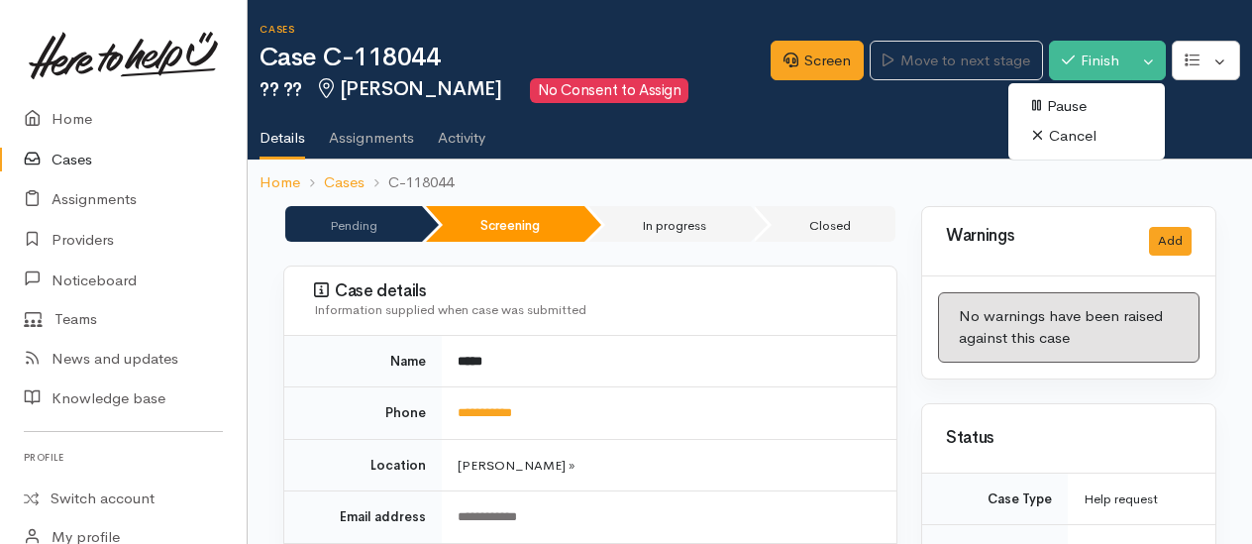
click at [1064, 137] on link "Cancel" at bounding box center [1086, 136] width 157 height 31
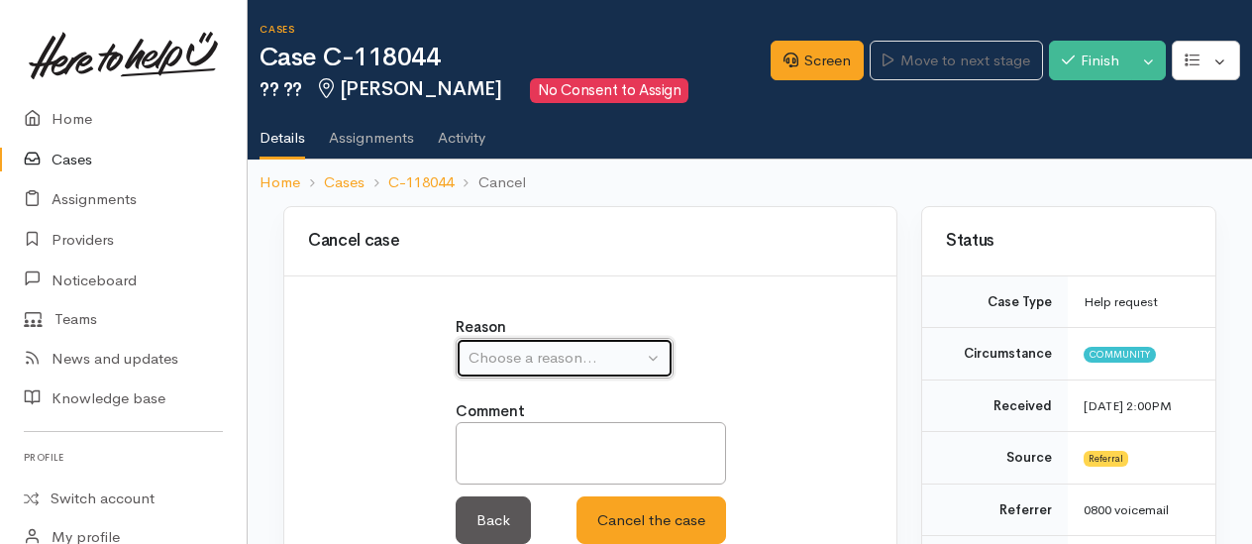
click at [499, 352] on div "Choose a reason..." at bounding box center [556, 358] width 174 height 23
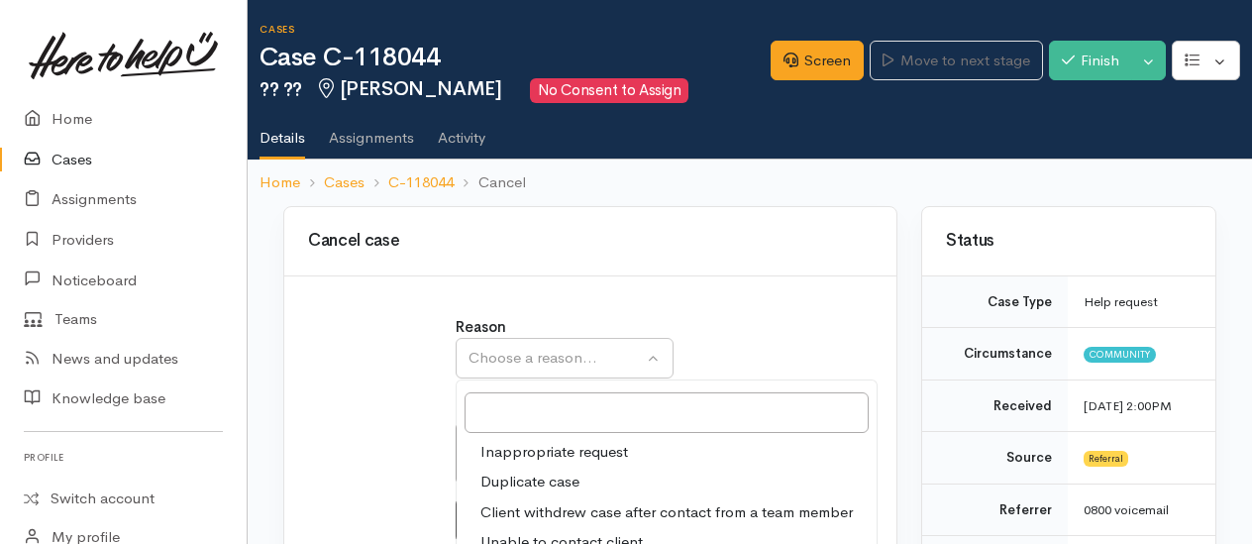
click at [553, 504] on span "Client withdrew case after contact from a team member" at bounding box center [666, 512] width 372 height 23
select select "3"
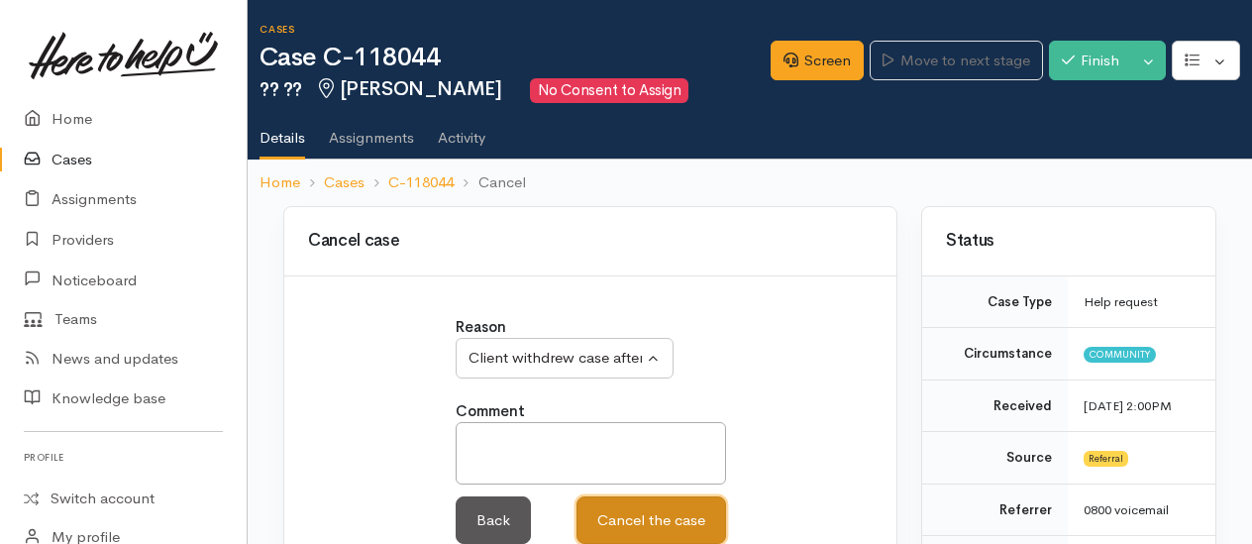
click at [621, 507] on button "Cancel the case" at bounding box center [652, 520] width 150 height 49
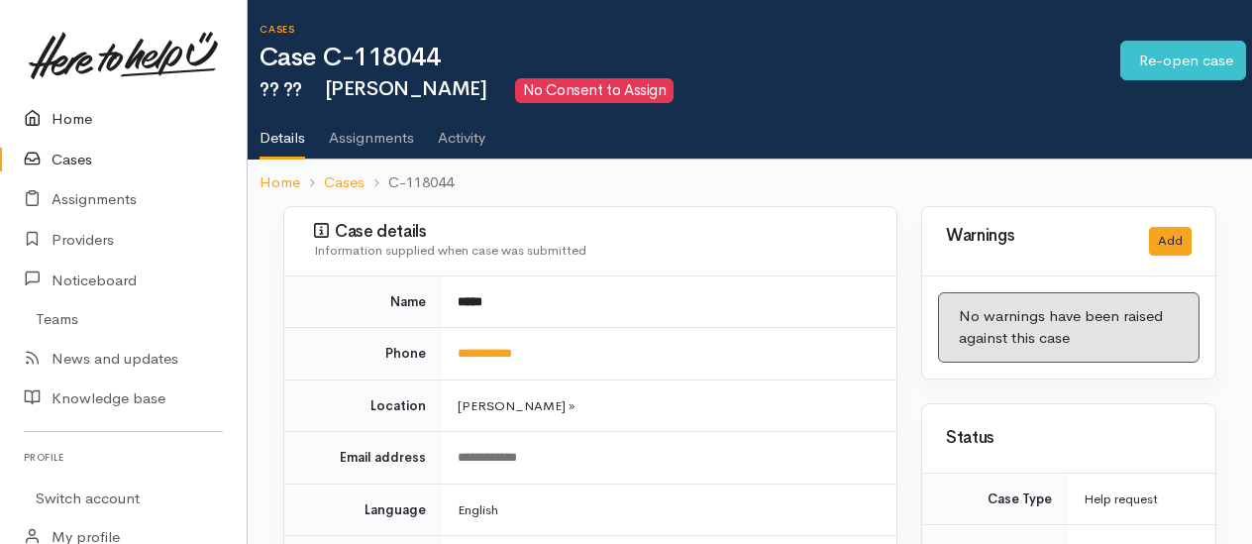
click at [50, 110] on icon at bounding box center [38, 119] width 28 height 25
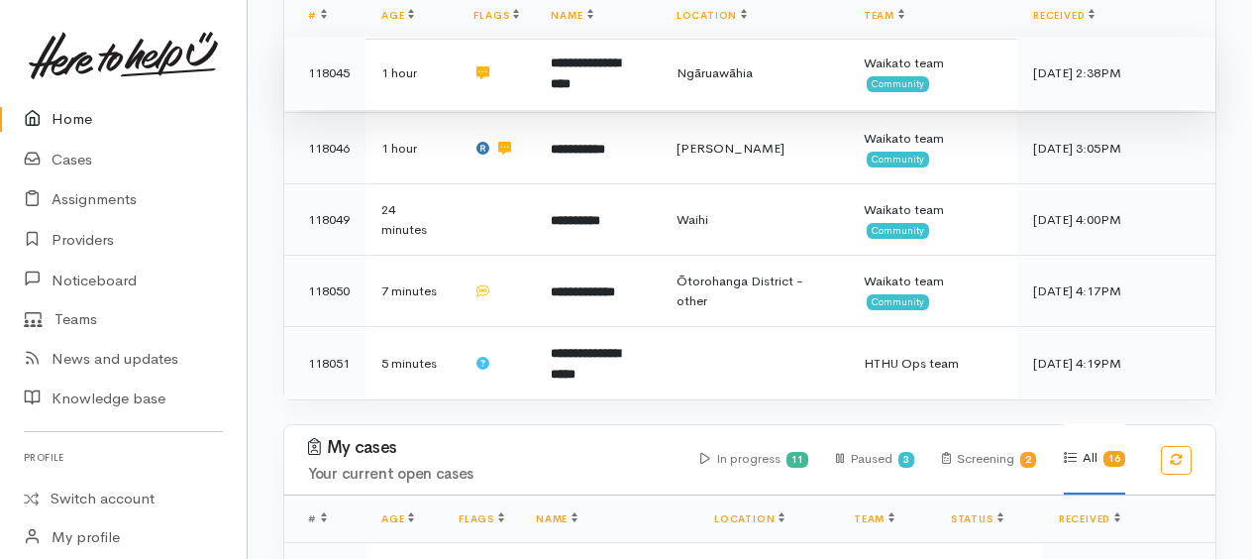
scroll to position [495, 0]
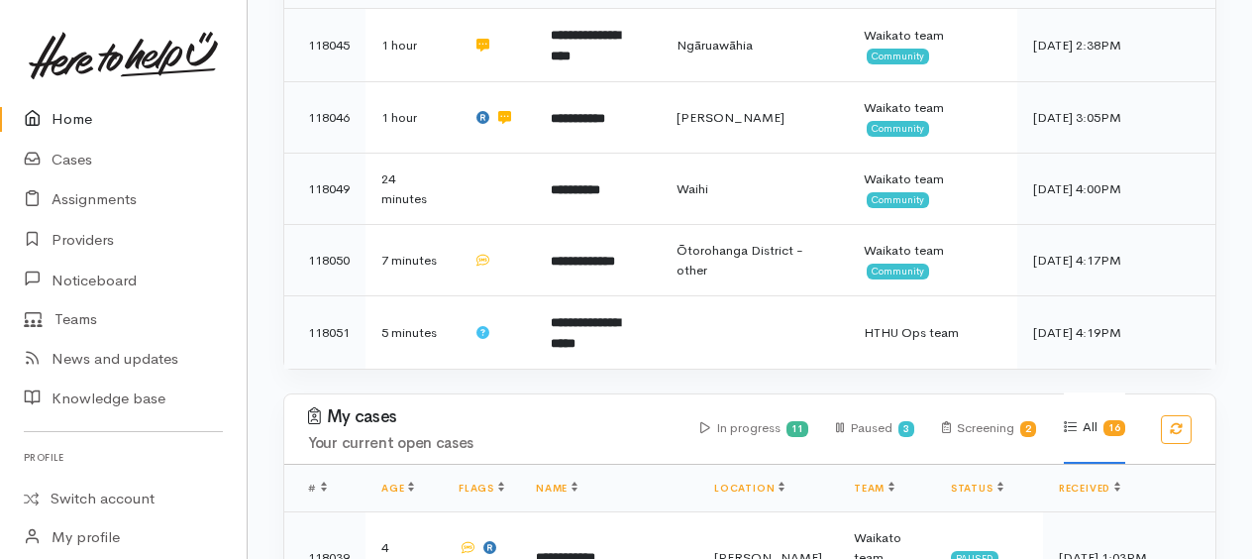
click at [72, 111] on link "Home" at bounding box center [123, 119] width 247 height 41
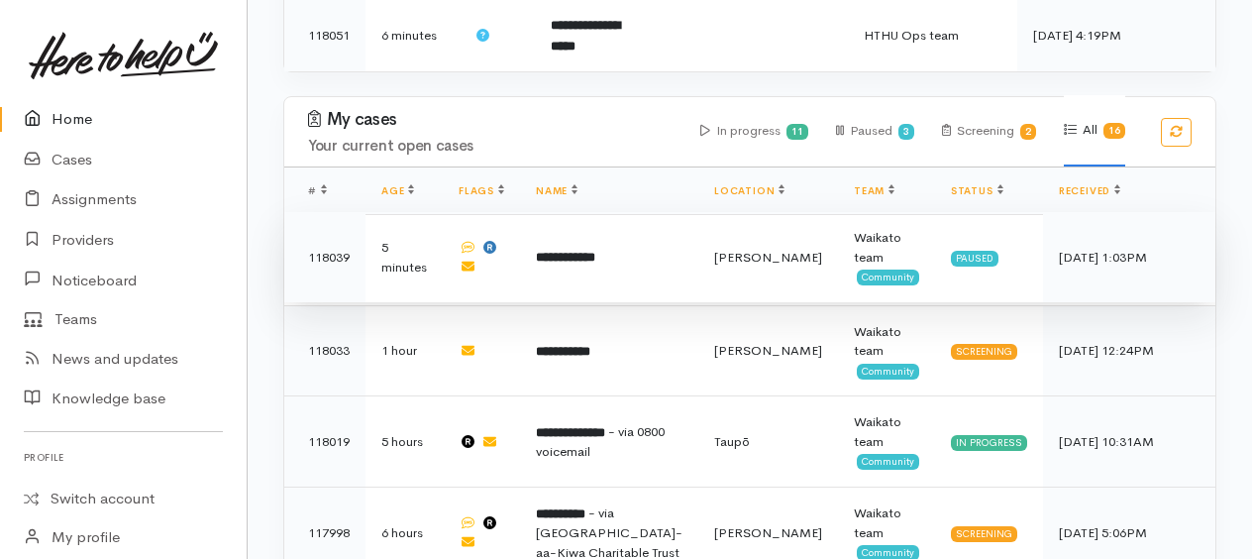
scroll to position [891, 0]
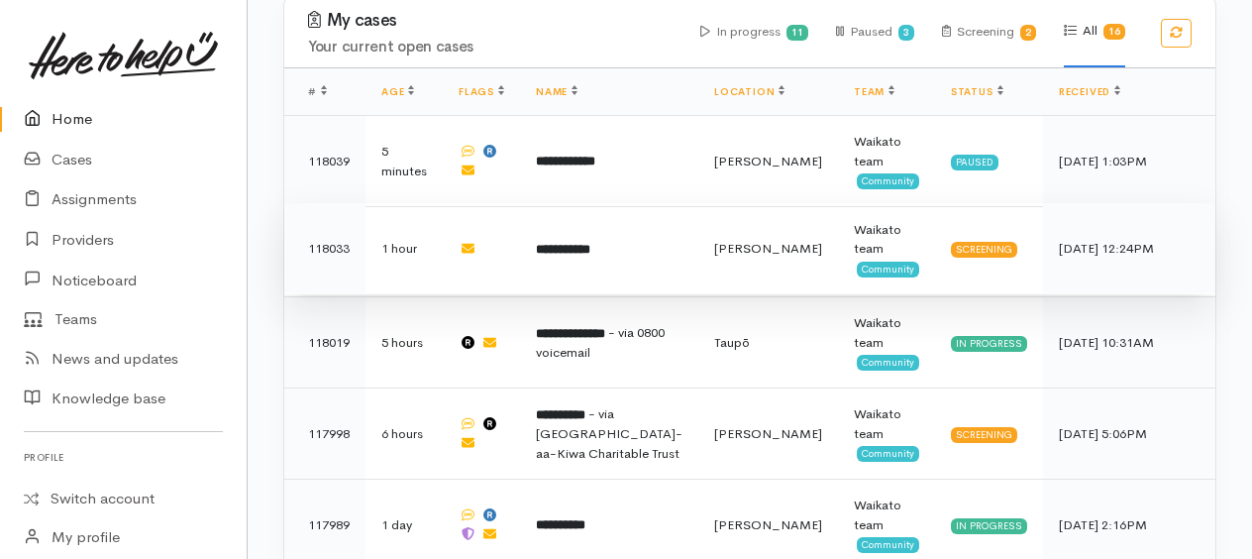
click at [590, 243] on b "**********" at bounding box center [563, 249] width 54 height 13
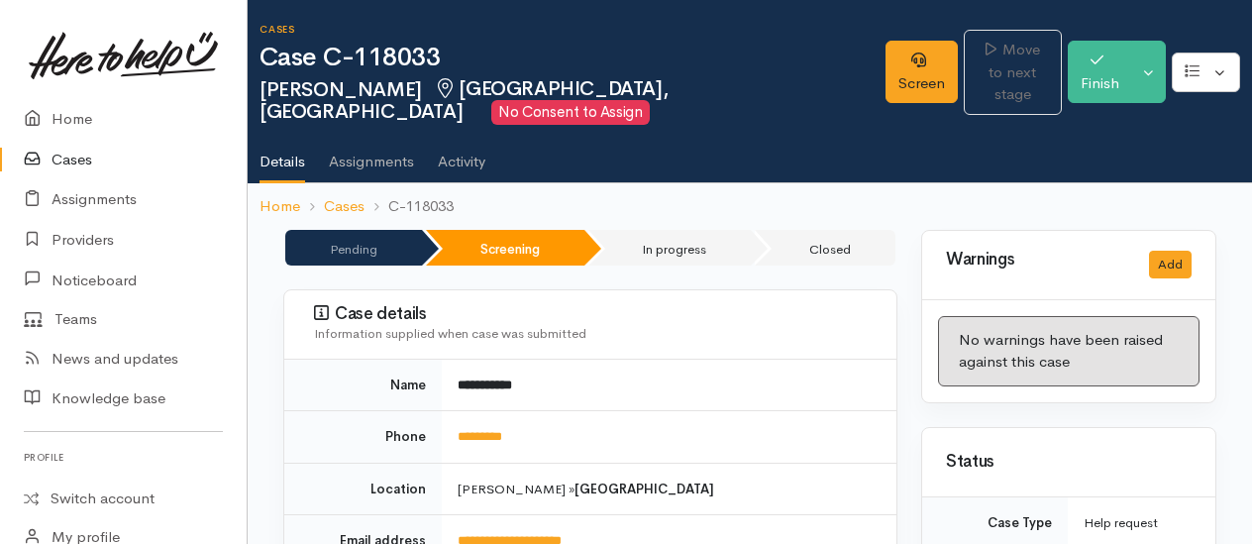
scroll to position [198, 0]
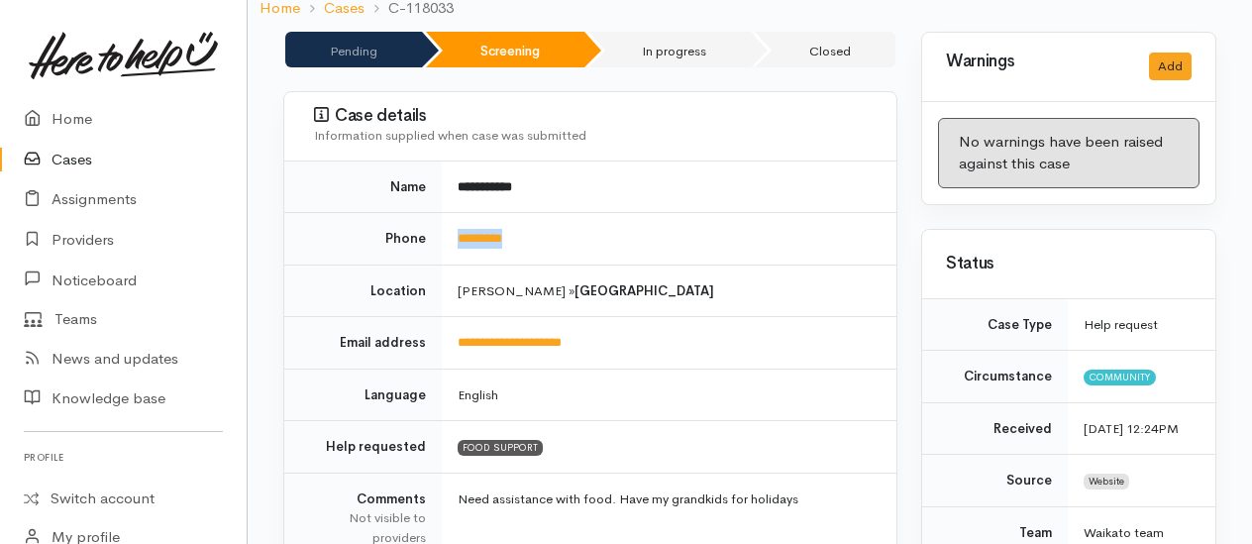
drag, startPoint x: 560, startPoint y: 242, endPoint x: 454, endPoint y: 228, distance: 106.9
click at [454, 228] on td "*********" at bounding box center [669, 239] width 455 height 52
drag, startPoint x: 454, startPoint y: 228, endPoint x: 466, endPoint y: 234, distance: 13.3
copy link "*********"
click at [79, 118] on link "Home" at bounding box center [123, 119] width 247 height 41
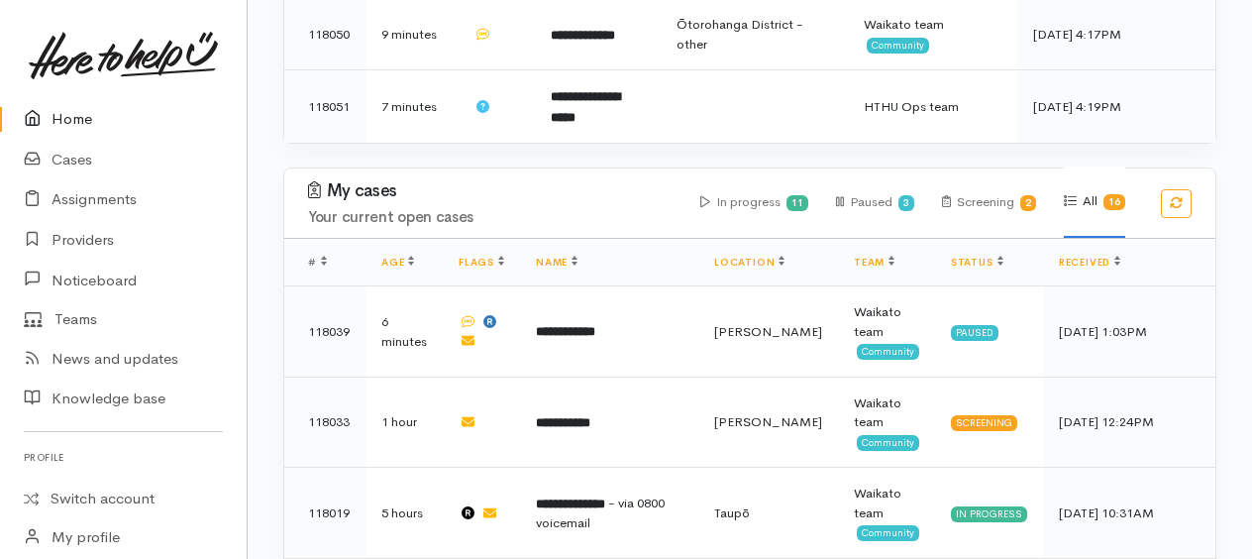
scroll to position [991, 0]
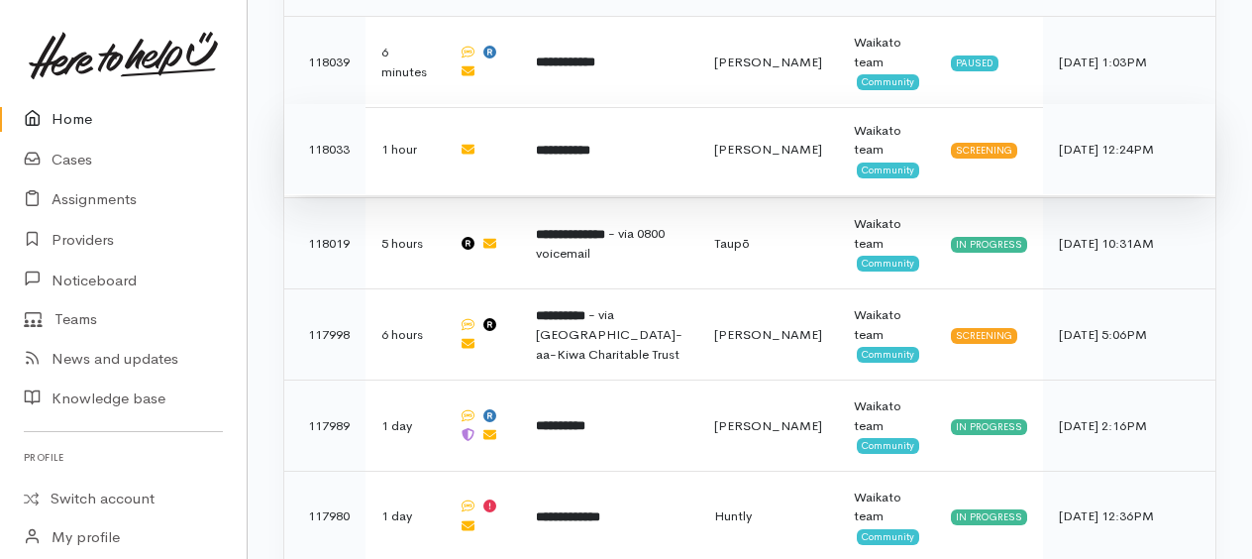
click at [584, 104] on td "**********" at bounding box center [609, 149] width 178 height 91
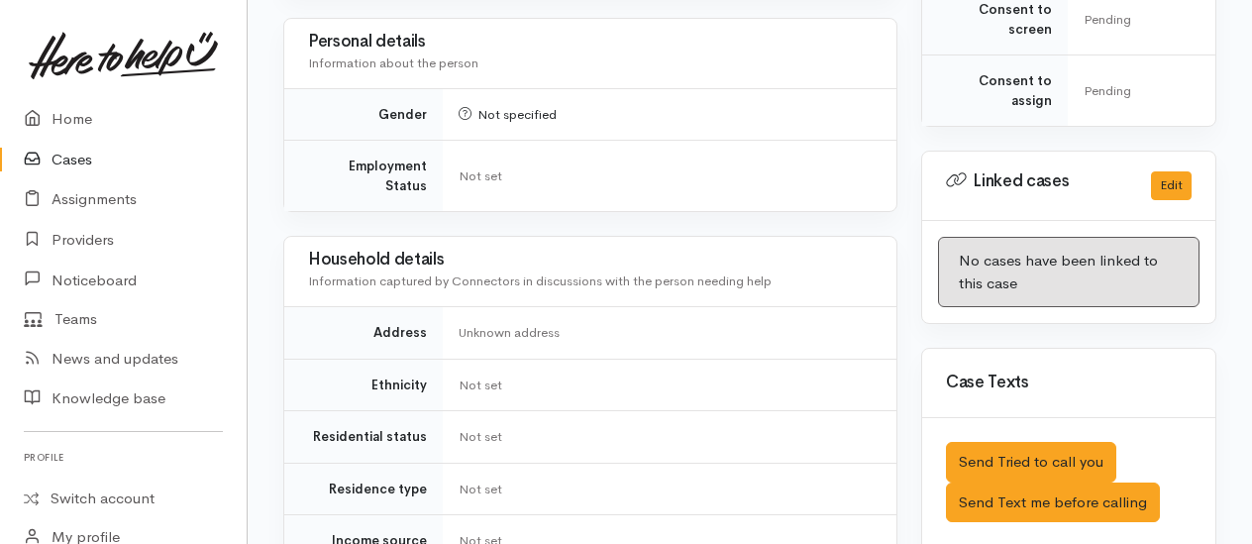
scroll to position [1288, 0]
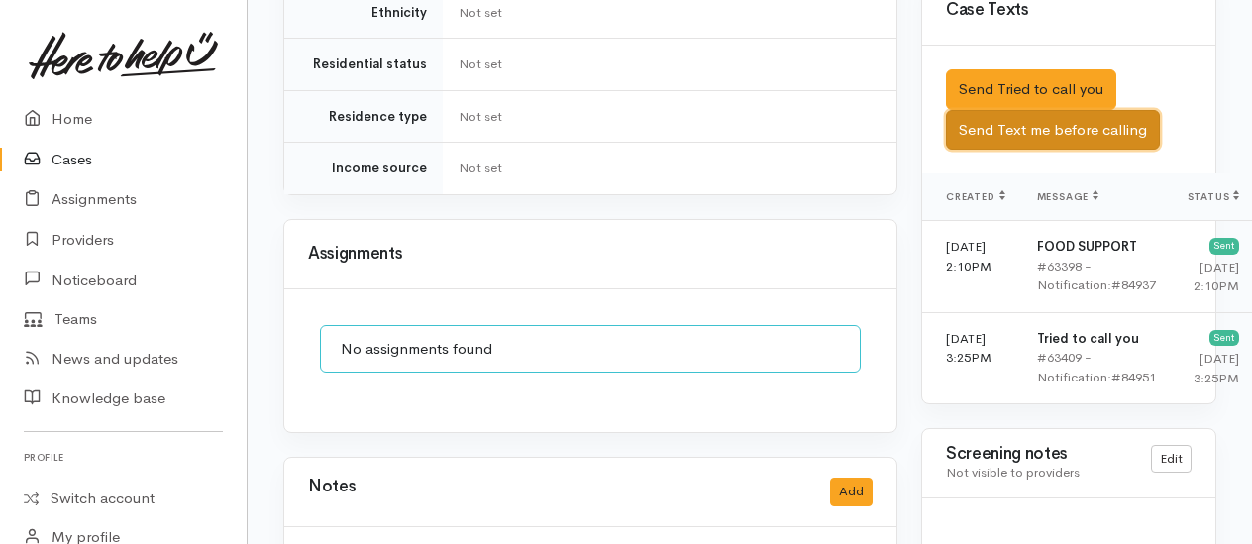
click at [1018, 138] on button "Send Text me before calling" at bounding box center [1053, 130] width 214 height 41
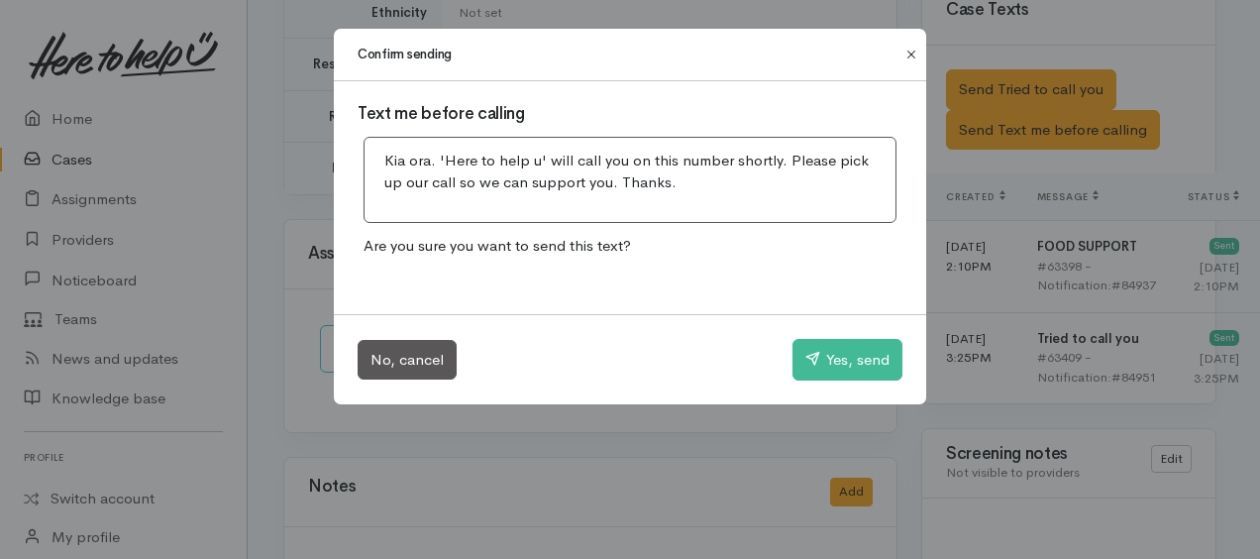
click at [908, 52] on button "Close" at bounding box center [911, 55] width 32 height 24
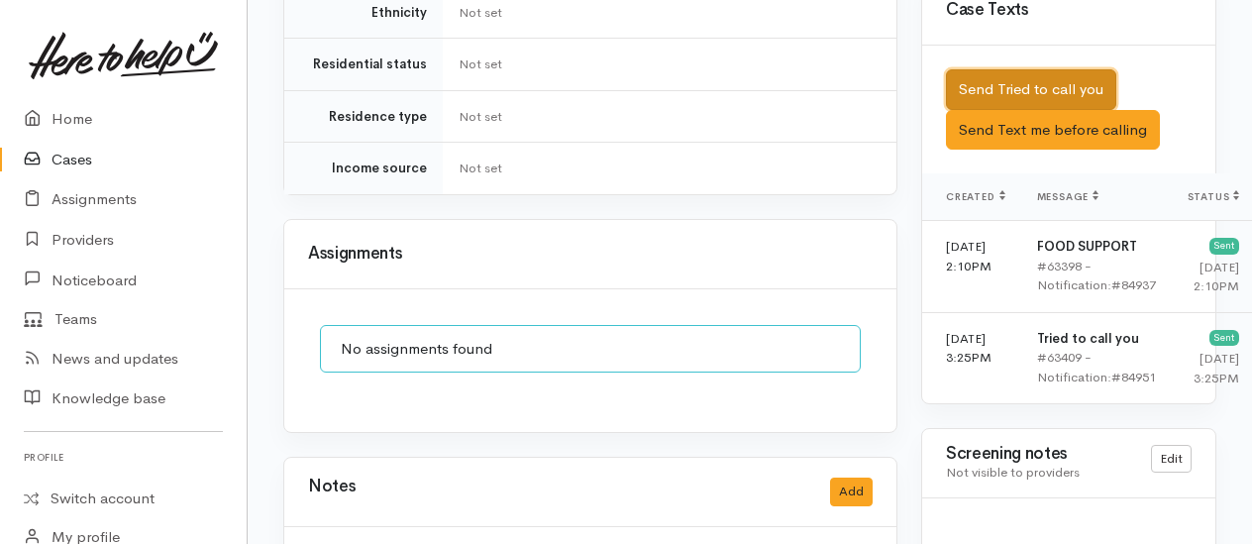
click at [994, 97] on button "Send Tried to call you" at bounding box center [1031, 89] width 170 height 41
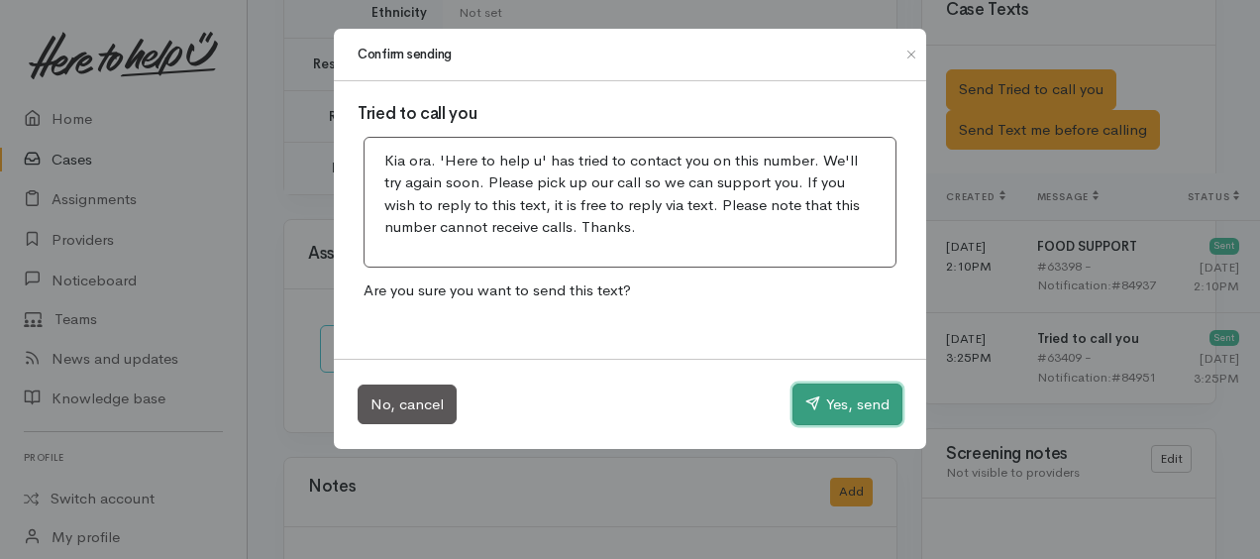
click at [824, 386] on button "Yes, send" at bounding box center [847, 404] width 110 height 42
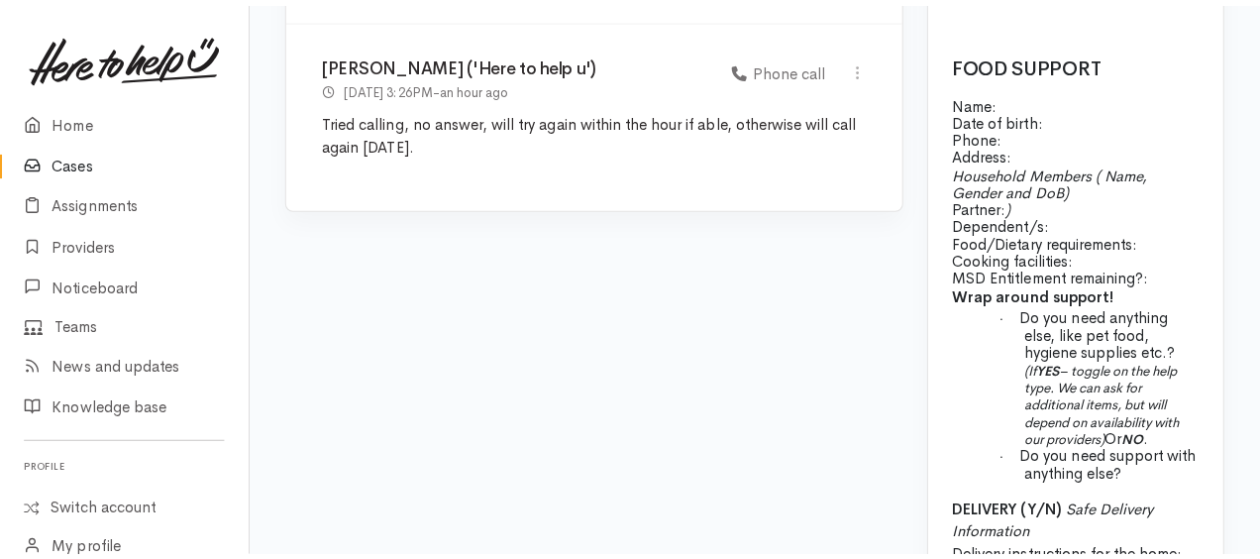
scroll to position [1486, 0]
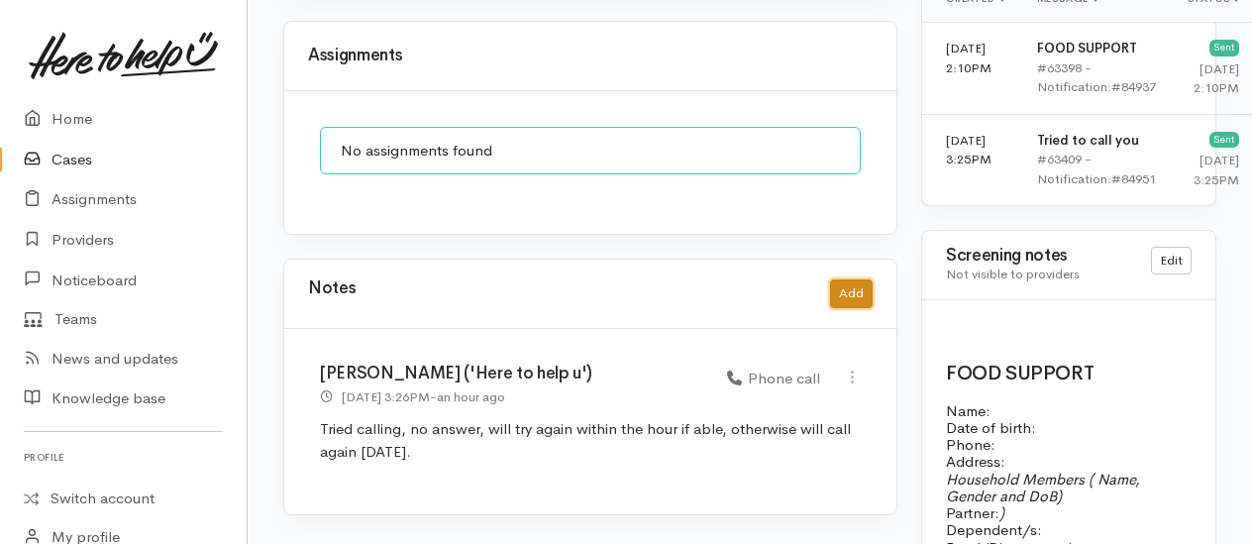
click at [846, 279] on button "Add" at bounding box center [851, 293] width 43 height 29
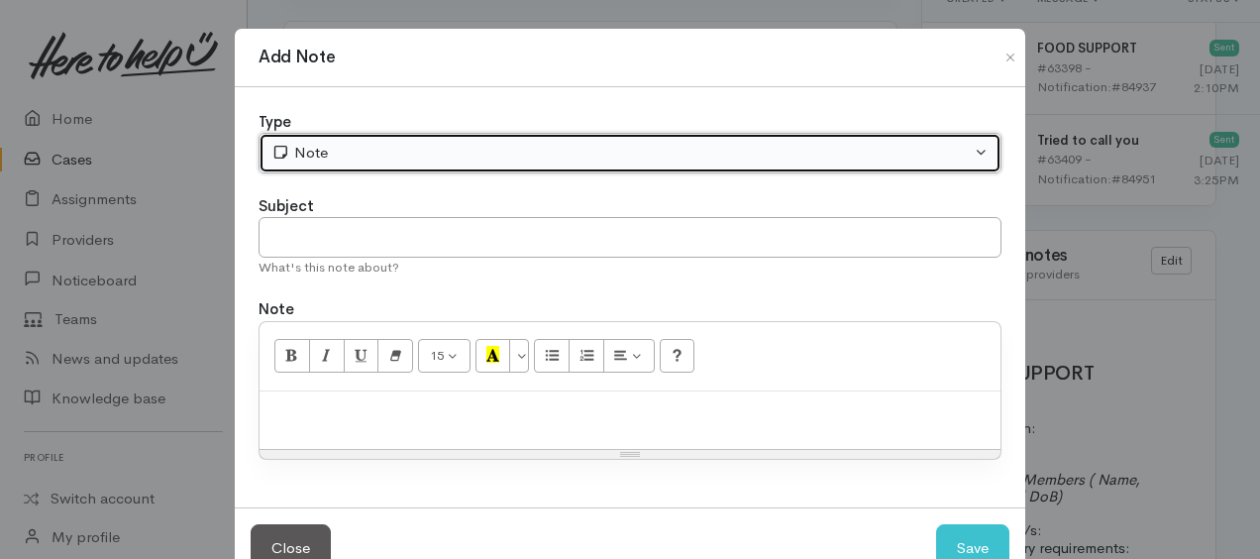
click at [372, 160] on div "Note" at bounding box center [620, 153] width 699 height 23
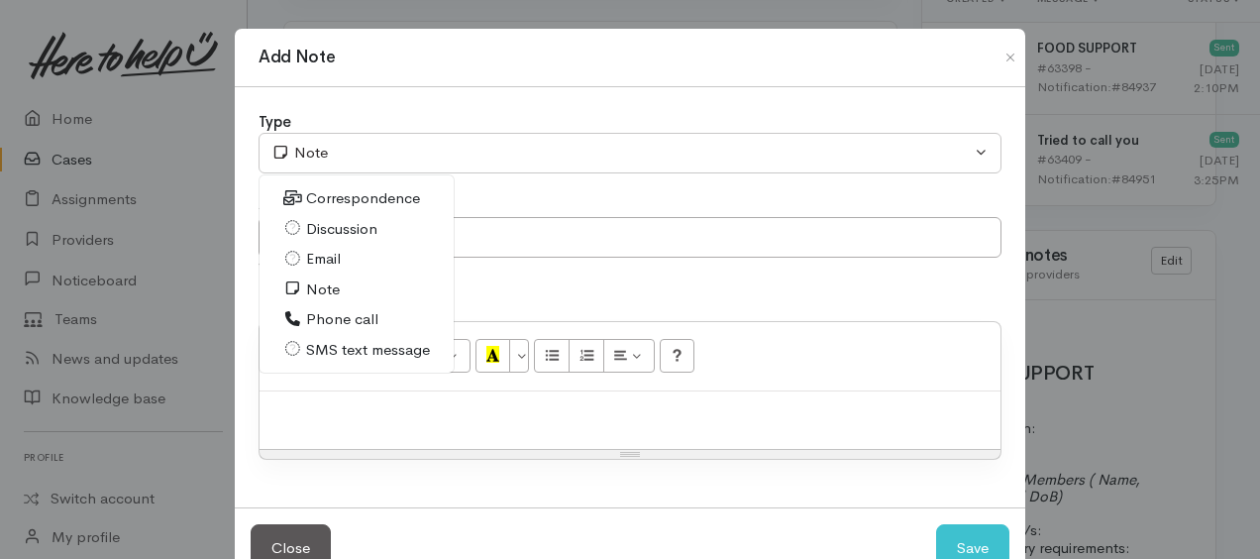
click at [338, 313] on span "Phone call" at bounding box center [342, 319] width 72 height 23
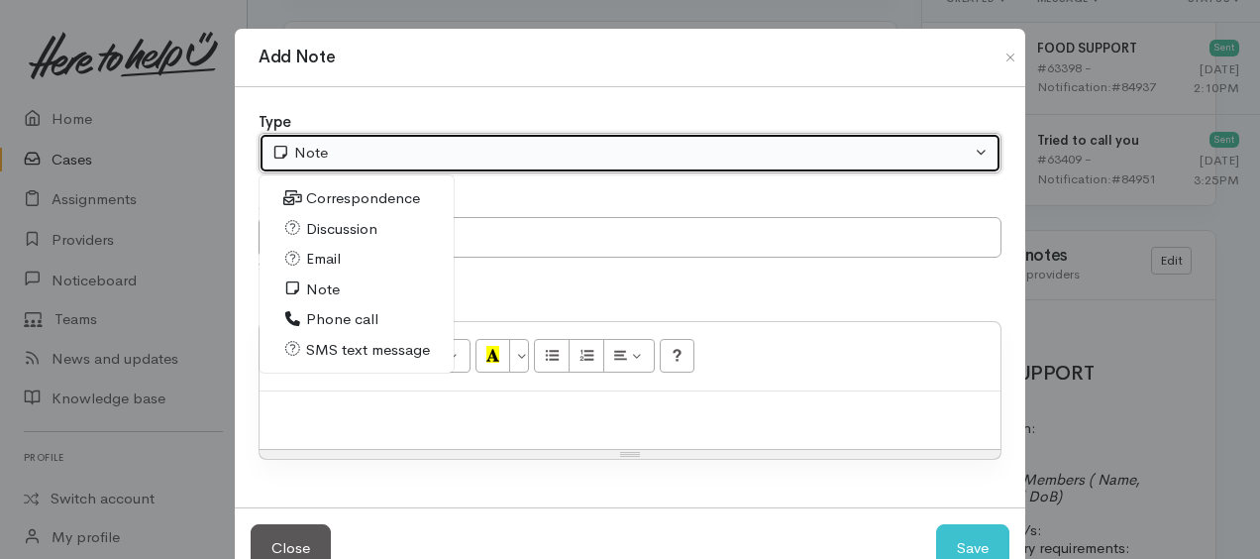
select select "3"
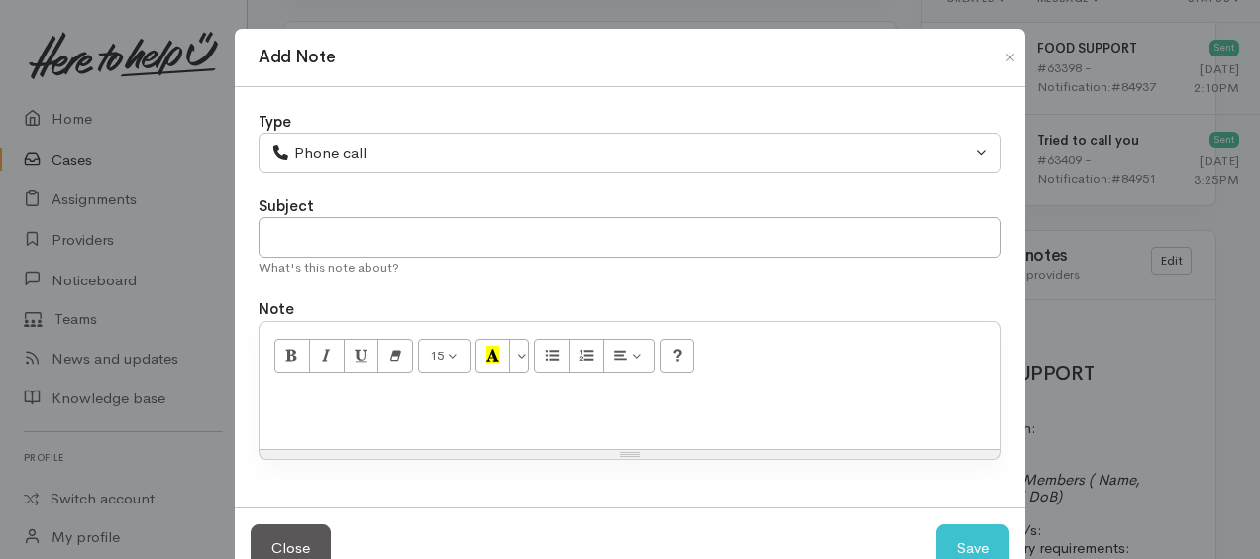
click at [370, 405] on p at bounding box center [629, 412] width 721 height 23
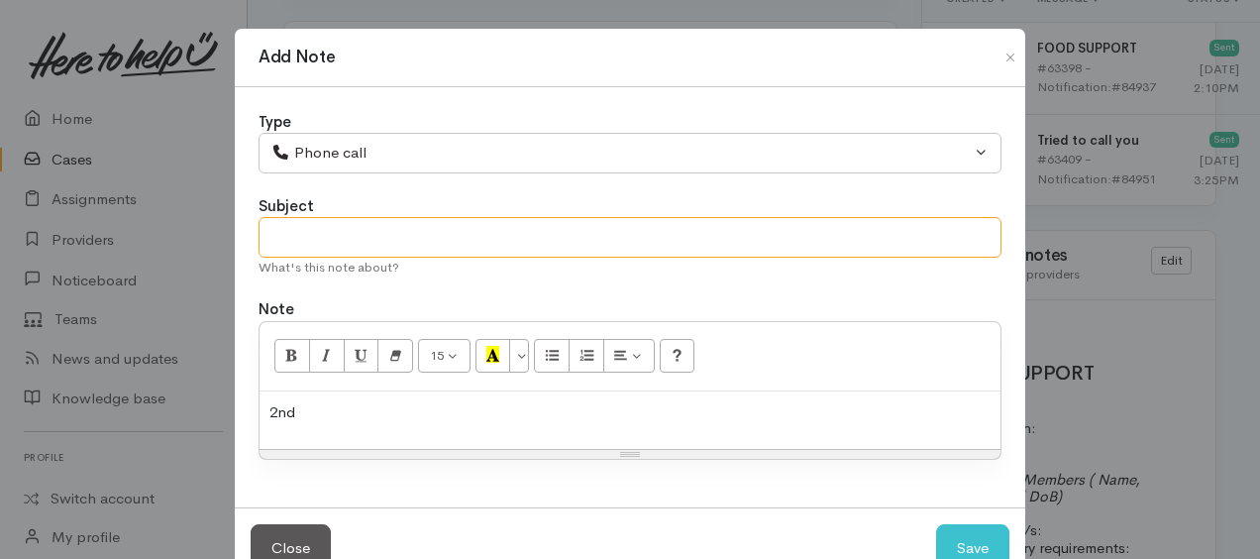
click at [455, 232] on input "text" at bounding box center [630, 237] width 743 height 41
type input "2nd attempt"
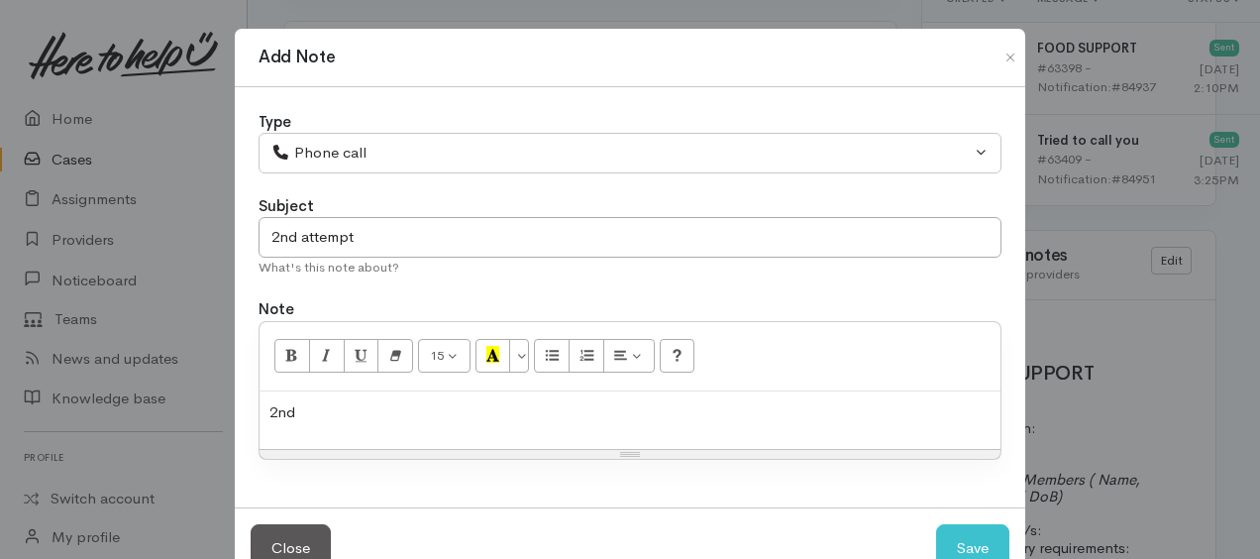
click at [317, 409] on p "2nd" at bounding box center [629, 412] width 721 height 23
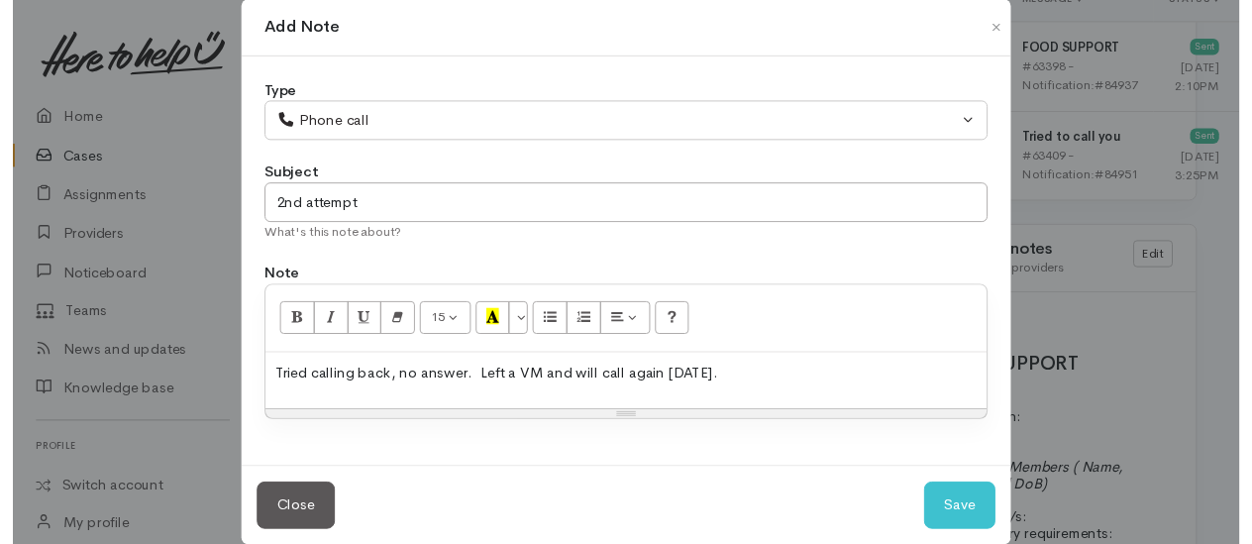
scroll to position [53, 0]
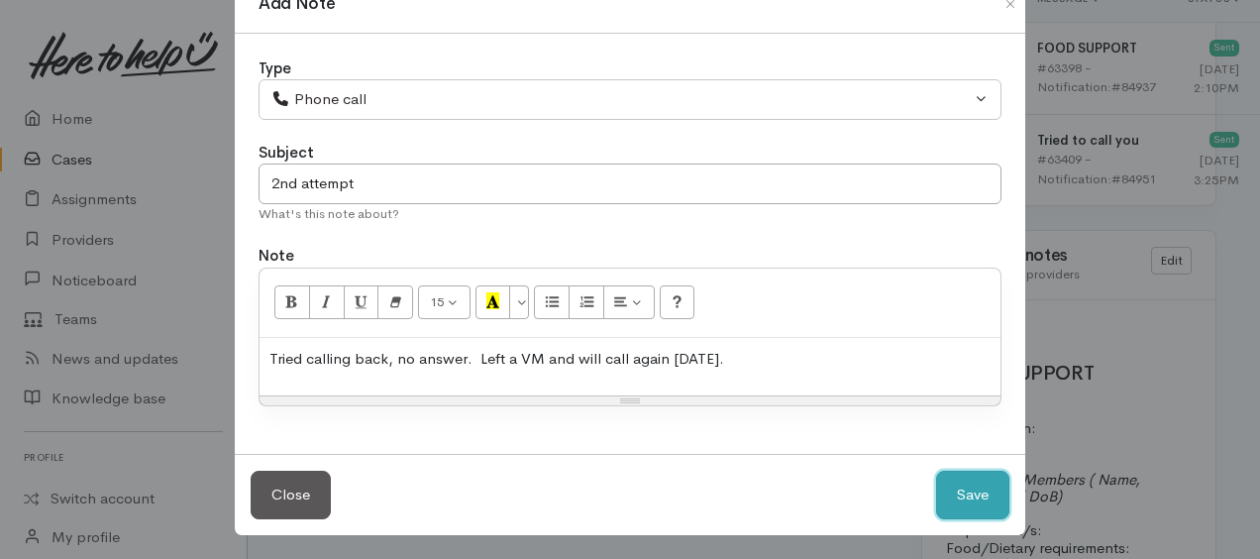
click at [956, 498] on button "Save" at bounding box center [972, 495] width 73 height 49
select select "1"
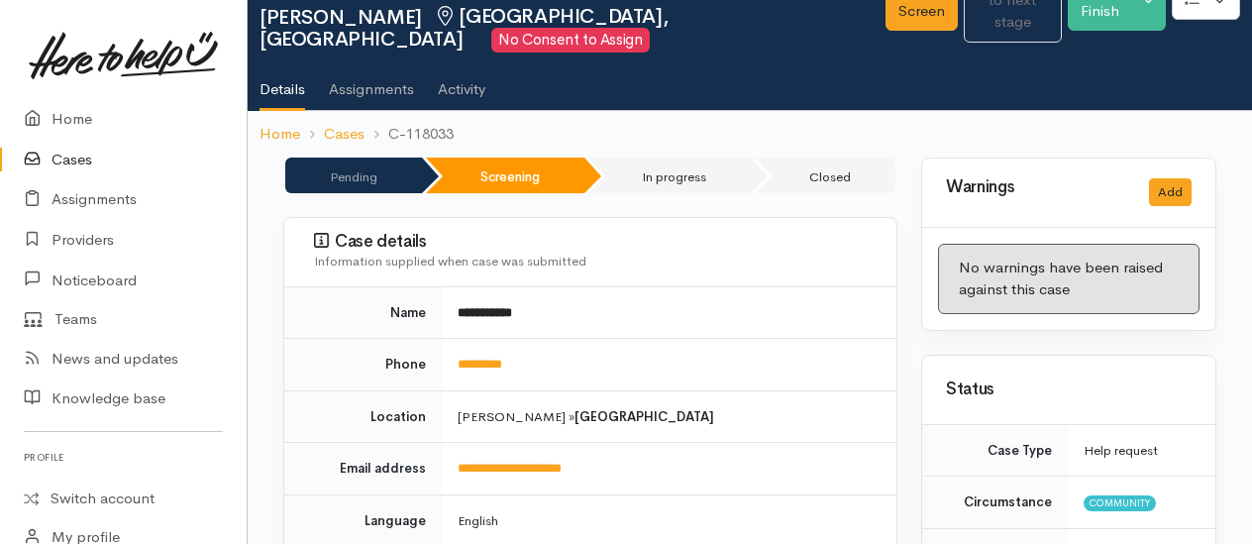
scroll to position [0, 0]
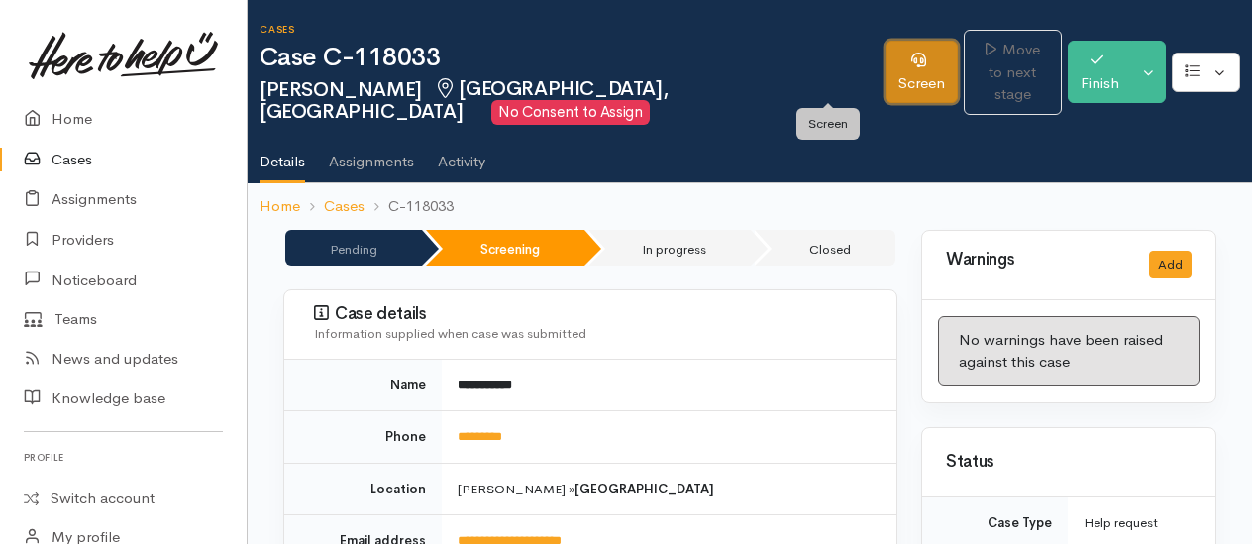
click at [886, 90] on link "Screen" at bounding box center [922, 72] width 72 height 62
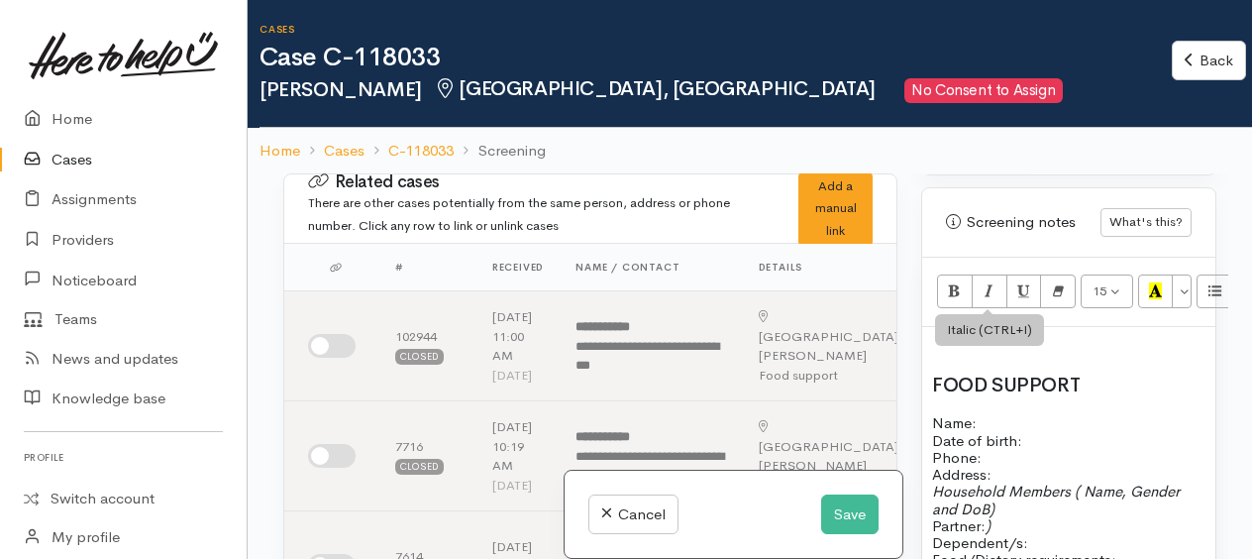
scroll to position [1288, 0]
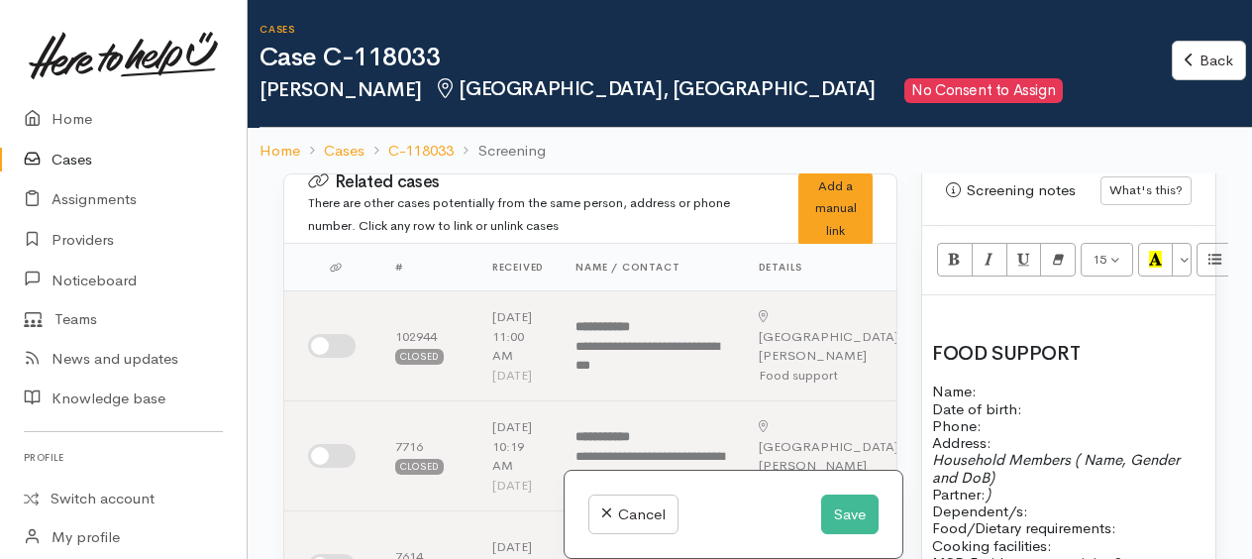
click at [955, 327] on p at bounding box center [1068, 316] width 273 height 23
click at [841, 522] on button "Save" at bounding box center [849, 514] width 57 height 41
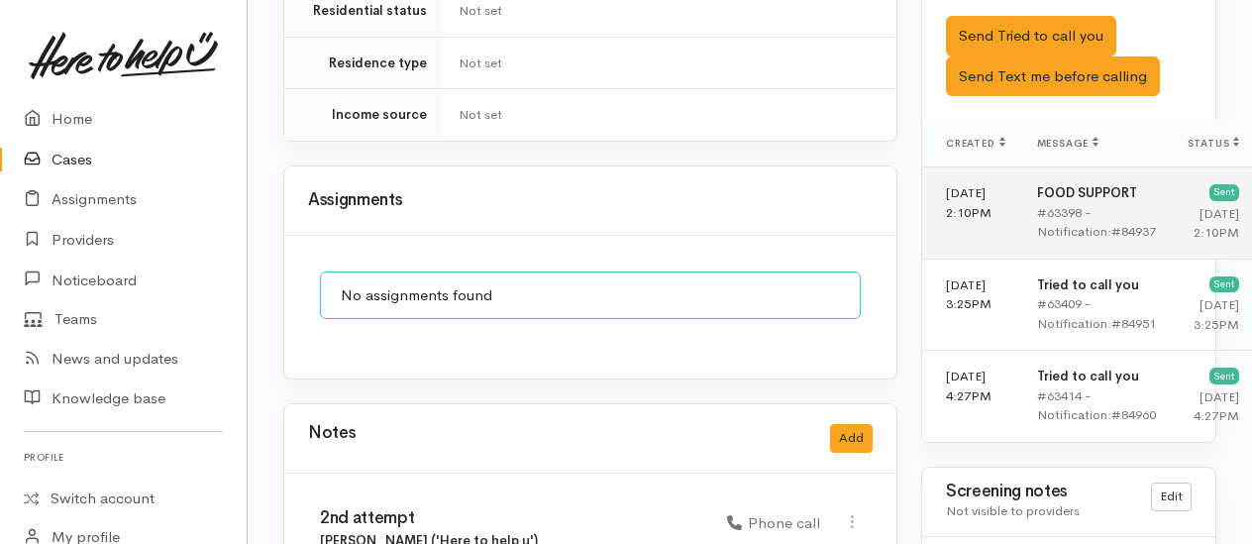
scroll to position [1585, 0]
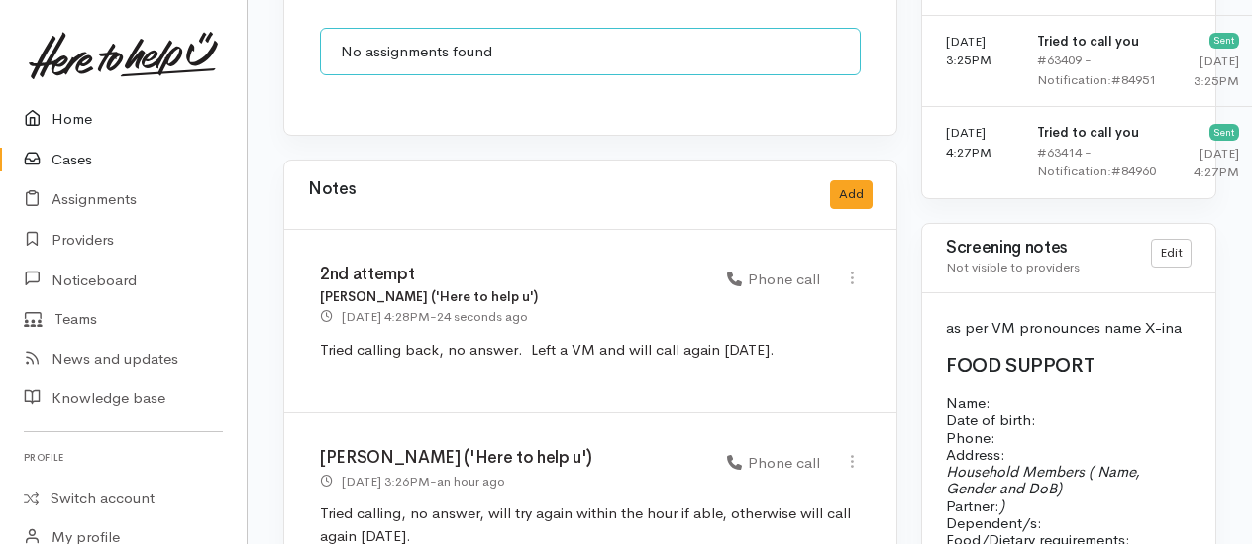
click at [67, 123] on link "Home" at bounding box center [123, 119] width 247 height 41
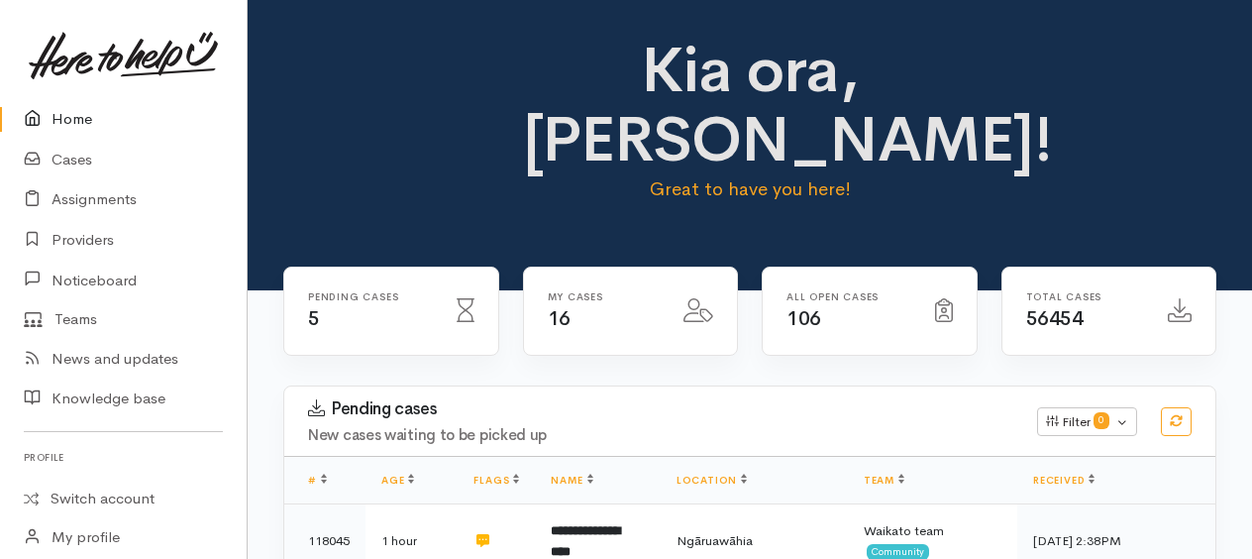
click at [76, 122] on link "Home" at bounding box center [123, 119] width 247 height 41
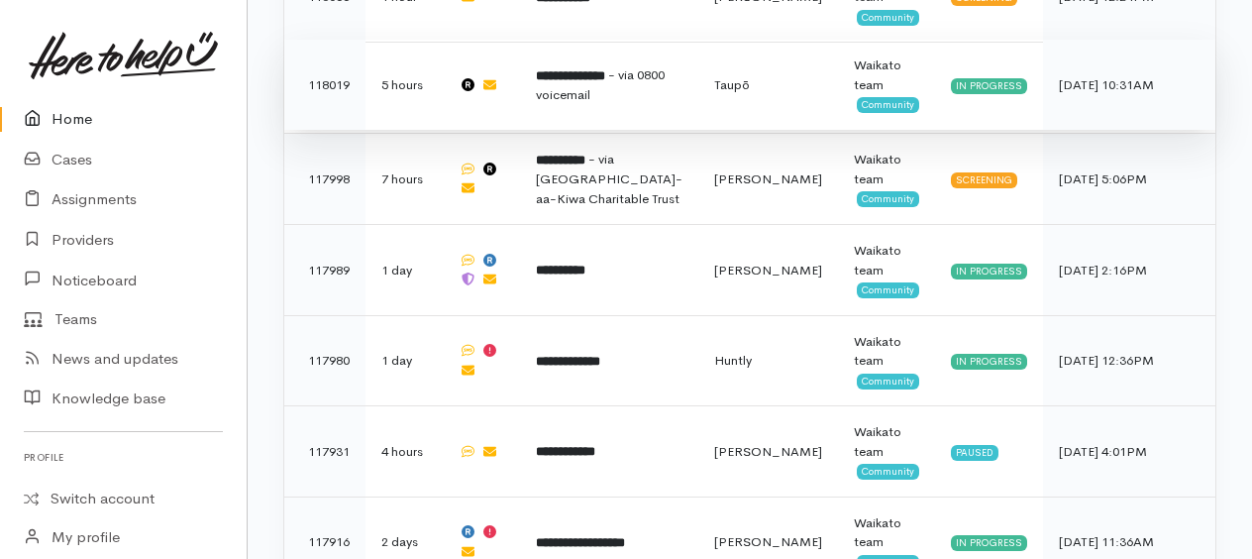
scroll to position [1189, 0]
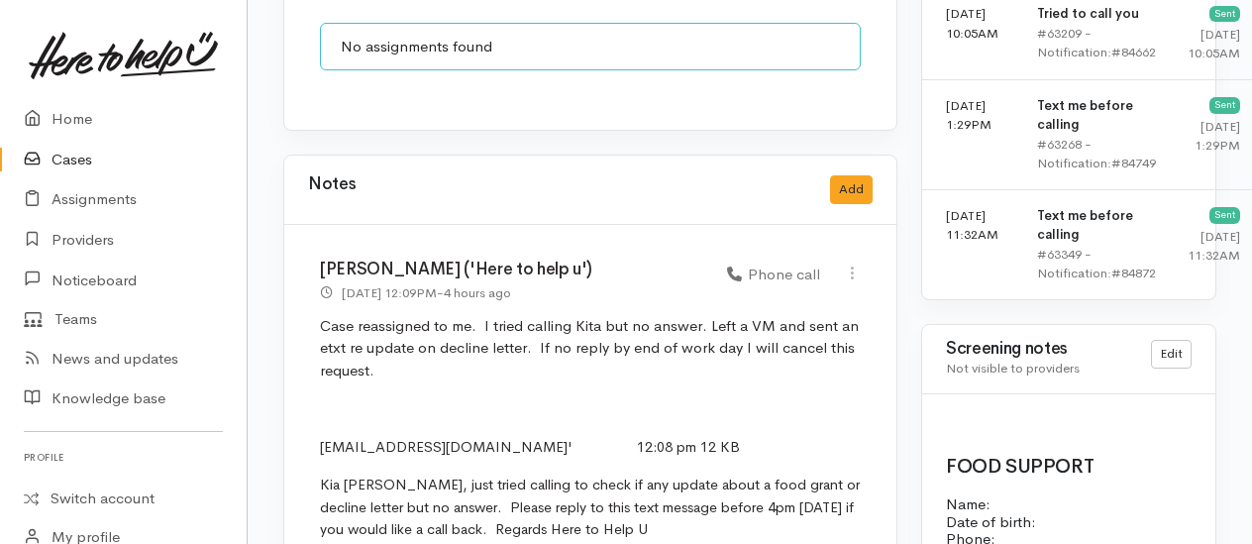
scroll to position [1684, 0]
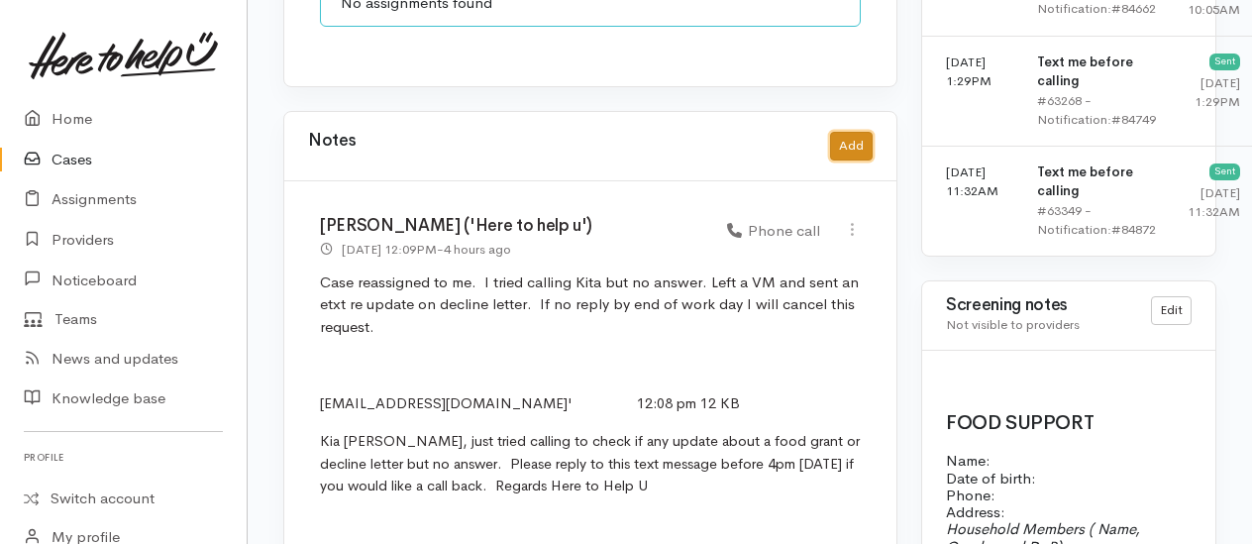
click at [850, 132] on button "Add" at bounding box center [851, 146] width 43 height 29
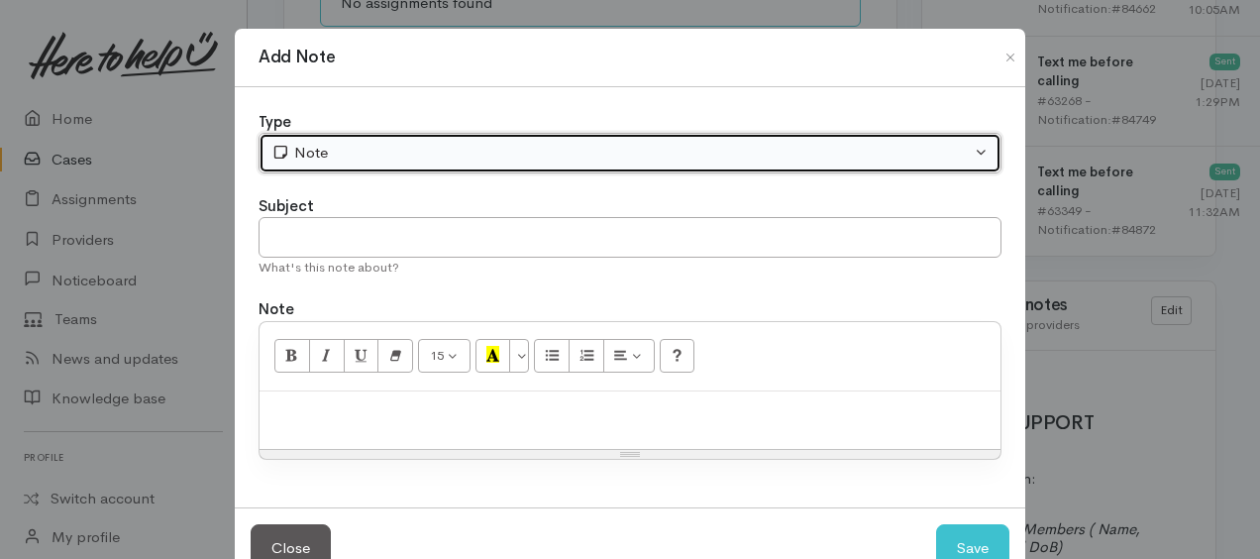
click at [361, 152] on div "Note" at bounding box center [620, 153] width 699 height 23
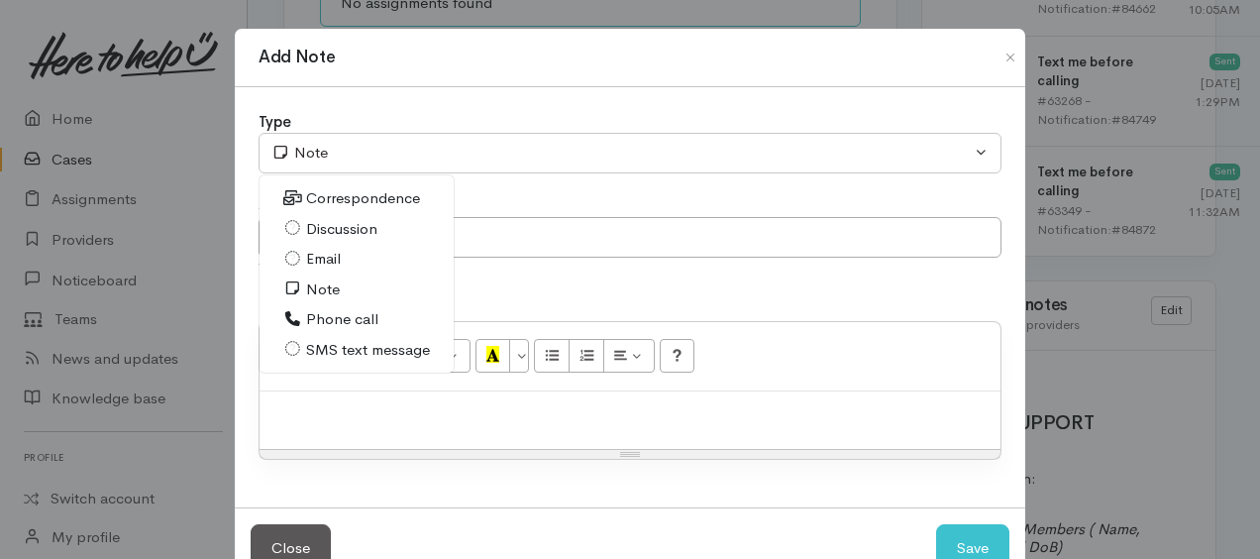
click at [325, 280] on span "Note" at bounding box center [323, 289] width 34 height 23
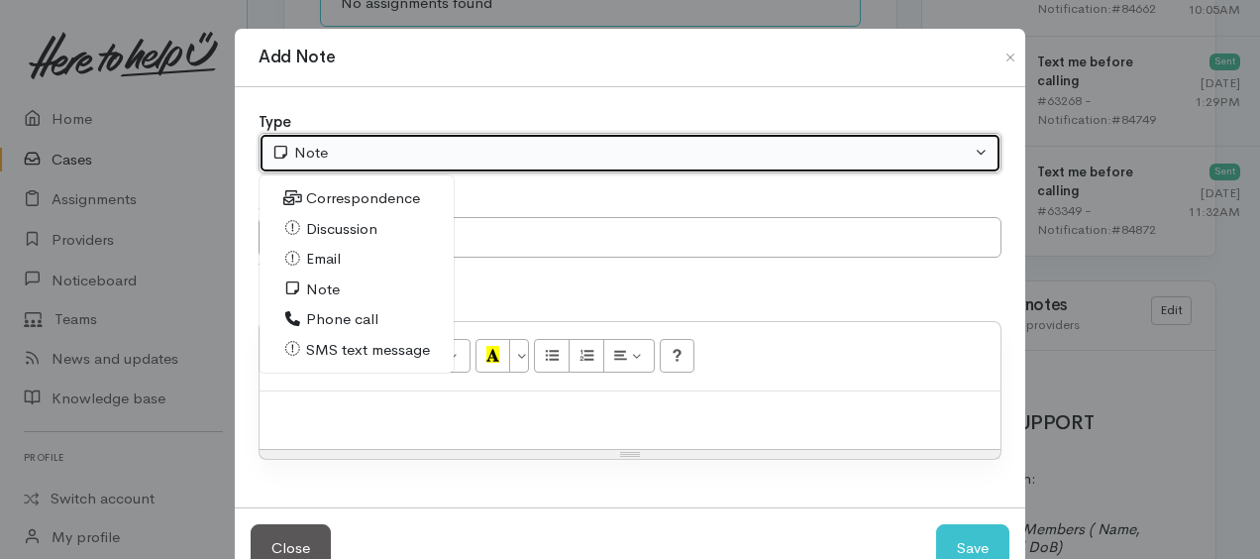
select select "1"
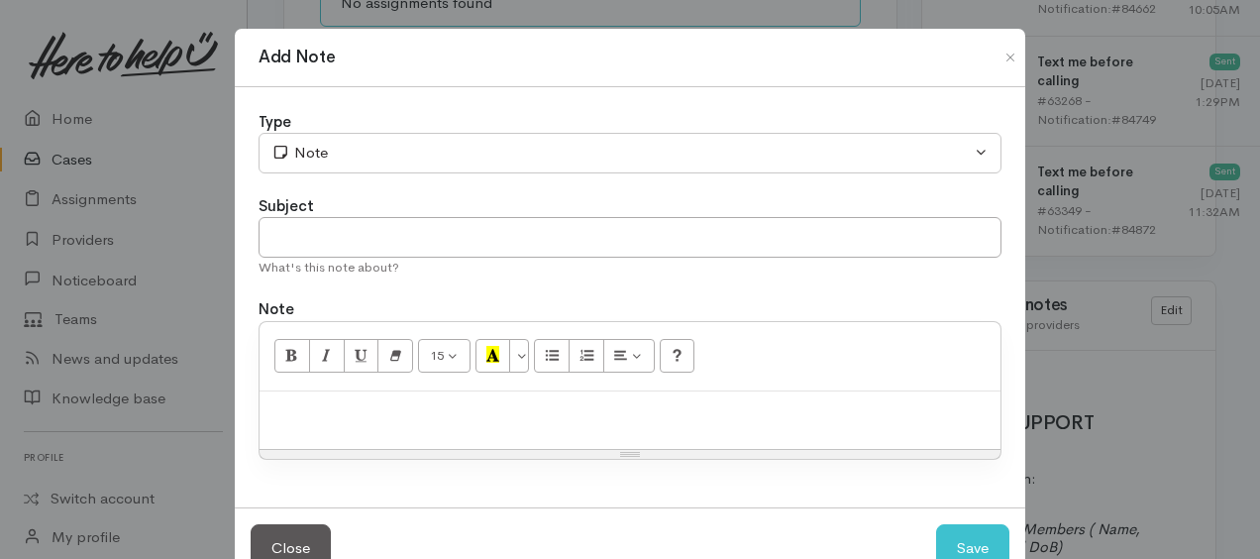
click at [368, 406] on p at bounding box center [629, 412] width 721 height 23
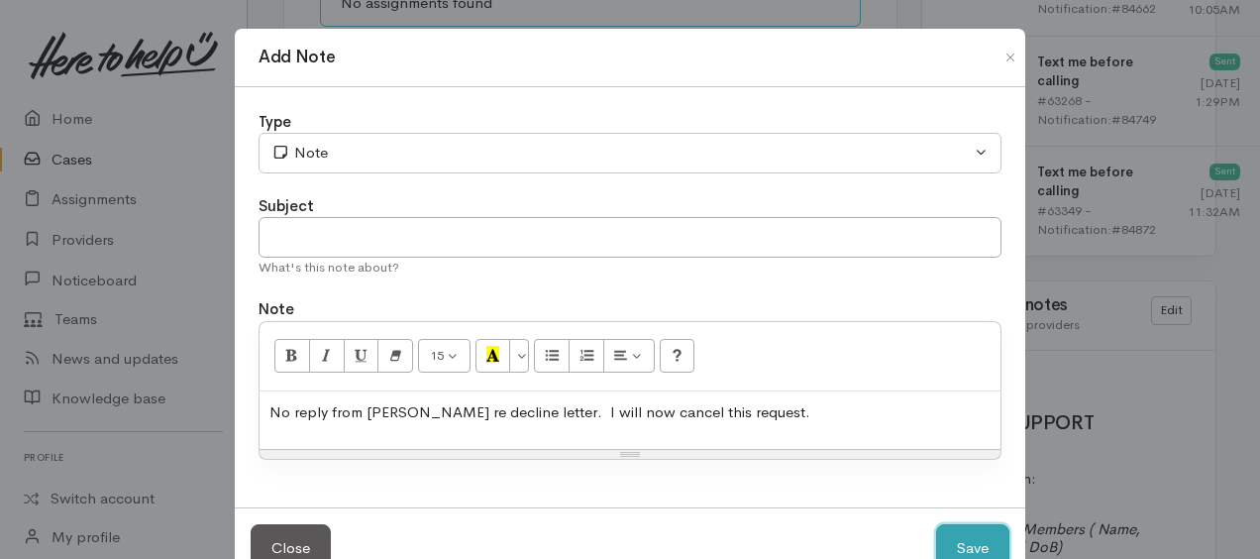
click at [955, 534] on button "Save" at bounding box center [972, 548] width 73 height 49
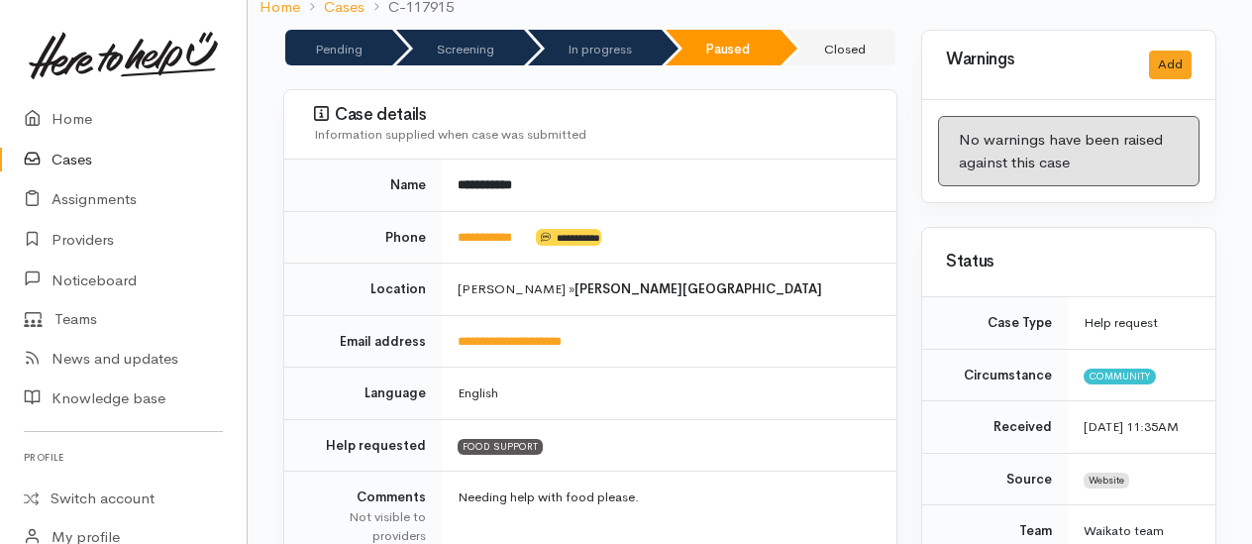
scroll to position [0, 0]
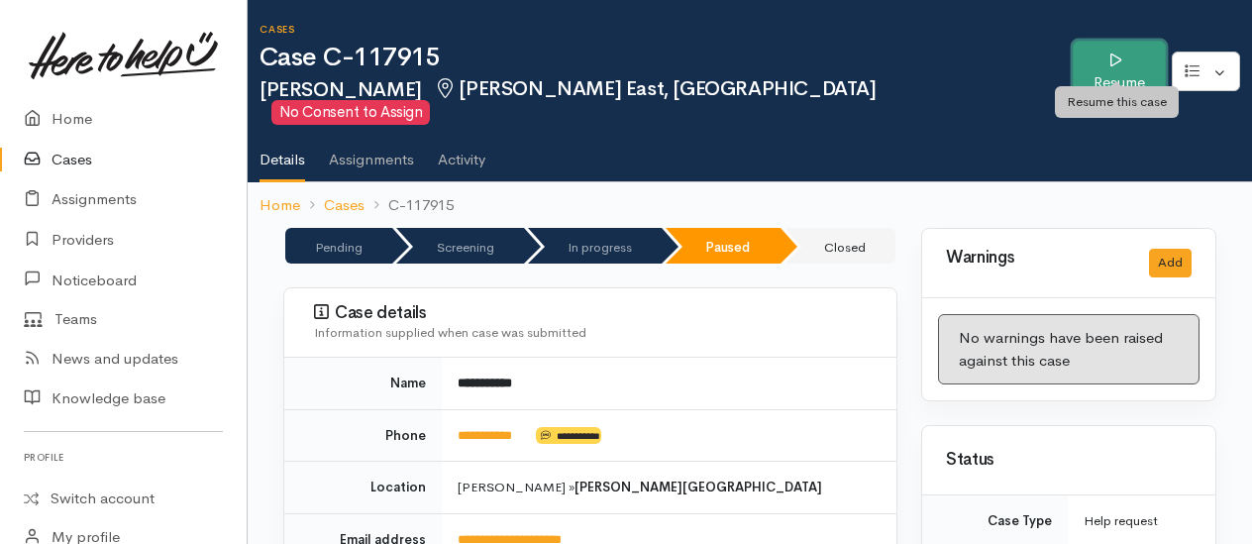
click at [1114, 63] on link "Resume" at bounding box center [1119, 72] width 92 height 62
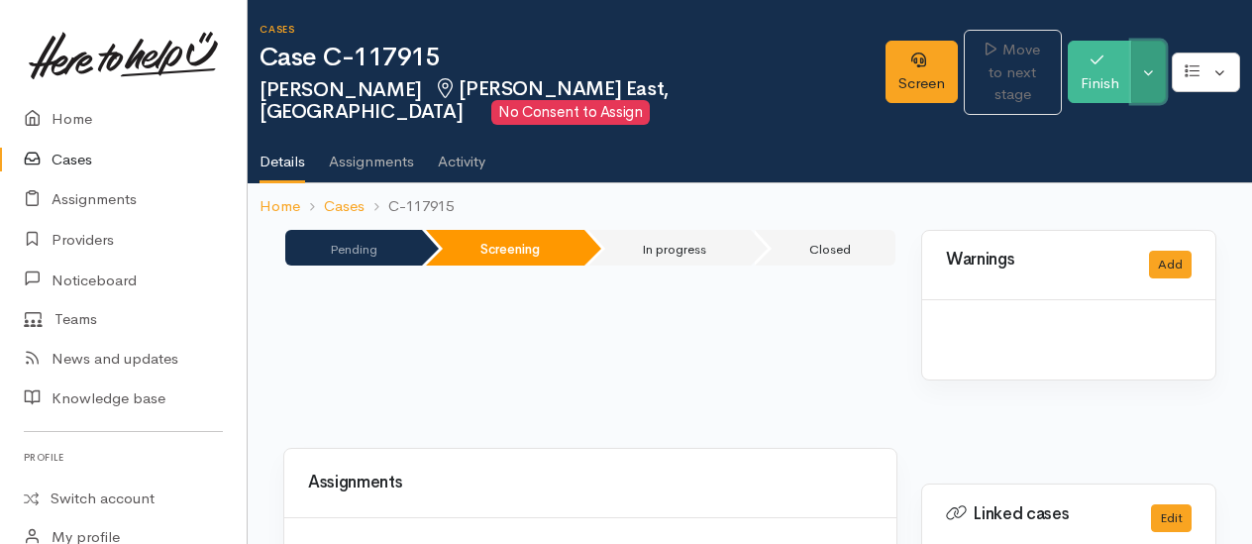
click at [1153, 77] on button "Toggle Dropdown" at bounding box center [1148, 72] width 35 height 62
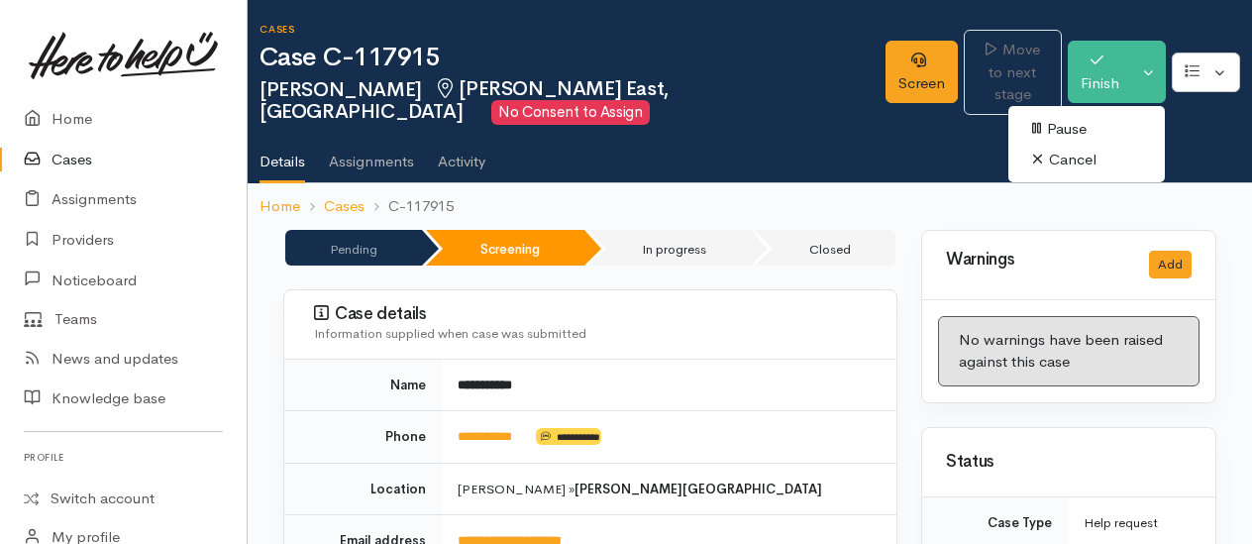
click at [1092, 159] on link "Cancel" at bounding box center [1086, 160] width 157 height 31
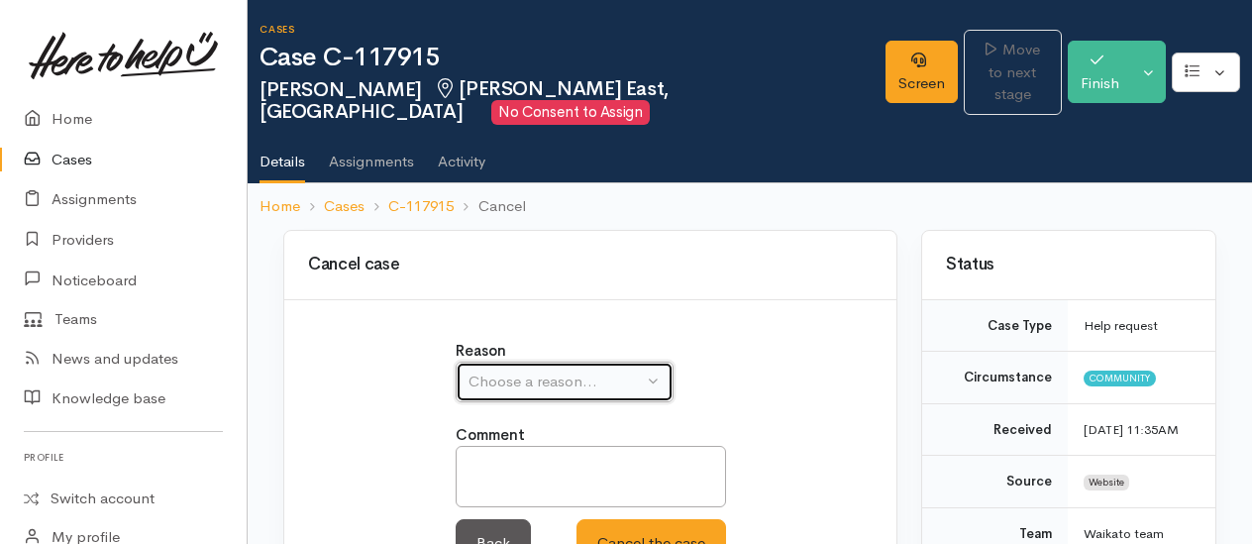
click at [528, 384] on div "Choose a reason..." at bounding box center [556, 381] width 174 height 23
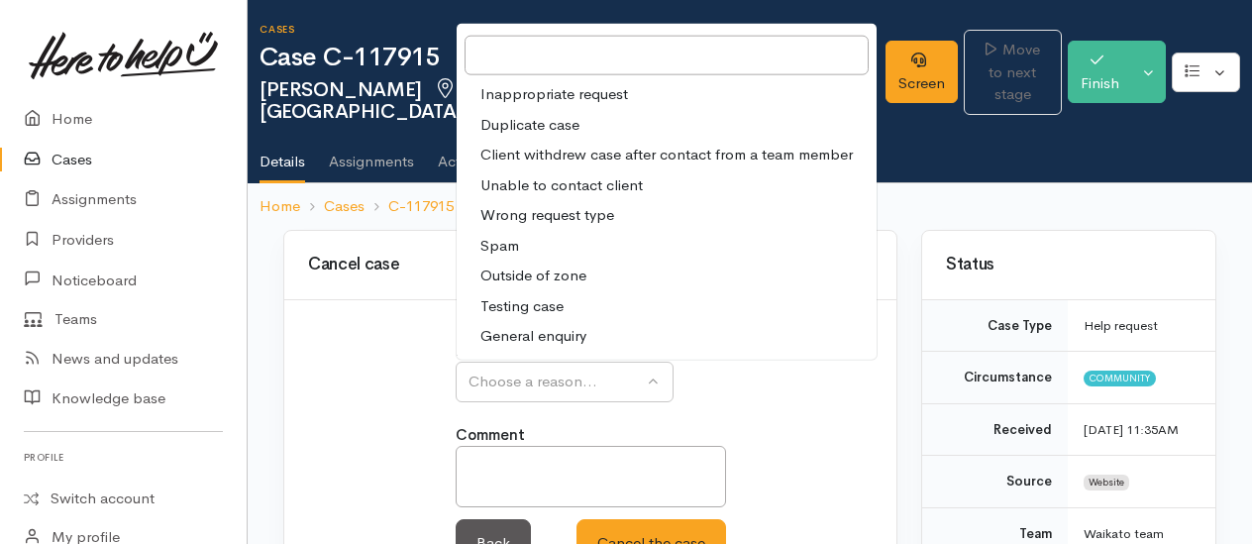
drag, startPoint x: 567, startPoint y: 156, endPoint x: 542, endPoint y: 357, distance: 202.6
click at [568, 155] on span "Client withdrew case after contact from a team member" at bounding box center [666, 155] width 372 height 23
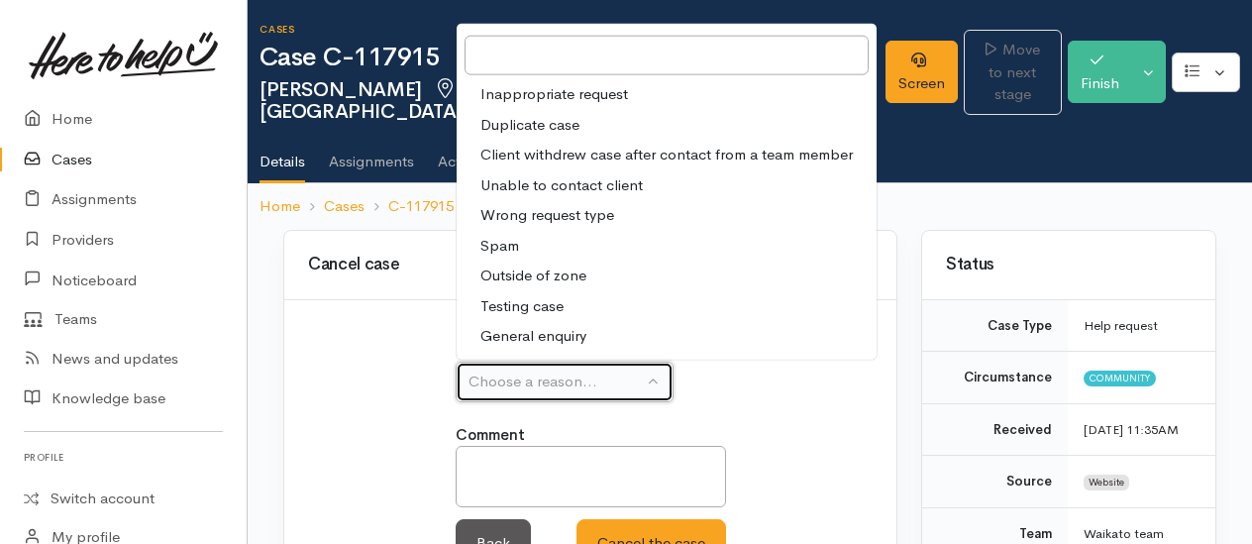
select select "3"
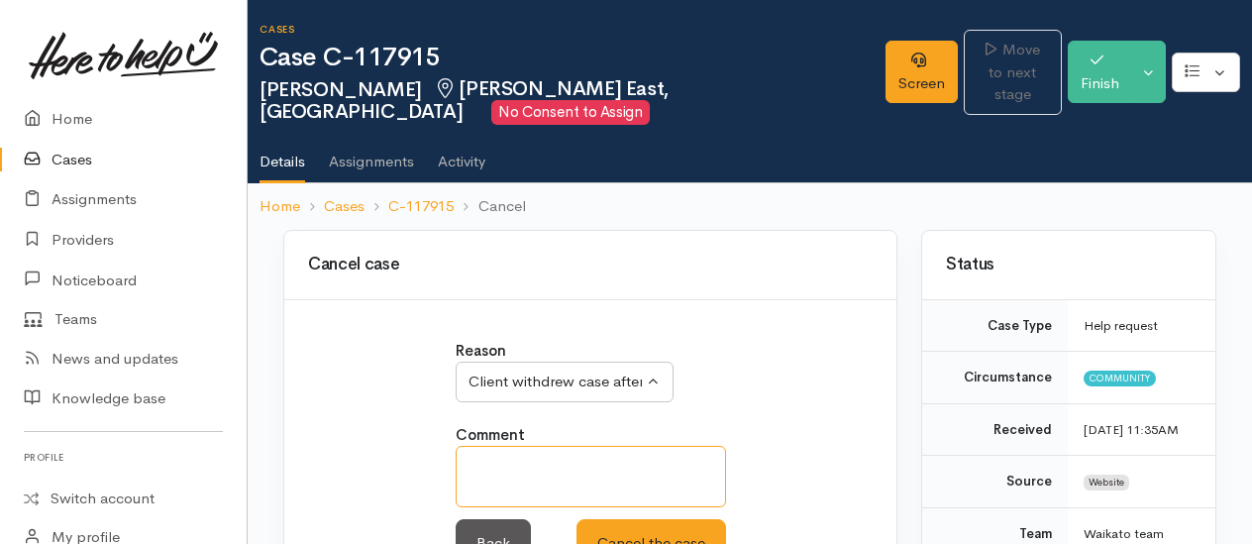
click at [519, 452] on textarea at bounding box center [591, 476] width 270 height 61
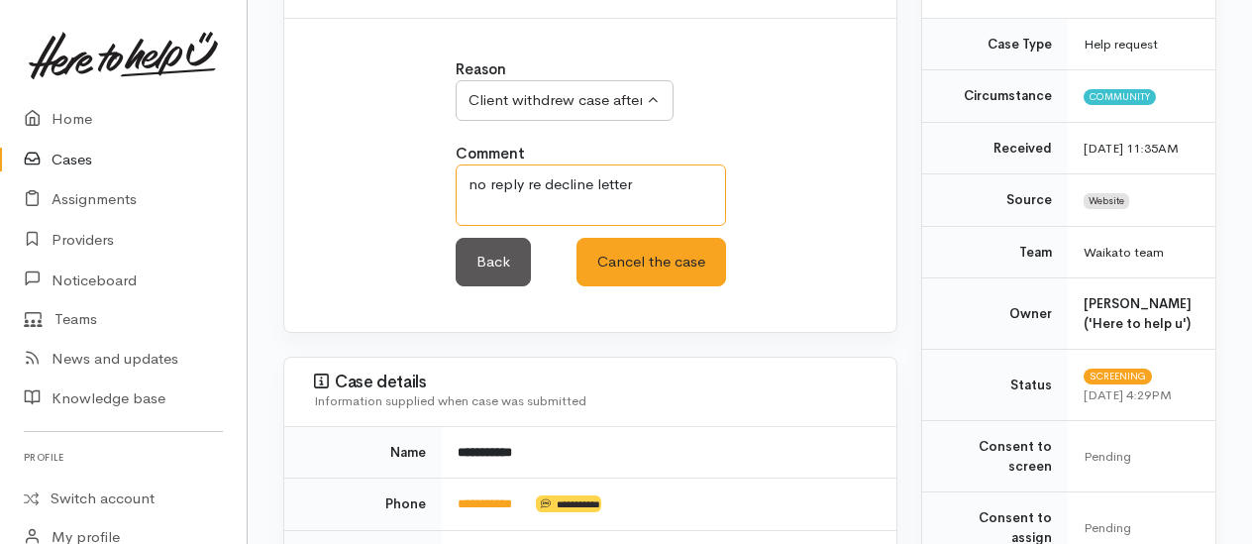
scroll to position [297, 0]
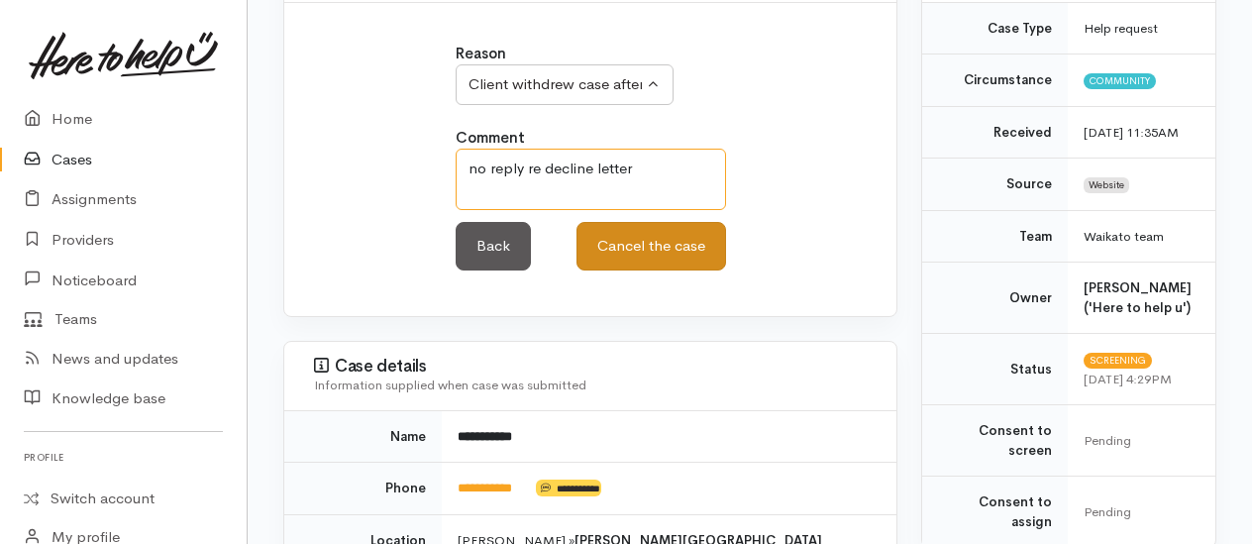
type textarea "no reply re decline letter"
click at [660, 238] on button "Cancel the case" at bounding box center [652, 246] width 150 height 49
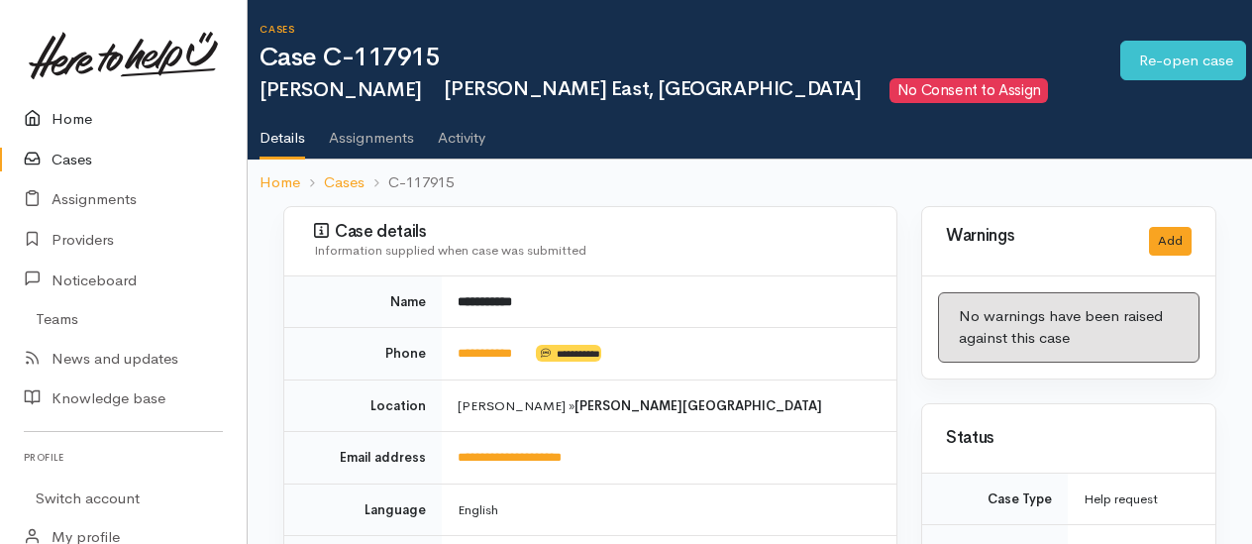
click at [71, 119] on link "Home" at bounding box center [123, 119] width 247 height 41
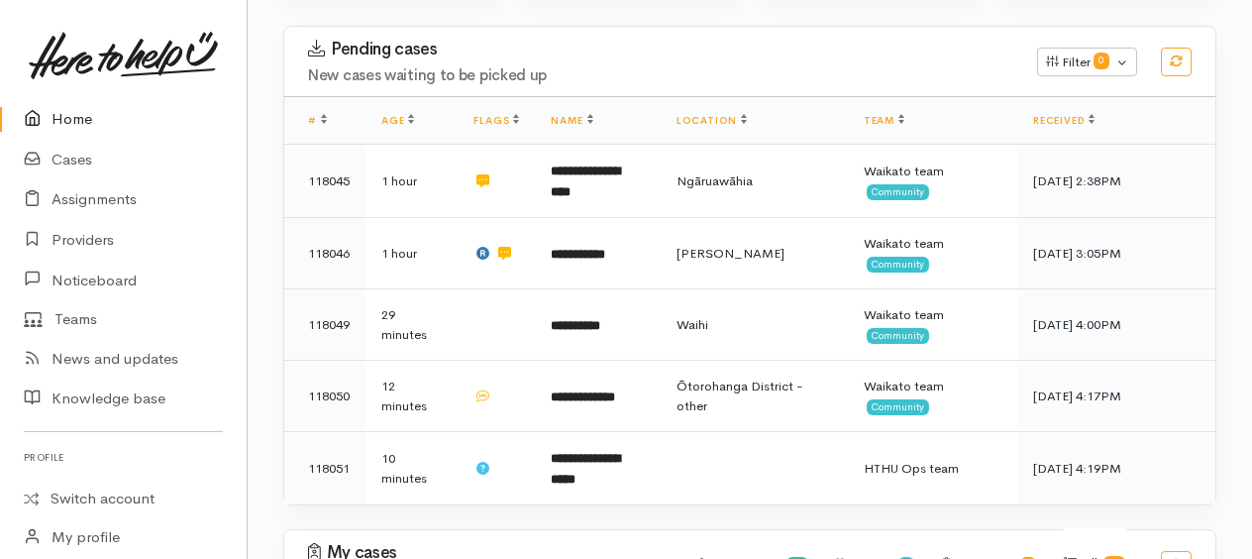
scroll to position [114, 0]
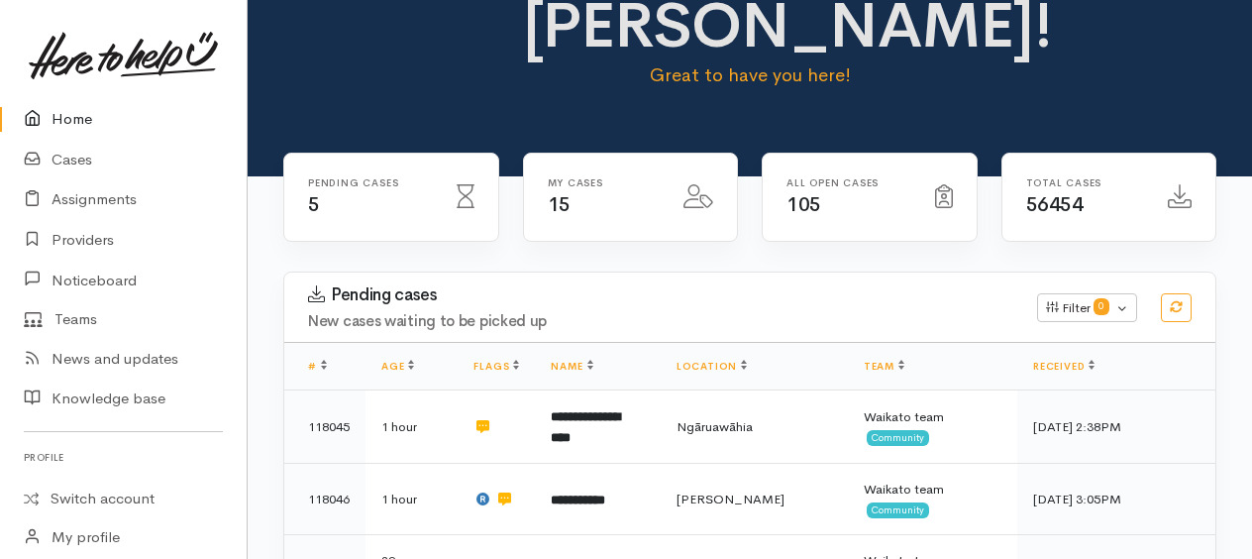
click at [76, 118] on link "Home" at bounding box center [123, 119] width 247 height 41
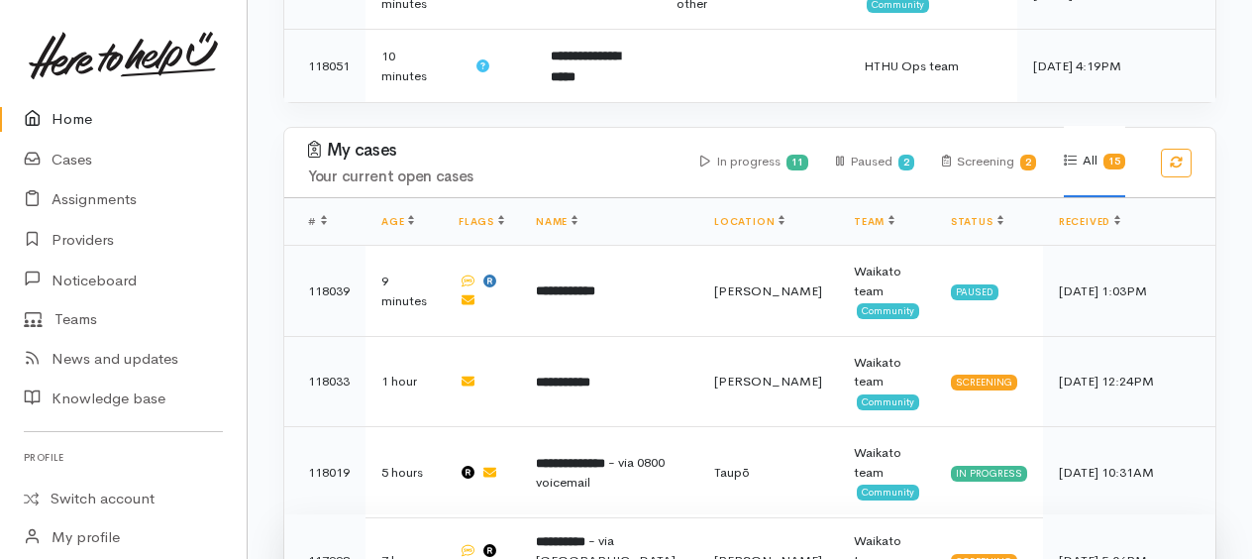
scroll to position [792, 0]
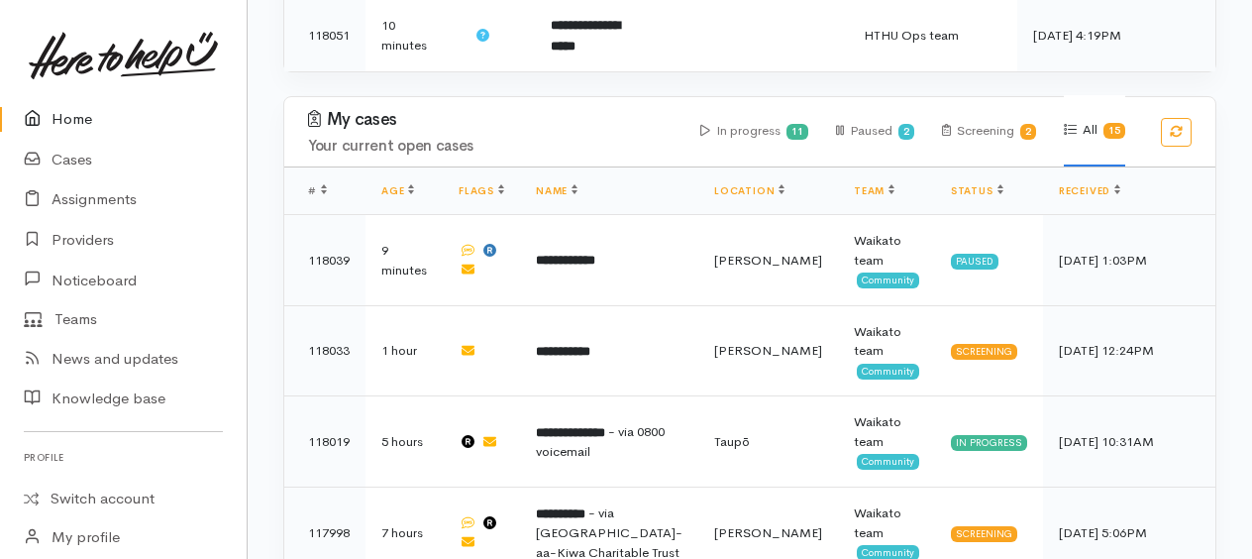
click at [77, 123] on link "Home" at bounding box center [123, 119] width 247 height 41
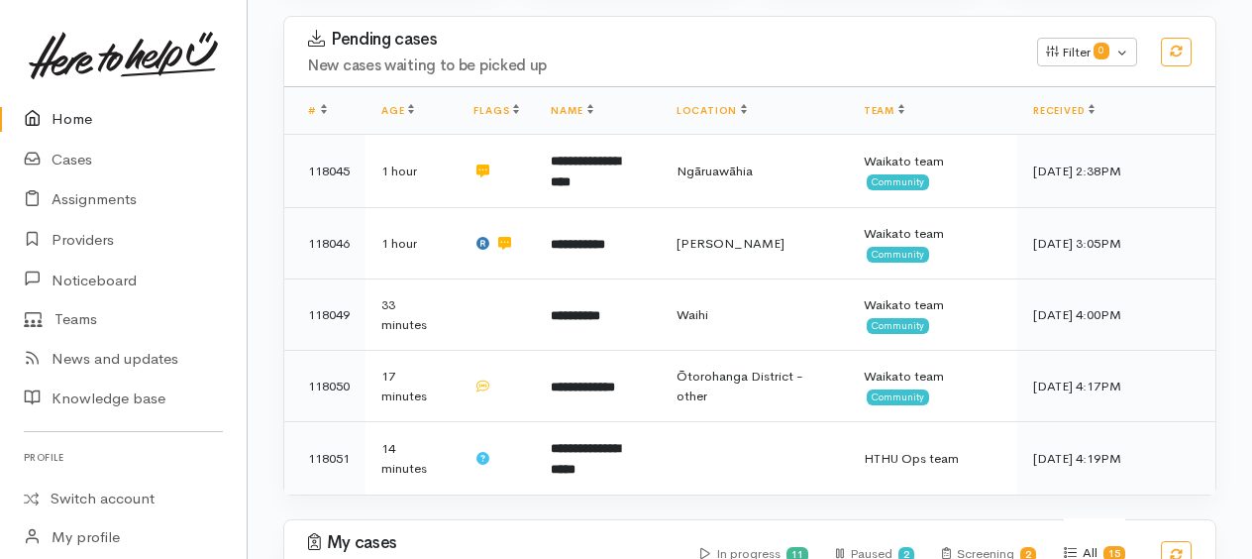
scroll to position [495, 0]
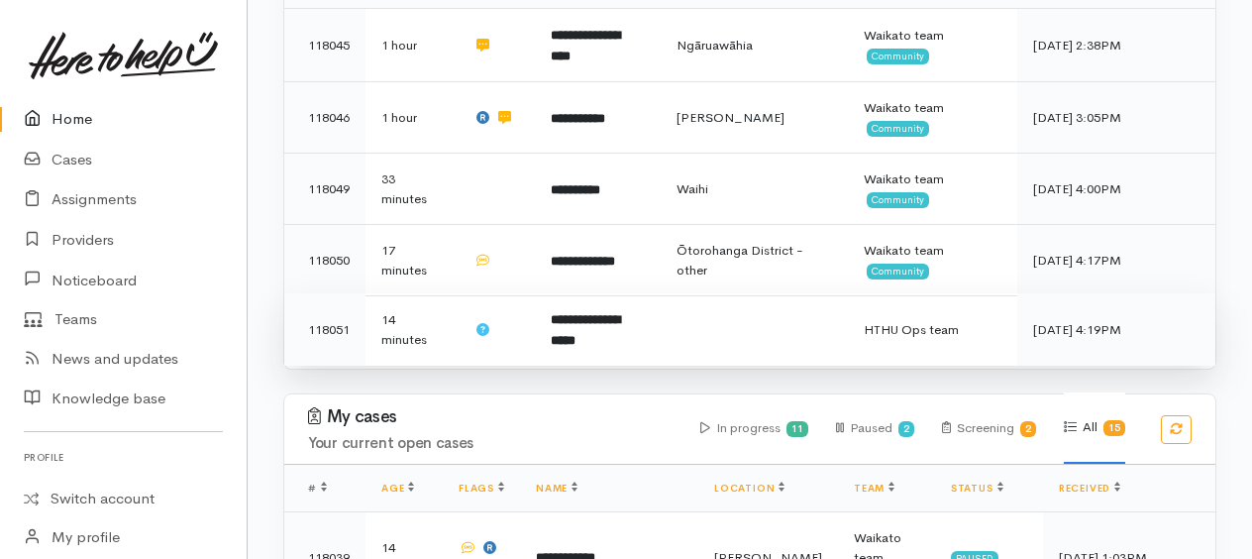
click at [587, 313] on b "**********" at bounding box center [585, 330] width 69 height 34
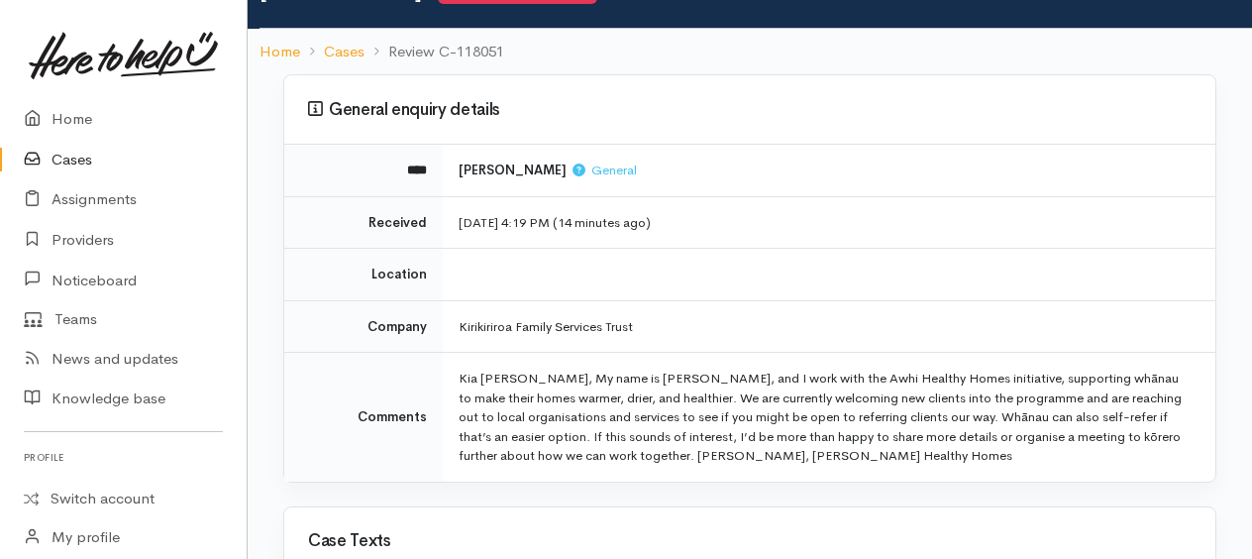
scroll to position [198, 0]
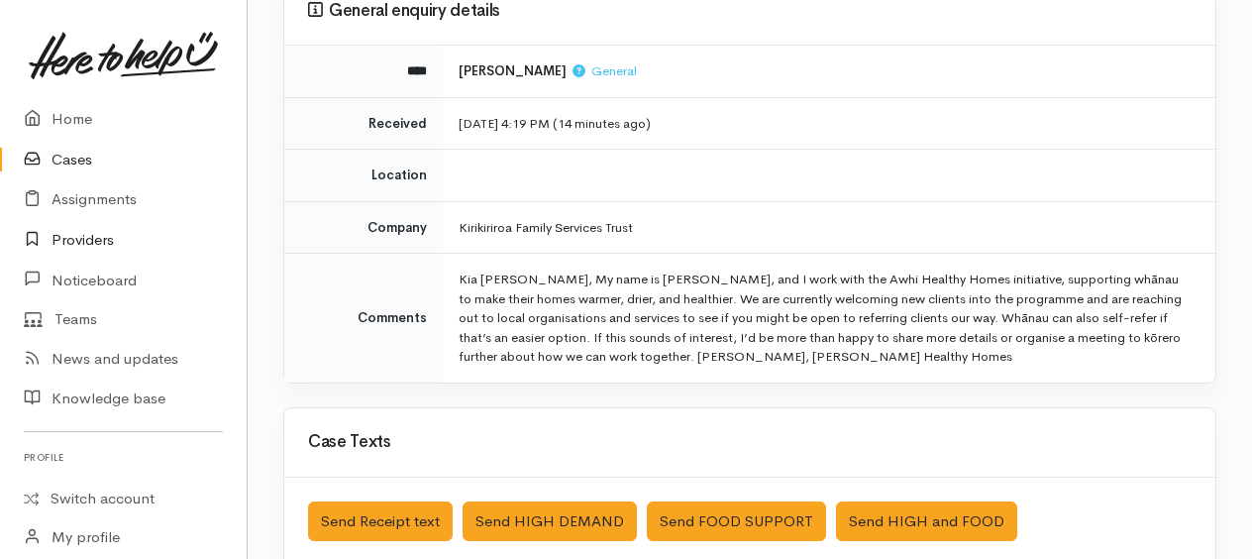
click at [89, 239] on link "Providers" at bounding box center [123, 240] width 247 height 41
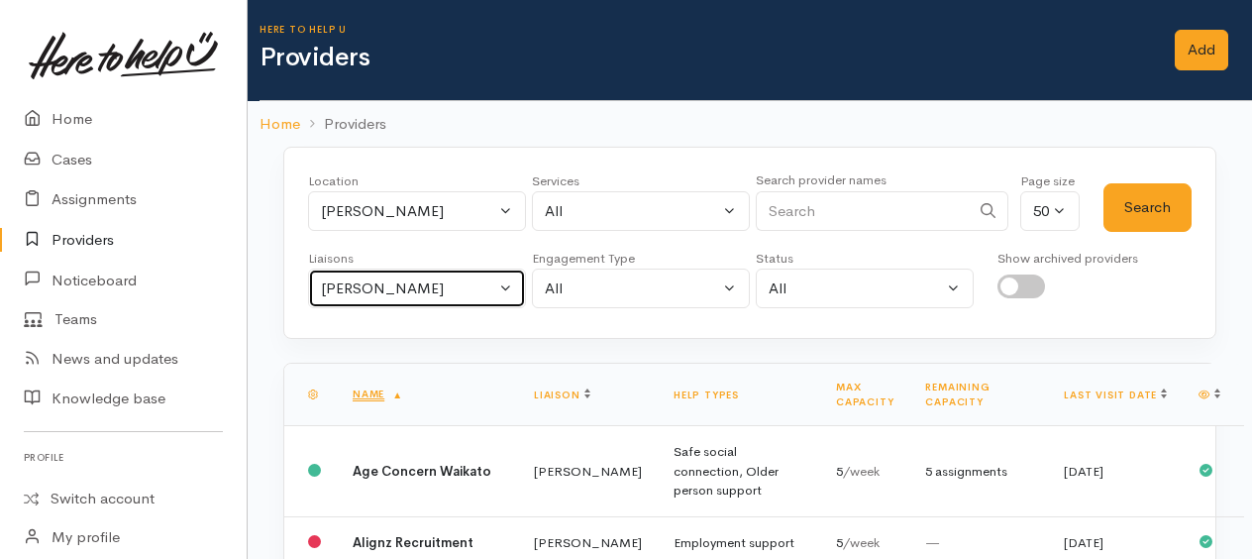
click at [412, 277] on div "Kyleigh Pike" at bounding box center [408, 288] width 174 height 23
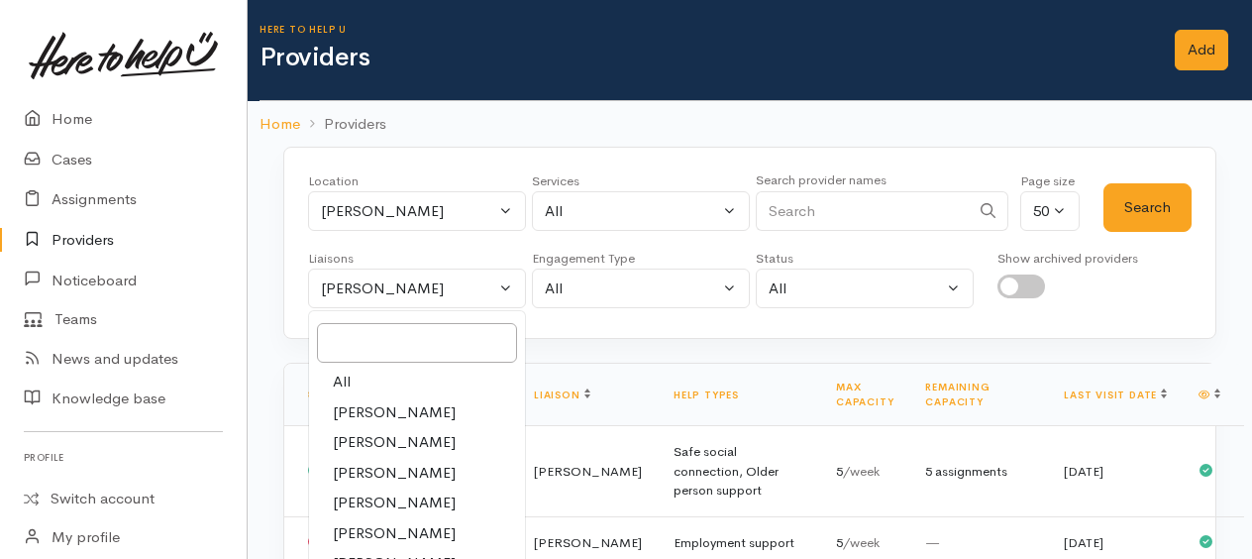
click at [360, 379] on link "All" at bounding box center [417, 382] width 216 height 31
select select "null"
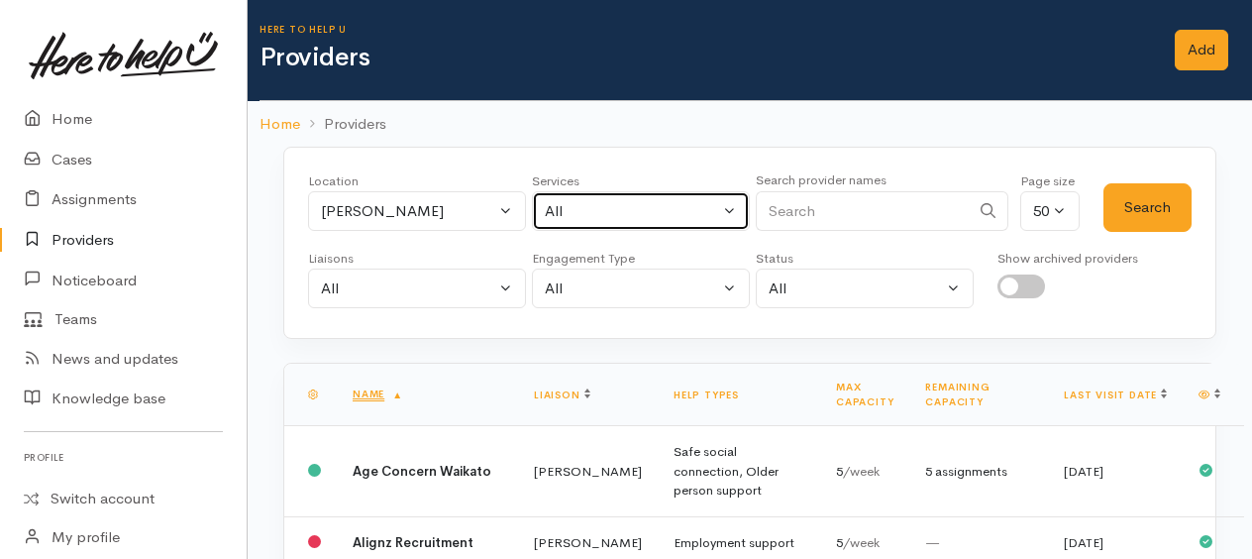
click at [624, 208] on div "All" at bounding box center [632, 211] width 174 height 23
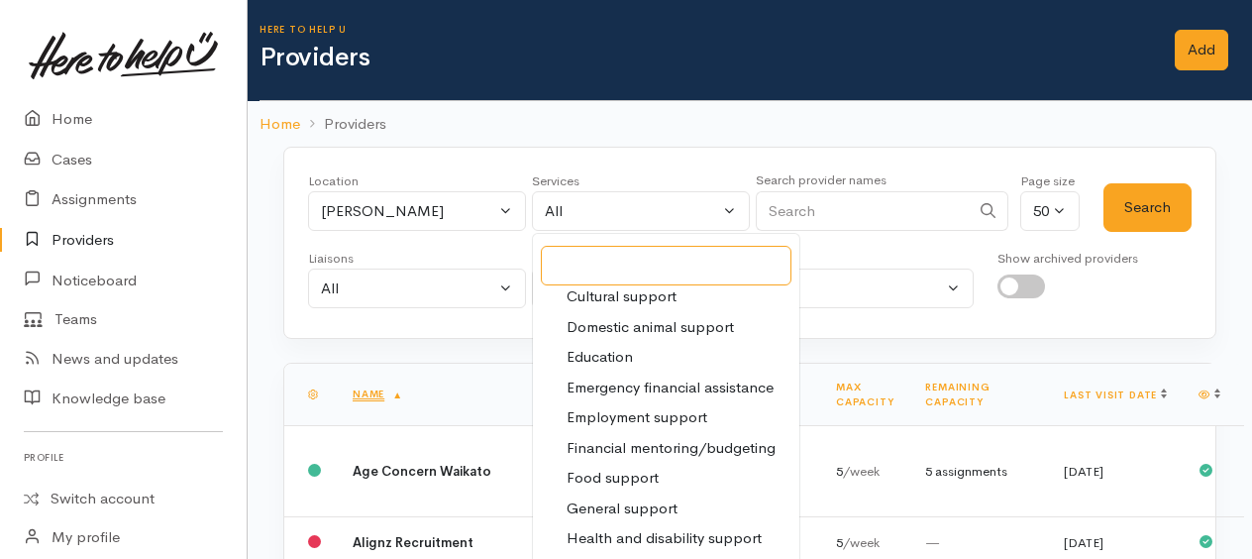
scroll to position [198, 0]
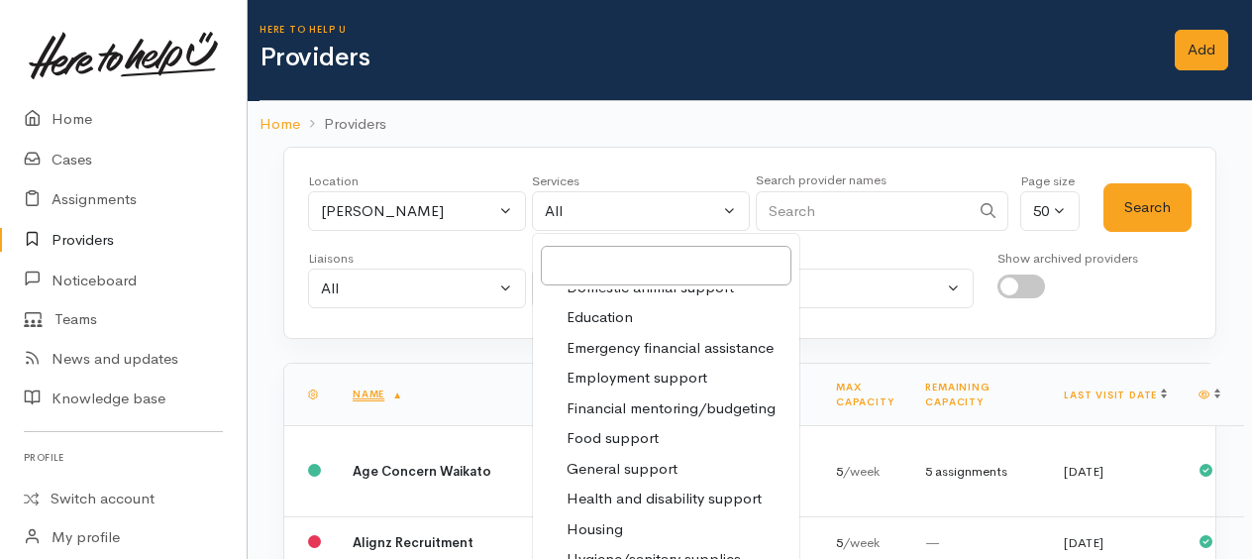
click at [626, 467] on span "General support" at bounding box center [622, 469] width 111 height 23
select select "4"
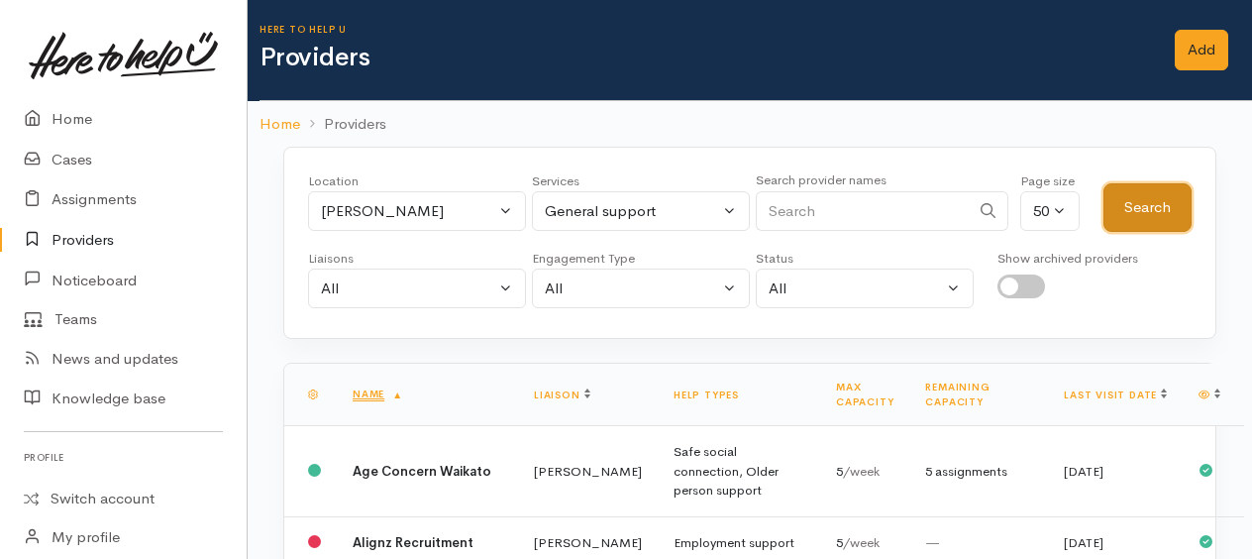
click at [1141, 202] on button "Search" at bounding box center [1147, 207] width 88 height 49
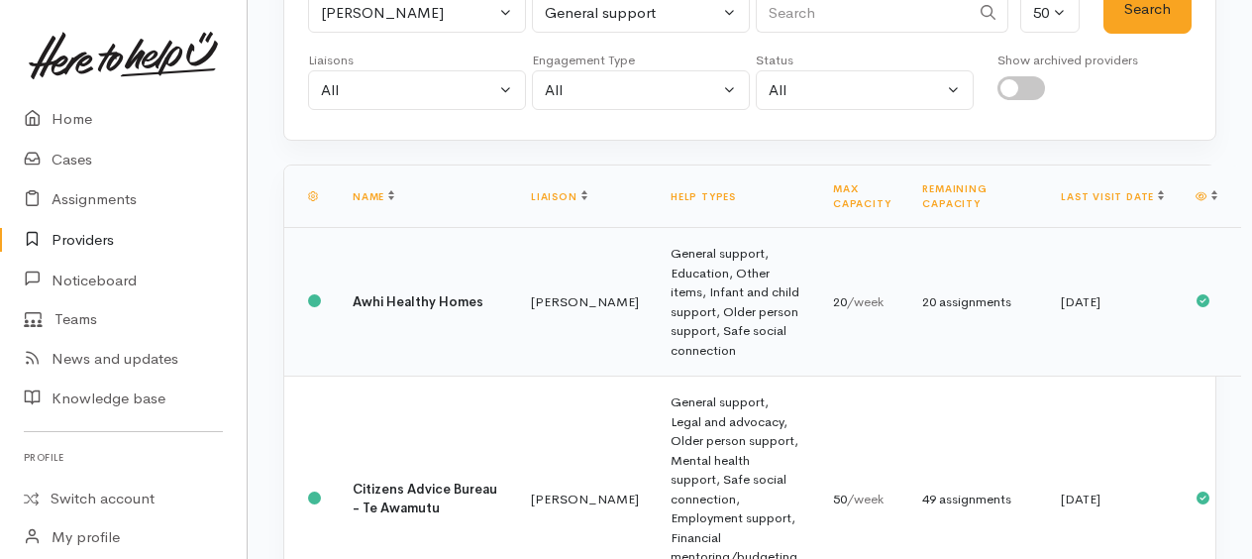
click at [374, 301] on b "Awhi Healthy Homes" at bounding box center [418, 301] width 131 height 17
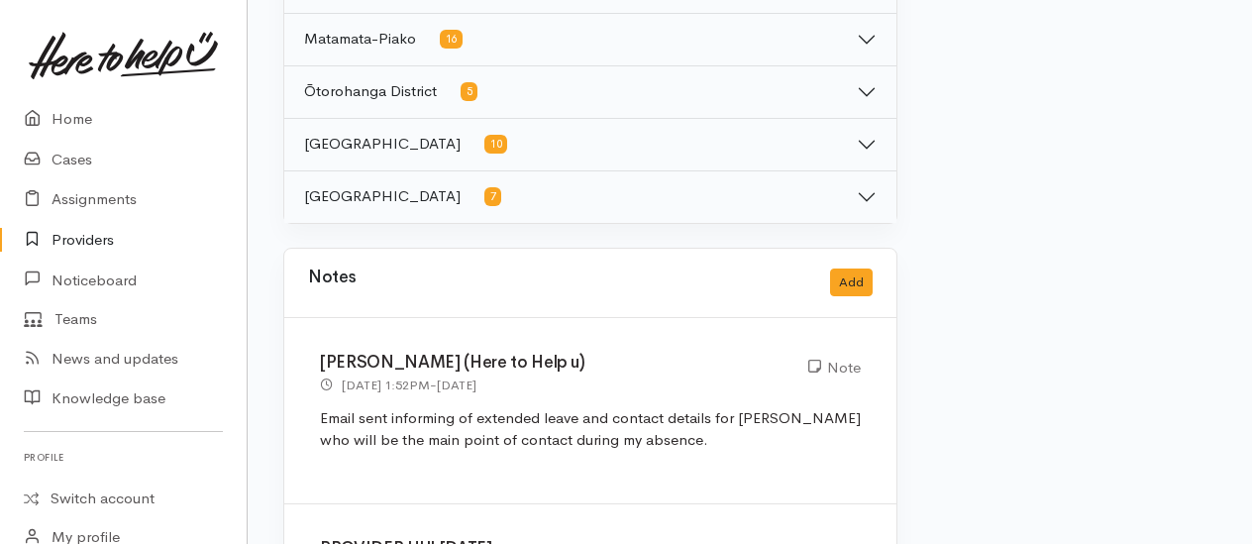
scroll to position [1684, 0]
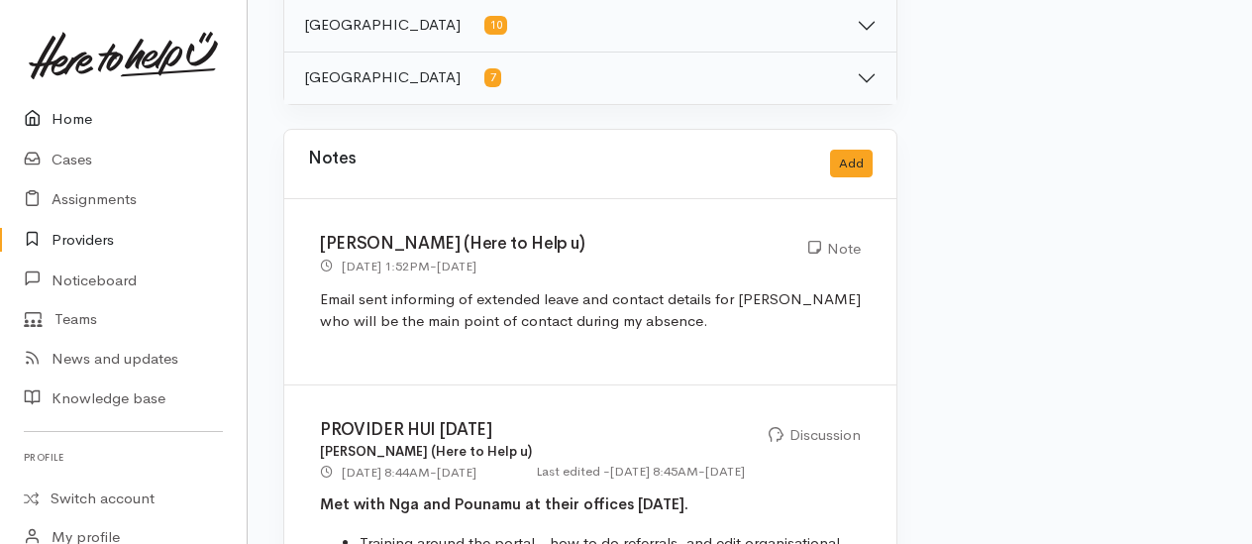
click at [83, 112] on link "Home" at bounding box center [123, 119] width 247 height 41
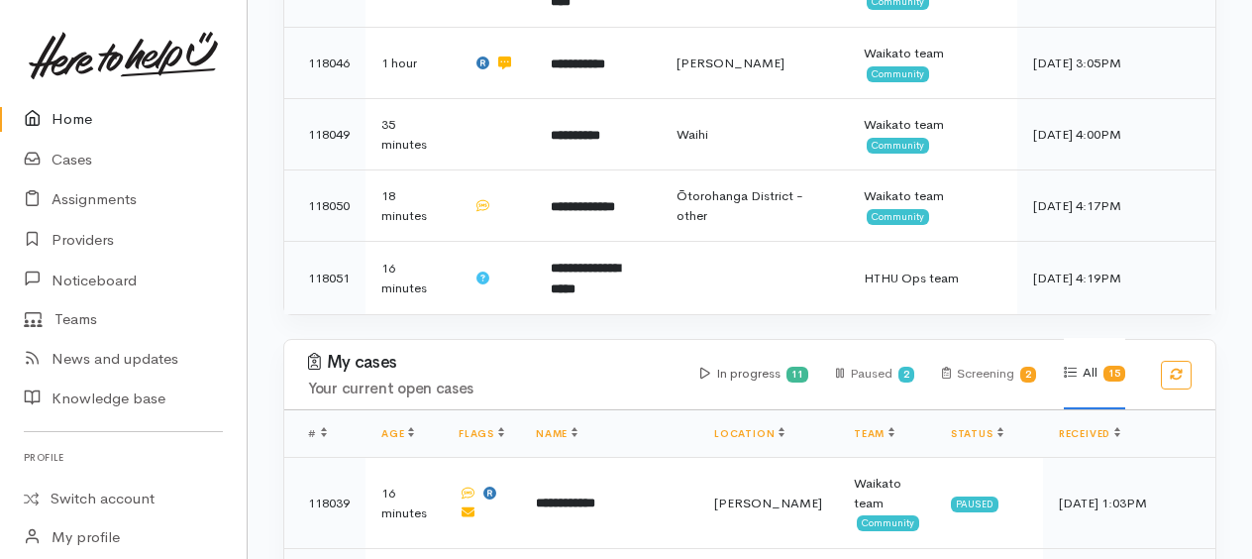
scroll to position [594, 0]
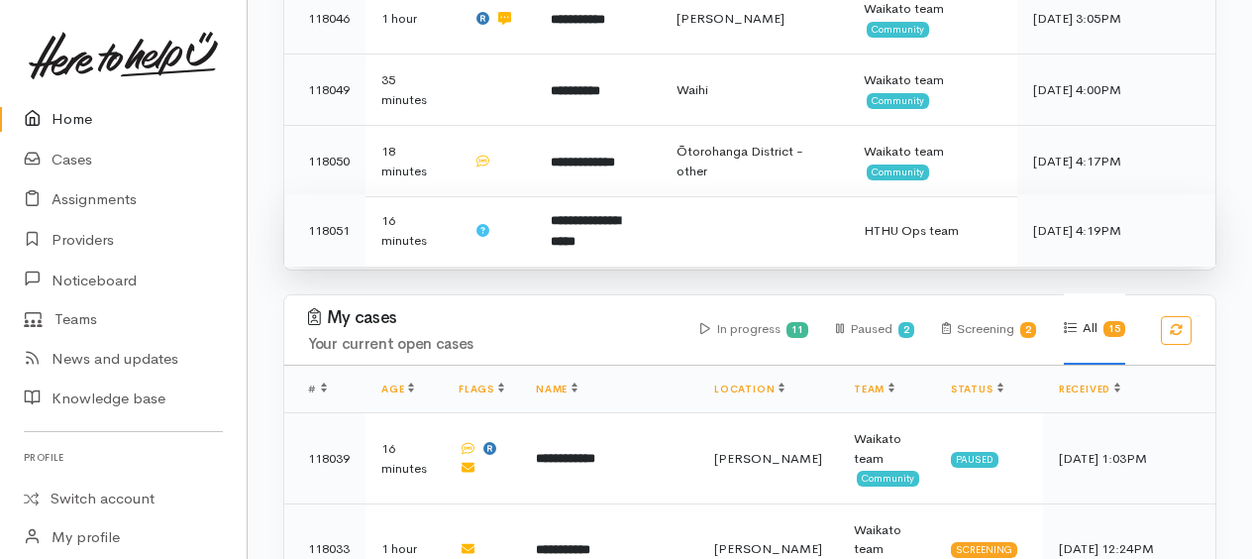
click at [584, 214] on b "**********" at bounding box center [585, 231] width 69 height 34
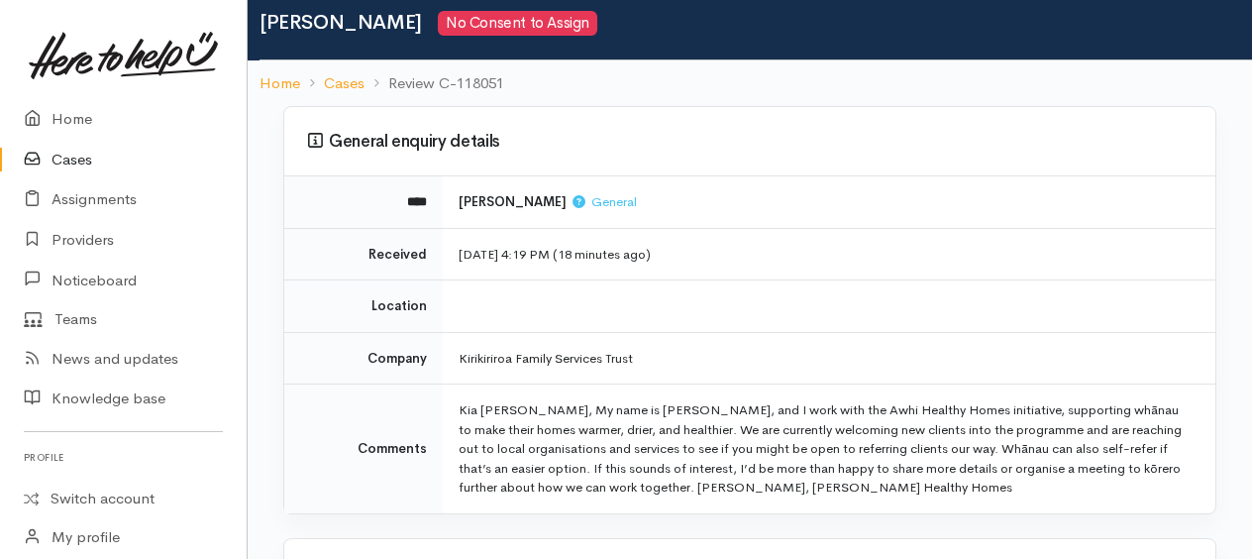
scroll to position [99, 0]
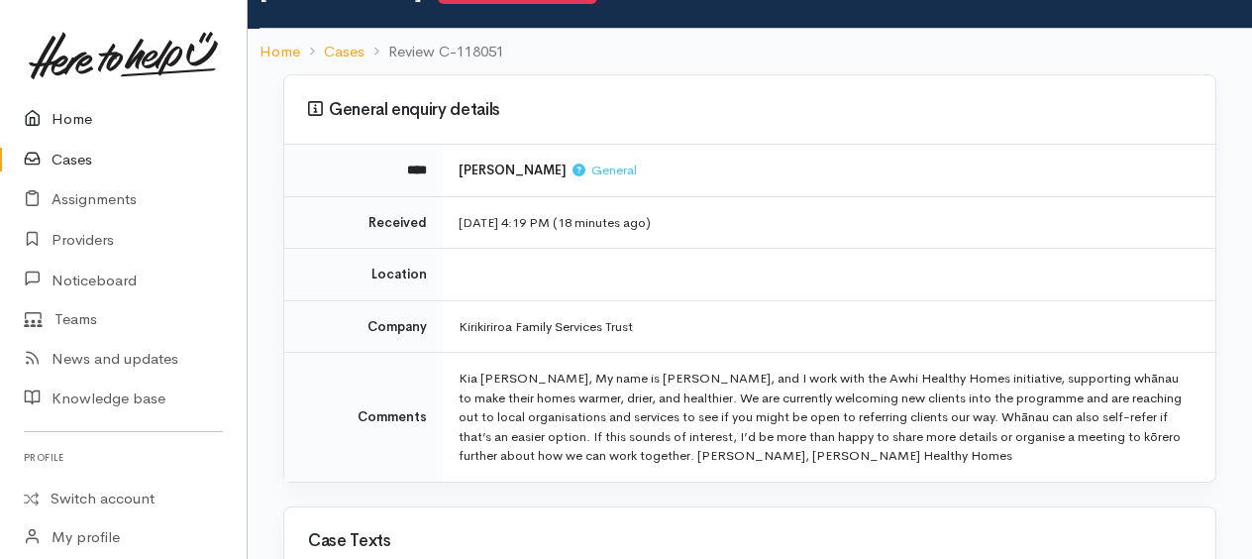
click at [77, 109] on link "Home" at bounding box center [123, 119] width 247 height 41
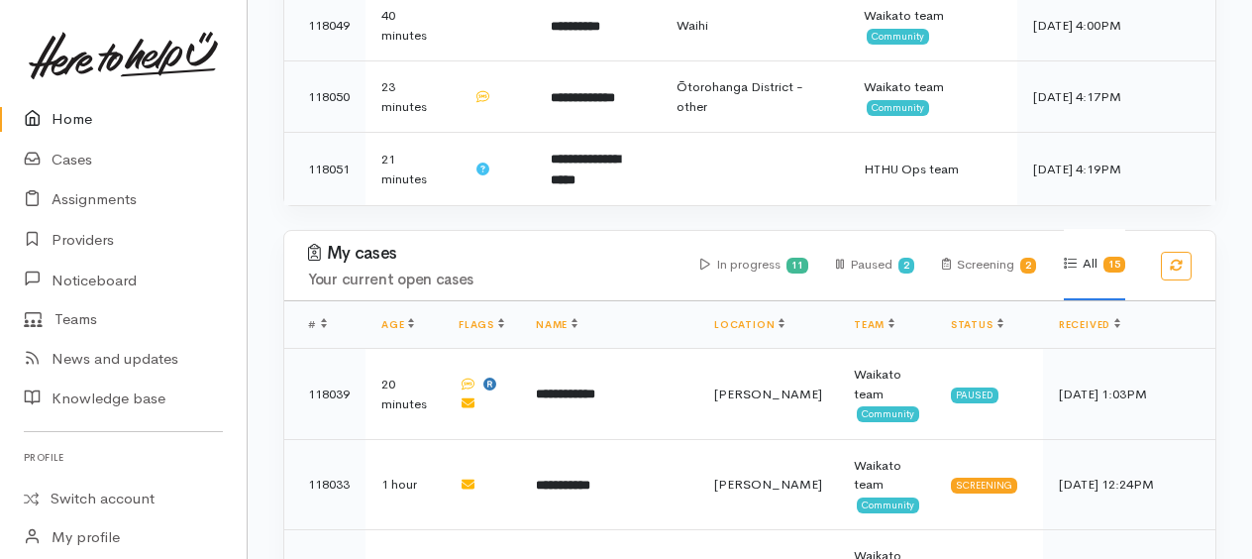
scroll to position [891, 0]
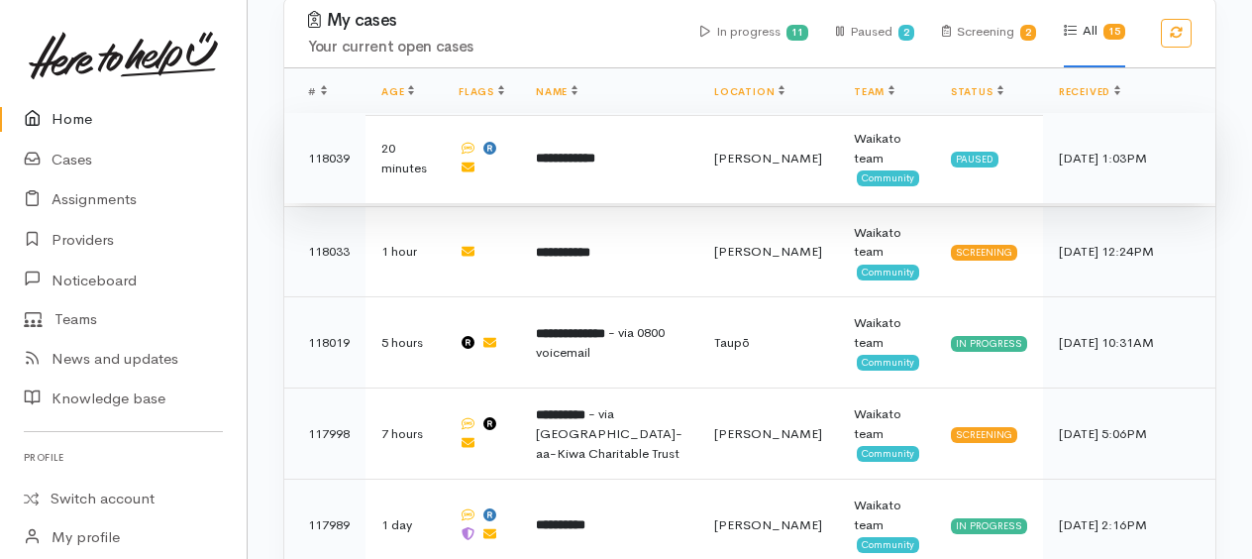
click at [595, 152] on b "**********" at bounding box center [565, 158] width 59 height 13
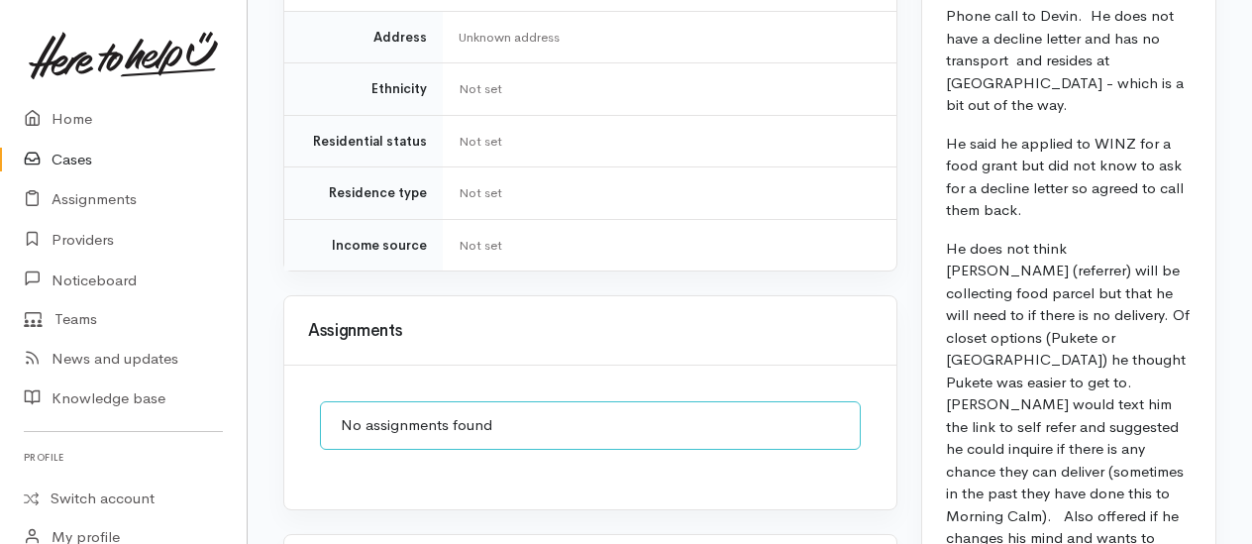
scroll to position [1783, 0]
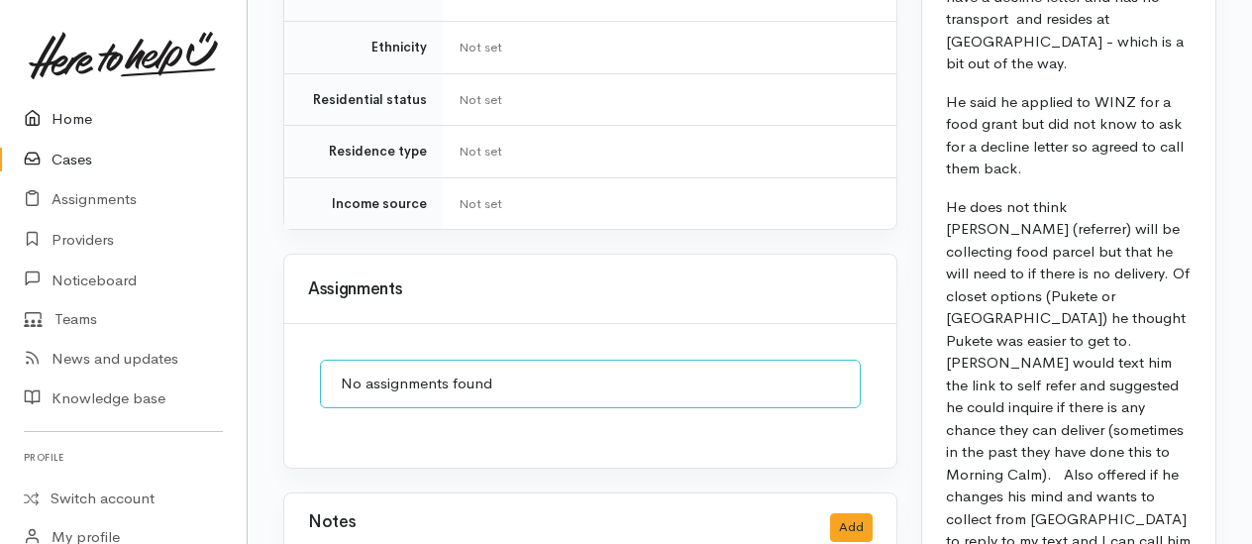
click at [55, 119] on link "Home" at bounding box center [123, 119] width 247 height 41
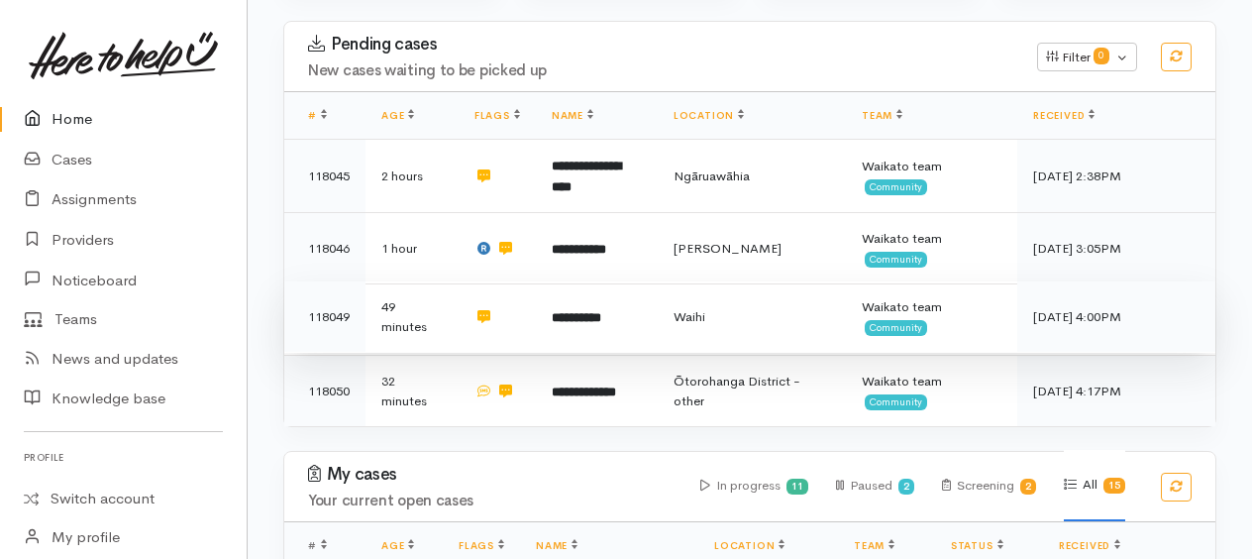
scroll to position [396, 0]
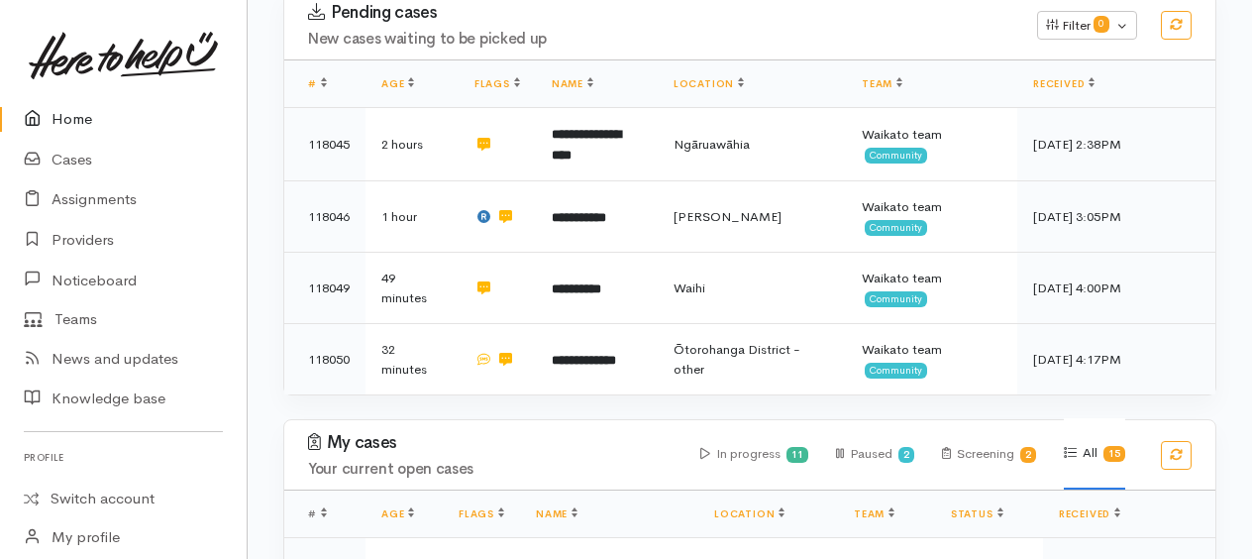
click at [65, 113] on link "Home" at bounding box center [123, 119] width 247 height 41
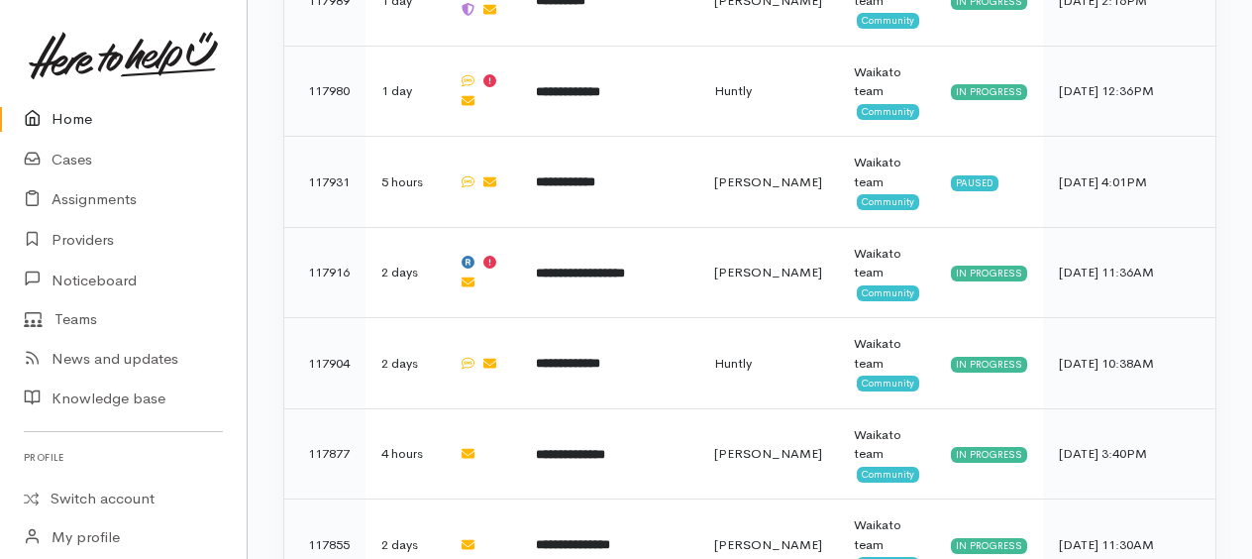
scroll to position [1486, 0]
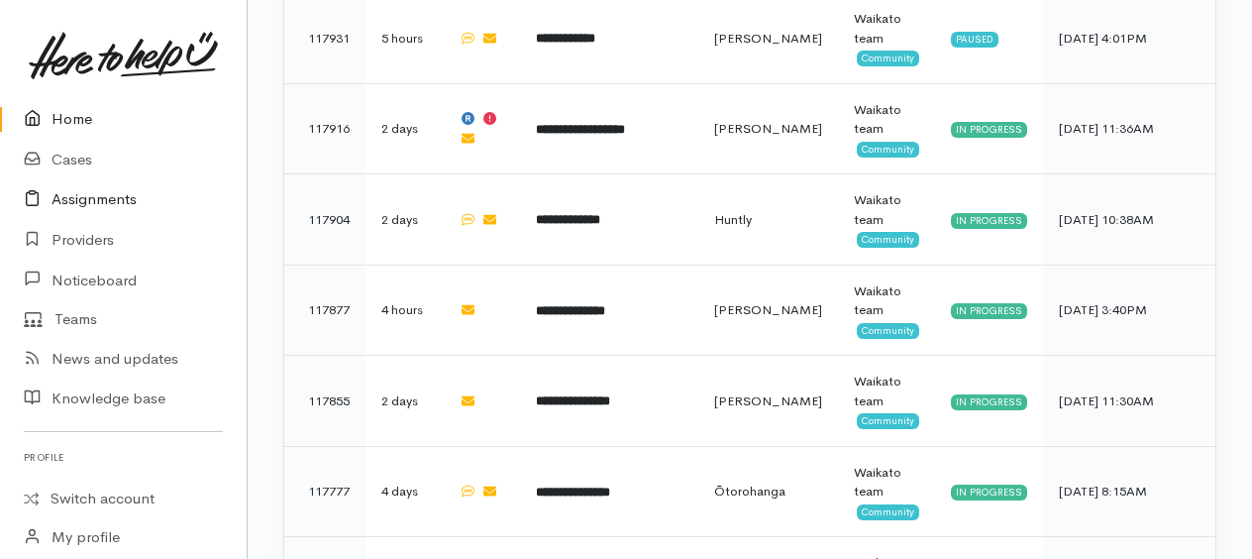
click at [93, 202] on link "Assignments" at bounding box center [123, 199] width 247 height 41
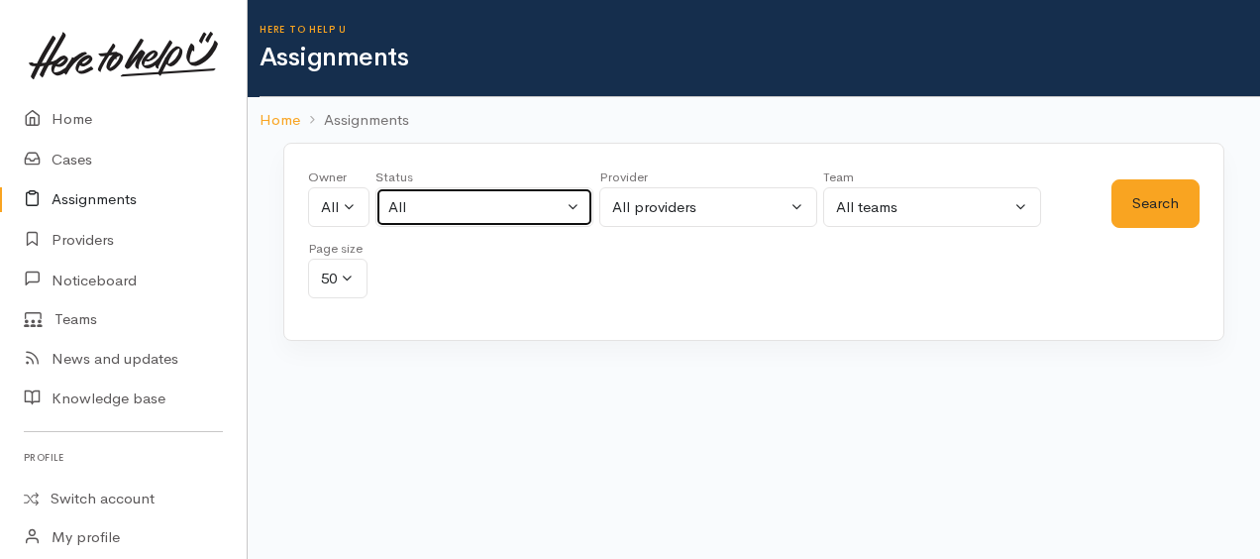
click at [455, 206] on div "All" at bounding box center [475, 207] width 174 height 23
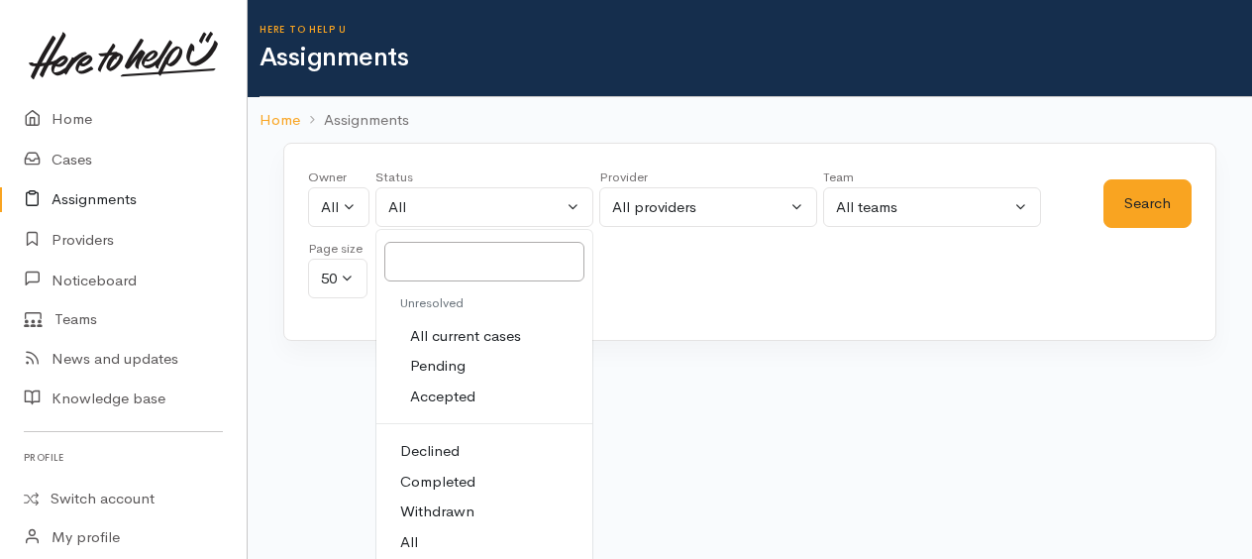
click at [650, 403] on div "Loading..." at bounding box center [749, 404] width 933 height 79
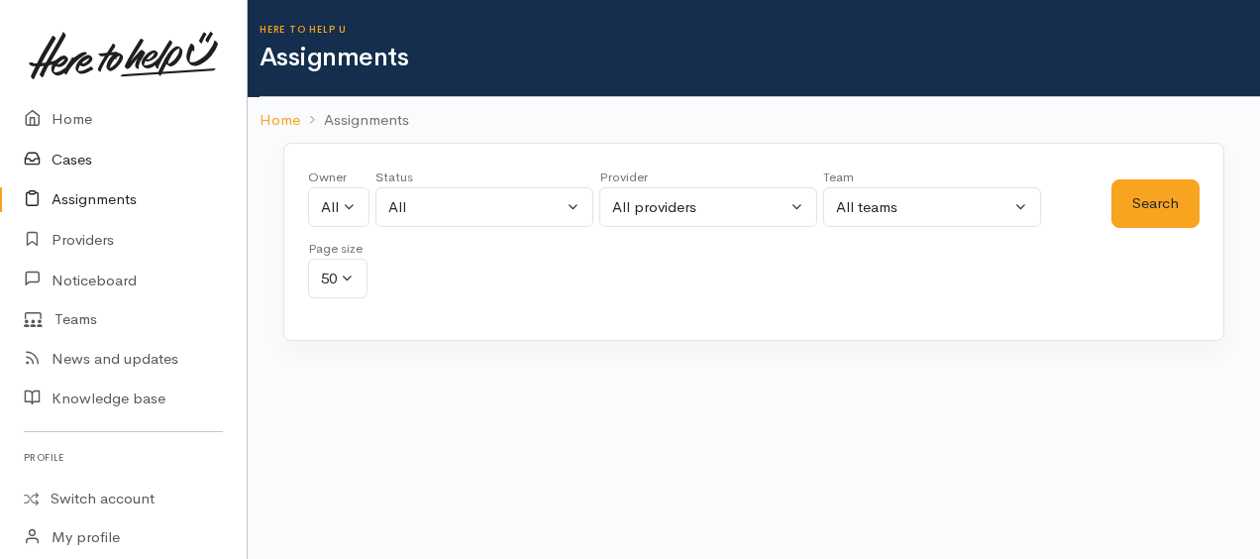
click at [85, 155] on link "Cases" at bounding box center [123, 160] width 247 height 41
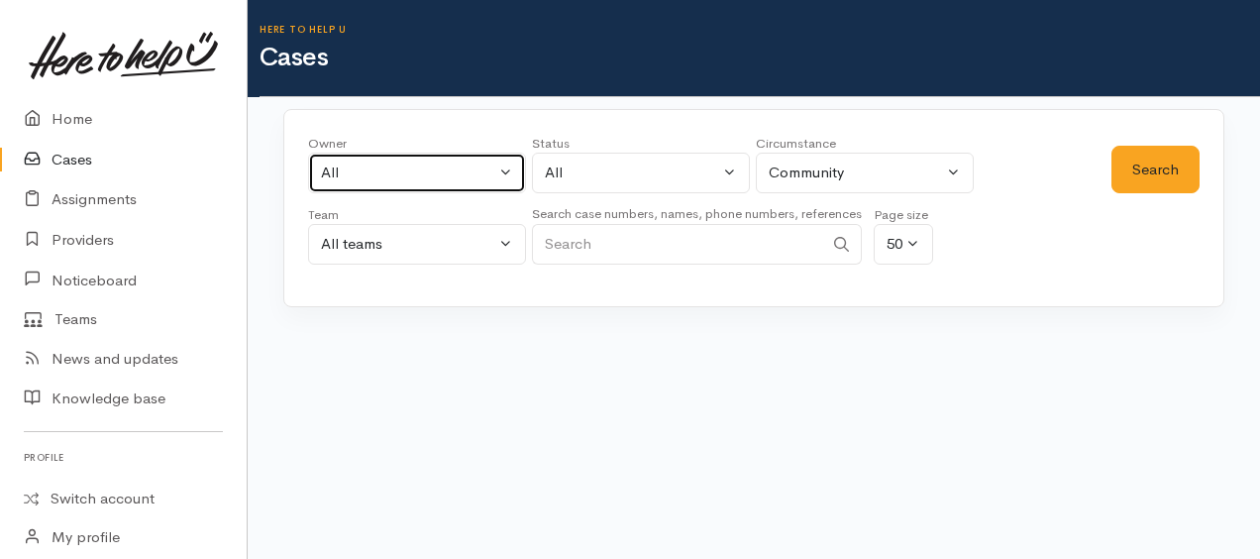
click at [358, 171] on div "All" at bounding box center [408, 172] width 174 height 23
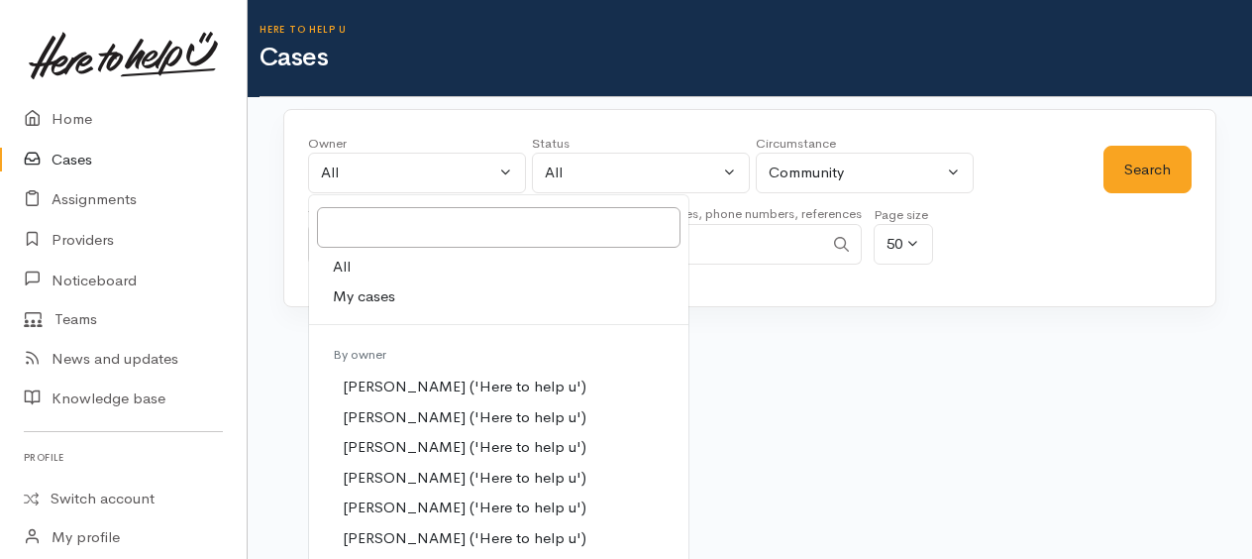
click at [376, 299] on span "My cases" at bounding box center [364, 296] width 62 height 23
select select "1759"
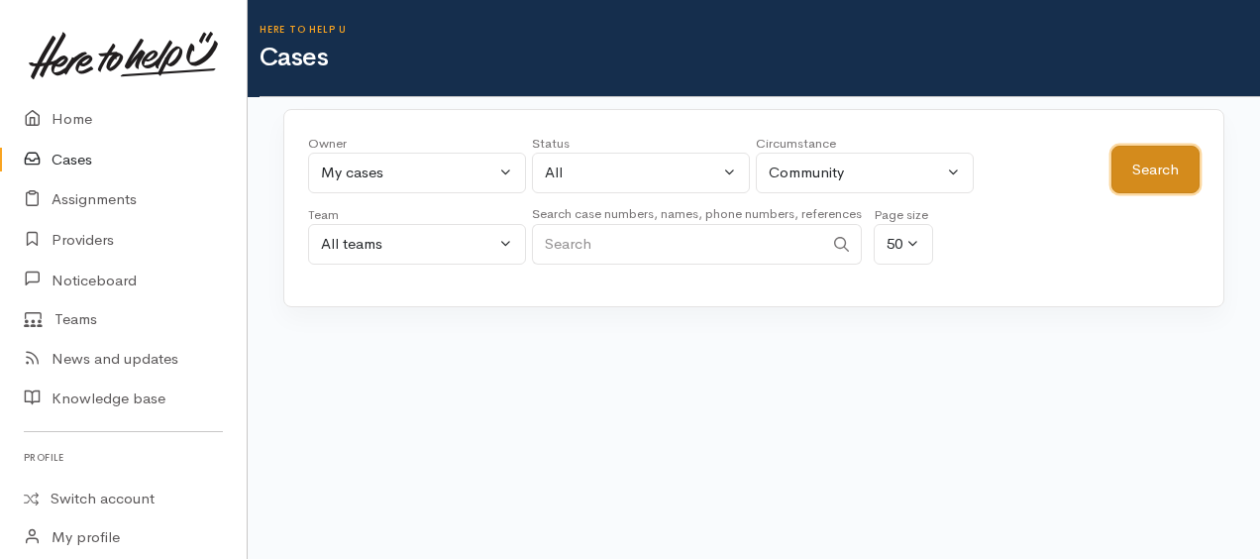
click at [1160, 177] on button "Search" at bounding box center [1155, 170] width 88 height 49
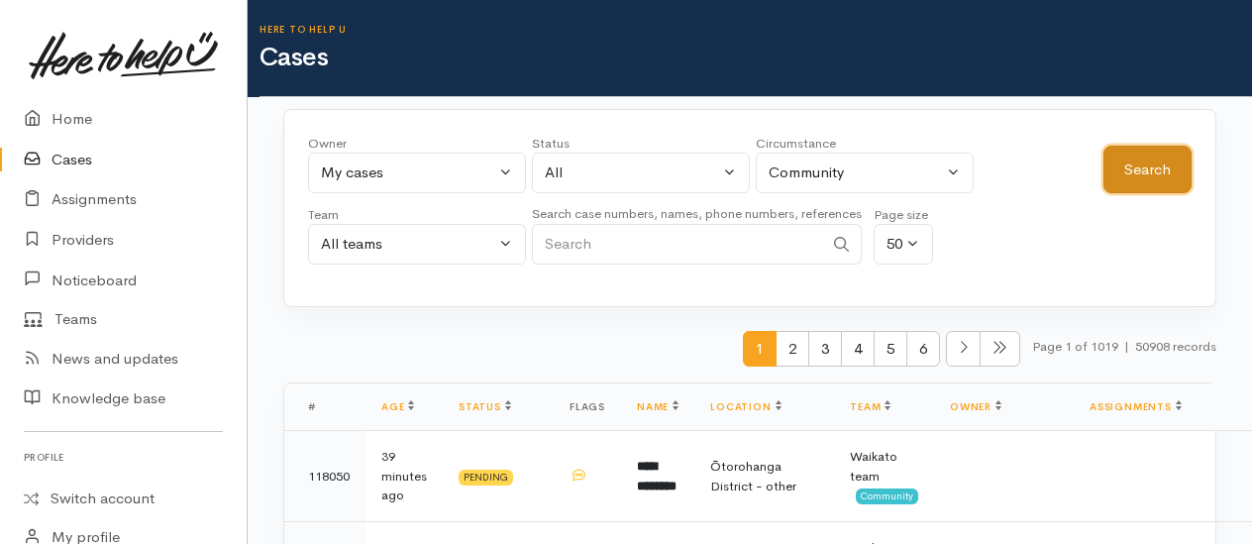
drag, startPoint x: 1176, startPoint y: 188, endPoint x: 1162, endPoint y: 174, distance: 19.6
click at [1175, 185] on button "Search" at bounding box center [1147, 170] width 88 height 49
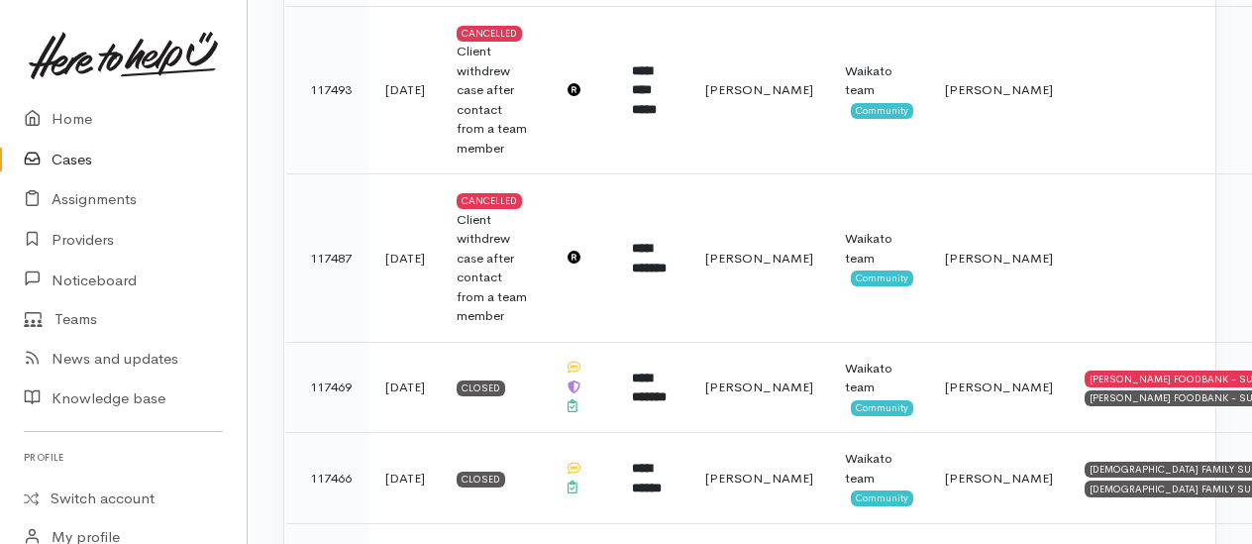
scroll to position [5189, 0]
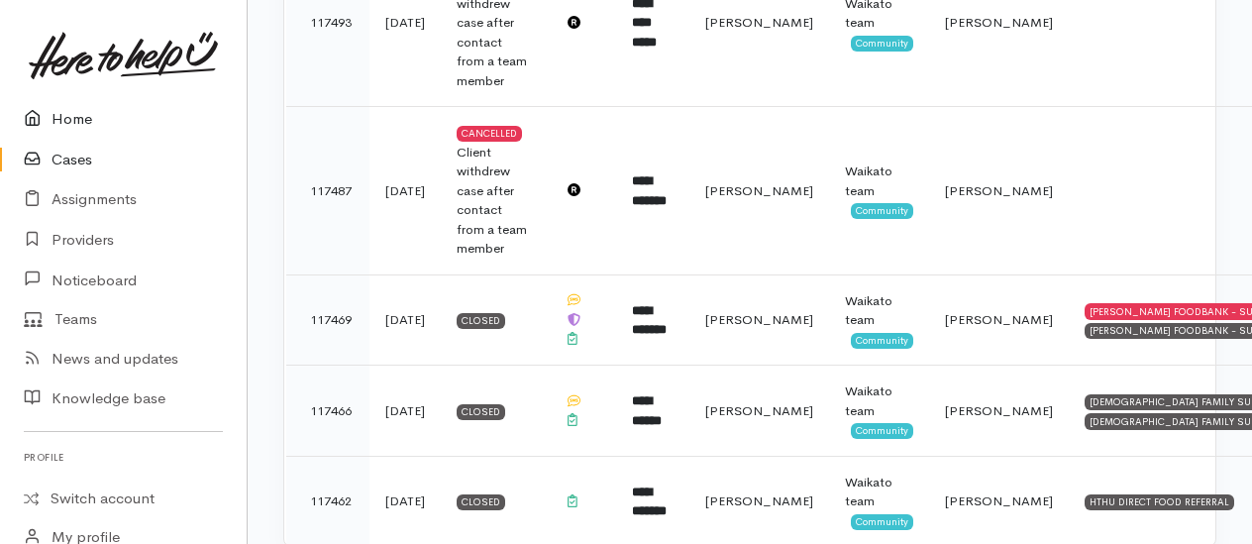
click at [72, 119] on link "Home" at bounding box center [123, 119] width 247 height 41
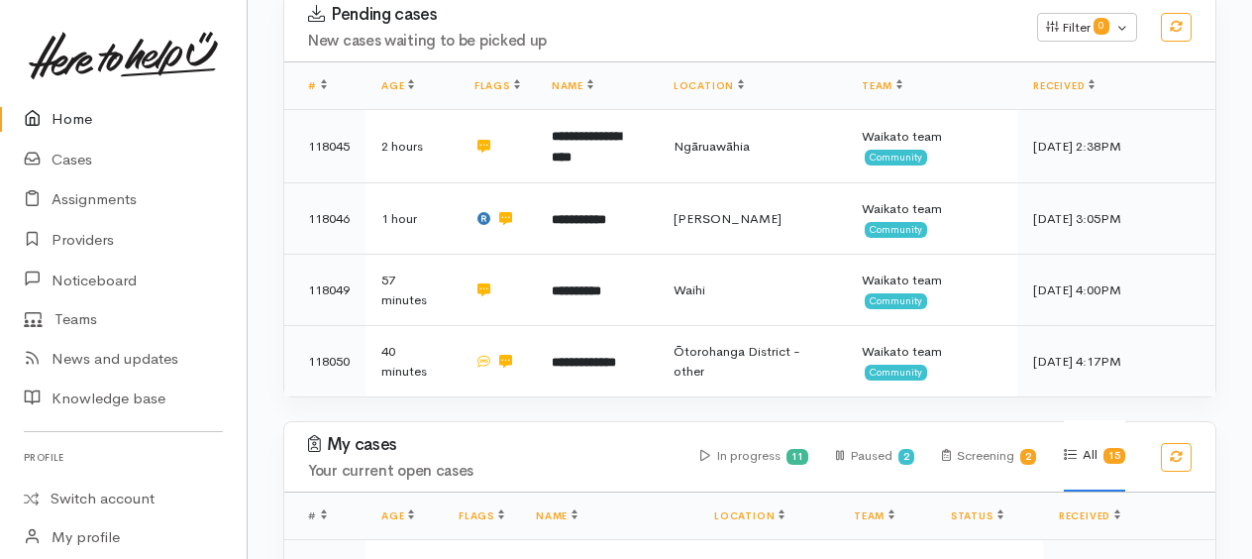
scroll to position [396, 0]
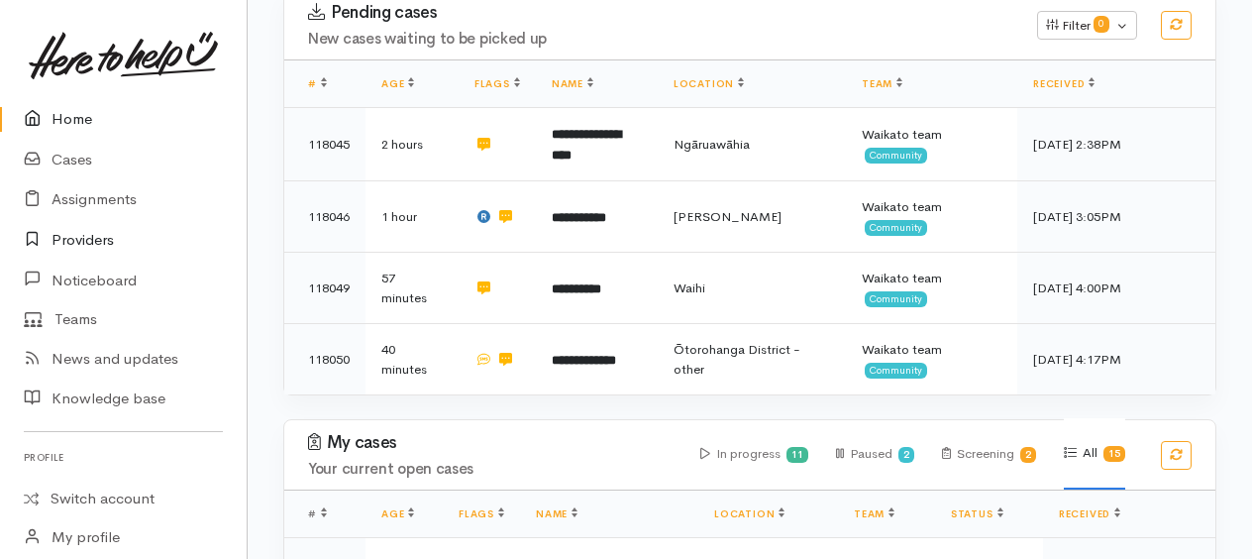
click at [74, 238] on link "Providers" at bounding box center [123, 240] width 247 height 41
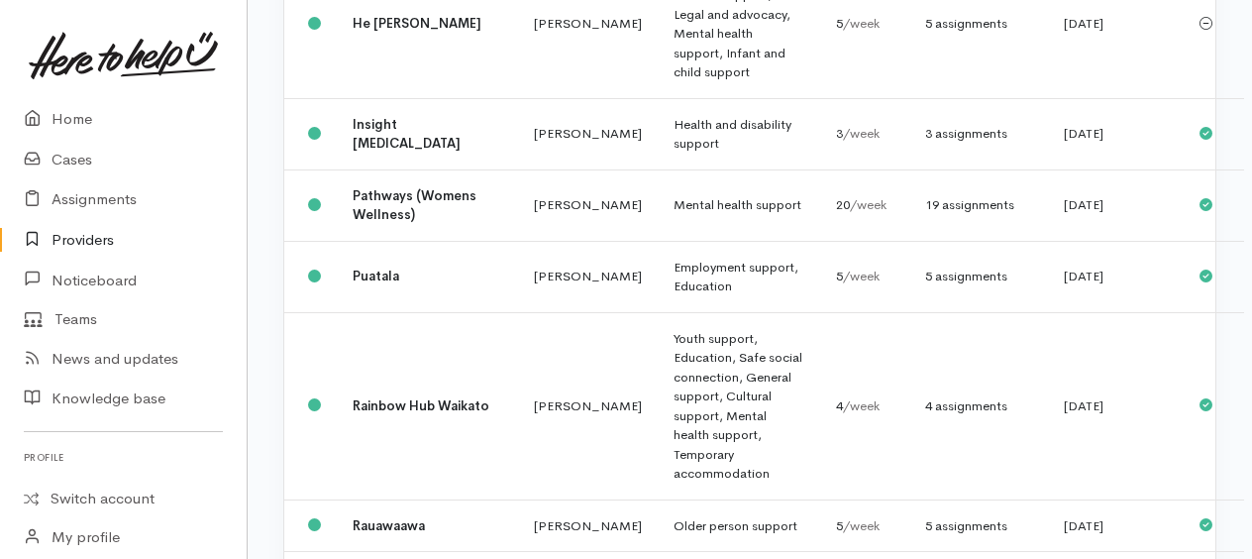
scroll to position [891, 0]
click at [658, 168] on td "Health and disability support" at bounding box center [739, 132] width 162 height 71
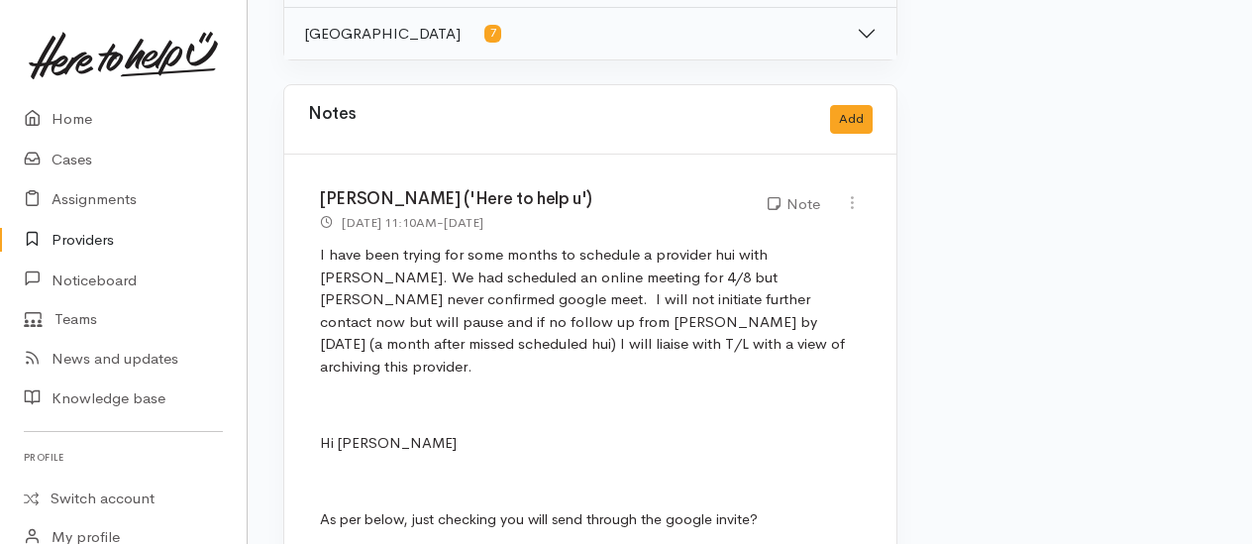
scroll to position [1783, 0]
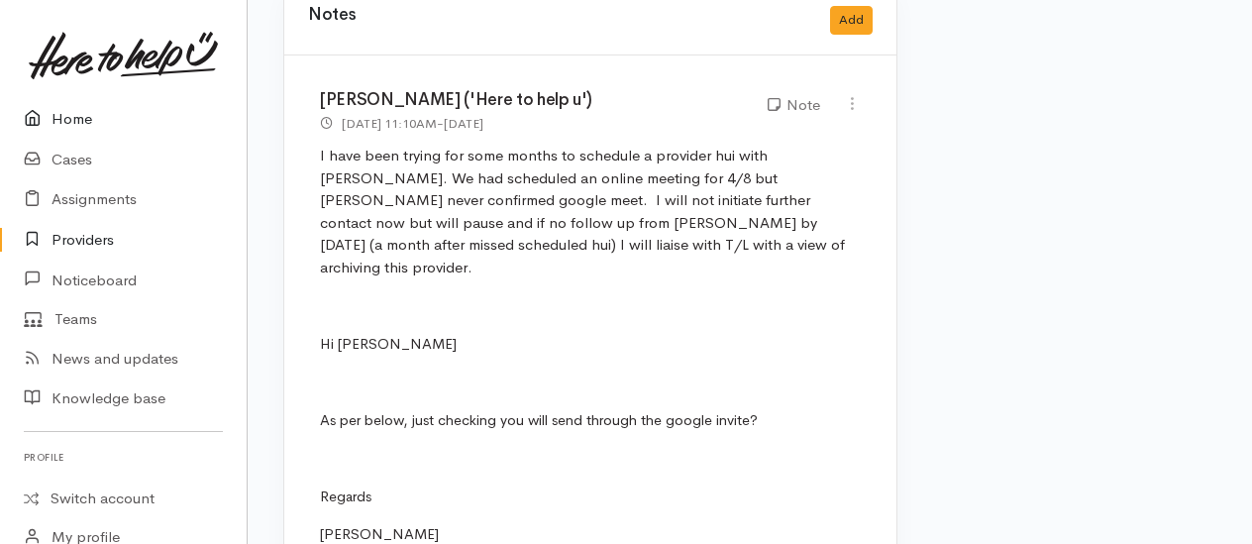
drag, startPoint x: 52, startPoint y: 116, endPoint x: 82, endPoint y: 127, distance: 32.6
click at [52, 116] on link "Home" at bounding box center [123, 119] width 247 height 41
